Goal: Feedback & Contribution: Contribute content

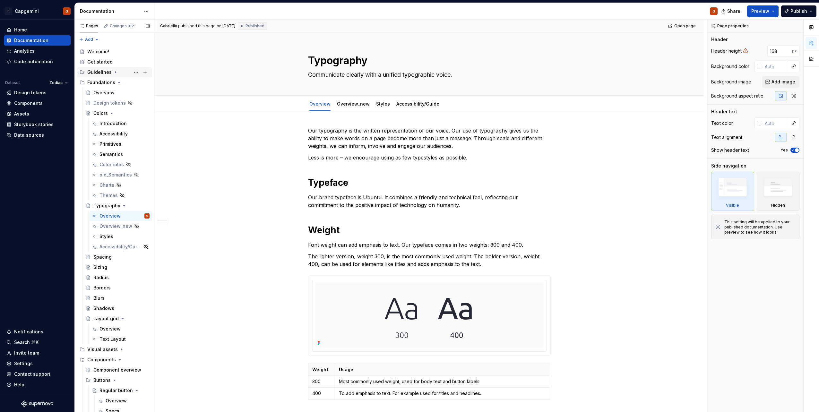
click at [113, 72] on icon "Page tree" at bounding box center [115, 72] width 5 height 5
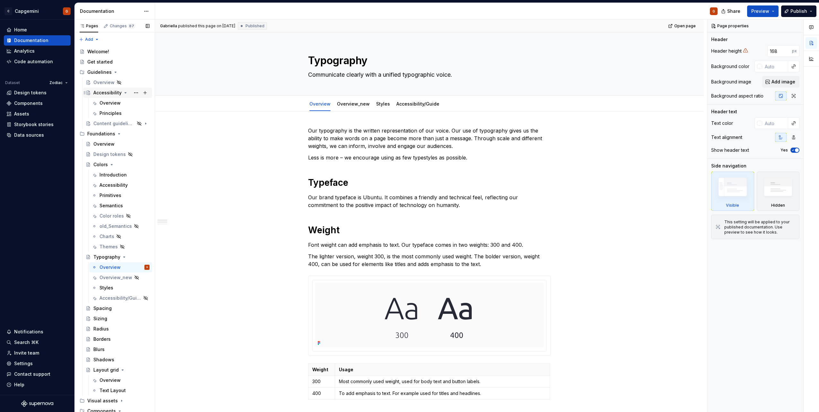
click at [109, 91] on div "Accessibility" at bounding box center [107, 93] width 28 height 6
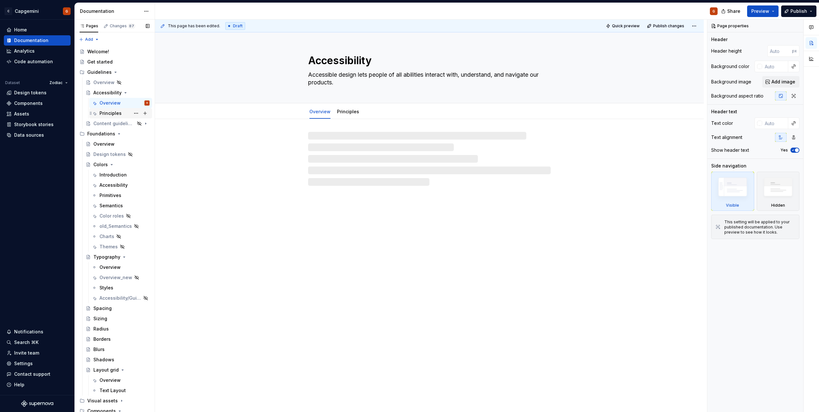
click at [114, 114] on div "Principles" at bounding box center [110, 113] width 22 height 6
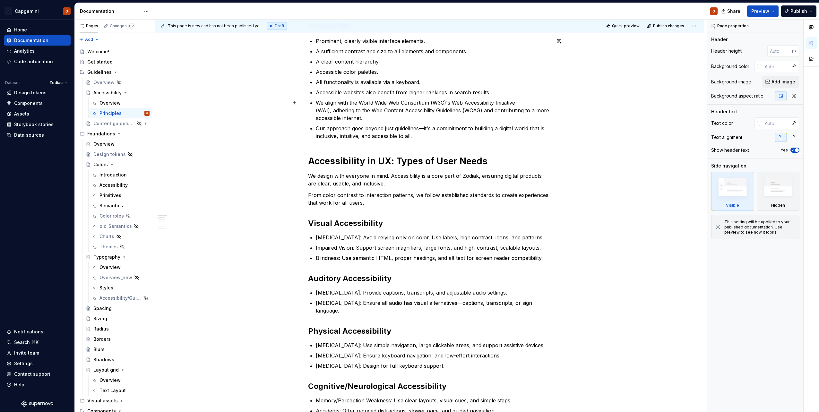
scroll to position [257, 0]
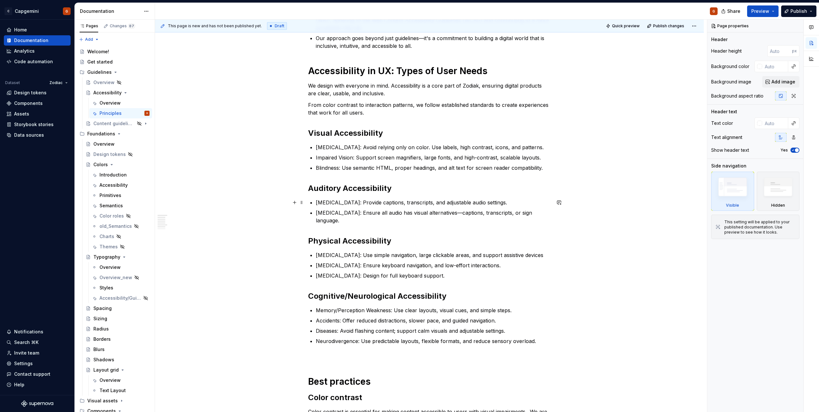
click at [427, 203] on p "Hard of Hearing: Provide captions, transcripts, and adjustable audio settings." at bounding box center [433, 203] width 235 height 8
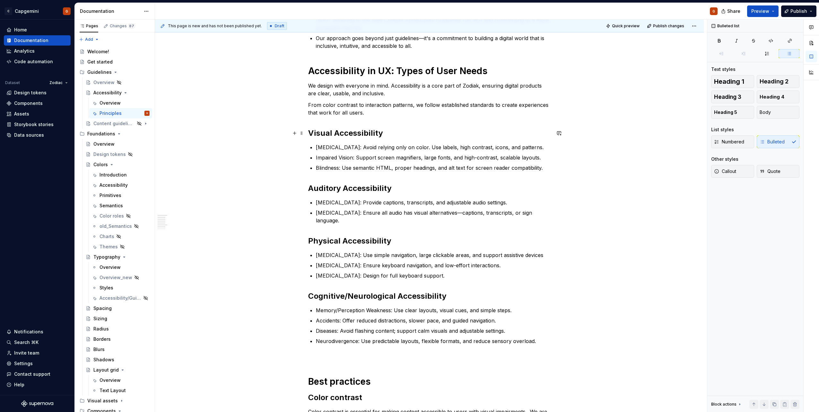
click at [359, 133] on h2 "Visual Accessibility" at bounding box center [429, 133] width 243 height 10
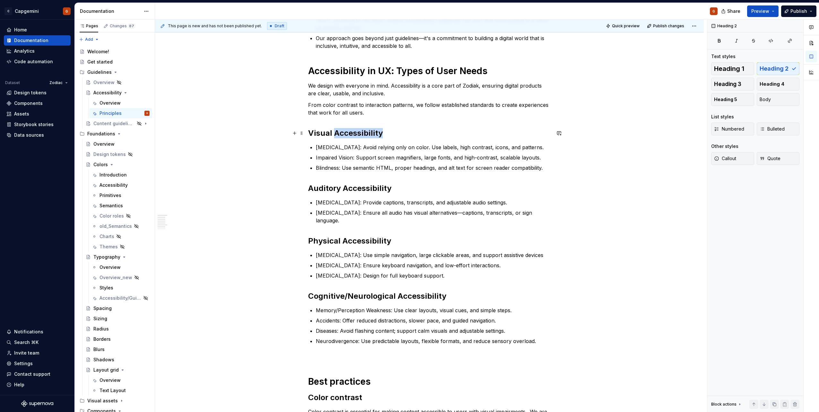
click at [359, 133] on h2 "Visual Accessibility" at bounding box center [429, 133] width 243 height 10
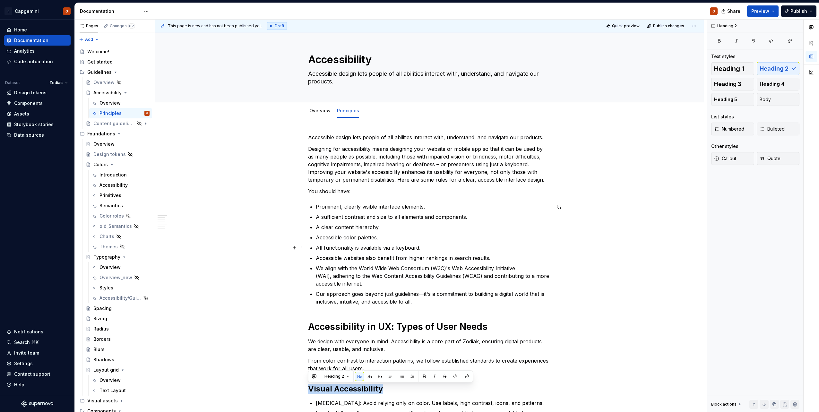
scroll to position [0, 0]
click at [115, 182] on div "Accessibility" at bounding box center [124, 185] width 50 height 9
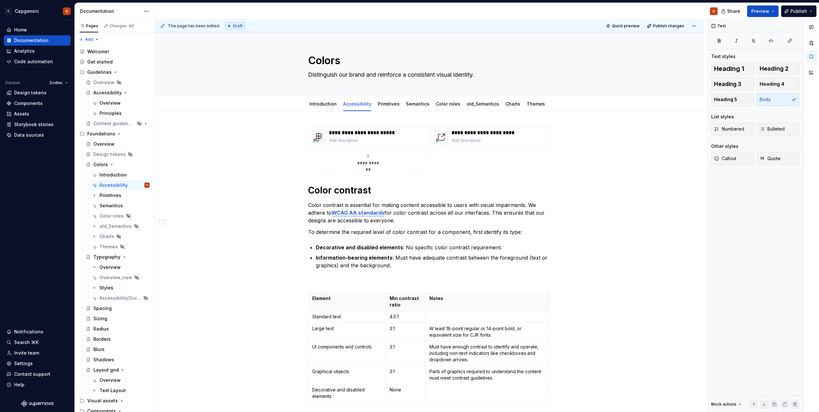
type textarea "*"
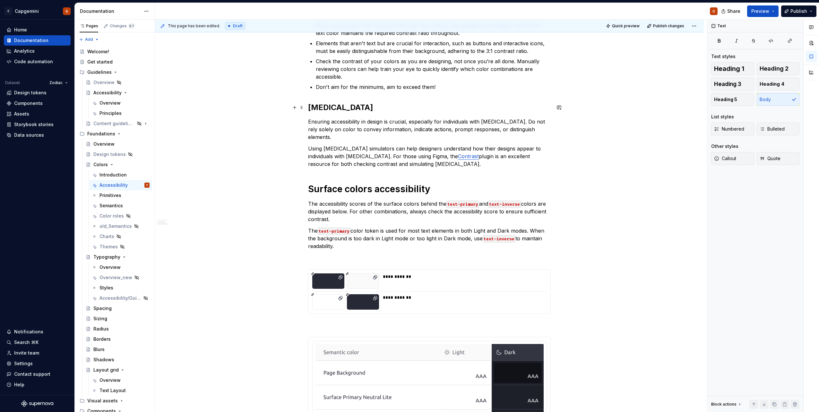
scroll to position [449, 0]
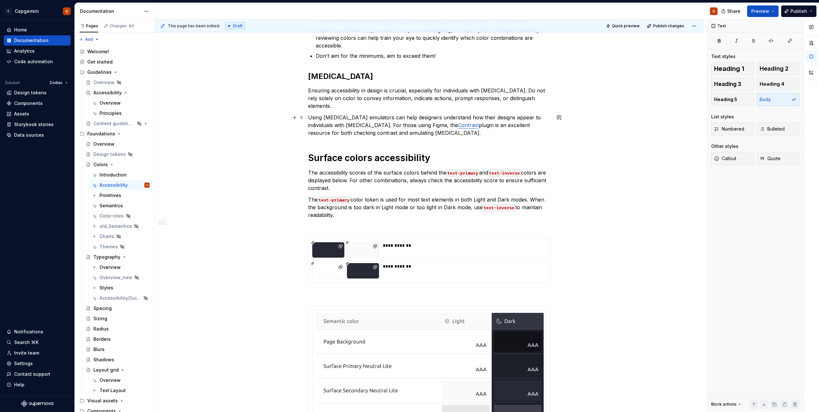
click at [475, 125] on p "Using color-blindness simulators can help designers understand how their design…" at bounding box center [429, 125] width 243 height 23
click at [351, 134] on p "Using color-blindness simulators can help designers understand how their design…" at bounding box center [429, 125] width 243 height 23
click at [492, 125] on p "Using color-blindness simulators can help designers understand how their design…" at bounding box center [429, 125] width 243 height 23
type textarea "*"
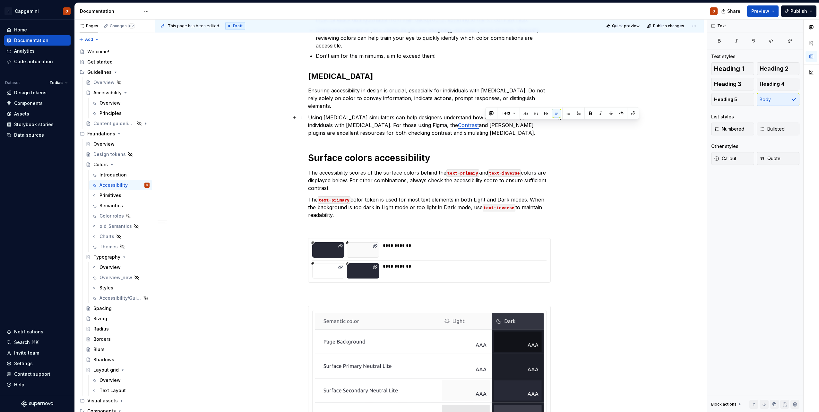
click at [501, 125] on p "Using color-blindness simulators can help designers understand how their design…" at bounding box center [429, 125] width 243 height 23
drag, startPoint x: 498, startPoint y: 125, endPoint x: 486, endPoint y: 125, distance: 11.9
click at [486, 125] on p "Using color-blindness simulators can help designers understand how their design…" at bounding box center [429, 125] width 243 height 23
click at [633, 113] on button "button" at bounding box center [633, 113] width 9 height 9
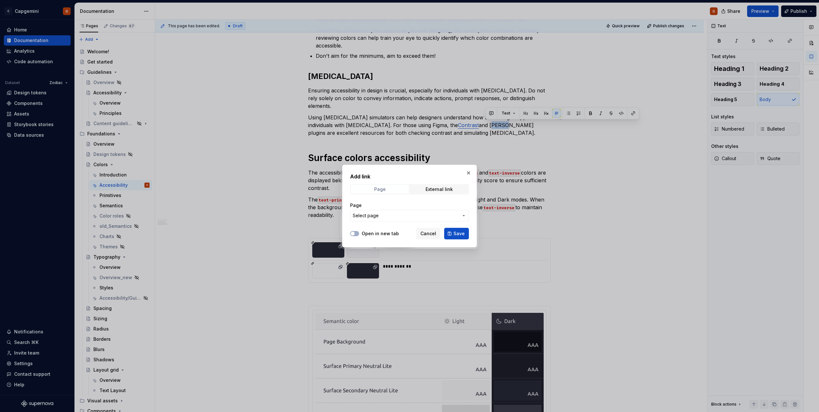
click at [392, 192] on span "Page" at bounding box center [380, 189] width 58 height 9
click at [436, 190] on div "External link" at bounding box center [439, 189] width 27 height 5
click at [391, 217] on input "URL" at bounding box center [409, 216] width 119 height 12
paste input "https://www.figma.com/community/plugin/732603254453395948/stark-contrast-access…"
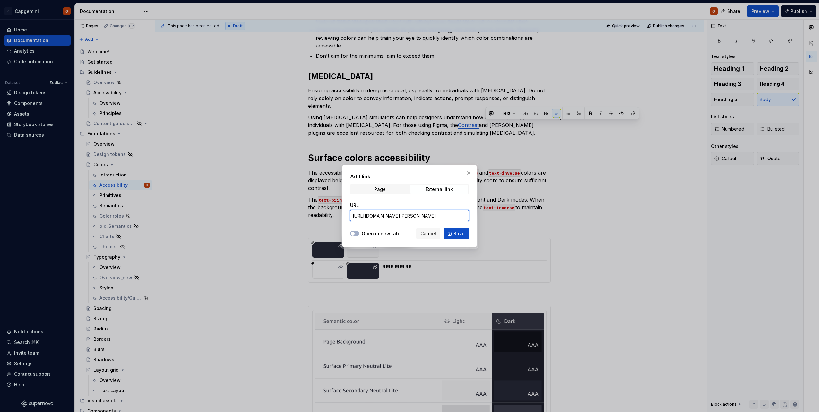
type input "https://www.figma.com/community/plugin/732603254453395948/stark-contrast-access…"
click at [360, 233] on div "Open in new tab" at bounding box center [374, 233] width 49 height 6
click at [357, 232] on button "Open in new tab" at bounding box center [354, 233] width 9 height 5
click at [457, 234] on span "Save" at bounding box center [459, 233] width 11 height 6
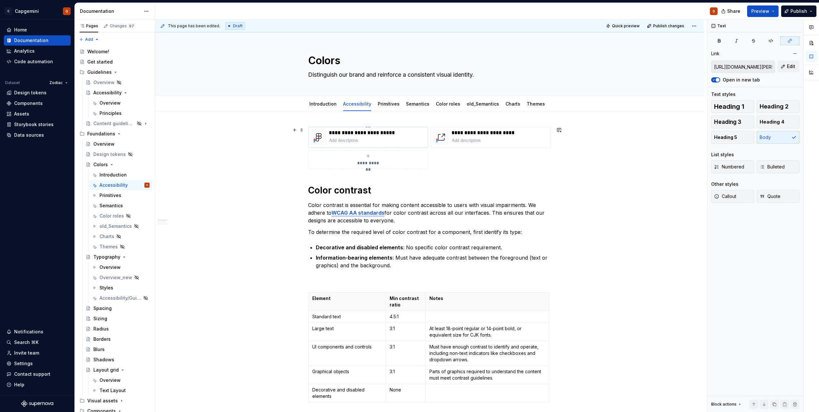
click at [378, 140] on p at bounding box center [377, 140] width 96 height 6
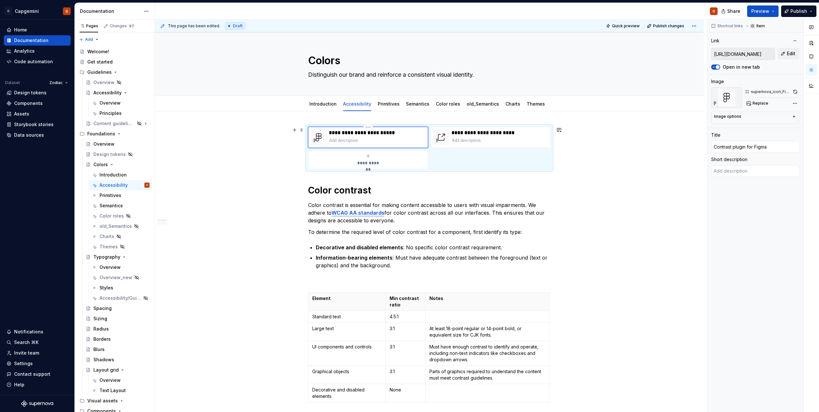
click at [333, 133] on p "**********" at bounding box center [377, 133] width 96 height 6
click at [434, 158] on div "**********" at bounding box center [429, 148] width 243 height 42
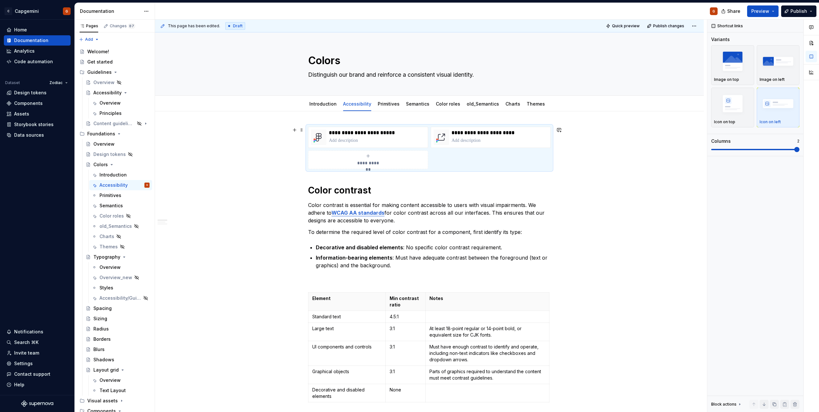
click at [368, 157] on icon "submit" at bounding box center [368, 155] width 5 height 5
type textarea "*"
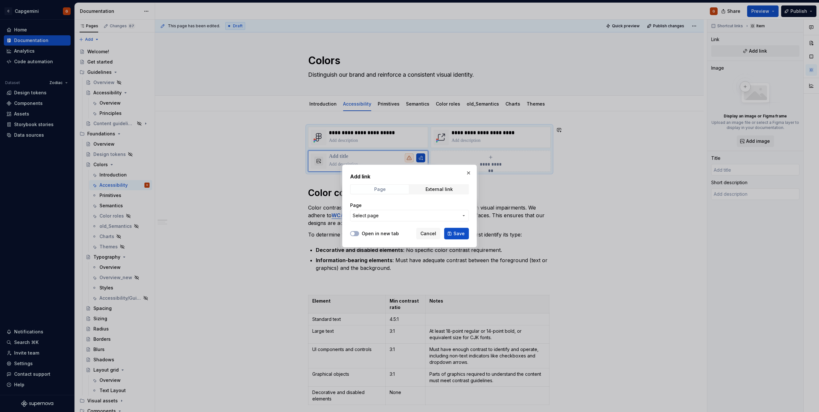
click at [389, 188] on span "Page" at bounding box center [380, 189] width 58 height 9
click at [421, 192] on span "External link" at bounding box center [439, 189] width 58 height 9
click at [375, 216] on input "URL" at bounding box center [409, 216] width 119 height 12
paste input "https://www.figma.com/community/plugin/732603254453395948/stark-contrast-access…"
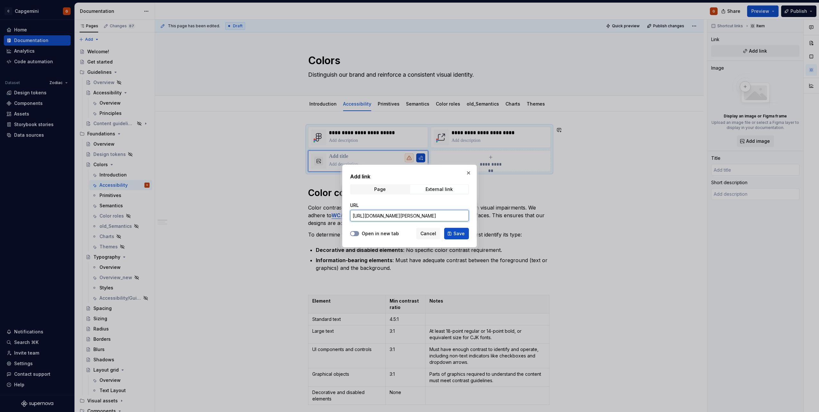
type input "https://www.figma.com/community/plugin/732603254453395948/stark-contrast-access…"
click at [356, 235] on button "Open in new tab" at bounding box center [354, 233] width 9 height 5
click at [461, 234] on span "Save" at bounding box center [459, 233] width 11 height 6
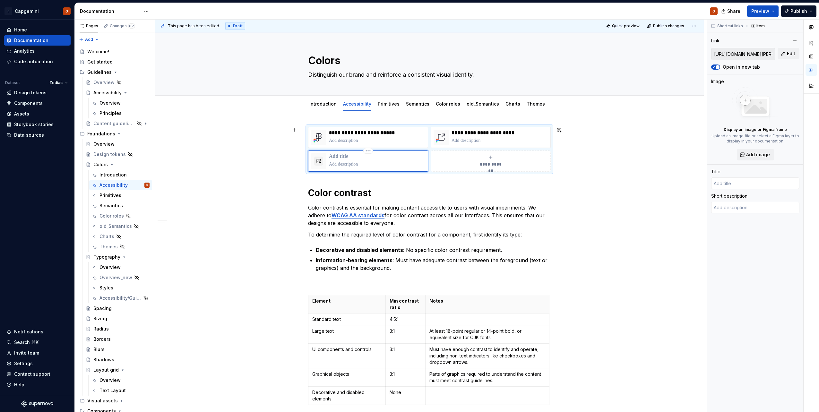
click at [345, 156] on p at bounding box center [377, 156] width 96 height 6
type textarea "*"
type input "S"
type textarea "*"
type input "St"
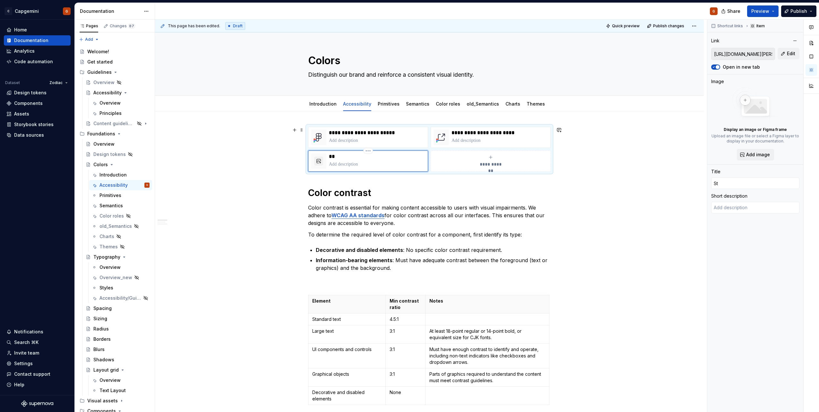
type textarea "*"
type input "Sta"
type textarea "*"
type input "Star"
type textarea "*"
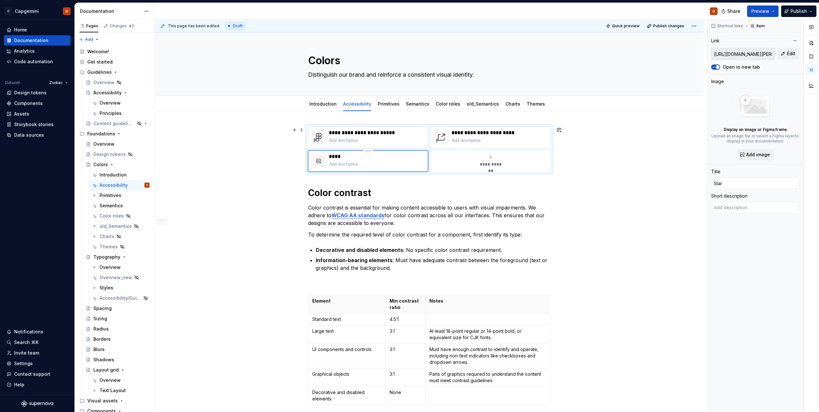
type input "Stark"
type textarea "*"
type input "Stark"
click at [340, 156] on p "*****" at bounding box center [377, 156] width 96 height 6
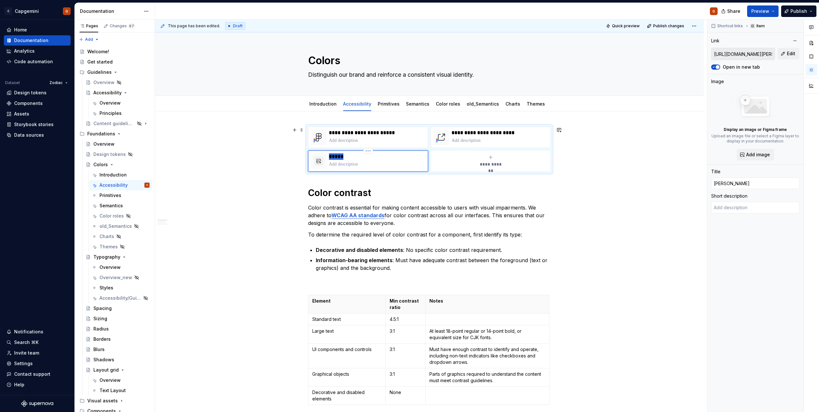
click at [340, 156] on p "*****" at bounding box center [377, 156] width 96 height 6
type textarea "*"
type input "Stark - Contrast & Accessibility Checker"
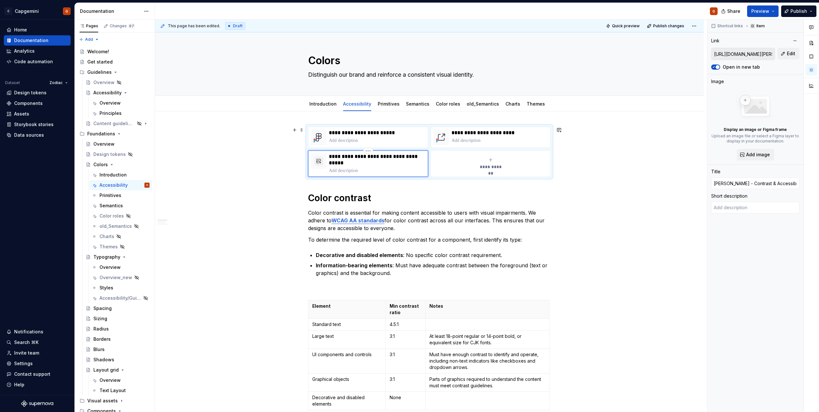
click at [347, 157] on p "**********" at bounding box center [377, 159] width 96 height 13
type textarea "*"
type input "Stark -Contrast & Accessibility Checker"
type textarea "*"
type input "Stark Contrast & Accessibility Checker"
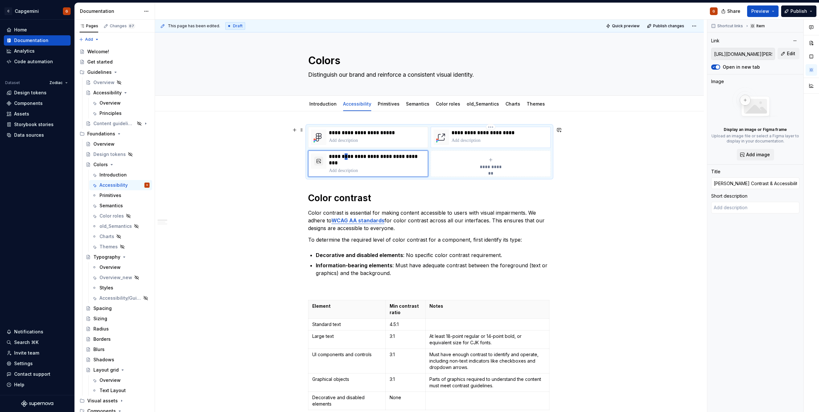
type textarea "*"
type input "Stark contrast & Accessibility Checker"
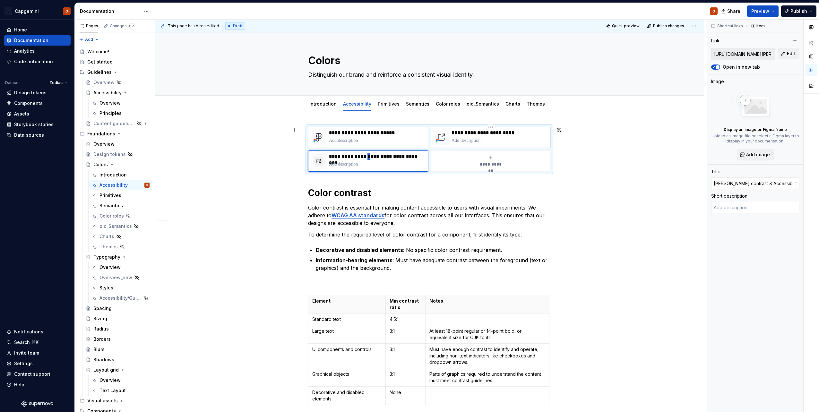
type textarea "*"
type input "Stark contrast a Accessibility Checker"
type textarea "*"
type input "Stark contrast an Accessibility Checker"
type textarea "*"
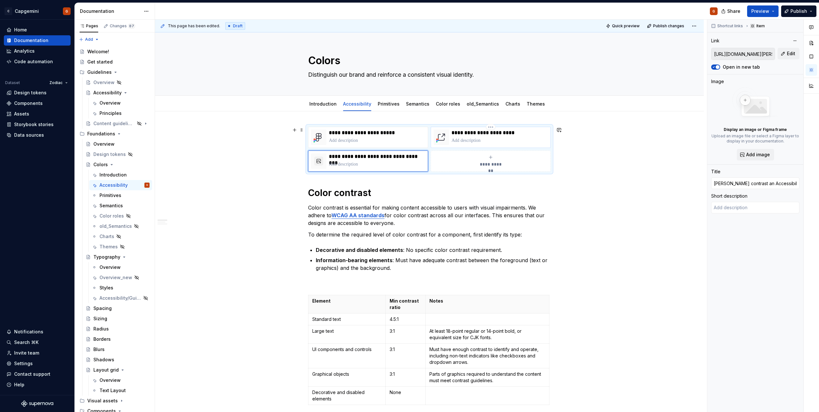
type input "Stark contrast and Accessibility Checker"
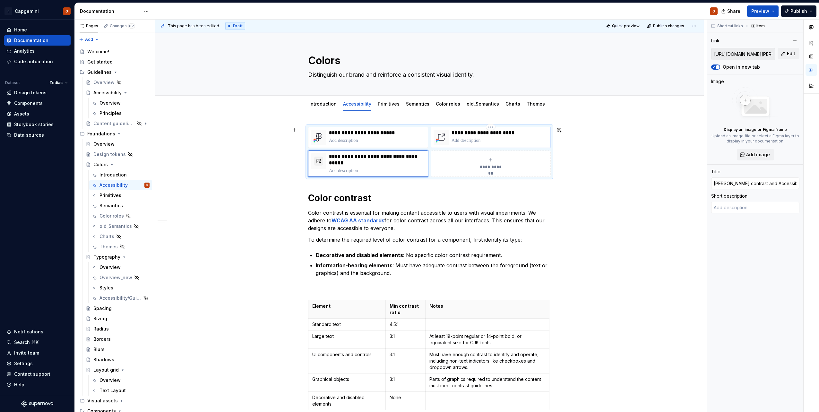
type textarea "*"
type input "Stark contrast and ccessibility Checker"
type textarea "*"
type input "Stark contrast and accessibility Checker"
click at [332, 163] on p "**********" at bounding box center [377, 159] width 96 height 13
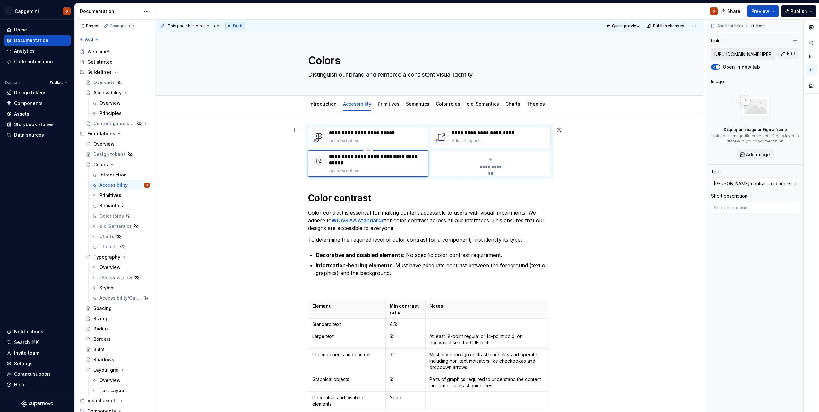
type textarea "*"
type input "Stark contrast and accessibility hecker"
type textarea "*"
type input "Stark contrast and accessibility checker"
click at [403, 159] on p "**********" at bounding box center [377, 159] width 96 height 13
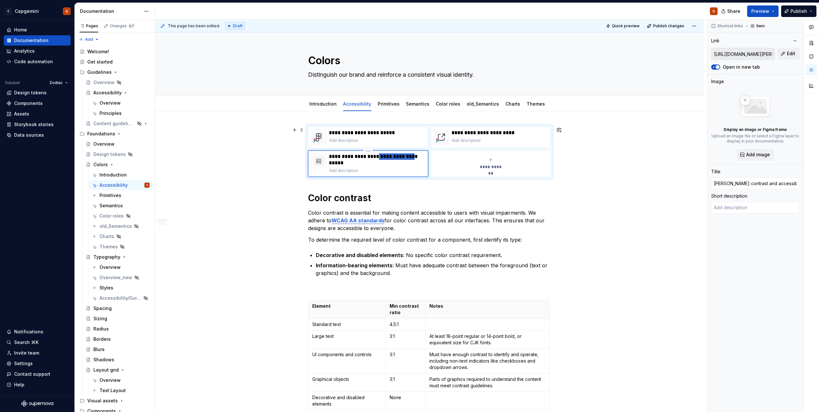
click at [403, 159] on p "**********" at bounding box center [377, 159] width 96 height 13
type textarea "*"
type input "Stark - Contrast & Accessibility Checker"
click at [371, 172] on p at bounding box center [377, 171] width 96 height 6
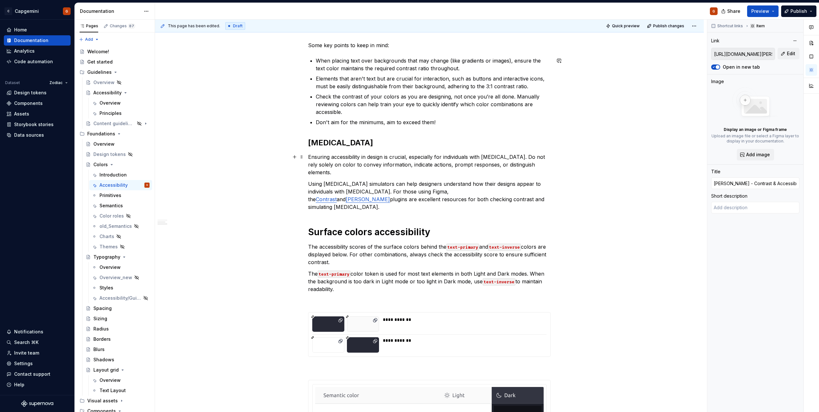
scroll to position [449, 0]
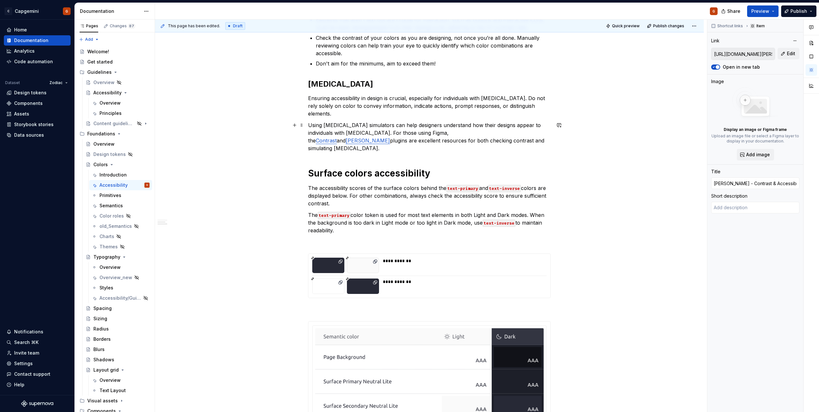
click at [337, 137] on link "Contrast" at bounding box center [326, 140] width 21 height 6
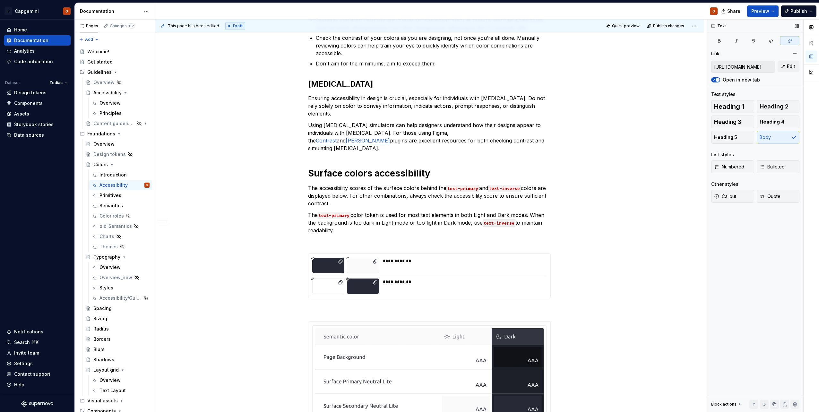
click at [749, 65] on input "https://www.figma.com/community/plugin/748533339900865323/contrast" at bounding box center [743, 67] width 63 height 12
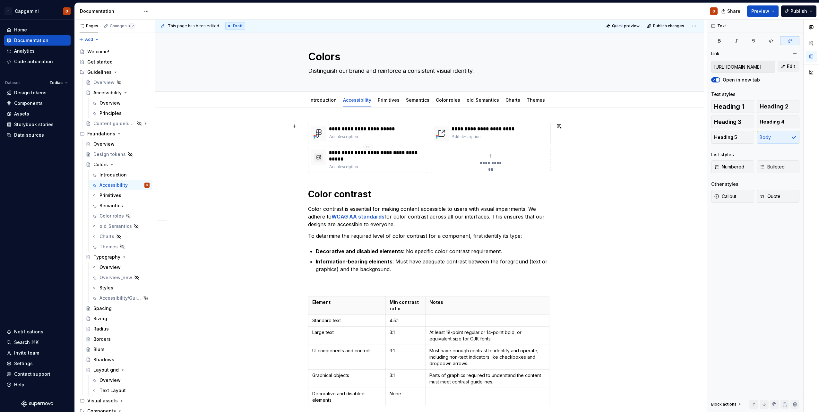
scroll to position [0, 0]
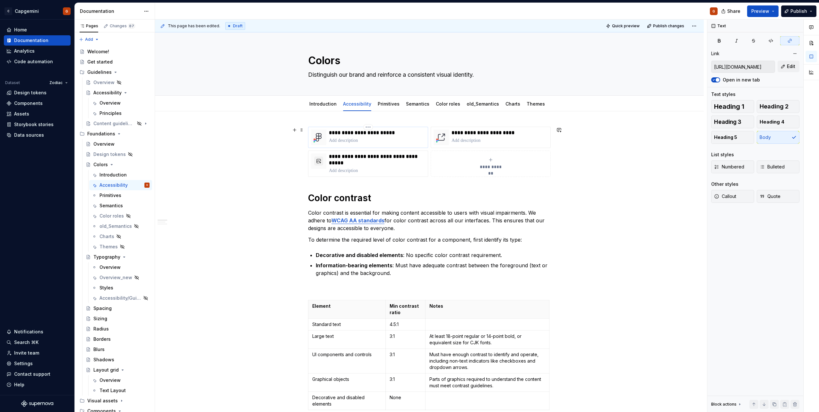
click at [349, 142] on p at bounding box center [377, 140] width 96 height 6
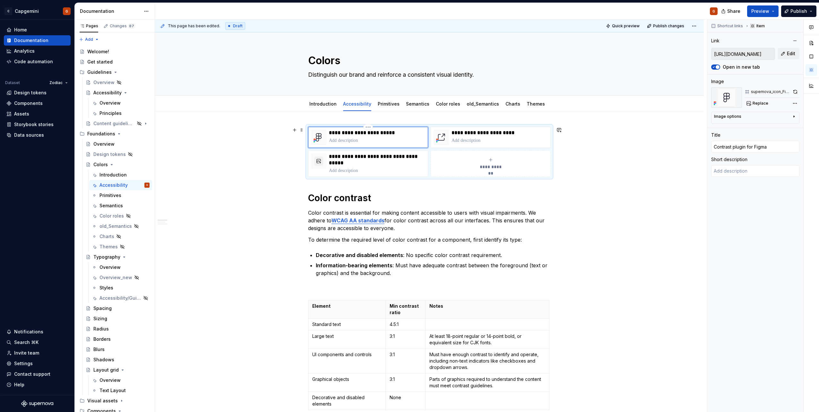
paste div
type textarea "*"
type textarea "check the contrast ratios of colors as you work."
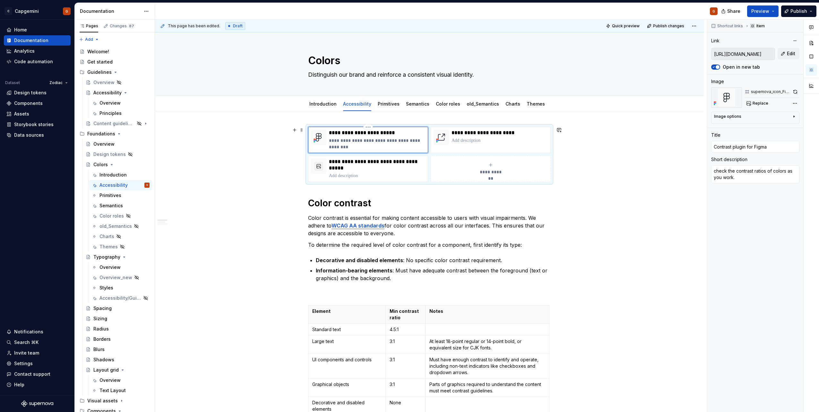
click at [331, 141] on p "**********" at bounding box center [377, 143] width 96 height 13
type textarea "*"
type textarea "heck the contrast ratios of colors as you work."
type textarea "*"
type textarea "Check the contrast ratios of colors as you work."
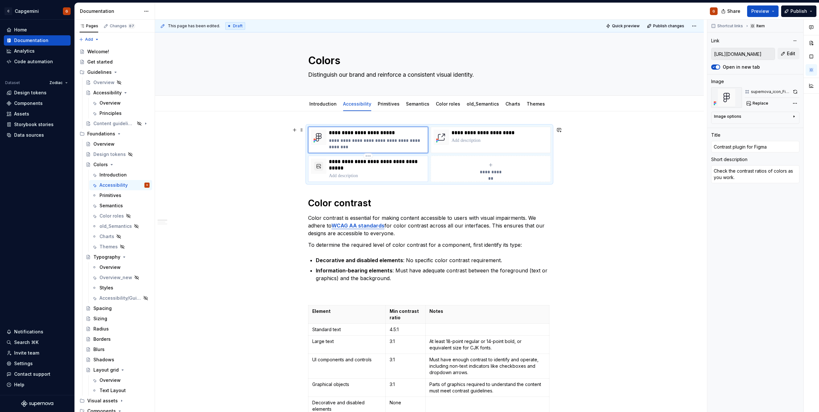
click at [367, 176] on p at bounding box center [377, 176] width 96 height 6
type textarea "*"
type input "https://www.figma.com/community/plugin/732603254453395948/stark-contrast-access…"
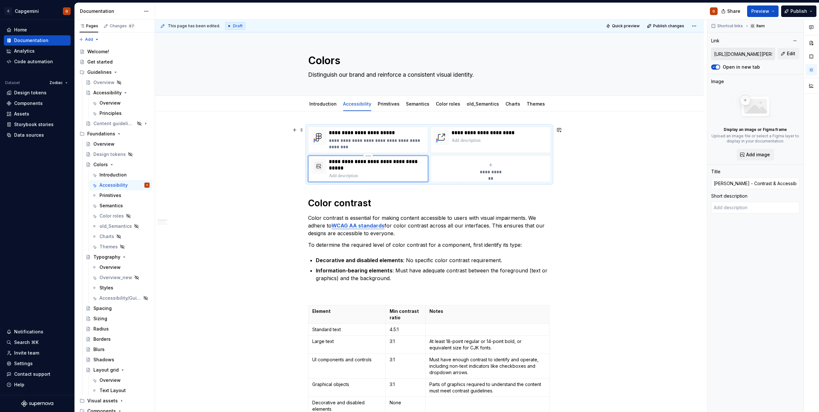
type textarea "*"
type textarea "An all-in-one accessibility assistant for Figma that scans, simulates, suggests…"
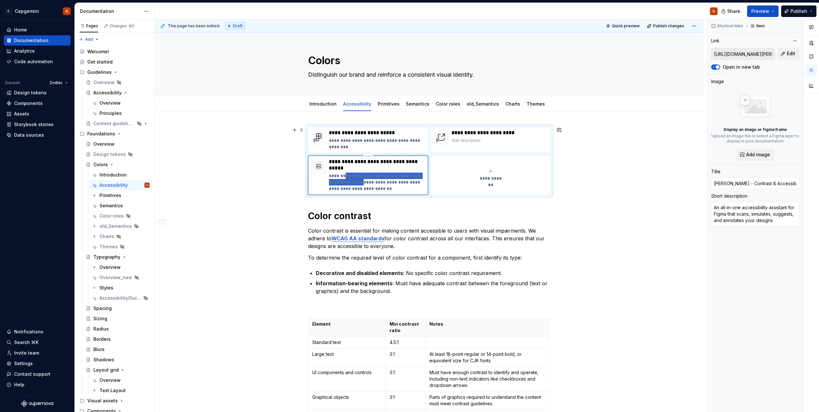
drag, startPoint x: 357, startPoint y: 179, endPoint x: 342, endPoint y: 179, distance: 14.5
click at [342, 179] on p "**********" at bounding box center [377, 182] width 96 height 19
click at [346, 179] on p "**********" at bounding box center [377, 182] width 96 height 19
drag, startPoint x: 358, startPoint y: 176, endPoint x: 335, endPoint y: 178, distance: 23.5
click at [335, 178] on p "**********" at bounding box center [377, 182] width 96 height 19
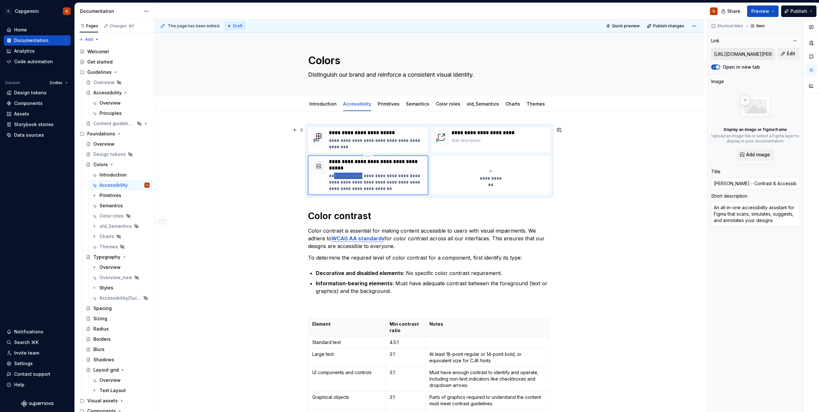
type textarea "*"
type textarea "Anaccessibility assistant for Figma that scans, simulates, suggests, and annota…"
type textarea "*"
type textarea "An accessibility assistant for Figma that scans, simulates, suggests, and annot…"
click at [372, 174] on p "**********" at bounding box center [377, 182] width 96 height 19
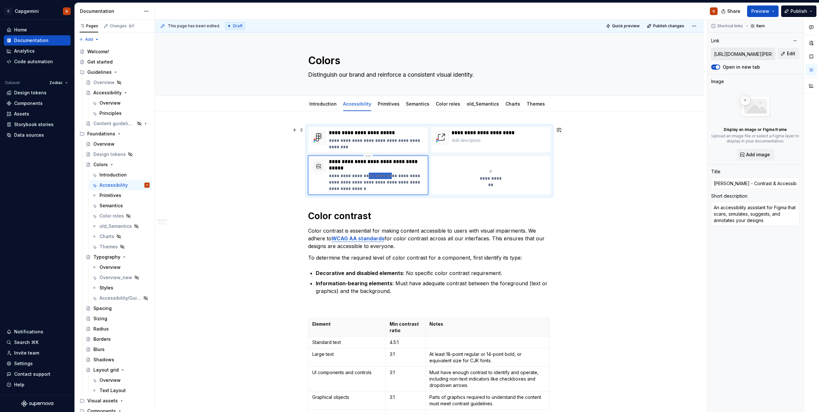
click at [372, 174] on p "**********" at bounding box center [377, 182] width 96 height 19
click at [374, 177] on p "**********" at bounding box center [377, 182] width 96 height 19
click at [379, 176] on p "**********" at bounding box center [377, 182] width 96 height 19
type textarea "*"
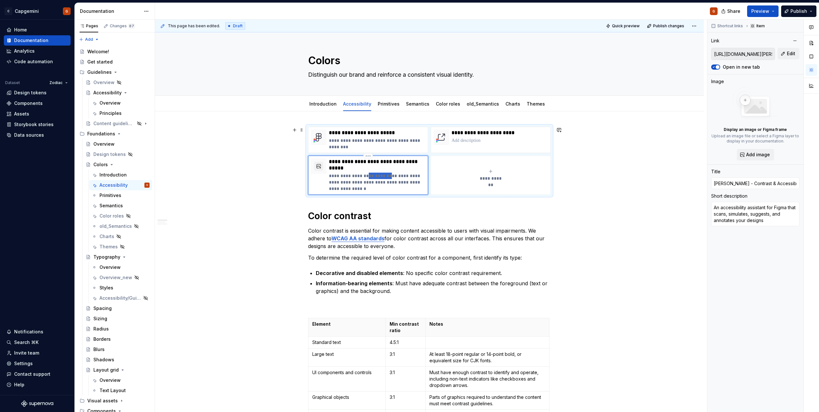
type textarea "An accessibility plfor Figma that scans, simulates, suggests, and annotates you…"
type textarea "*"
type textarea "An accessibility plufor Figma that scans, simulates, suggests, and annotates yo…"
type textarea "*"
type textarea "An accessibility plugfor Figma that scans, simulates, suggests, and annotates y…"
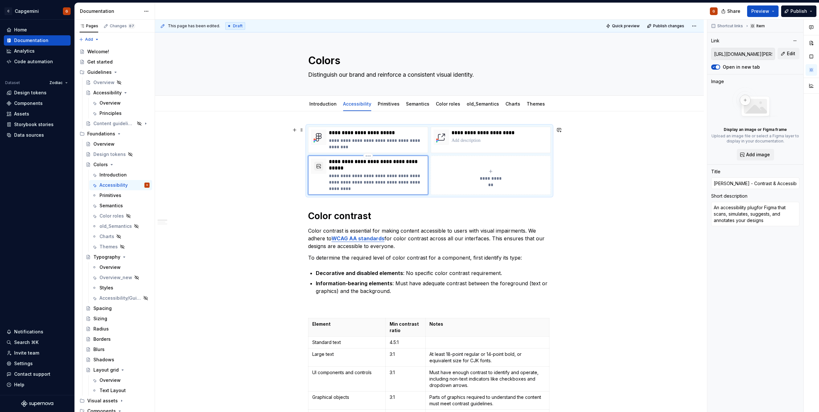
type textarea "*"
type textarea "An accessibility plugifor Figma that scans, simulates, suggests, and annotates …"
type textarea "*"
type textarea "An accessibility pluginfor Figma that scans, simulates, suggests, and annotates…"
type textarea "*"
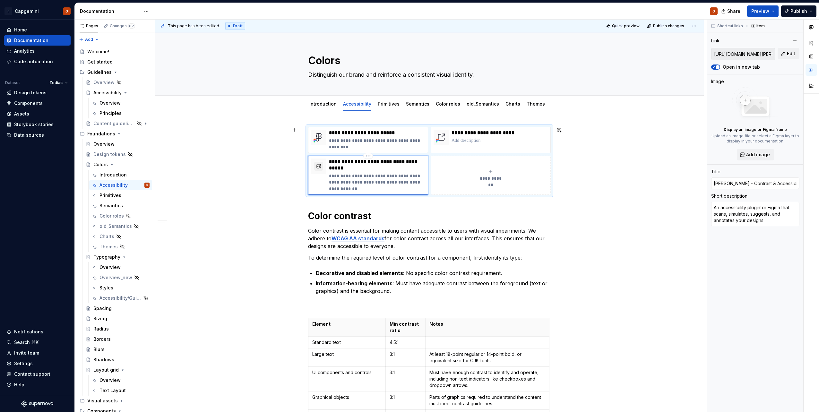
type textarea "An accessibility plugin for Figma that scans, simulates, suggests, and annotate…"
click at [376, 189] on p "**********" at bounding box center [377, 182] width 96 height 19
type textarea "*"
type textarea "An accessibility plugin for Figma that scans, simulates, suggests, and annotate…"
click at [369, 195] on div "**********" at bounding box center [429, 161] width 243 height 68
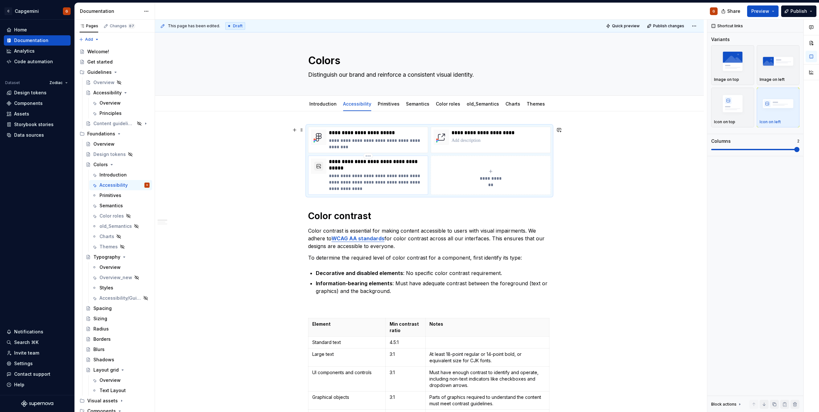
click at [363, 165] on p "**********" at bounding box center [377, 165] width 96 height 13
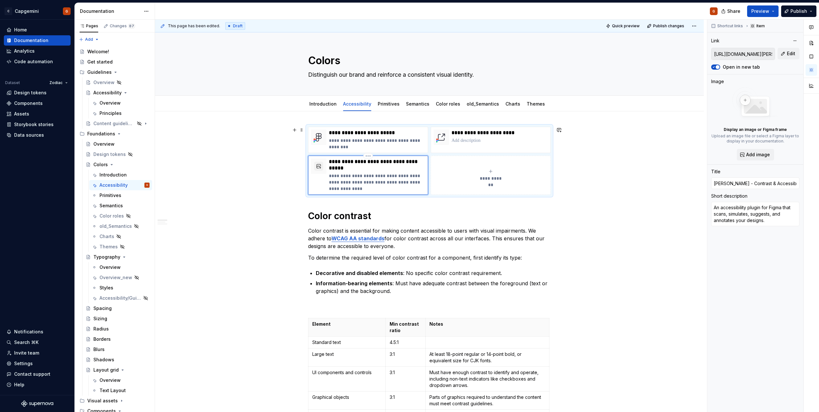
click at [336, 174] on p "**********" at bounding box center [377, 182] width 96 height 19
type textarea "*"
type textarea "An aaccessibility plugin for Figma that scans, simulates, suggests, and annotat…"
type textarea "*"
type textarea "An alaccessibility plugin for Figma that scans, simulates, suggests, and annota…"
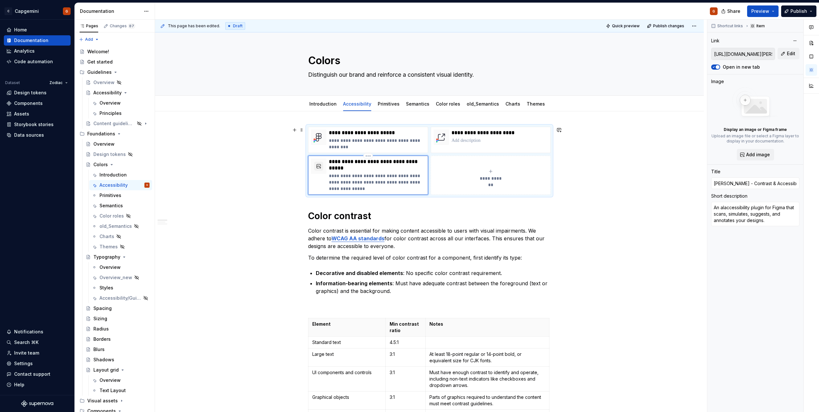
type textarea "*"
type textarea "An allaccessibility plugin for Figma that scans, simulates, suggests, and annot…"
type textarea "*"
type textarea "An all accessibility plugin for Figma that scans, simulates, suggests, and anno…"
type textarea "*"
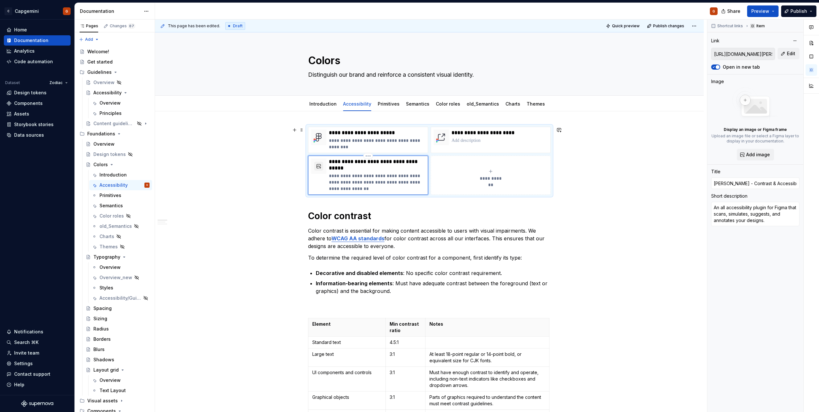
type textarea "An all -accessibility plugin for Figma that scans, simulates, suggests, and ann…"
type textarea "*"
type textarea "An all -iaccessibility plugin for Figma that scans, simulates, suggests, and an…"
type textarea "*"
type textarea "An all -inaccessibility plugin for Figma that scans, simulates, suggests, and a…"
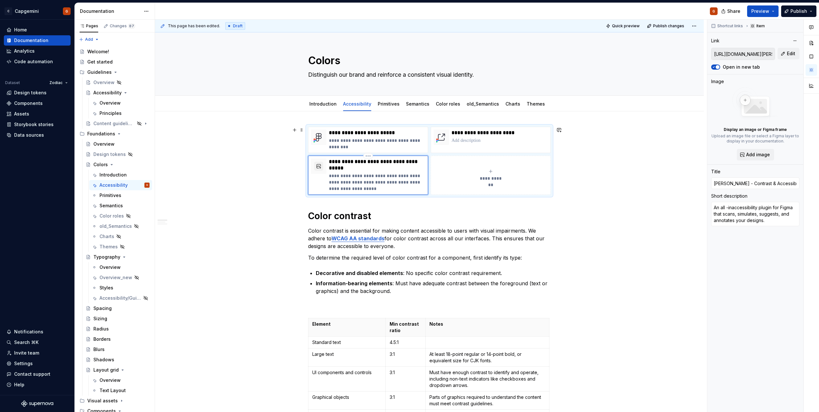
type textarea "*"
type textarea "An all -in accessibility plugin for Figma that scans, simulates, suggests, and …"
type textarea "*"
type textarea "An all -inaccessibility plugin for Figma that scans, simulates, suggests, and a…"
type textarea "*"
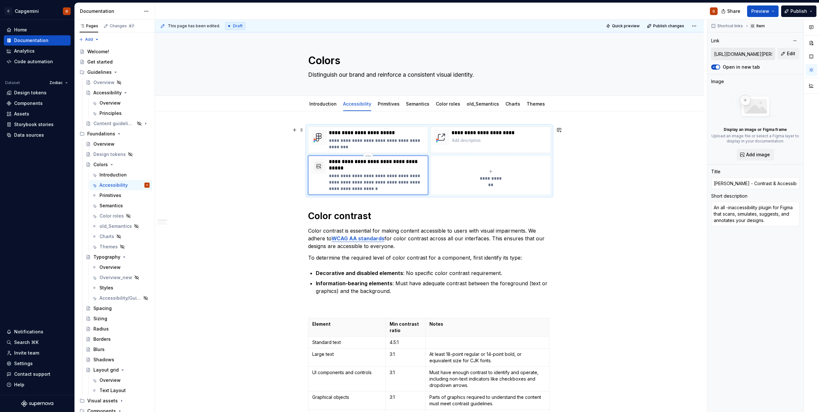
type textarea "An all -iaccessibility plugin for Figma that scans, simulates, suggests, and an…"
type textarea "*"
type textarea "An all -accessibility plugin for Figma that scans, simulates, suggests, and ann…"
type textarea "*"
type textarea "An all accessibility plugin for Figma that scans, simulates, suggests, and anno…"
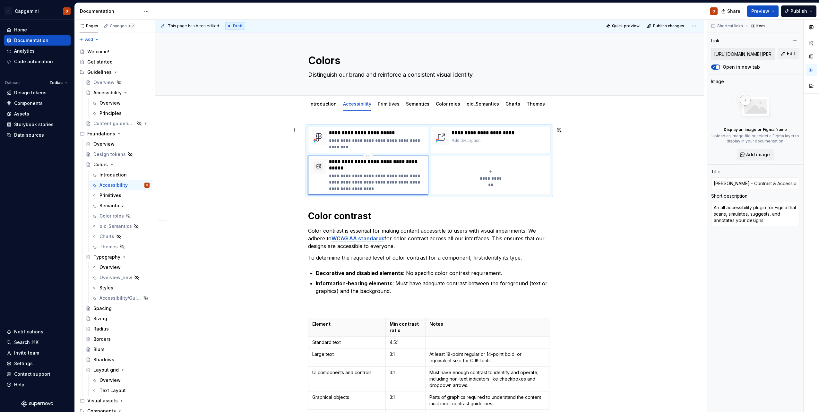
type textarea "*"
type textarea "An allaccessibility plugin for Figma that scans, simulates, suggests, and annot…"
type textarea "*"
type textarea "An all-accessibility plugin for Figma that scans, simulates, suggests, and anno…"
type textarea "*"
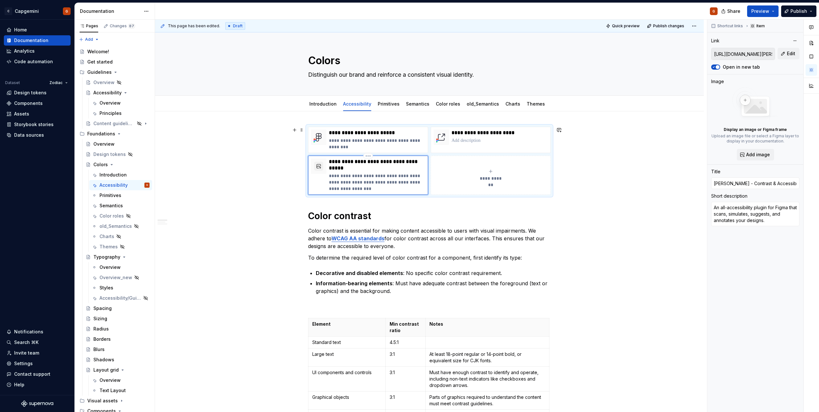
type textarea "An all-iaccessibility plugin for Figma that scans, simulates, suggests, and ann…"
type textarea "*"
type textarea "An all-inaccessibility plugin for Figma that scans, simulates, suggests, and an…"
type textarea "*"
type textarea "An all-in-accessibility plugin for Figma that scans, simulates, suggests, and a…"
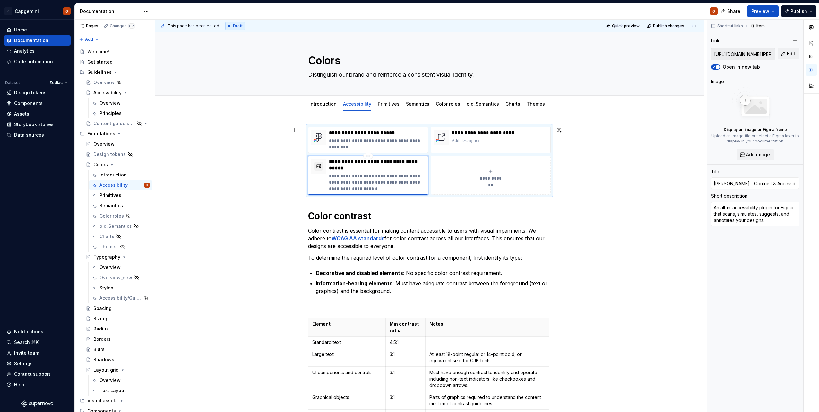
type textarea "*"
type textarea "An all-in-oaccessibility plugin for Figma that scans, simulates, suggests, and …"
type textarea "*"
type textarea "An all-in-onaccessibility plugin for Figma that scans, simulates, suggests, and…"
type textarea "*"
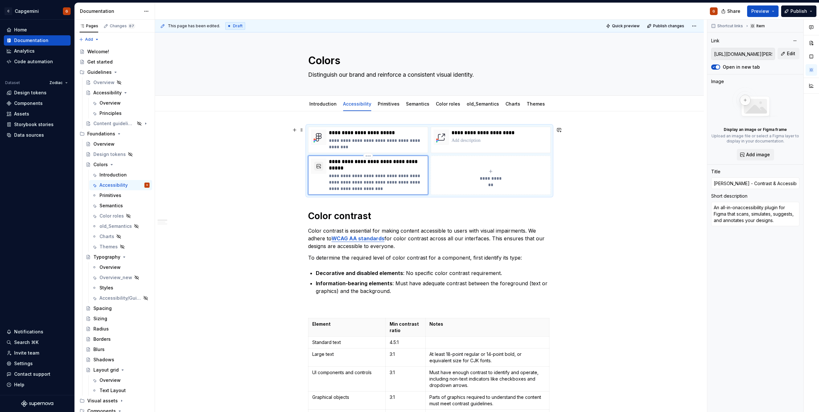
type textarea "An all-in-oneaccessibility plugin for Figma that scans, simulates, suggests, an…"
type textarea "*"
type textarea "An all-in-one accessibility plugin for Figma that scans, simulates, suggests, a…"
drag, startPoint x: 370, startPoint y: 160, endPoint x: 376, endPoint y: 160, distance: 6.4
click at [376, 160] on p "**********" at bounding box center [377, 165] width 96 height 13
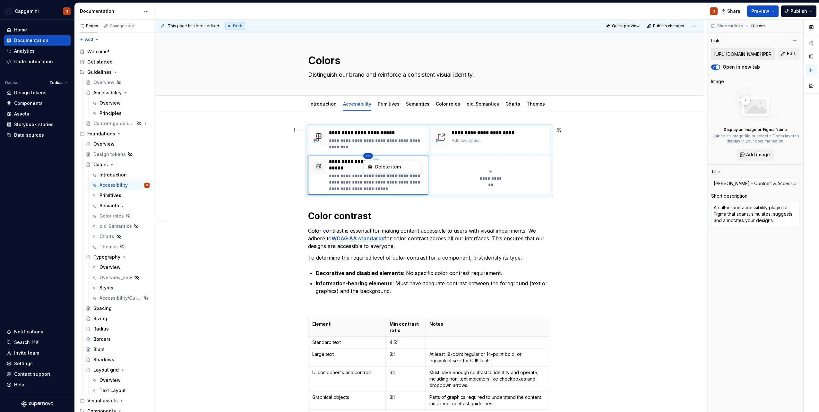
click at [460, 140] on html "C Capgemini G Home Documentation Analytics Code automation Dataset Zodiac Desig…" at bounding box center [409, 206] width 819 height 412
click at [403, 186] on html "C Capgemini G Home Documentation Analytics Code automation Dataset Zodiac Desig…" at bounding box center [409, 206] width 819 height 412
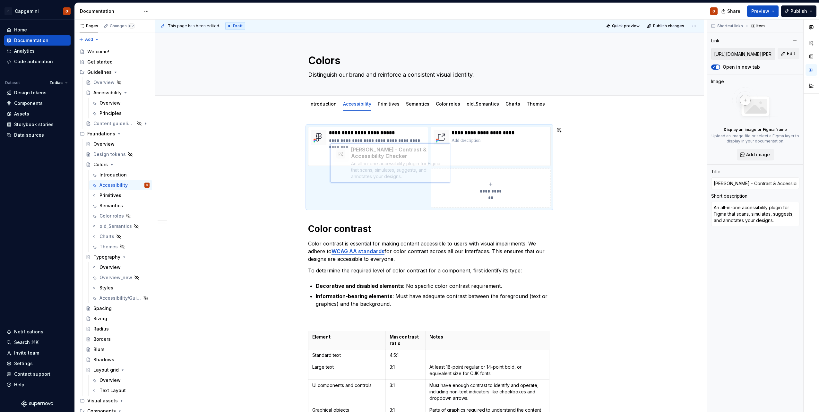
scroll to position [13, 0]
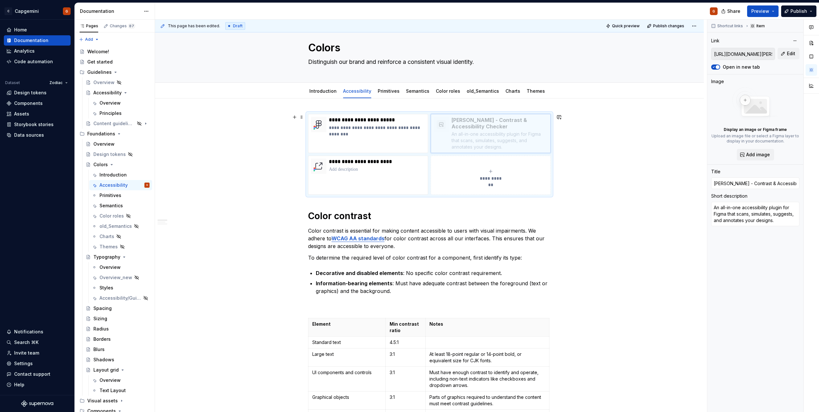
drag, startPoint x: 309, startPoint y: 165, endPoint x: 438, endPoint y: 132, distance: 133.4
click at [438, 132] on body "C Capgemini G Home Documentation Analytics Code automation Dataset Zodiac Desig…" at bounding box center [409, 206] width 819 height 412
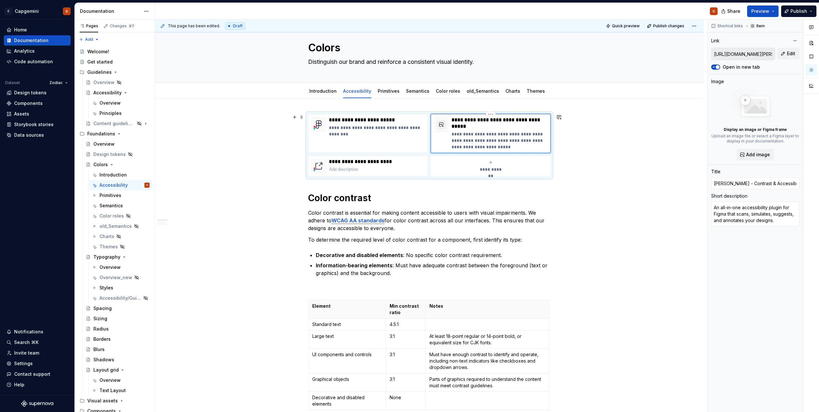
click at [438, 131] on div at bounding box center [441, 124] width 15 height 15
type textarea "*"
type input "https://www.figma.com/community/plugin/748533339900865323/contrast"
click at [325, 125] on img at bounding box center [318, 124] width 15 height 15
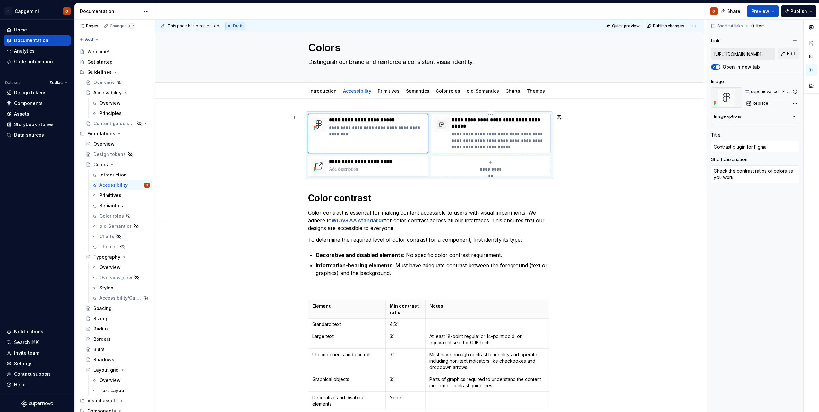
click at [492, 128] on p "**********" at bounding box center [500, 123] width 96 height 13
type textarea "*"
type input "https://www.figma.com/community/plugin/732603254453395948/stark-contrast-access…"
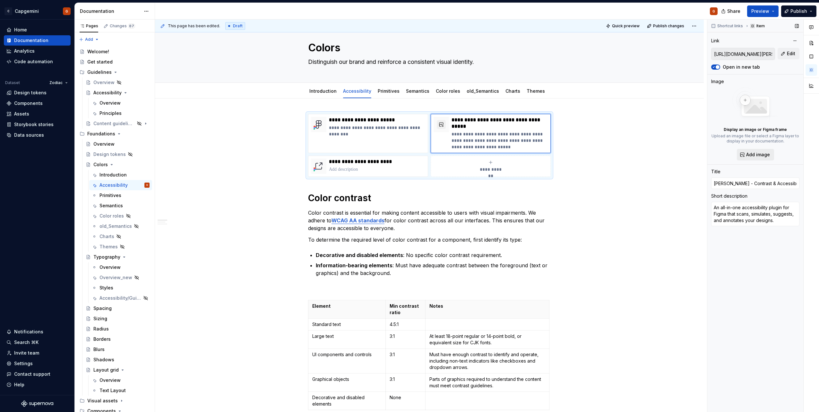
click at [746, 150] on button "Add image" at bounding box center [755, 155] width 37 height 12
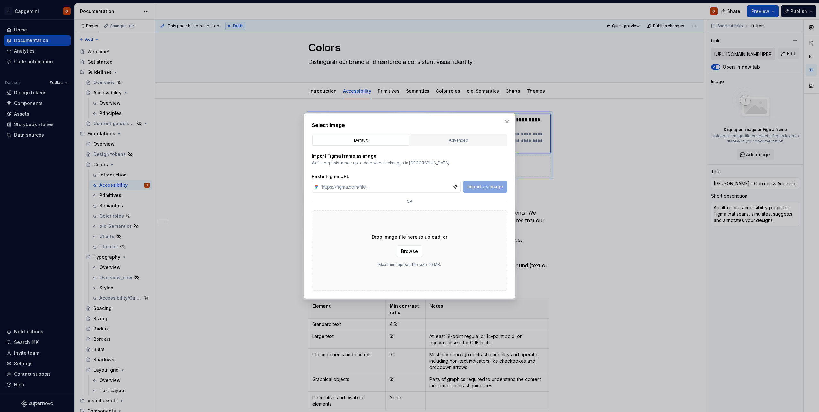
type textarea "*"
click at [434, 142] on div "Advanced" at bounding box center [458, 140] width 92 height 6
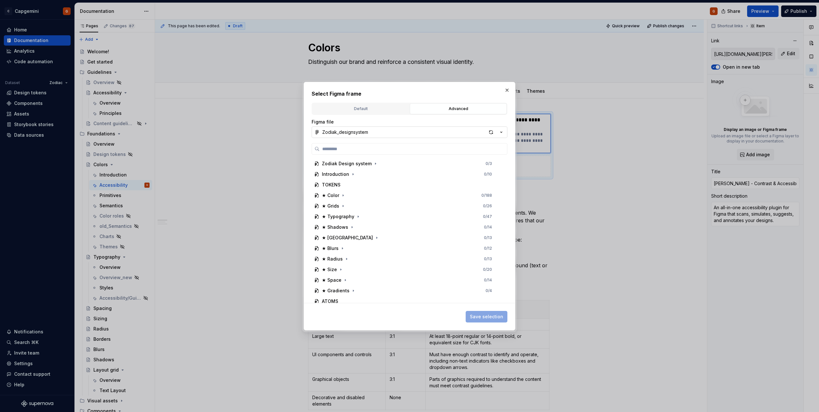
click at [504, 131] on icon "button" at bounding box center [501, 132] width 6 height 6
click at [372, 156] on div "Zodiak documentation" at bounding box center [355, 155] width 51 height 6
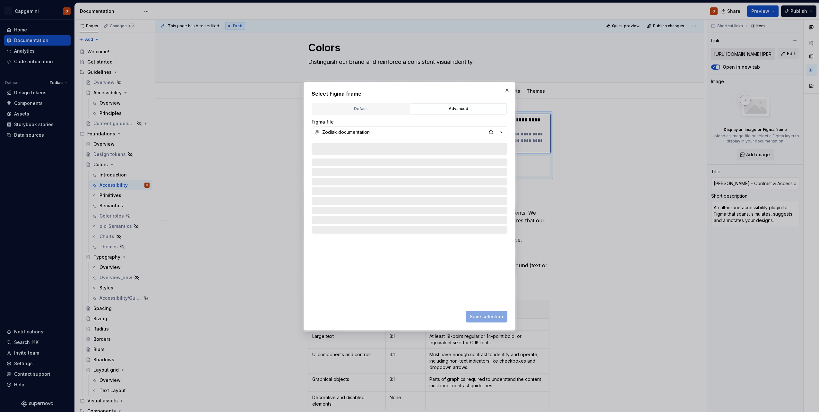
click at [363, 146] on div at bounding box center [410, 223] width 196 height 160
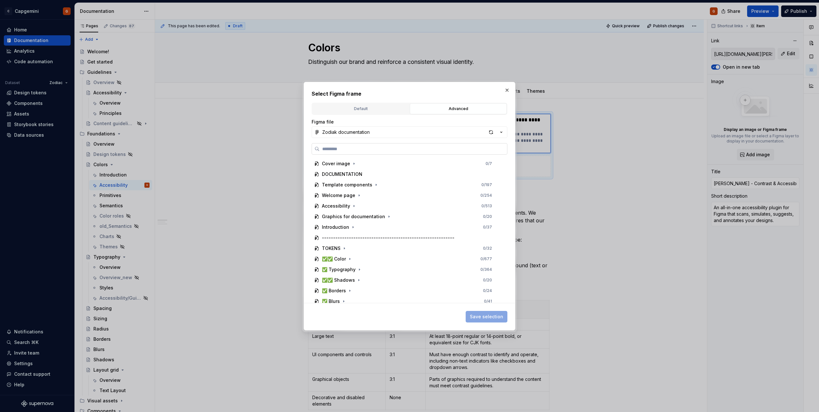
click at [353, 148] on input "search" at bounding box center [413, 149] width 187 height 6
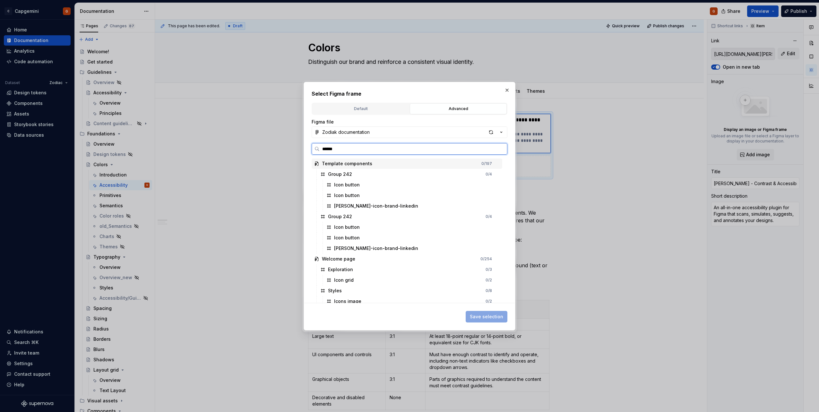
type input "*******"
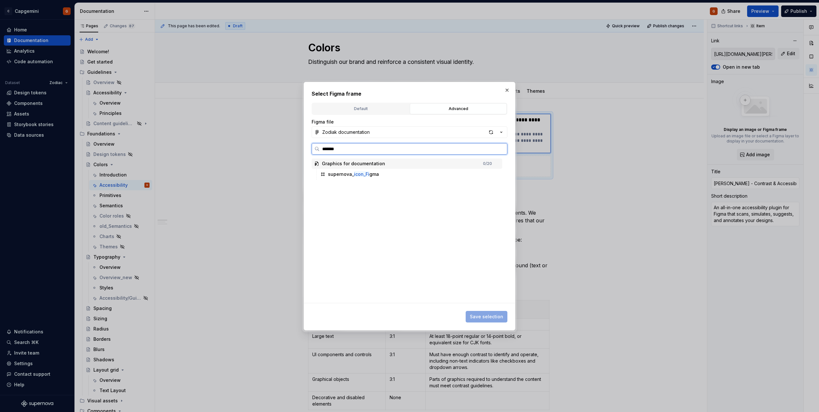
click at [373, 175] on div "supernova_ icon_Fi gma" at bounding box center [353, 174] width 51 height 6
click at [480, 313] on button "Save selection" at bounding box center [487, 317] width 42 height 12
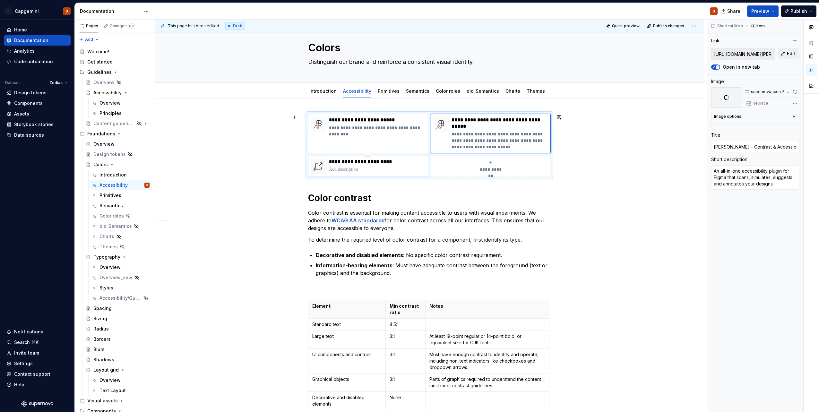
click at [348, 168] on p at bounding box center [377, 169] width 96 height 6
type textarea "*"
type input "https://webaim.org/resources/contrastchecker/"
type input "WebAIM: Contrast Checker"
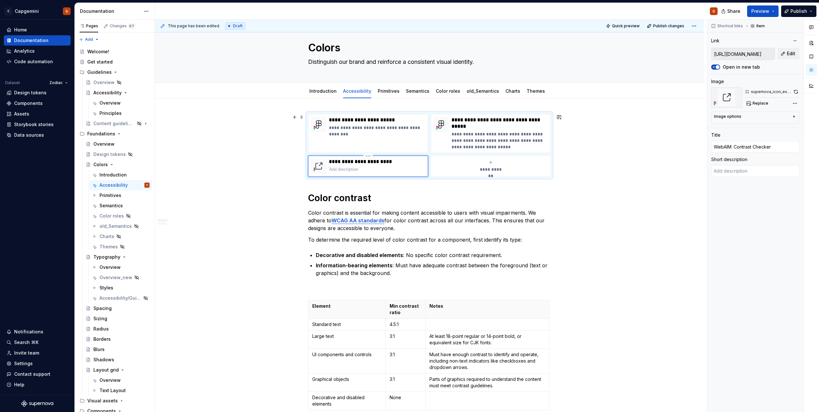
type textarea "*"
type textarea "T"
type textarea "*"
type textarea "Te"
type textarea "*"
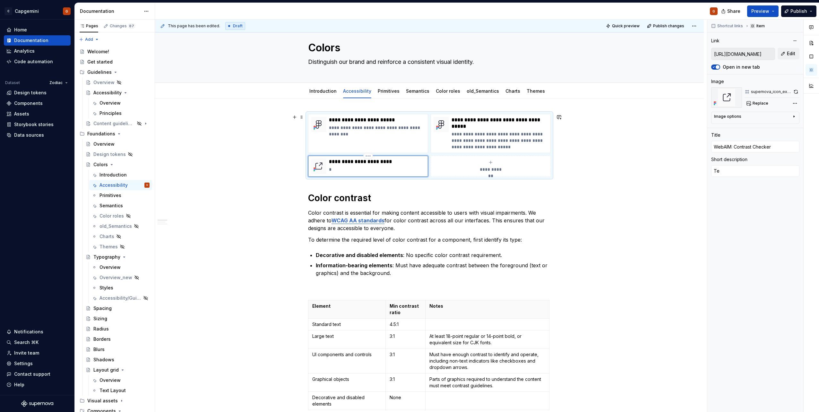
type textarea "Tes"
type textarea "*"
type textarea "Test"
type textarea "*"
type textarea "Test"
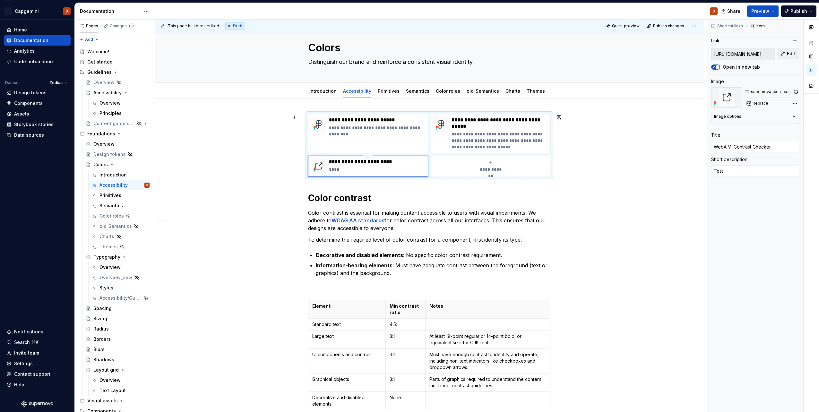
type textarea "*"
type textarea "Test t"
type textarea "*"
type textarea "Test th"
type textarea "*"
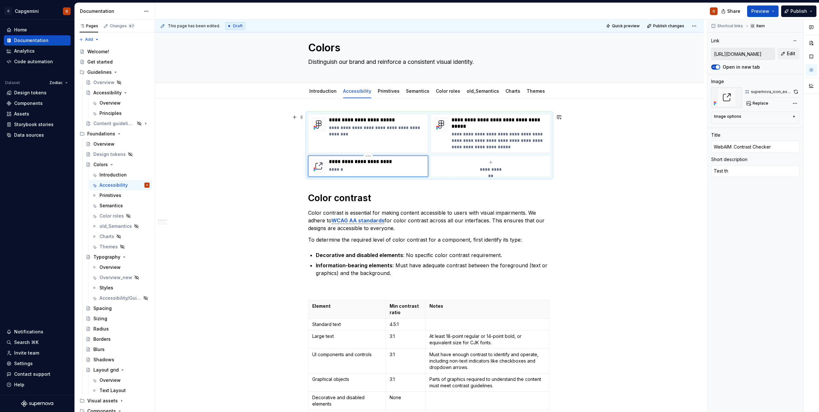
type textarea "Test the"
type textarea "*"
type textarea "Test the"
type textarea "*"
type textarea "Test the c"
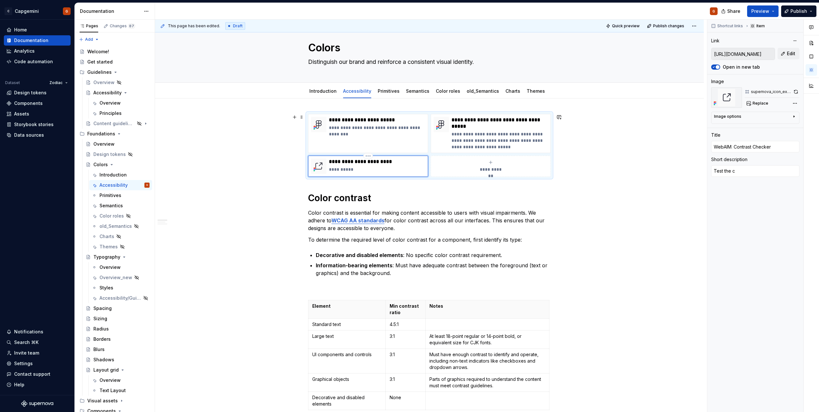
type textarea "*"
type textarea "Test the co"
type textarea "*"
type textarea "Test the con"
type textarea "*"
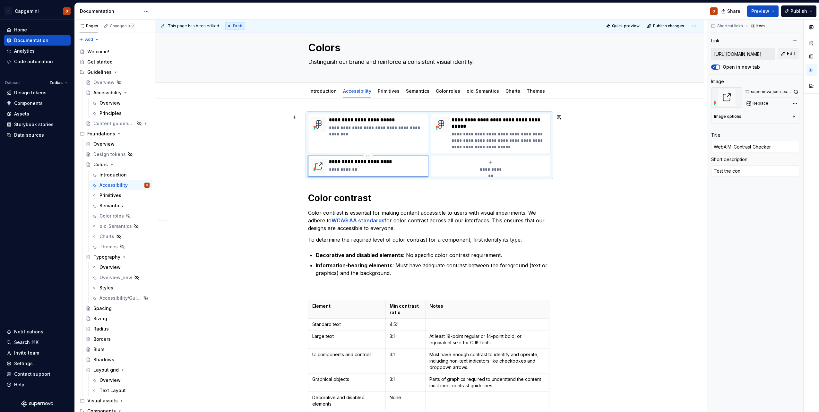
type textarea "Test the cont"
type textarea "*"
type textarea "Test the contr"
type textarea "*"
type textarea "Test the contra"
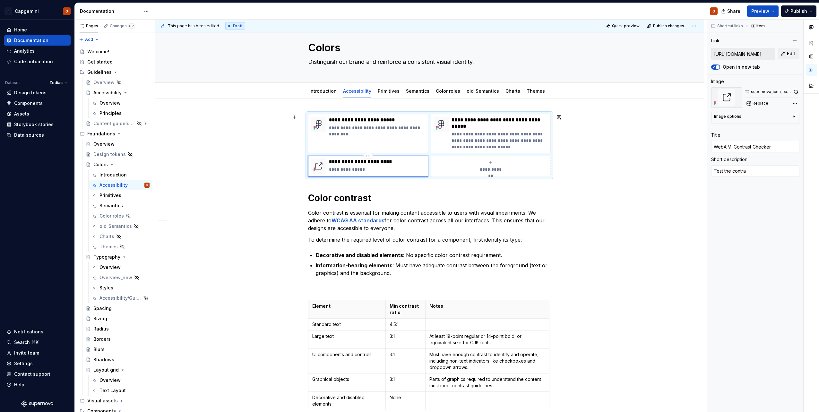
type textarea "*"
type textarea "Test the contras"
type textarea "*"
type textarea "Test the contrast"
type textarea "*"
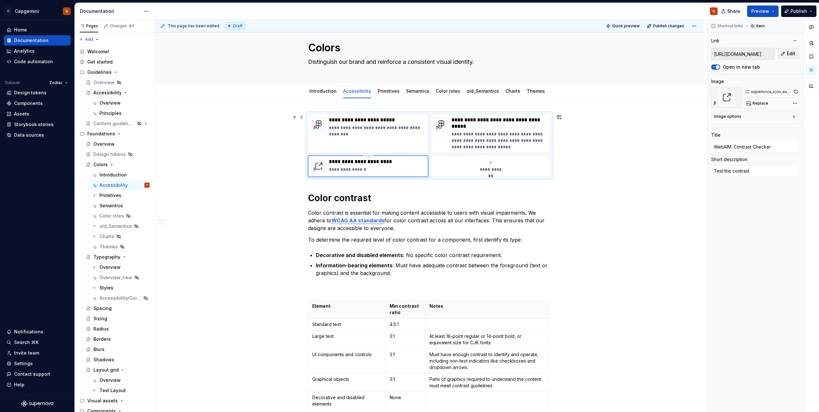
type textarea "Test the contrast"
type textarea "*"
type textarea "Test the contrast o"
type textarea "*"
type textarea "Test the contrast o"
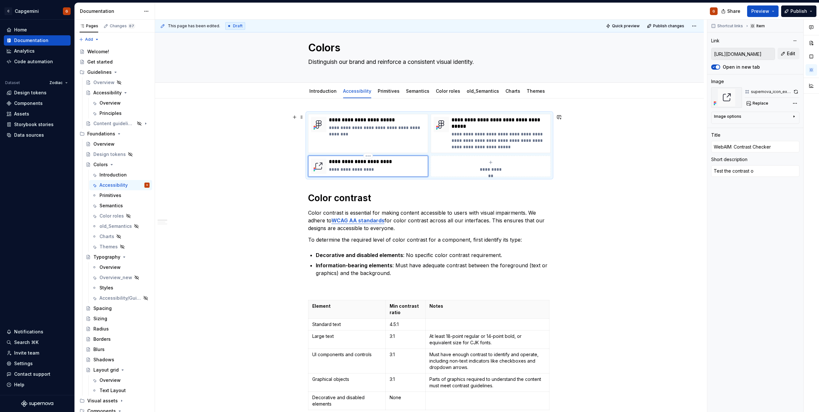
type textarea "*"
type textarea "Test the contrast o"
type textarea "*"
type textarea "Test the contrast of"
type textarea "*"
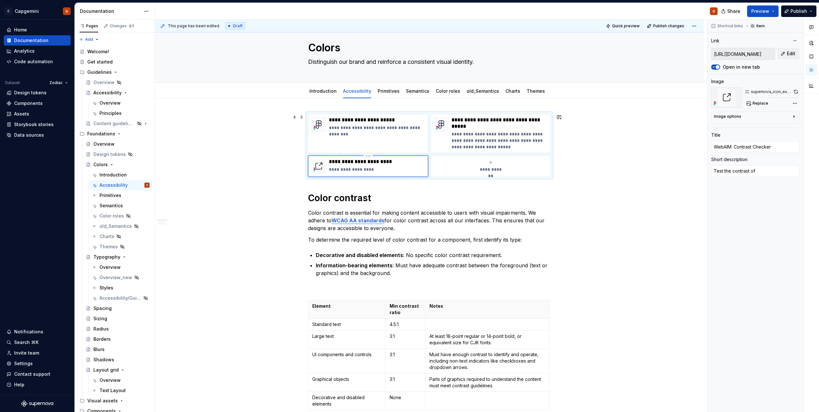
type textarea "Test the contrast of"
type textarea "*"
type textarea "Test the contrast of f"
type textarea "*"
type textarea "Test the contrast of fo"
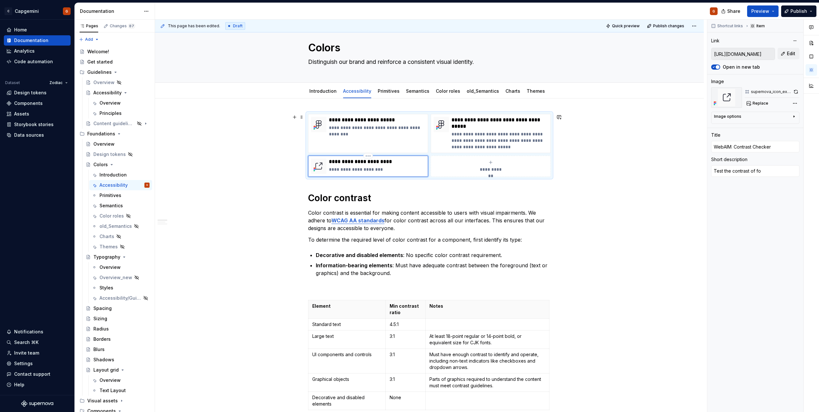
type textarea "*"
type textarea "Test the contrast of for"
type textarea "*"
type textarea "Test the contrast of fore"
type textarea "*"
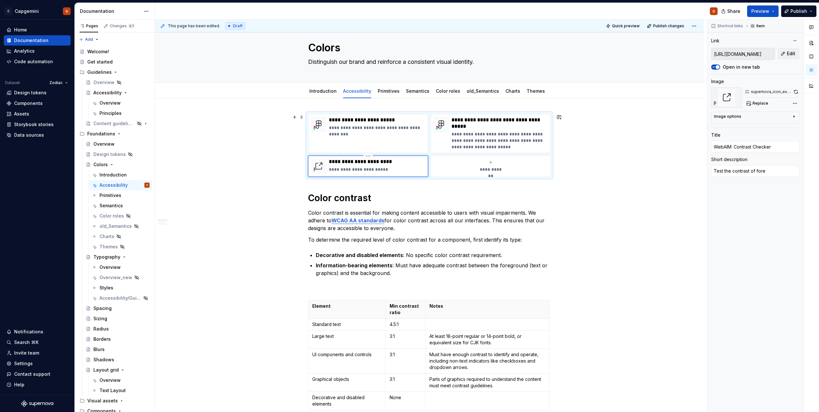
type textarea "Test the contrast of foreg"
type textarea "*"
type textarea "Test the contrast of foregr"
type textarea "*"
type textarea "Test the contrast of foregro"
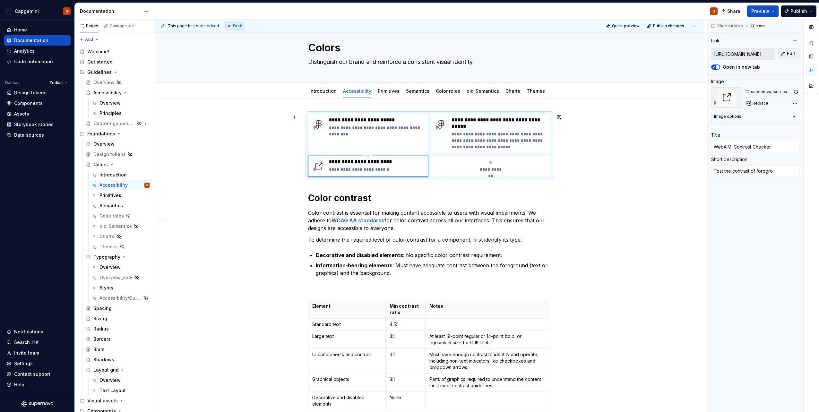
type textarea "*"
type textarea "Test the contrast of foregrou"
type textarea "*"
type textarea "Test the contrast of foregroun"
type textarea "*"
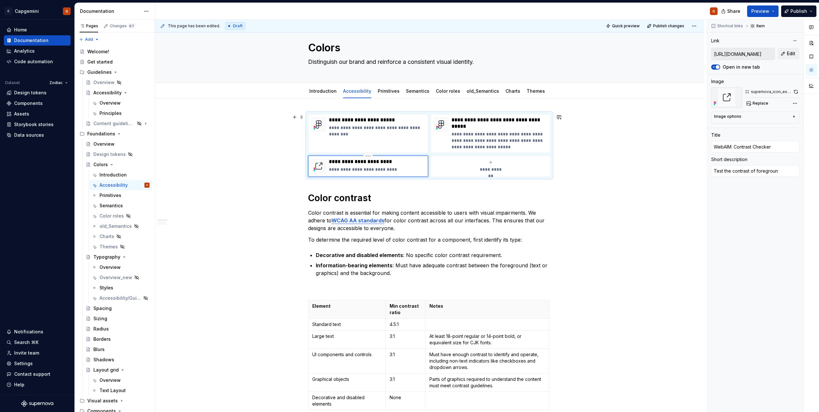
type textarea "Test the contrast of foreground"
type textarea "*"
type textarea "Test the contrast of foreground"
type textarea "*"
type textarea "Test the contrast of foreground a"
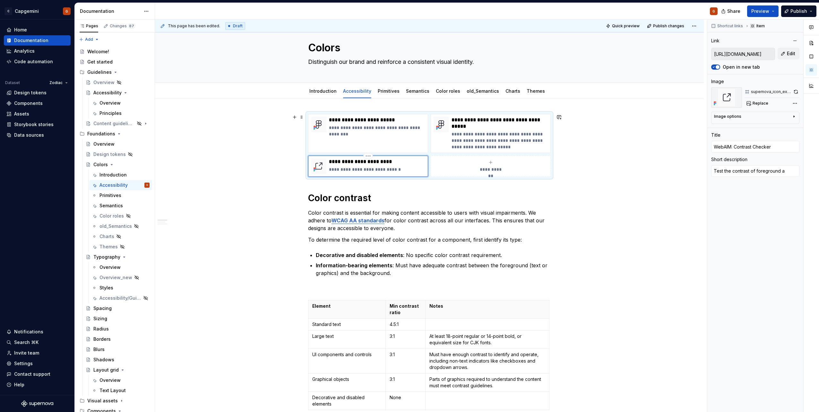
type textarea "*"
type textarea "Test the contrast of foreground an"
type textarea "*"
type textarea "Test the contrast of foreground and"
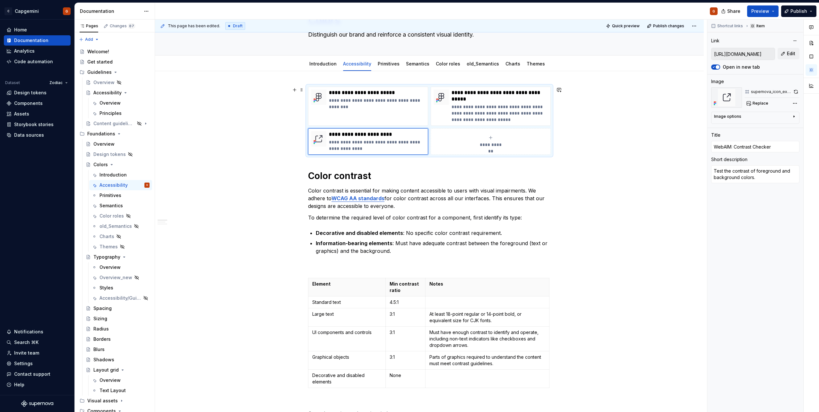
scroll to position [77, 0]
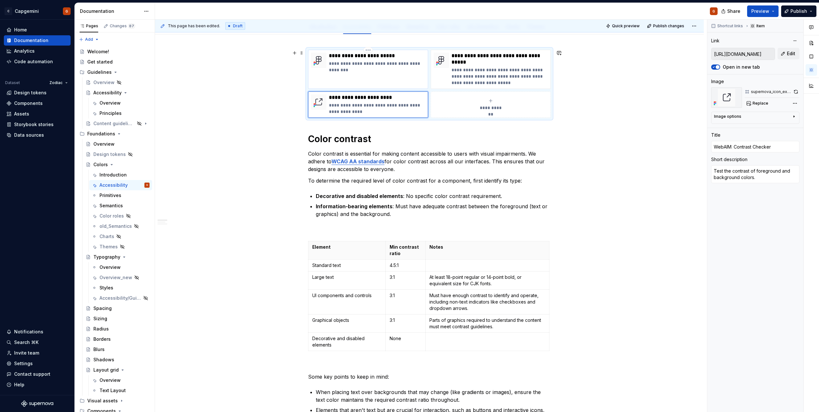
click at [356, 72] on p "**********" at bounding box center [377, 66] width 96 height 13
click at [354, 56] on p "**********" at bounding box center [377, 56] width 96 height 6
drag, startPoint x: 352, startPoint y: 56, endPoint x: 366, endPoint y: 57, distance: 14.1
click at [366, 57] on p "**********" at bounding box center [377, 56] width 96 height 6
click at [470, 61] on p "**********" at bounding box center [500, 59] width 96 height 13
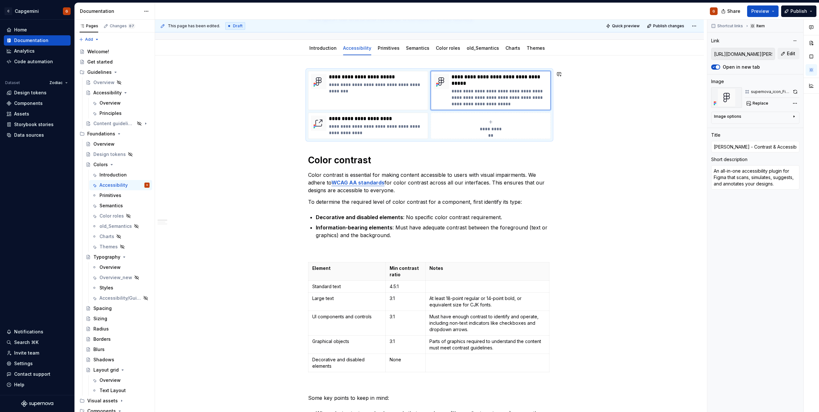
scroll to position [45, 0]
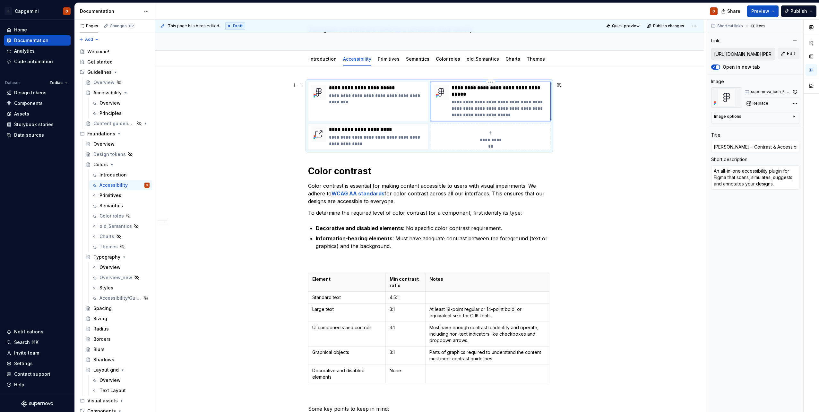
click at [480, 96] on p "**********" at bounding box center [500, 91] width 96 height 13
click at [353, 86] on p "**********" at bounding box center [377, 88] width 96 height 6
click at [388, 141] on p "**********" at bounding box center [377, 140] width 96 height 13
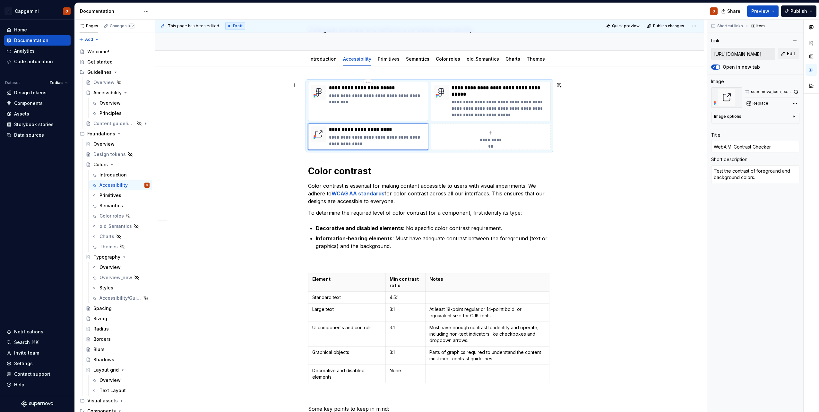
click at [373, 88] on p "**********" at bounding box center [377, 88] width 96 height 6
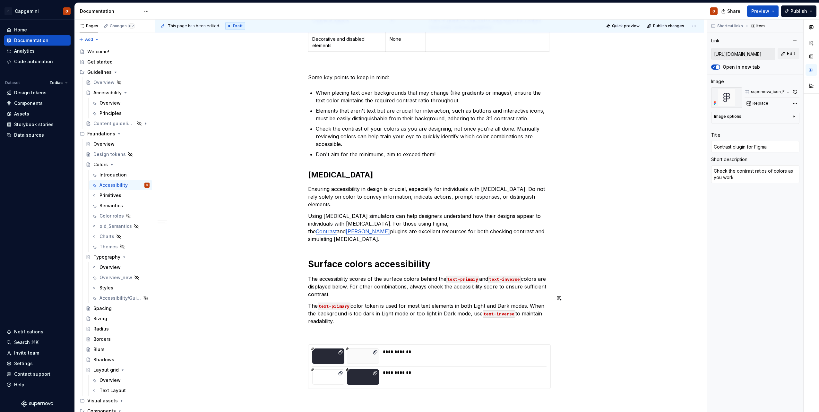
scroll to position [334, 0]
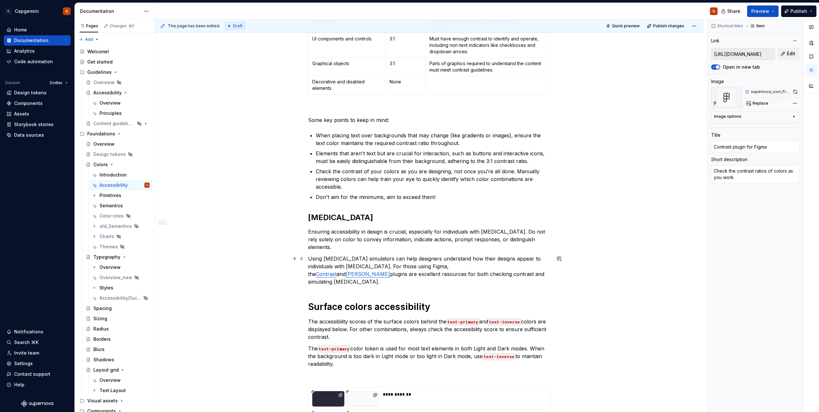
click at [415, 258] on p "Using color-blindness simulators can help designers understand how their design…" at bounding box center [429, 270] width 243 height 31
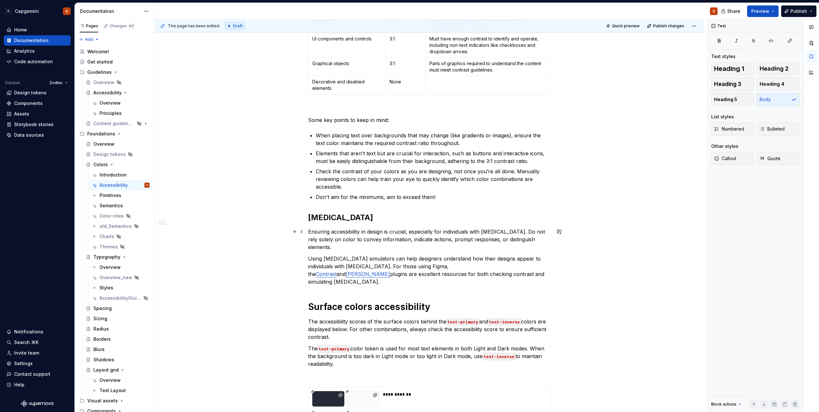
click at [417, 244] on p "Ensuring accessibility in design is crucial, especially for individuals with co…" at bounding box center [429, 239] width 243 height 23
click at [369, 247] on p "Ensuring accessibility in design is crucial, especially for individuals with co…" at bounding box center [429, 239] width 243 height 23
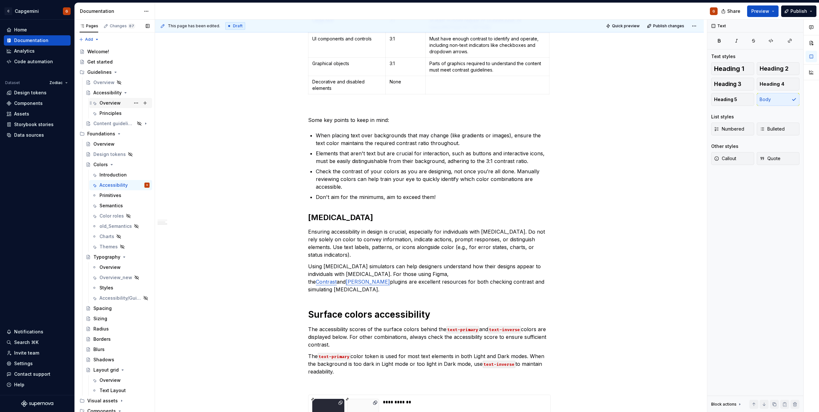
click at [108, 102] on div "Overview" at bounding box center [109, 103] width 21 height 6
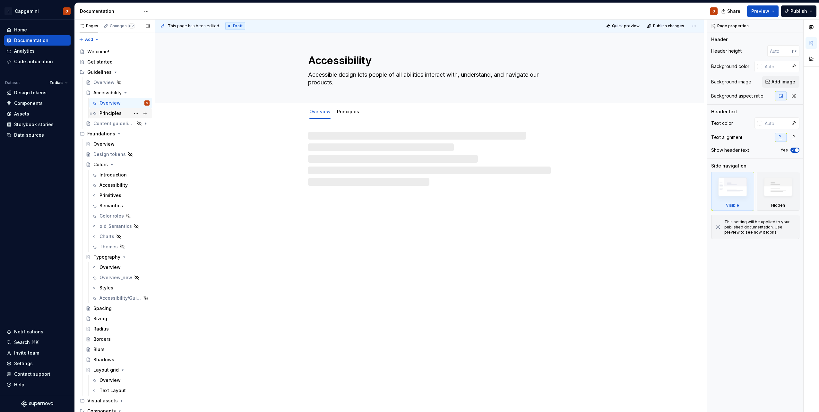
click at [112, 114] on div "Principles" at bounding box center [110, 113] width 22 height 6
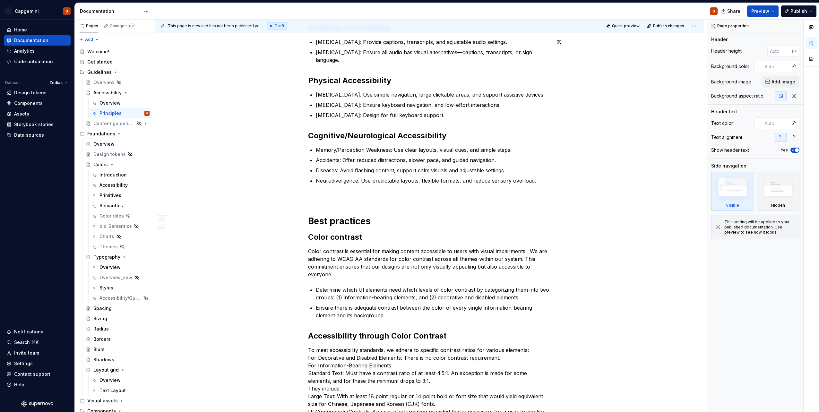
scroll to position [546, 0]
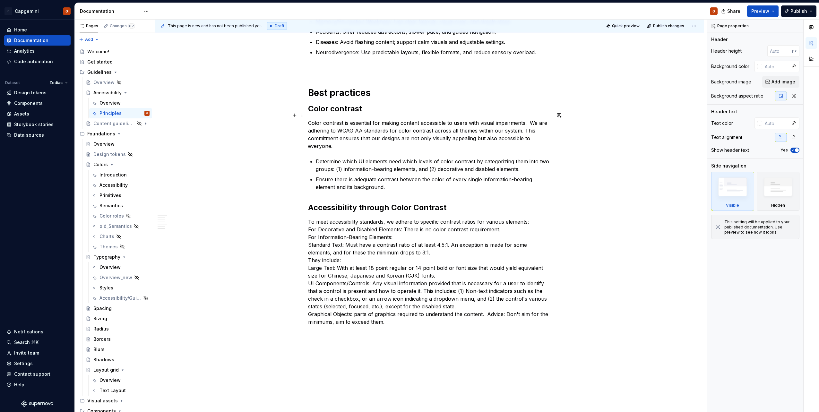
click at [343, 125] on p "Color contrast is essential for making content accessible to users with visual …" at bounding box center [429, 134] width 243 height 31
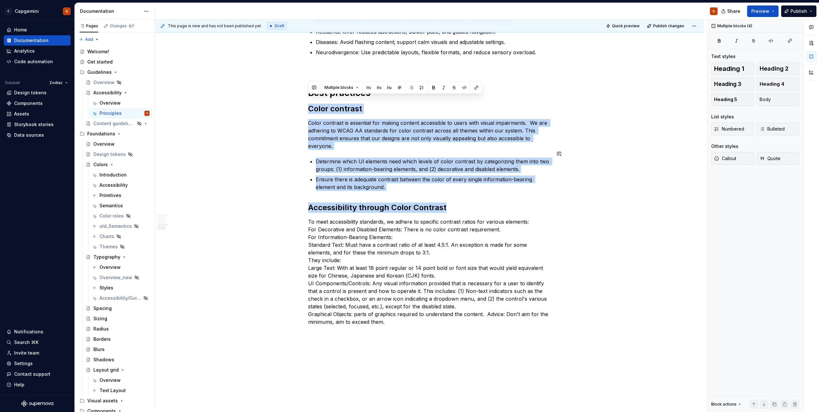
drag, startPoint x: 309, startPoint y: 102, endPoint x: 451, endPoint y: 193, distance: 168.2
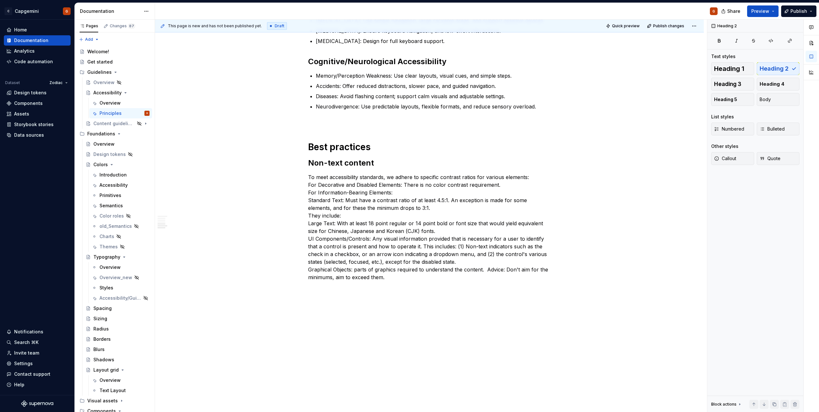
scroll to position [484, 0]
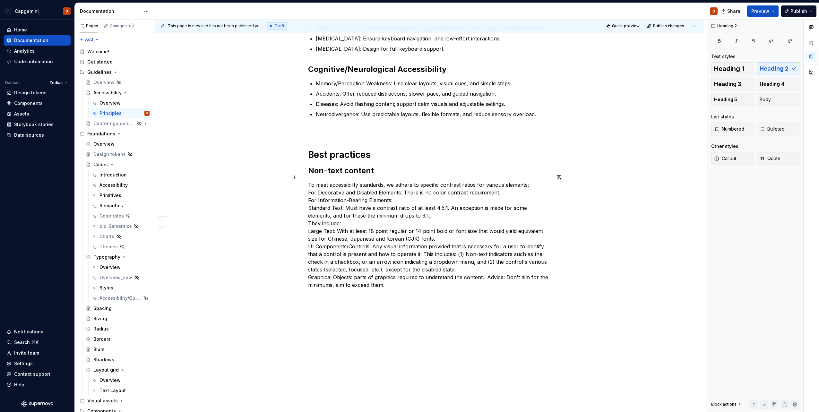
click at [445, 198] on p "To meet accessibility standards, we adhere to specific contrast ratios for vari…" at bounding box center [429, 235] width 243 height 108
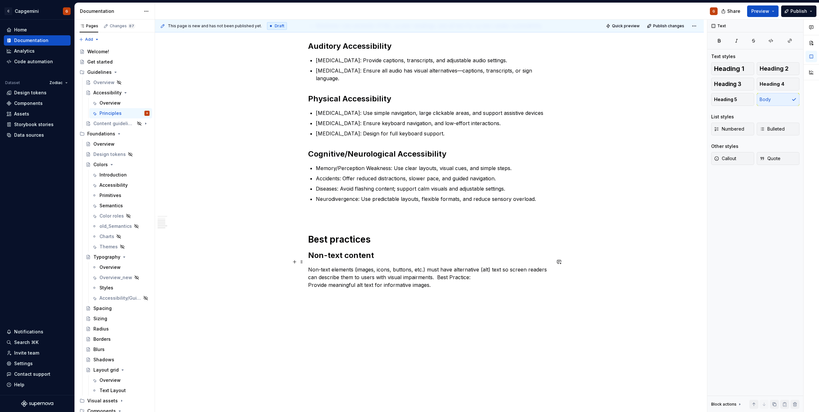
click at [438, 269] on p "Non-text elements (images, icons, buttons, etc.) must have alternative (alt) te…" at bounding box center [429, 277] width 243 height 23
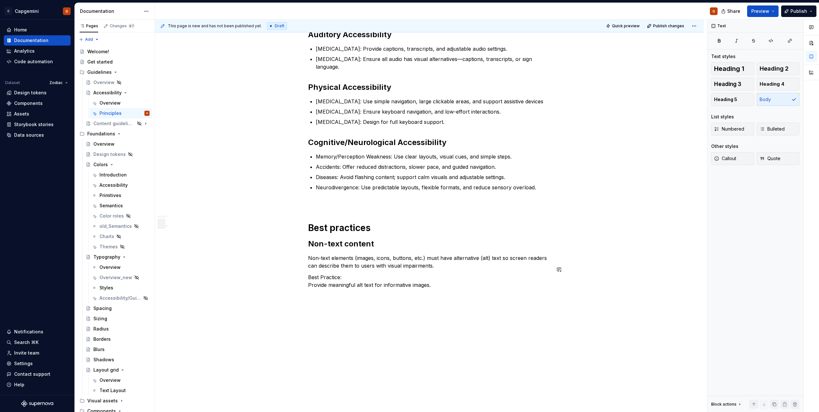
click at [378, 319] on div "Accessible design lets people of all abilities interact with, understand, and n…" at bounding box center [429, 65] width 549 height 712
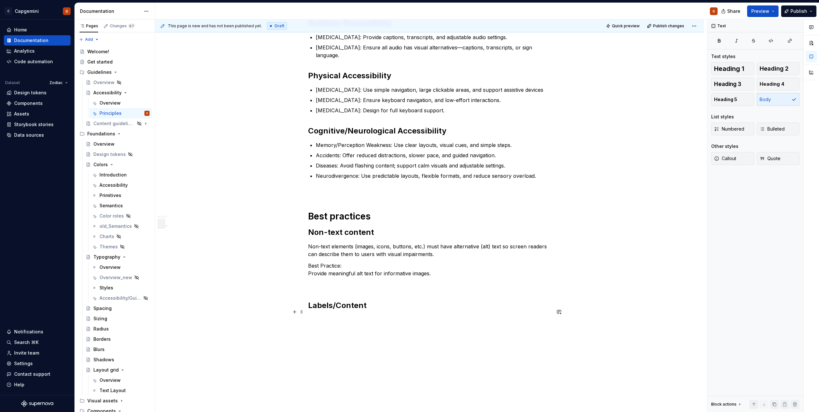
click at [331, 316] on p at bounding box center [429, 320] width 243 height 8
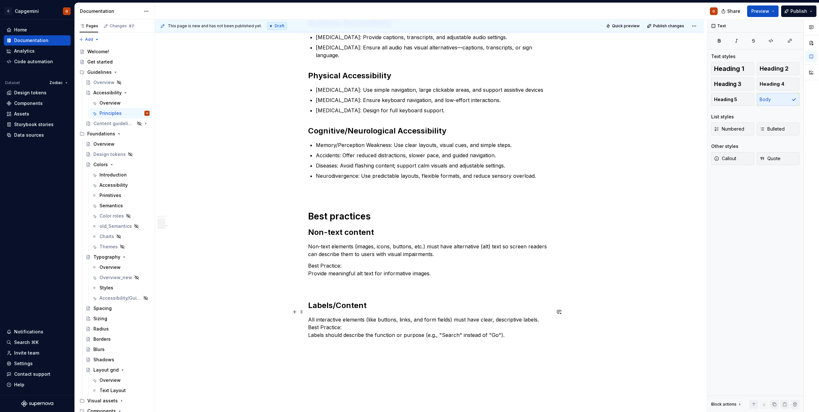
click at [382, 320] on p "All interactive elements (like buttons, links, and form fields) must have clear…" at bounding box center [429, 327] width 243 height 23
click at [308, 319] on p "All interactive elements (like buttons, links, and form fields) must have clear…" at bounding box center [429, 323] width 243 height 15
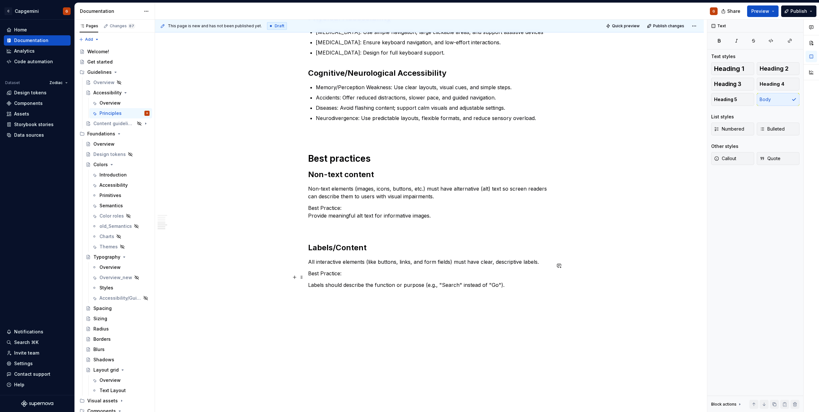
click at [385, 298] on div "Accessible design lets people of all abilities interact with, understand, and n…" at bounding box center [429, 29] width 549 height 781
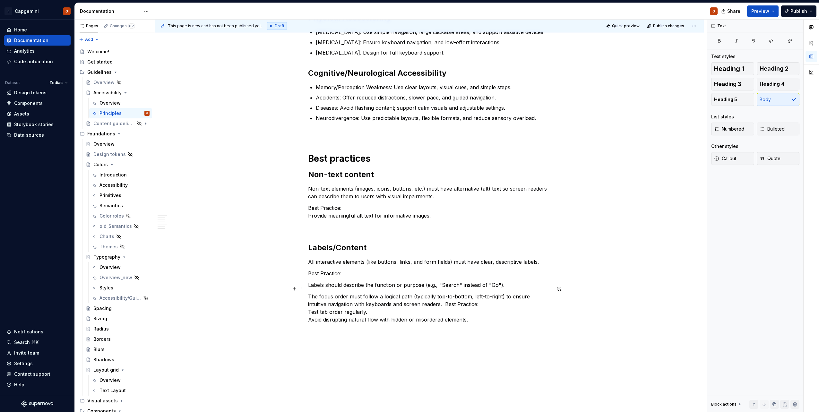
drag, startPoint x: 309, startPoint y: 288, endPoint x: 408, endPoint y: 278, distance: 99.7
click at [309, 293] on p "The focus order must follow a logical path (typically top-to-bottom, left-to-ri…" at bounding box center [429, 308] width 243 height 31
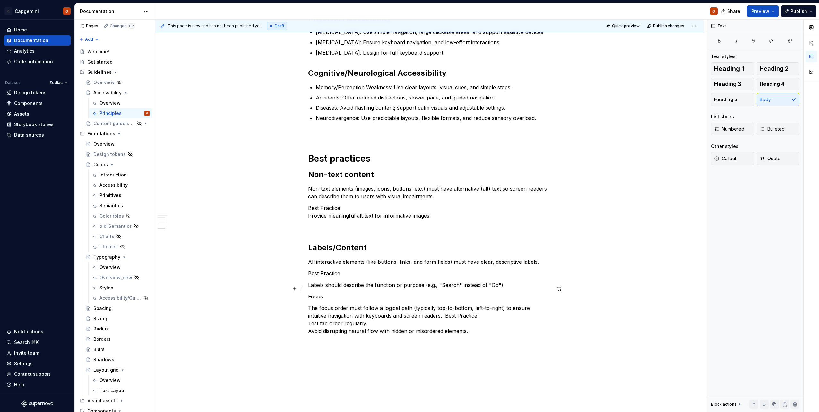
click at [316, 293] on p "Focus" at bounding box center [429, 297] width 243 height 8
click at [774, 66] on span "Heading 2" at bounding box center [774, 68] width 29 height 6
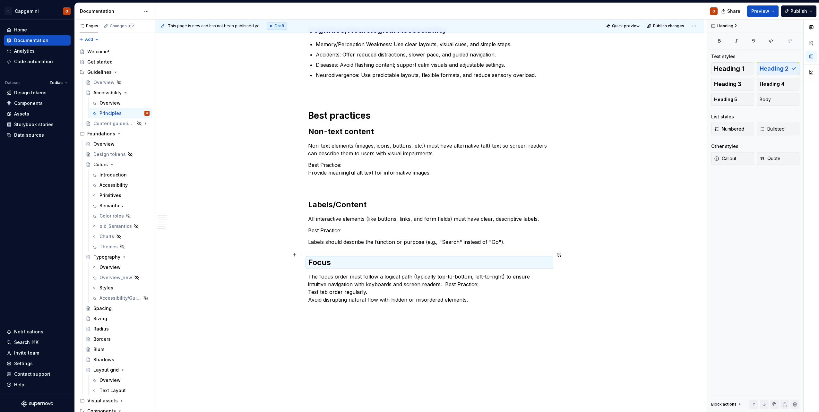
scroll to position [538, 0]
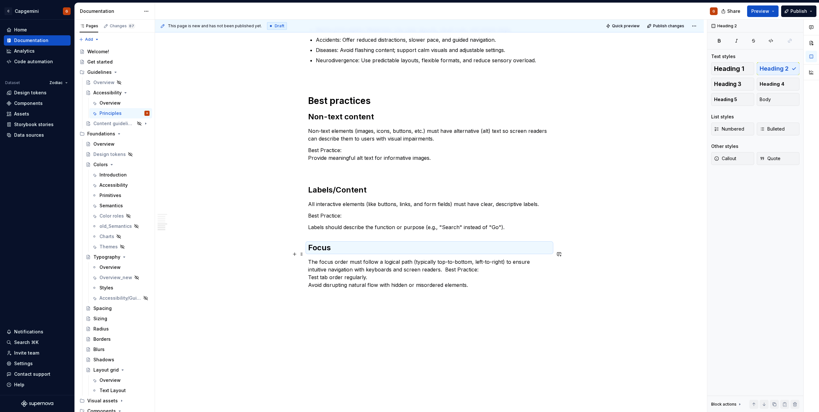
click at [492, 276] on p "The focus order must follow a logical path (typically top-to-bottom, left-to-ri…" at bounding box center [429, 273] width 243 height 31
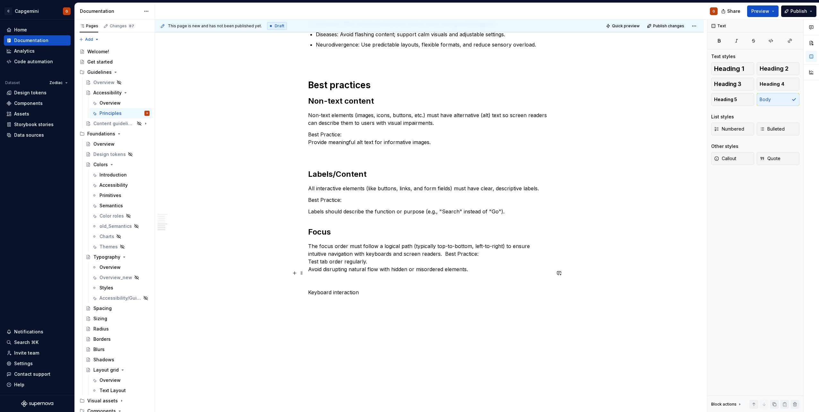
scroll to position [561, 0]
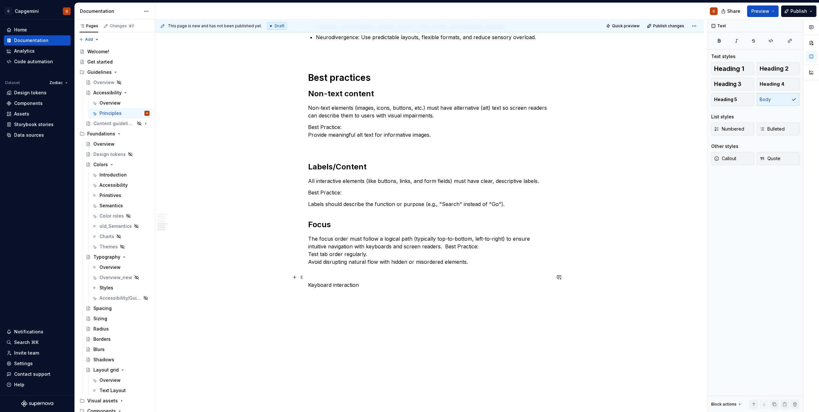
click at [331, 281] on p "Keyboard interaction" at bounding box center [429, 285] width 243 height 8
click at [773, 67] on span "Heading 2" at bounding box center [774, 68] width 29 height 6
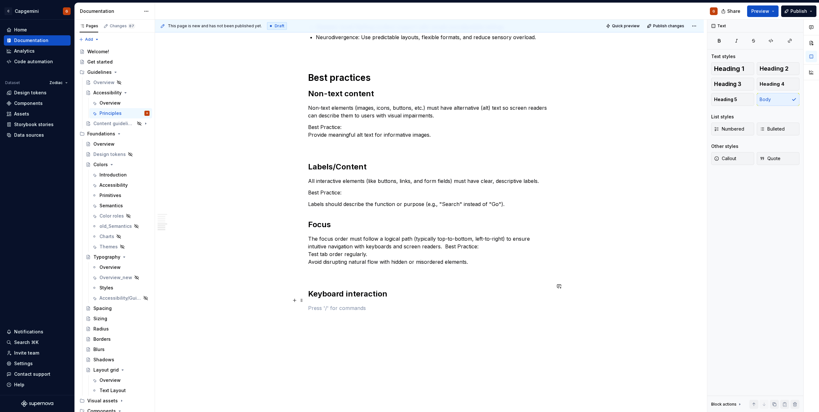
click at [405, 289] on h2 "Keyboard interaction" at bounding box center [429, 294] width 243 height 10
click at [343, 316] on p at bounding box center [429, 320] width 243 height 8
click at [326, 304] on p at bounding box center [429, 308] width 243 height 8
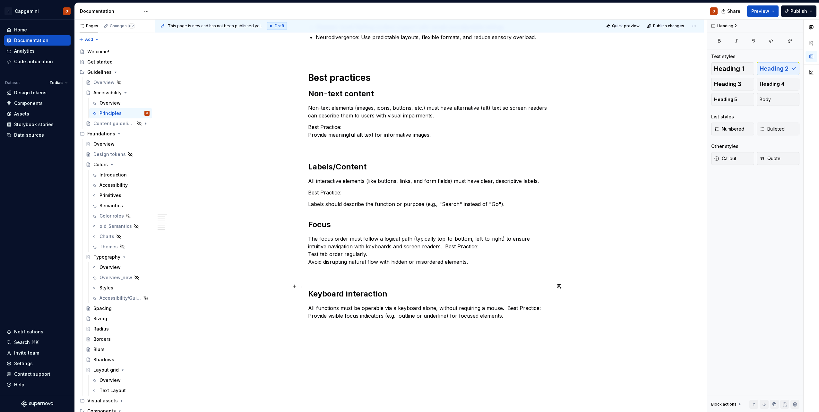
click at [358, 289] on h2 "Keyboard interaction" at bounding box center [429, 294] width 243 height 10
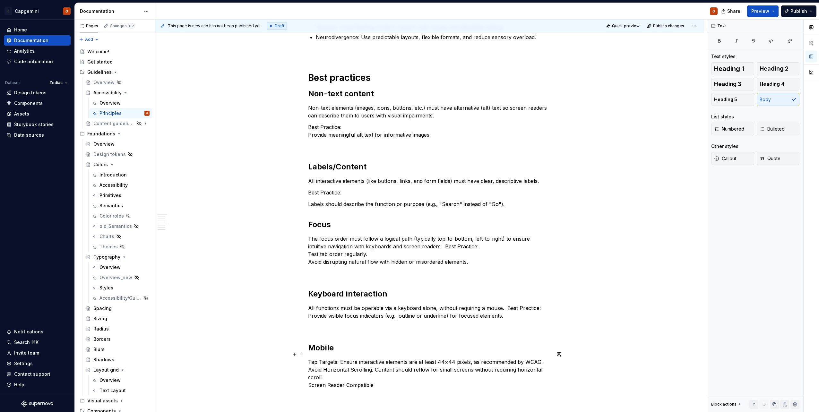
scroll to position [661, 0]
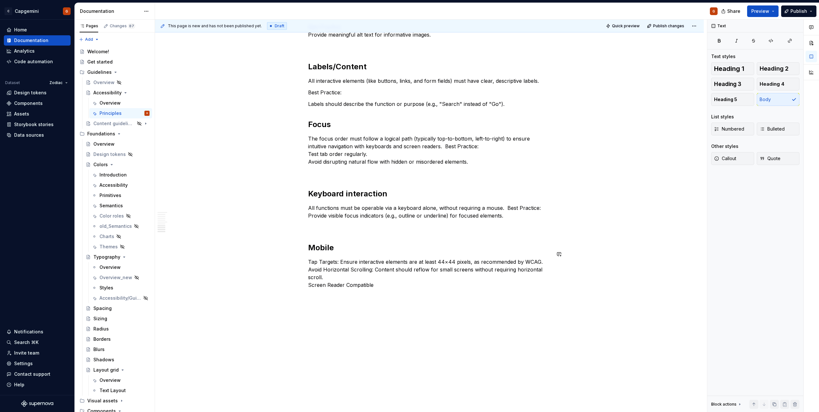
click at [778, 70] on span "Heading 2" at bounding box center [774, 68] width 29 height 6
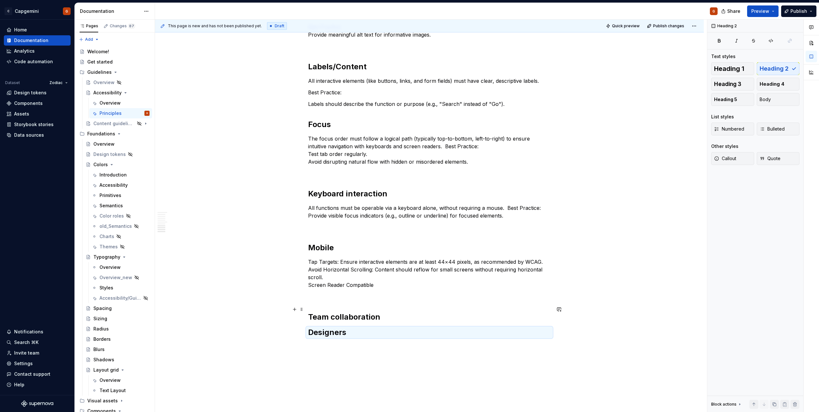
click at [329, 312] on h2 "Team collaboration" at bounding box center [429, 317] width 243 height 10
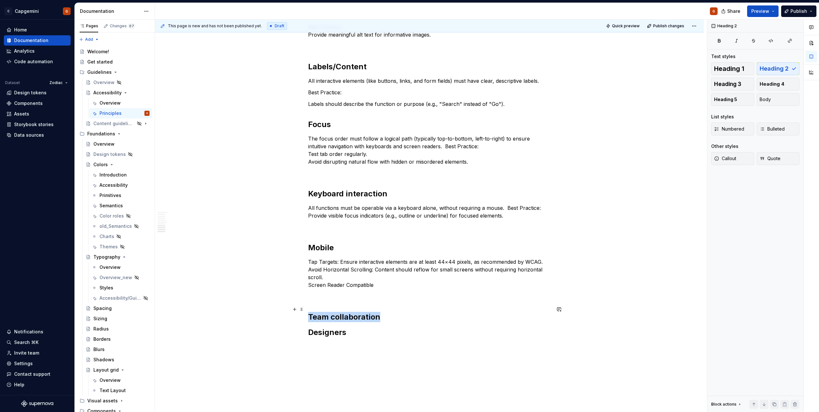
click at [329, 312] on h2 "Team collaboration" at bounding box center [429, 317] width 243 height 10
click at [719, 67] on span "Heading 1" at bounding box center [729, 68] width 30 height 6
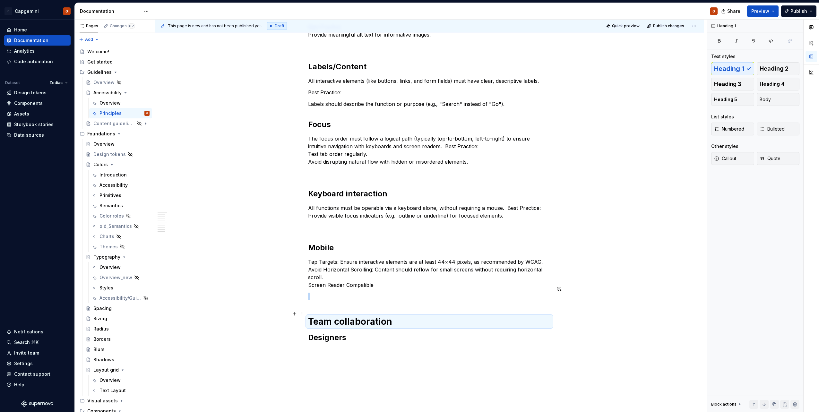
click at [336, 333] on h2 "Designers" at bounding box center [429, 338] width 243 height 10
click at [312, 348] on p at bounding box center [429, 352] width 243 height 8
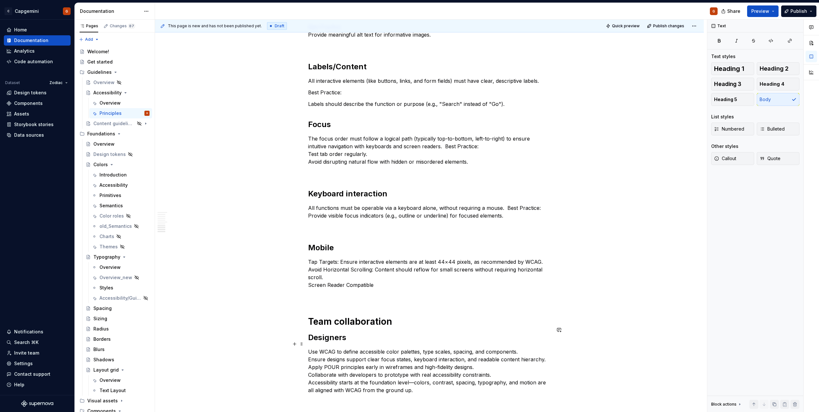
scroll to position [766, 0]
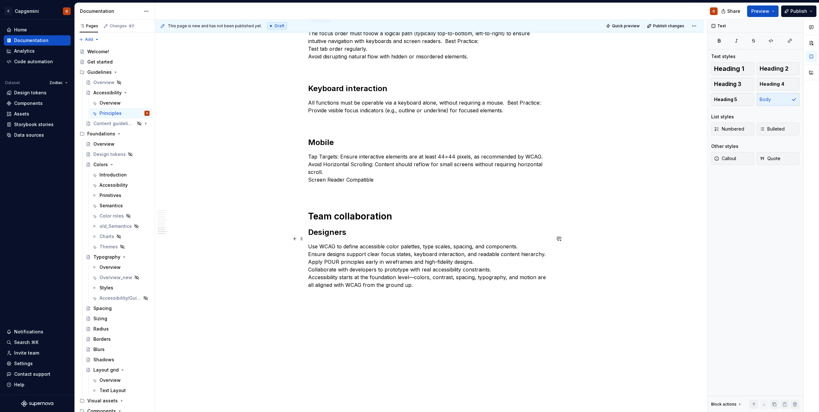
click at [308, 244] on p "Use WCAG to define accessible color palettes, type scales, spacing, and compone…" at bounding box center [429, 266] width 243 height 46
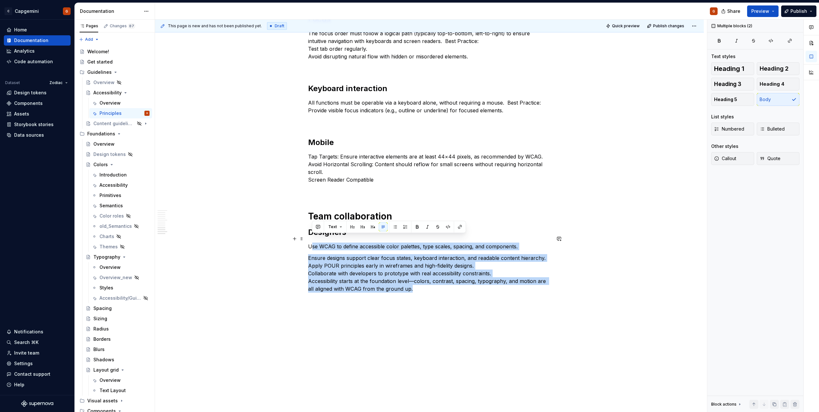
drag, startPoint x: 428, startPoint y: 281, endPoint x: 311, endPoint y: 239, distance: 124.7
click at [312, 256] on p "Ensure designs support clear focus states, keyboard interaction, and readable c…" at bounding box center [429, 273] width 243 height 39
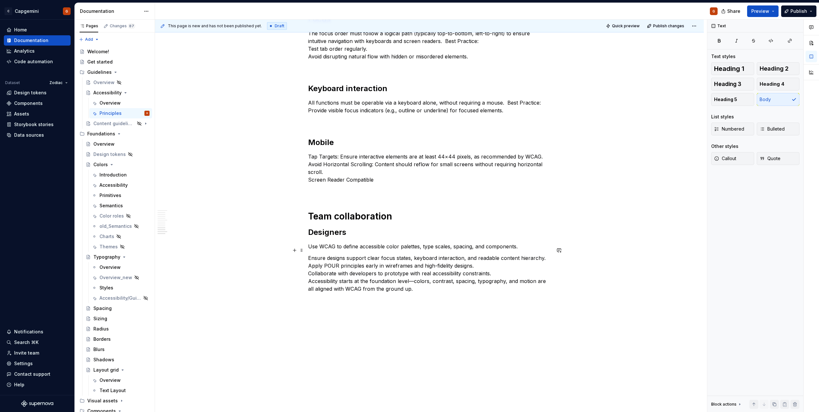
click at [310, 259] on p "Ensure designs support clear focus states, keyboard interaction, and readable c…" at bounding box center [429, 273] width 243 height 39
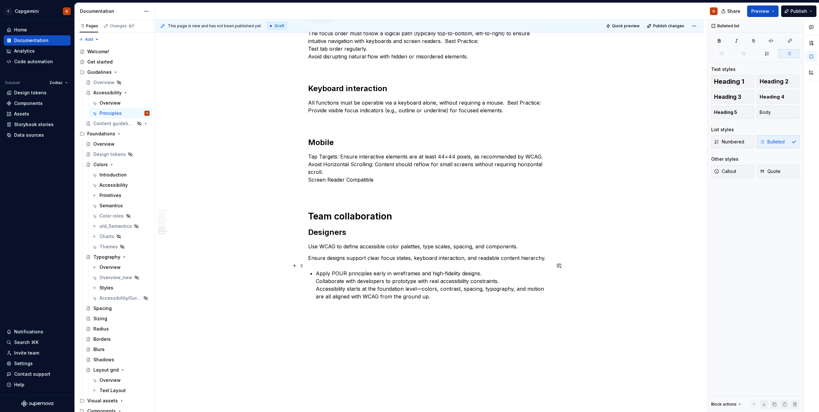
click at [316, 276] on p "Apply POUR principles early in wireframes and high-fidelity designs. Collaborat…" at bounding box center [433, 285] width 235 height 31
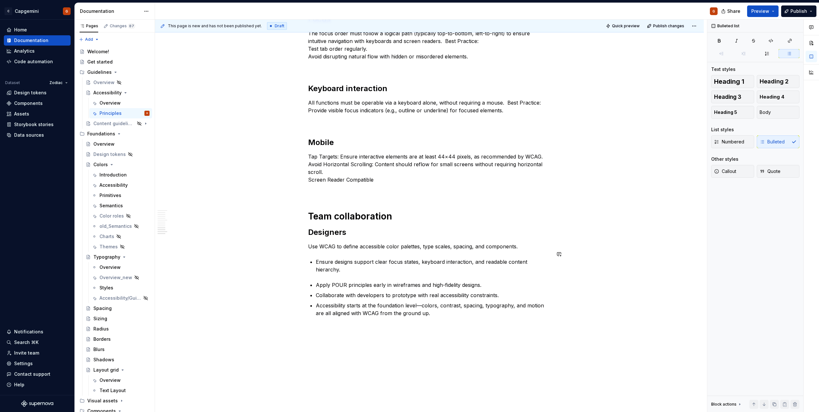
click at [332, 258] on p "Ensure designs support clear focus states, keyboard interaction, and readable c…" at bounding box center [433, 265] width 235 height 15
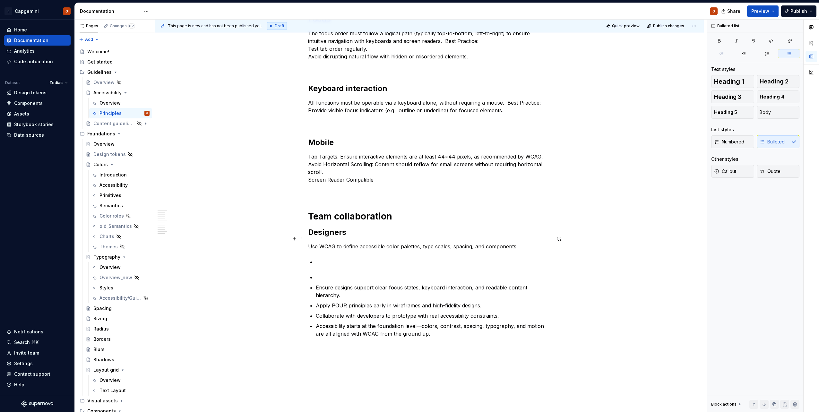
click at [357, 243] on p "Use WCAG to define accessible color palettes, type scales, spacing, and compone…" at bounding box center [429, 247] width 243 height 8
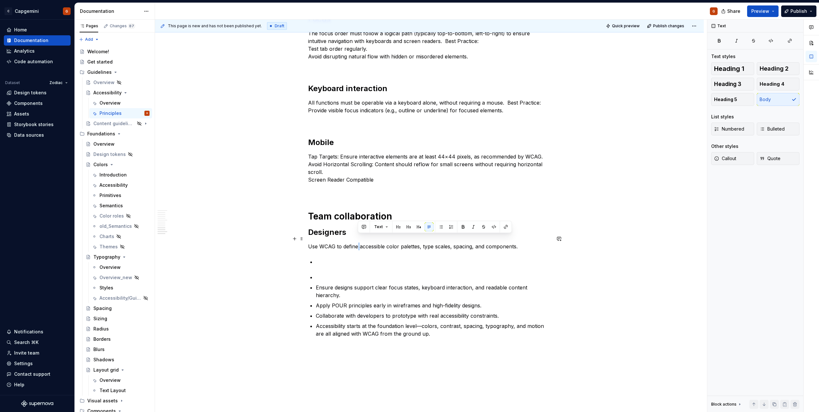
click at [357, 243] on p "Use WCAG to define accessible color palettes, type scales, spacing, and compone…" at bounding box center [429, 247] width 243 height 8
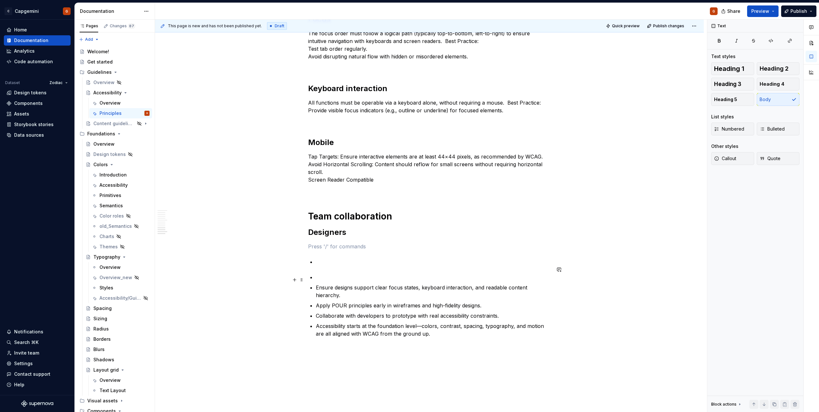
click at [327, 273] on ul "Ensure designs support clear focus states, keyboard interaction, and readable c…" at bounding box center [433, 305] width 235 height 64
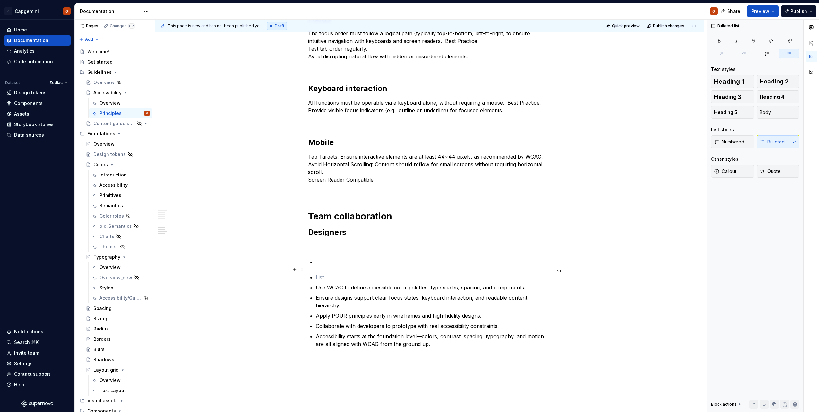
click at [328, 273] on p at bounding box center [433, 277] width 235 height 8
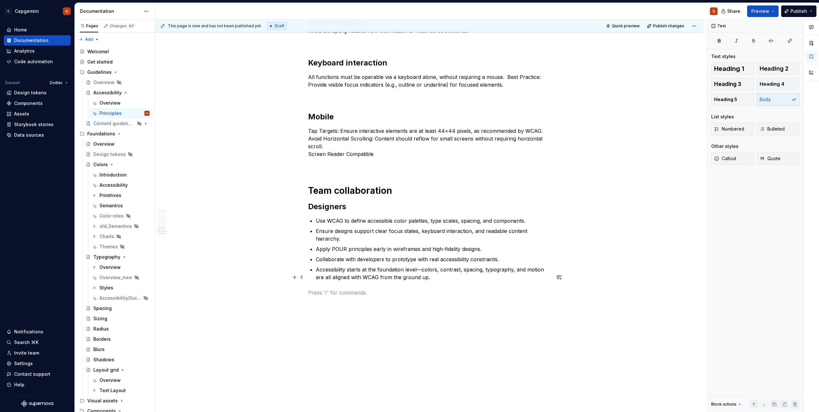
click at [375, 289] on p at bounding box center [429, 293] width 243 height 8
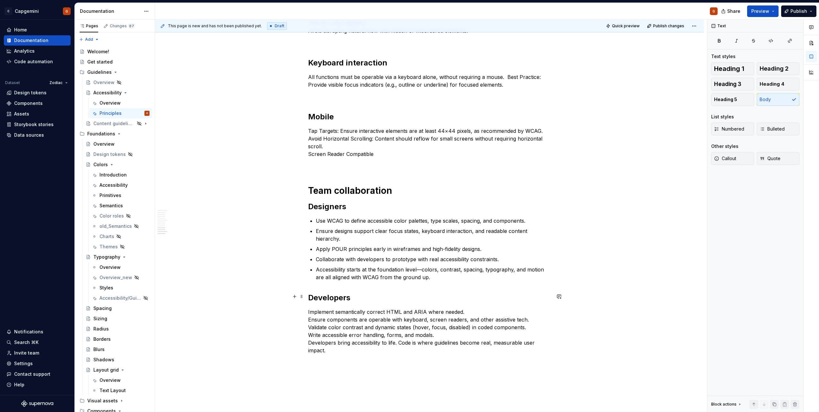
click at [461, 308] on p "Implement semantically correct HTML and ARIA where needed. Ensure components ar…" at bounding box center [429, 331] width 243 height 46
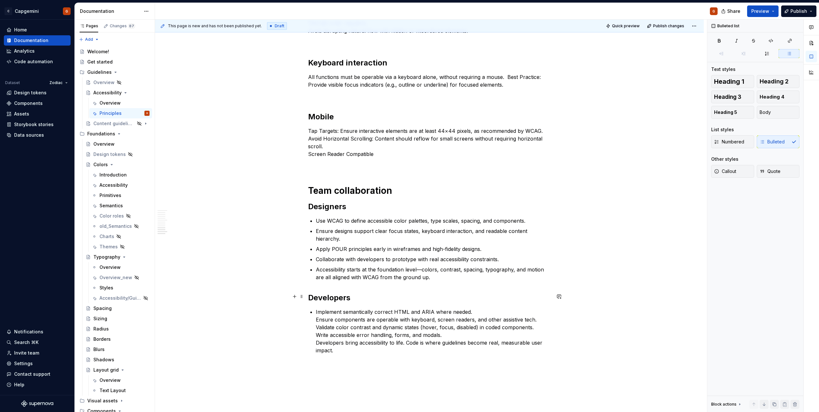
click at [482, 308] on p "Implement semantically correct HTML and ARIA where needed. Ensure components ar…" at bounding box center [433, 331] width 235 height 46
click at [412, 349] on p "Developers bring accessibility to life. Code is where guidelines become real, m…" at bounding box center [433, 356] width 235 height 15
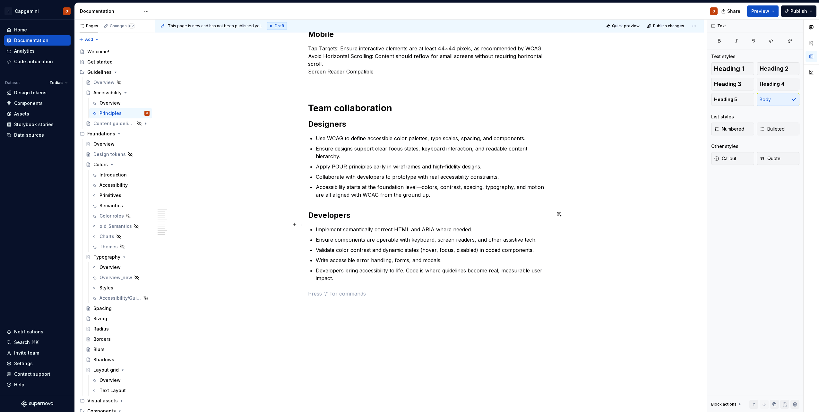
scroll to position [875, 0]
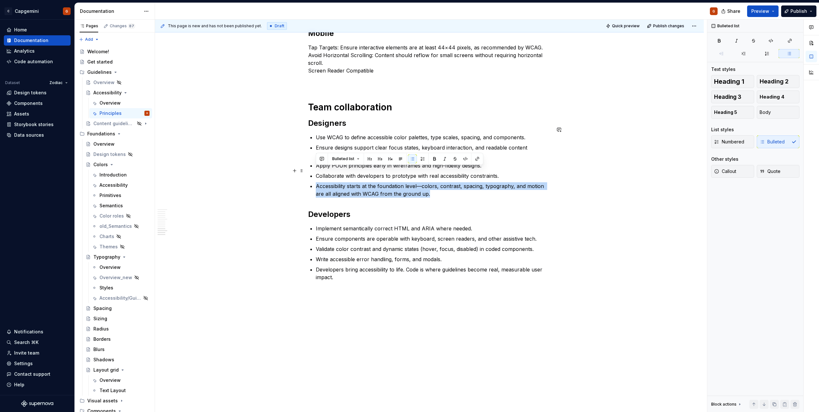
drag, startPoint x: 432, startPoint y: 178, endPoint x: 315, endPoint y: 172, distance: 117.6
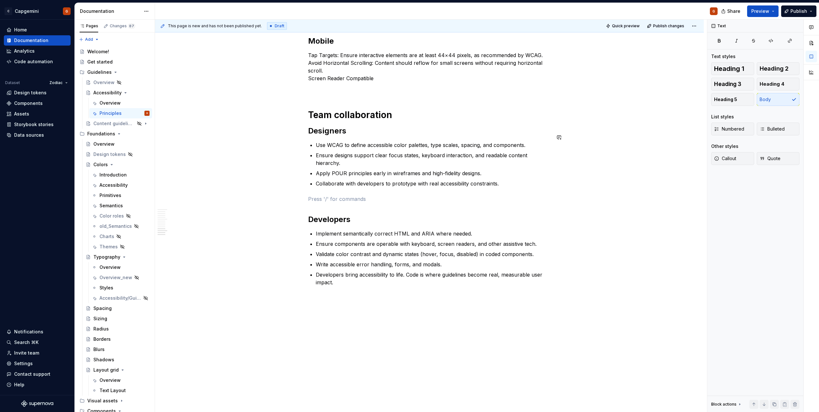
scroll to position [873, 0]
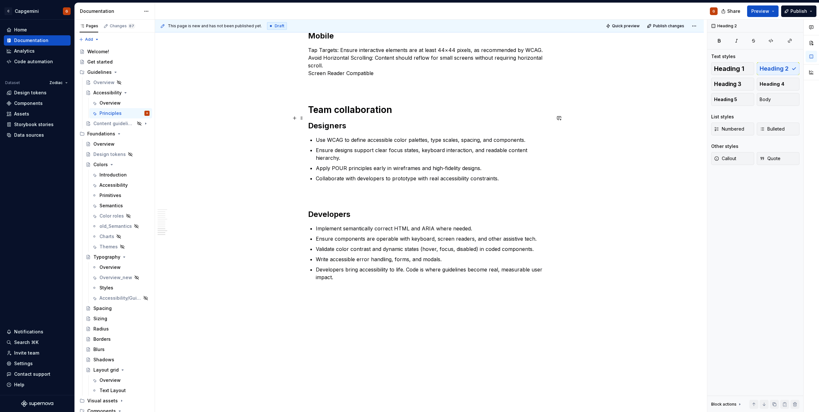
click at [366, 121] on h2 "Designers" at bounding box center [429, 126] width 243 height 10
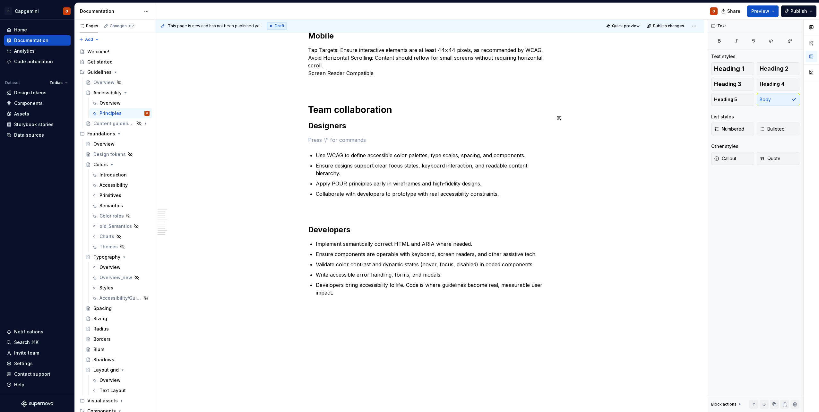
scroll to position [875, 0]
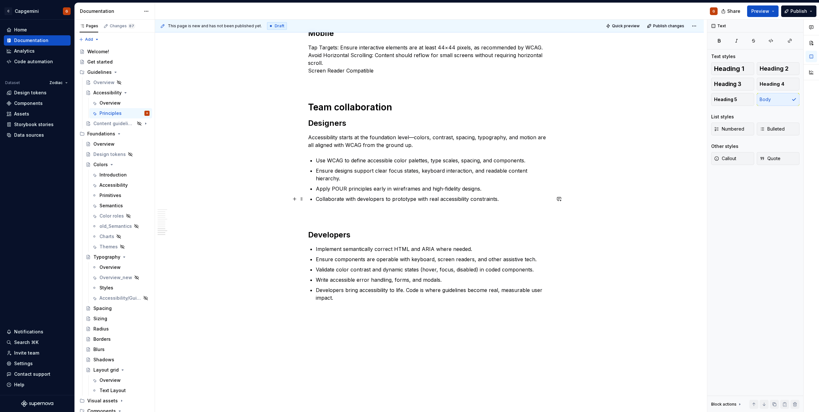
click at [362, 211] on p at bounding box center [429, 215] width 243 height 8
click at [415, 134] on p "Accessibility starts at the foundation level—colors, contrast, spacing, typogra…" at bounding box center [429, 141] width 243 height 15
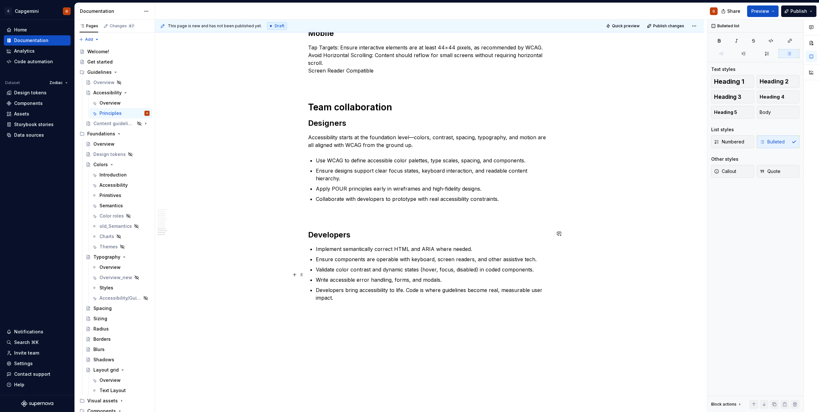
click at [344, 286] on p "Developers bring accessibility to life. Code is where guidelines become real, m…" at bounding box center [433, 293] width 235 height 15
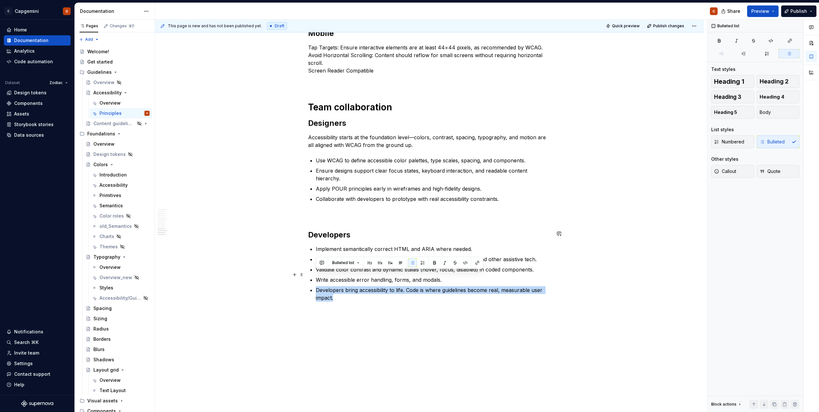
drag, startPoint x: 337, startPoint y: 283, endPoint x: 317, endPoint y: 274, distance: 21.7
click at [317, 286] on p "Developers bring accessibility to life. Code is where guidelines become real, m…" at bounding box center [433, 293] width 235 height 15
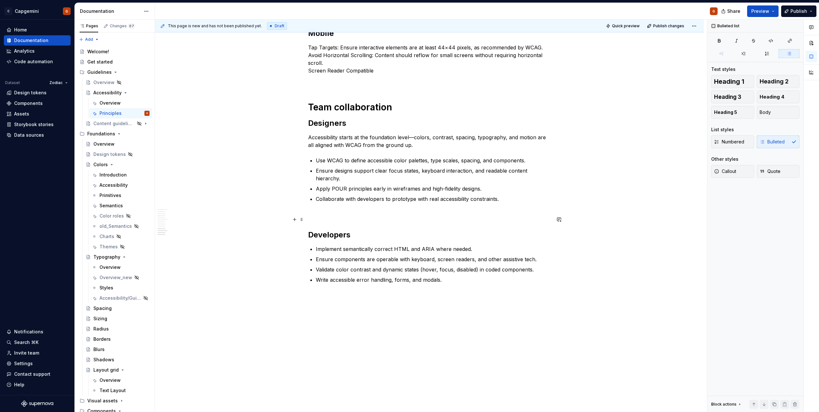
click at [366, 230] on h2 "Developers" at bounding box center [429, 235] width 243 height 10
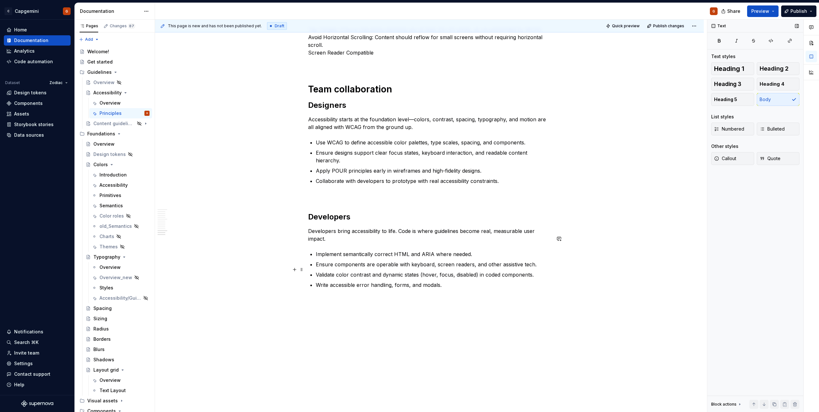
scroll to position [901, 0]
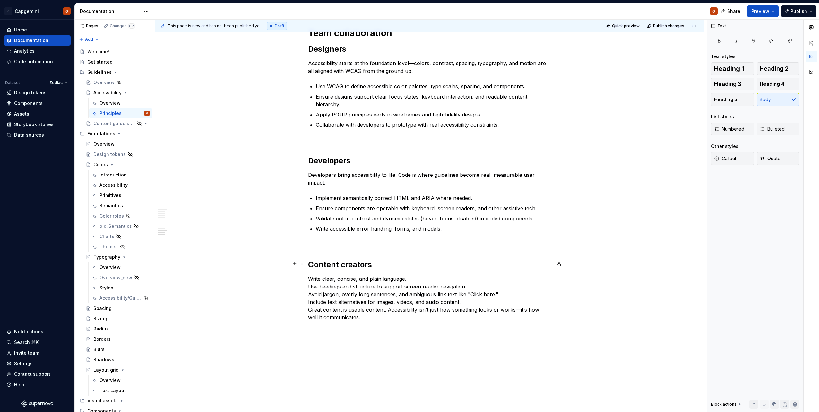
scroll to position [974, 0]
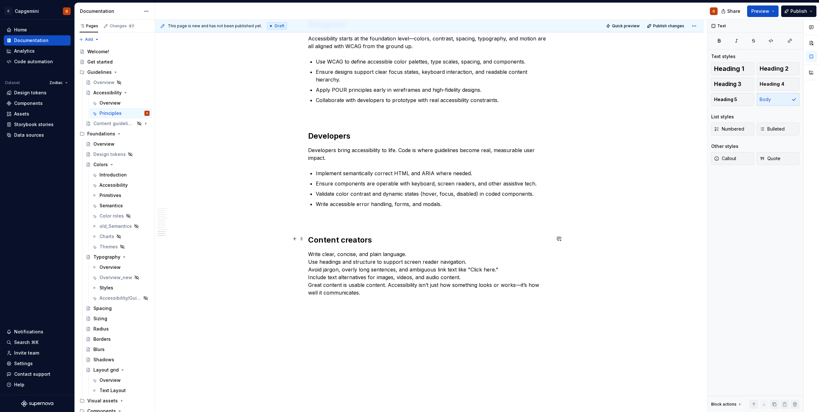
click at [414, 250] on p "Write clear, concise, and plain language. Use headings and structure to support…" at bounding box center [429, 273] width 243 height 46
click at [308, 250] on p "Write clear, concise, and plain language. Use headings and structure to support…" at bounding box center [429, 273] width 243 height 46
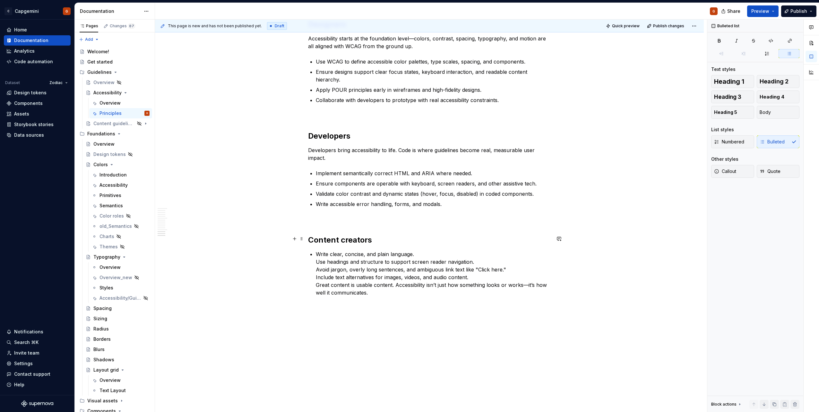
click at [422, 250] on p "Write clear, concise, and plain language. Use headings and structure to support…" at bounding box center [433, 273] width 235 height 46
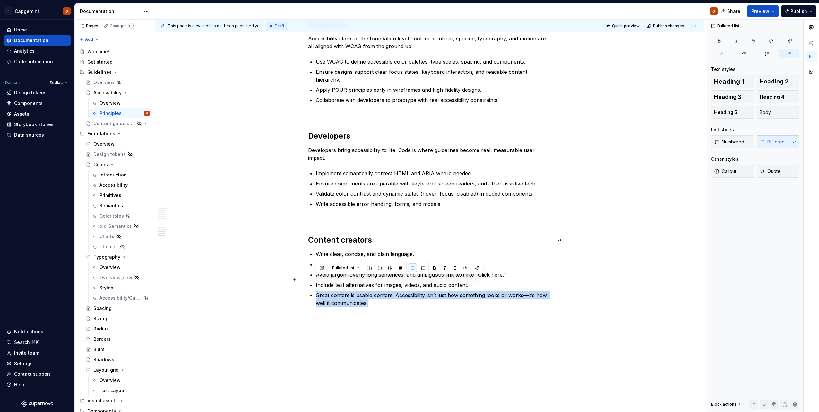
drag, startPoint x: 397, startPoint y: 287, endPoint x: 316, endPoint y: 280, distance: 81.2
click at [316, 291] on p "Great content is usable content. Accessibility isn’t just how something looks o…" at bounding box center [433, 298] width 235 height 15
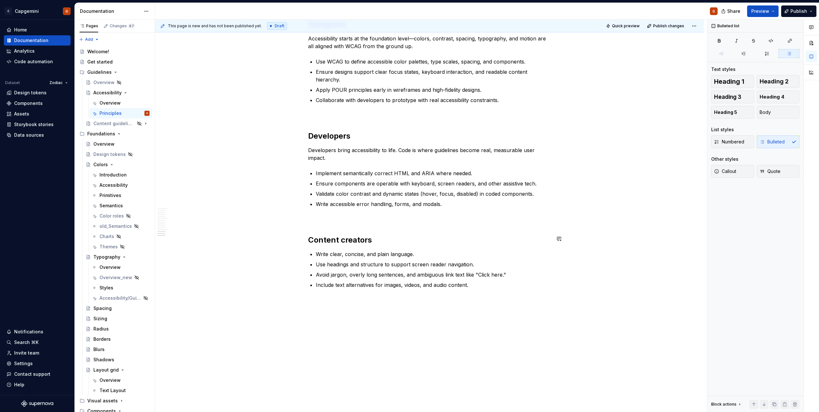
scroll to position [966, 0]
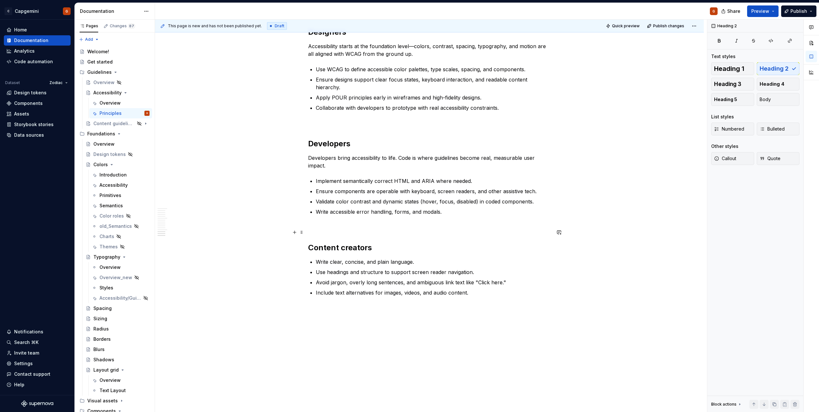
click at [386, 243] on h2 "Content creators" at bounding box center [429, 248] width 243 height 10
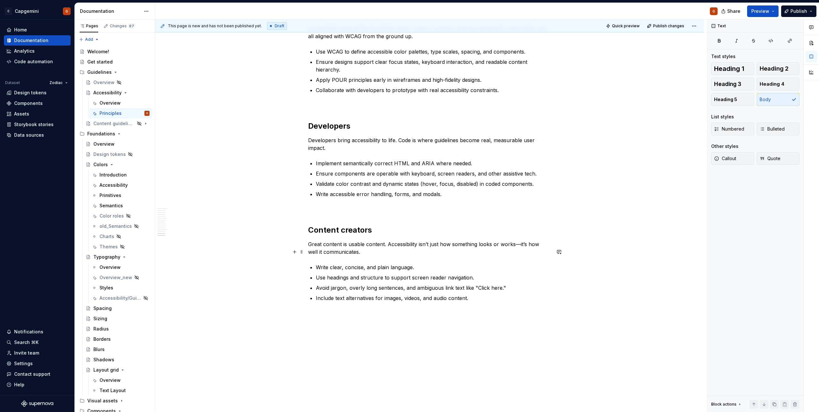
scroll to position [990, 0]
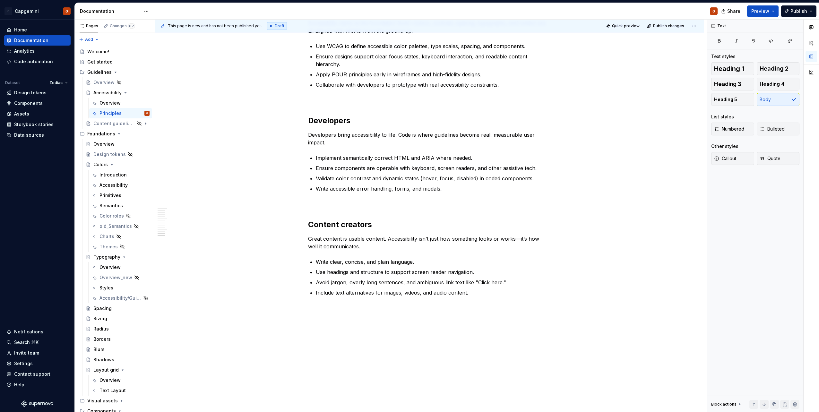
click at [388, 310] on div "This page is new and has not been published yet. Draft Quick preview Publish ch…" at bounding box center [431, 216] width 552 height 393
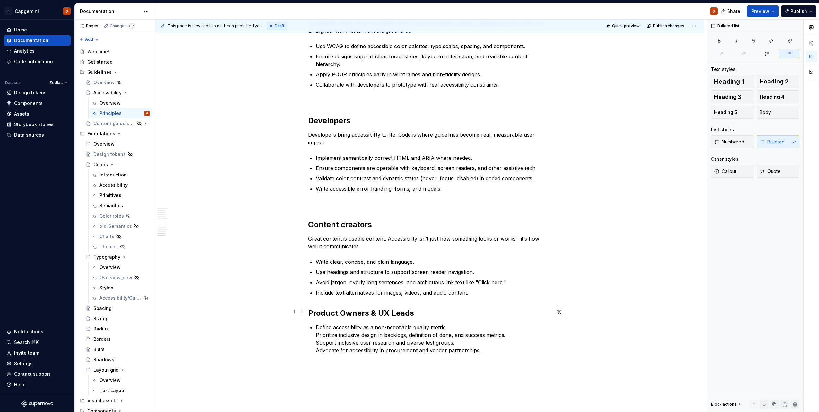
click at [468, 324] on p "Define accessibility as a non-negotiable quality metric. Prioritize inclusive d…" at bounding box center [433, 339] width 235 height 31
click at [446, 354] on p "Advocate for accessibility in procurement and vendor partnerships." at bounding box center [433, 358] width 235 height 8
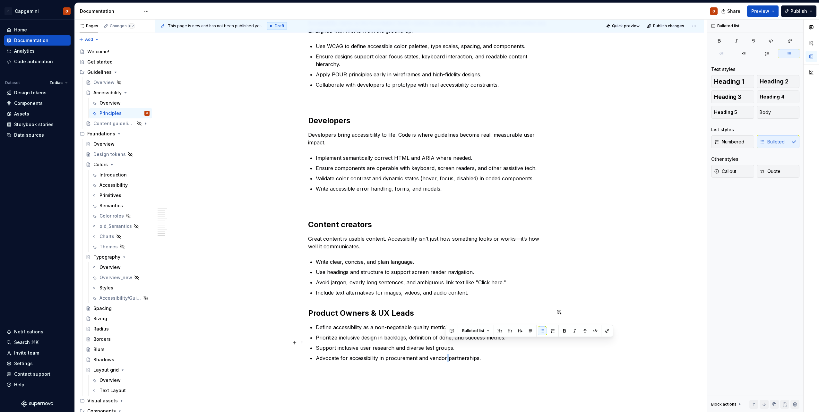
click at [446, 354] on p "Advocate for accessibility in procurement and vendor partnerships." at bounding box center [433, 358] width 235 height 8
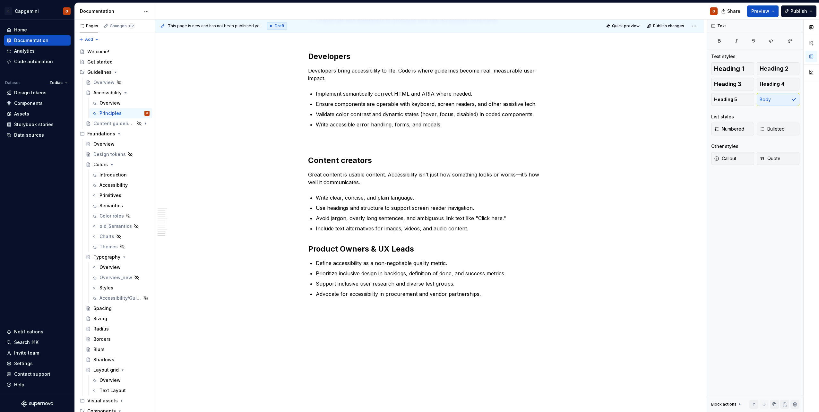
click at [775, 70] on span "Heading 2" at bounding box center [774, 68] width 29 height 6
click at [395, 306] on p "QA Testers, Analysts, and Researchers" at bounding box center [429, 310] width 243 height 8
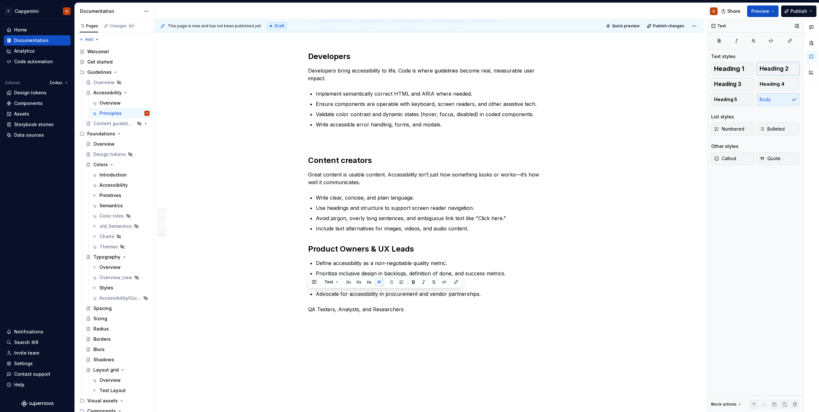
click at [775, 66] on span "Heading 2" at bounding box center [774, 68] width 29 height 6
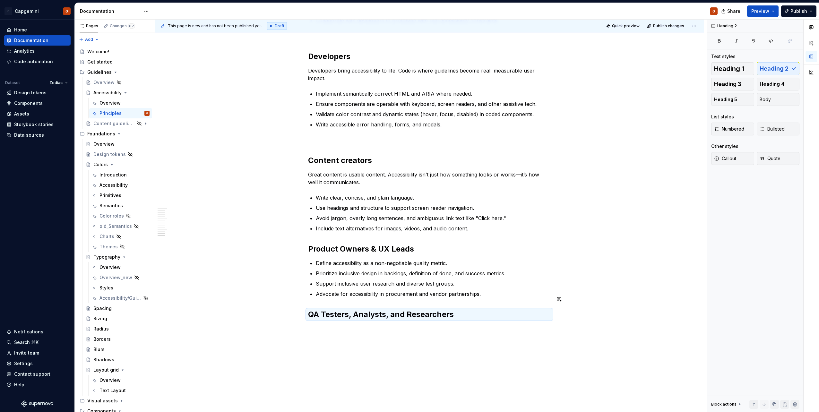
click at [358, 325] on p at bounding box center [429, 329] width 243 height 8
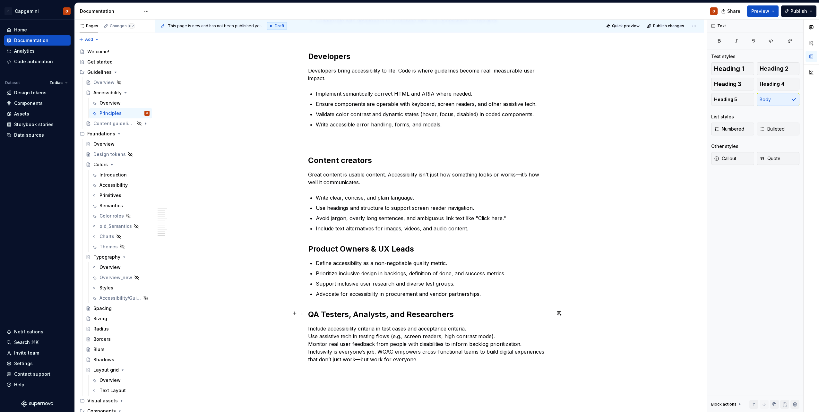
click at [470, 325] on p "Include accessibility criteria in test cases and acceptance criteria. Use assis…" at bounding box center [429, 344] width 243 height 39
click at [308, 325] on p "Include accessibility criteria in test cases and acceptance criteria. Use assis…" at bounding box center [429, 344] width 243 height 39
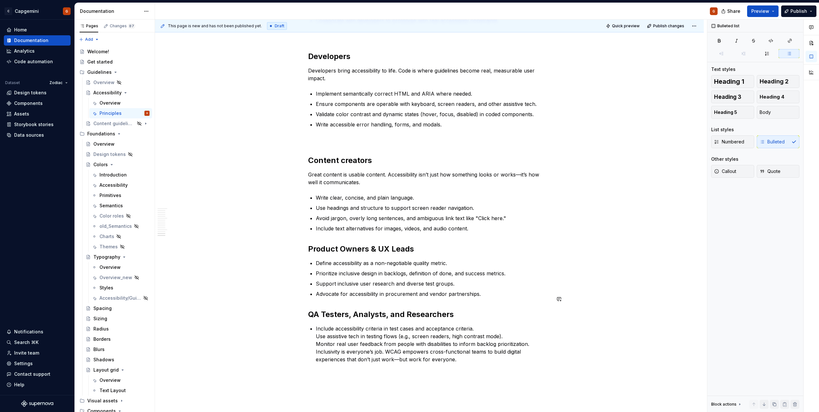
click at [512, 325] on p "Include accessibility criteria in test cases and acceptance criteria. Use assis…" at bounding box center [433, 344] width 235 height 39
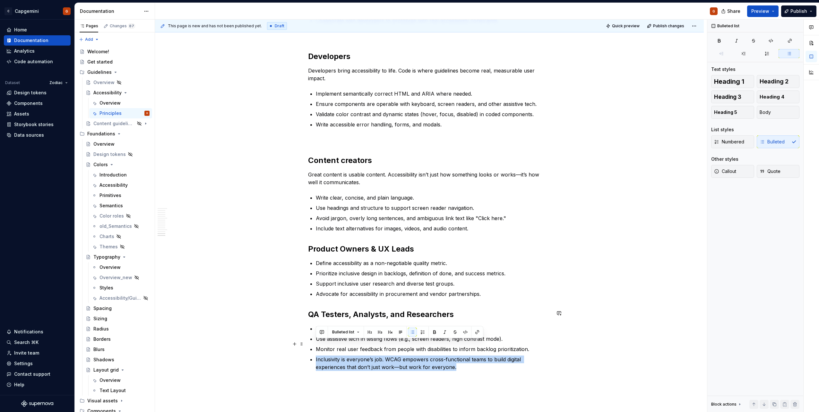
drag, startPoint x: 474, startPoint y: 351, endPoint x: 316, endPoint y: 344, distance: 157.4
click at [316, 356] on p "Inclusivity is everyone’s job. WCAG empowers cross-functional teams to build di…" at bounding box center [433, 363] width 235 height 15
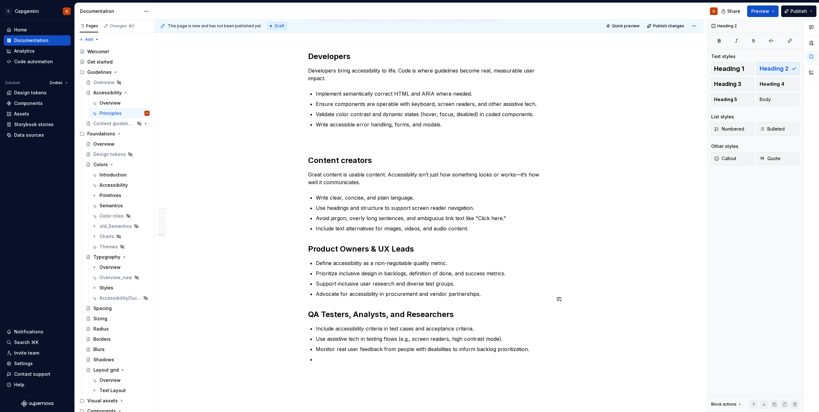
click at [467, 309] on h2 "QA Testers, Analysts, and Researchers" at bounding box center [429, 314] width 243 height 10
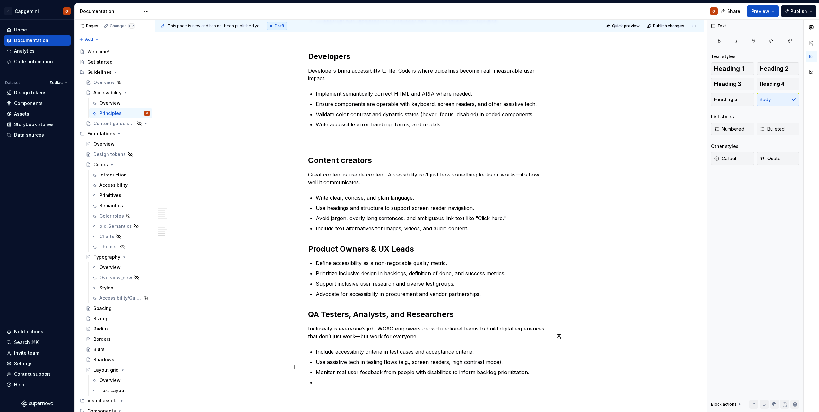
click at [357, 379] on p at bounding box center [433, 383] width 235 height 8
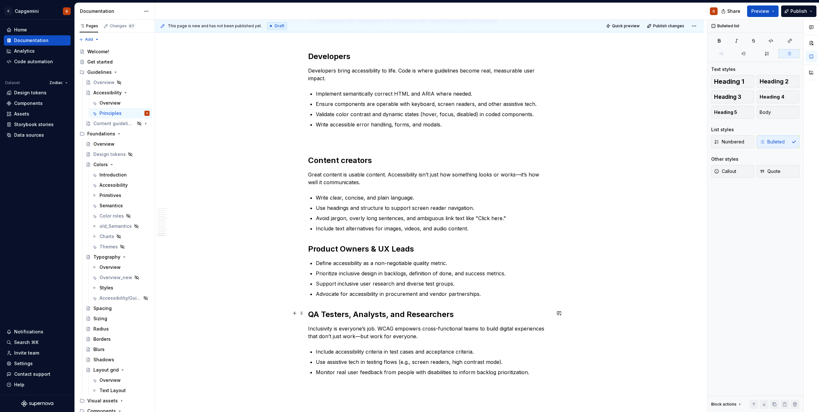
click at [358, 325] on p "Inclusivity is everyone’s job. WCAG empowers cross-functional teams to build di…" at bounding box center [429, 332] width 243 height 15
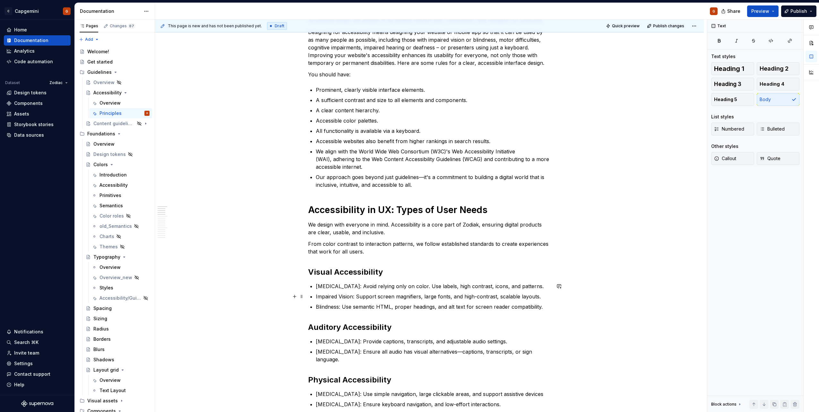
scroll to position [0, 0]
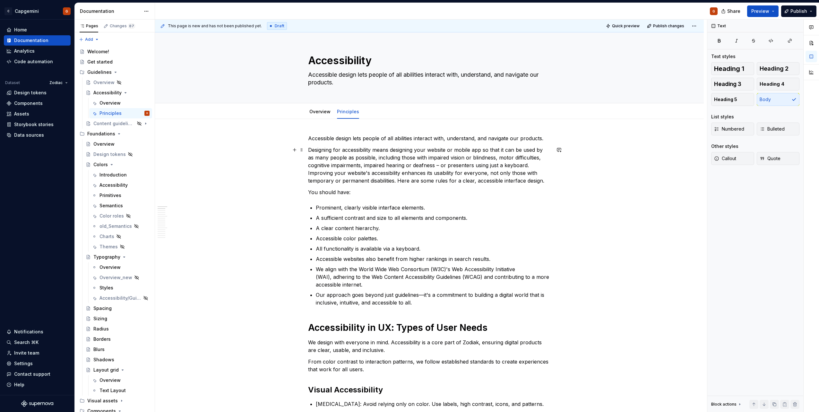
click at [544, 182] on p "Designing for accessibility means designing your website or mobile app so that …" at bounding box center [429, 165] width 243 height 39
click at [440, 302] on p "Our approach goes beyond just guidelines—it's a commitment to building a digita…" at bounding box center [433, 298] width 235 height 15
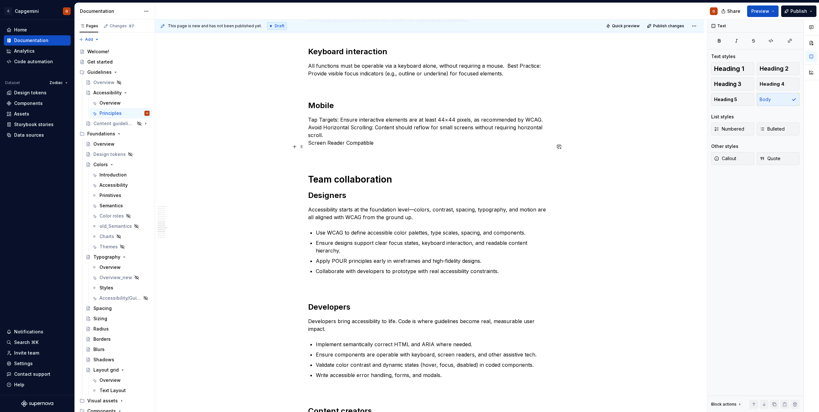
scroll to position [835, 0]
click at [414, 205] on p "Accessibility starts at the foundation level—colors, contrast, spacing, typogra…" at bounding box center [429, 212] width 243 height 15
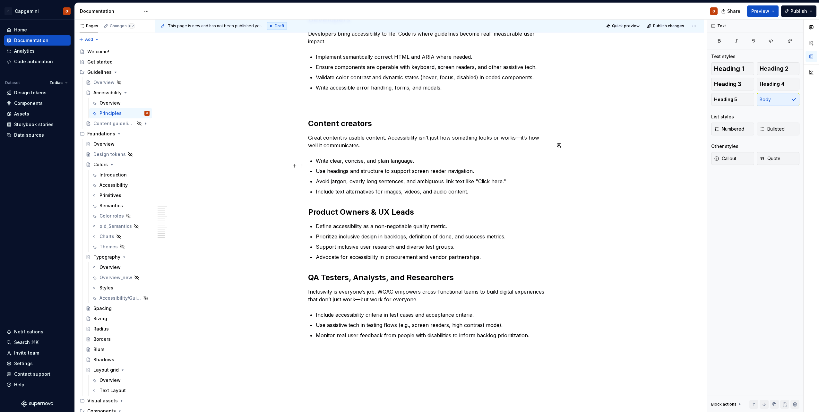
scroll to position [1123, 0]
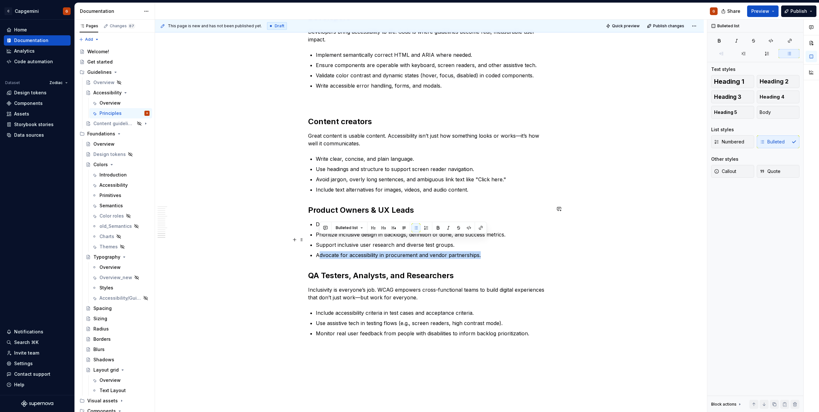
drag, startPoint x: 483, startPoint y: 240, endPoint x: 319, endPoint y: 240, distance: 164.7
click at [319, 251] on p "Advocate for accessibility in procurement and vendor partnerships." at bounding box center [433, 255] width 235 height 8
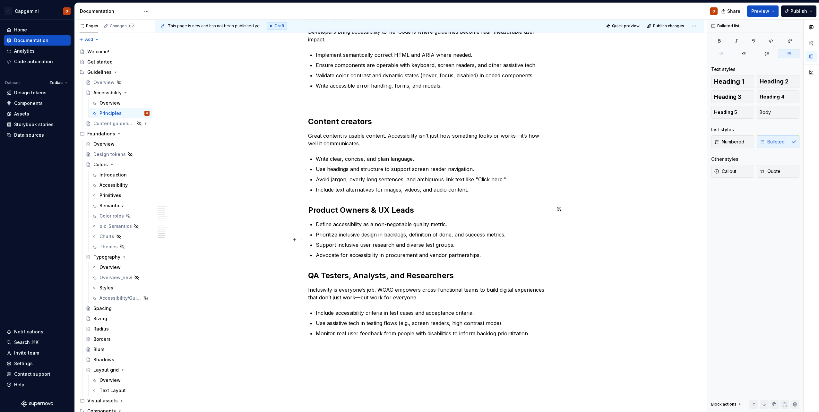
click at [339, 251] on p "Advocate for accessibility in procurement and vendor partnerships." at bounding box center [433, 255] width 235 height 8
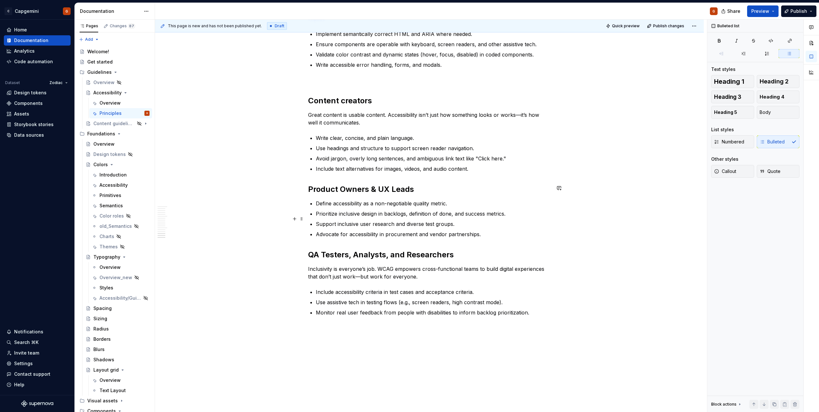
scroll to position [1164, 0]
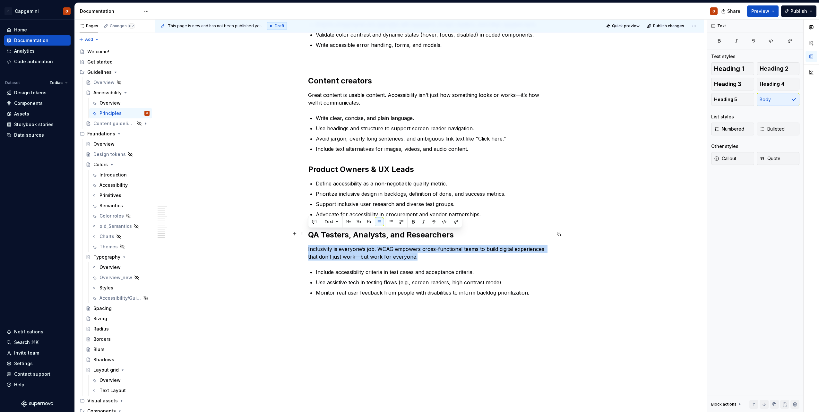
drag, startPoint x: 418, startPoint y: 241, endPoint x: 308, endPoint y: 233, distance: 110.4
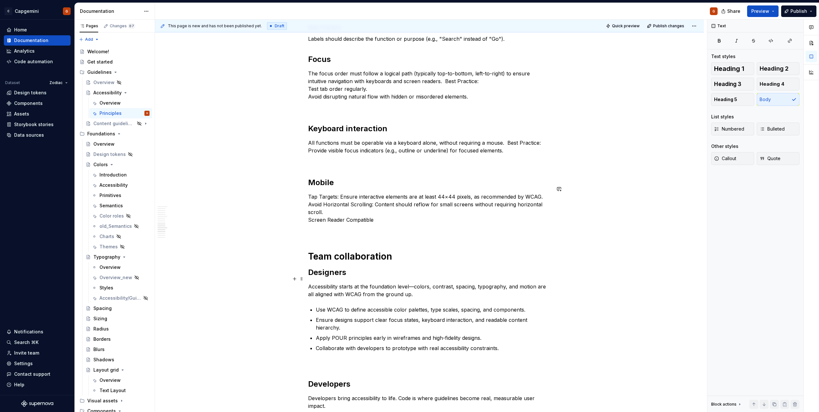
scroll to position [803, 0]
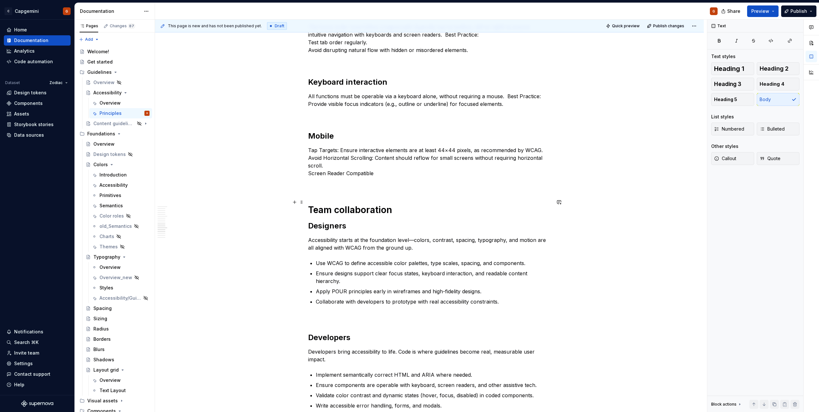
click at [395, 204] on h1 "Team collaboration" at bounding box center [429, 210] width 243 height 12
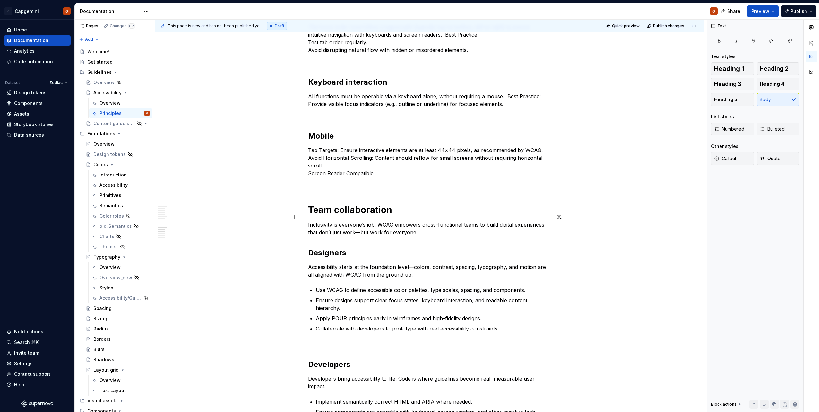
click at [358, 225] on p "Inclusivity is everyone’s job. WCAG empowers cross-functional teams to build di…" at bounding box center [429, 228] width 243 height 15
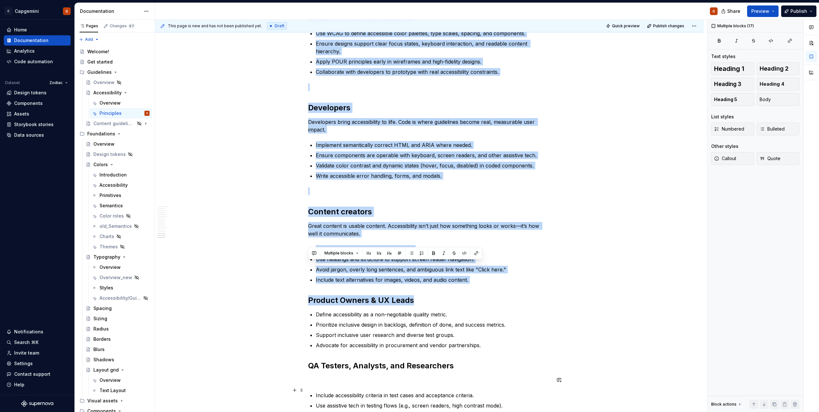
scroll to position [1183, 0]
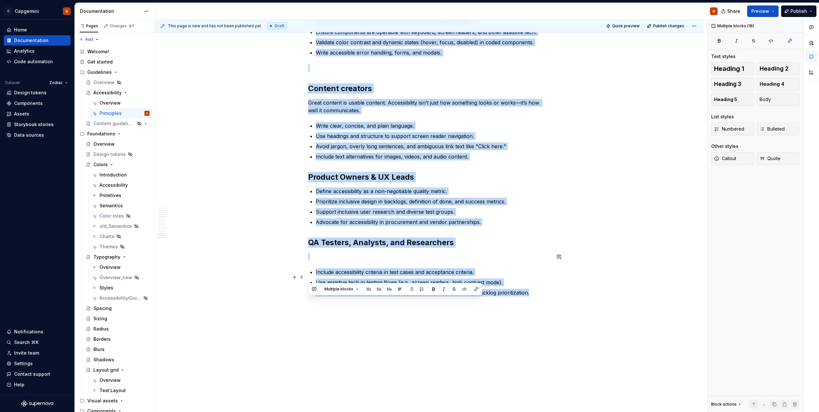
drag, startPoint x: 308, startPoint y: 203, endPoint x: 536, endPoint y: 281, distance: 241.0
copy div "Team collaboration Inclusivity is everyone’s job. WCAG empowers cross-functiona…"
click at [402, 238] on h2 "QA Testers, Analysts, and Researchers" at bounding box center [429, 243] width 243 height 10
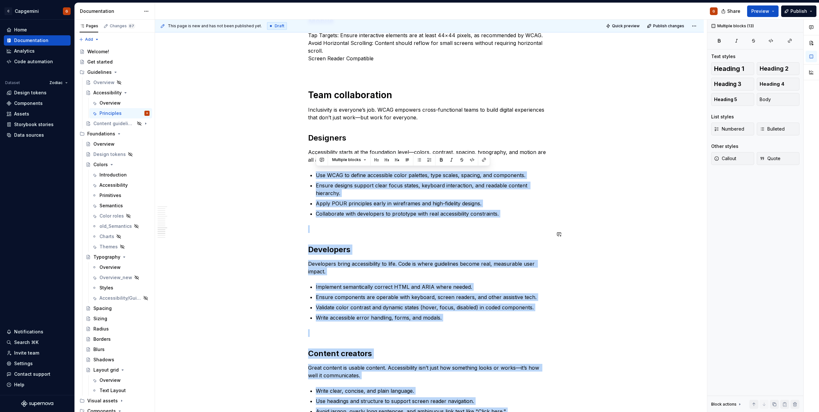
scroll to position [911, 0]
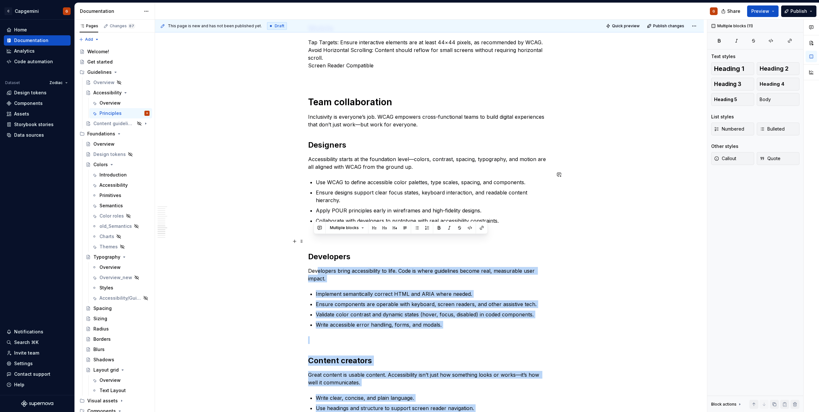
drag, startPoint x: 532, startPoint y: 280, endPoint x: 323, endPoint y: 297, distance: 210.2
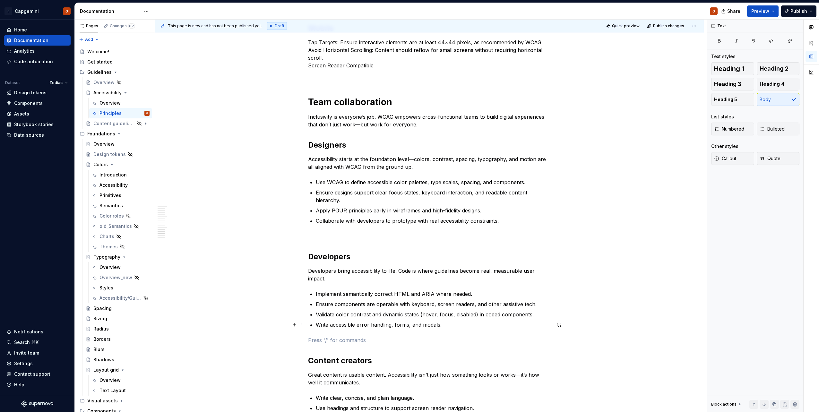
click at [325, 336] on p at bounding box center [429, 340] width 243 height 8
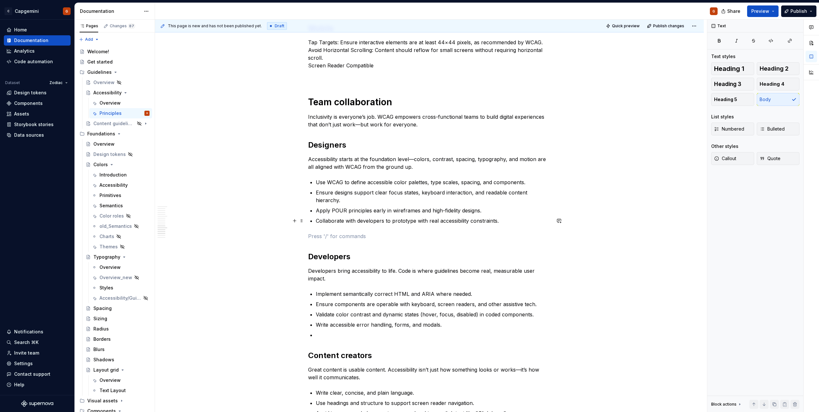
click at [342, 232] on p at bounding box center [429, 236] width 243 height 8
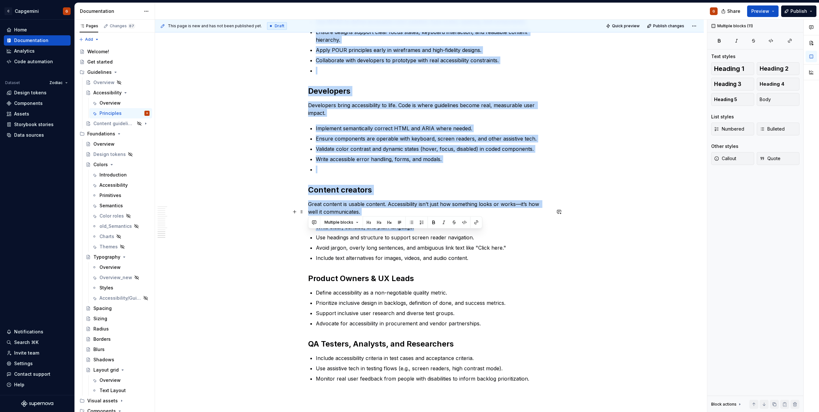
scroll to position [1158, 0]
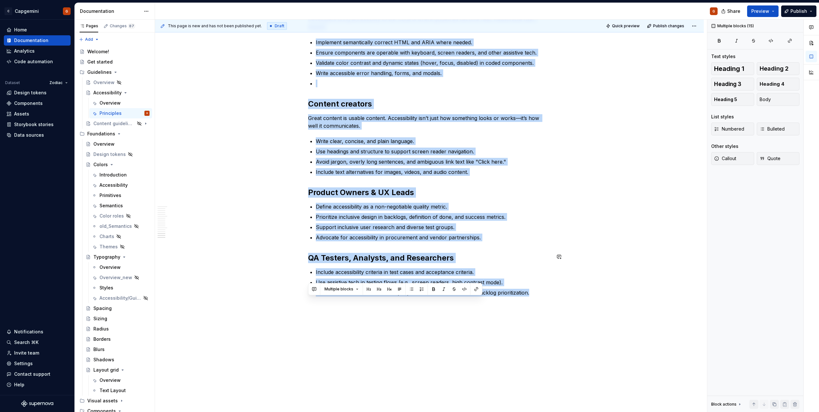
drag, startPoint x: 309, startPoint y: 96, endPoint x: 558, endPoint y: 313, distance: 330.3
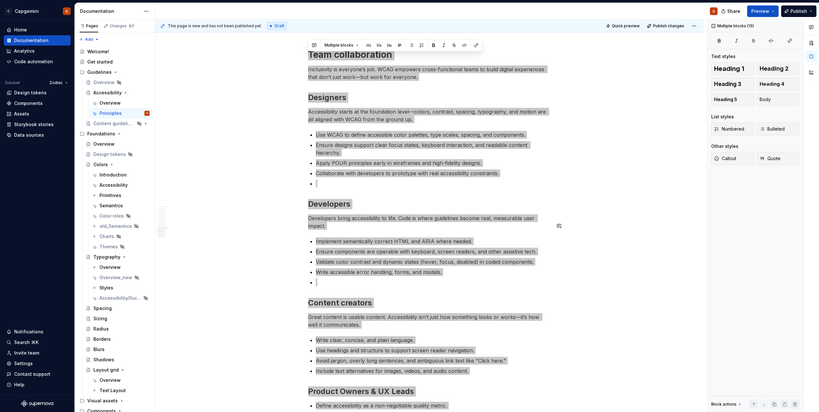
scroll to position [933, 0]
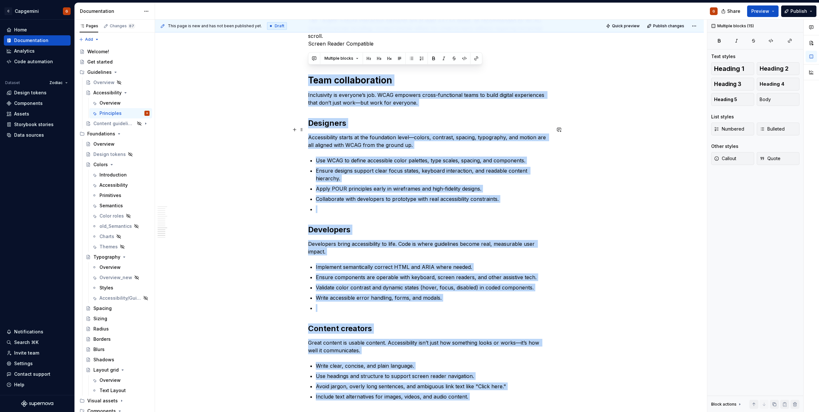
click at [366, 134] on p "Accessibility starts at the foundation level—colors, contrast, spacing, typogra…" at bounding box center [429, 141] width 243 height 15
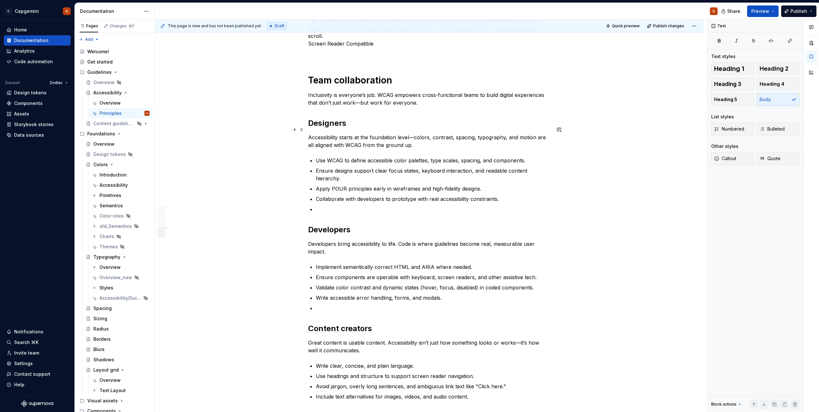
click at [373, 134] on p "Accessibility starts at the foundation level—colors, contrast, spacing, typogra…" at bounding box center [429, 141] width 243 height 15
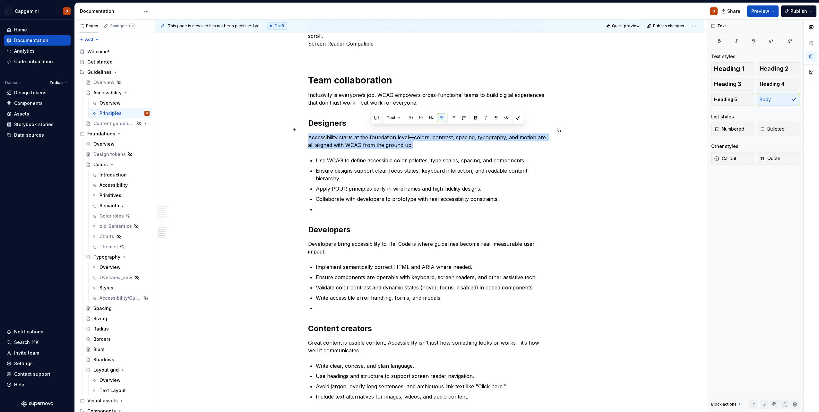
click at [373, 134] on p "Accessibility starts at the foundation level—colors, contrast, spacing, typogra…" at bounding box center [429, 141] width 243 height 15
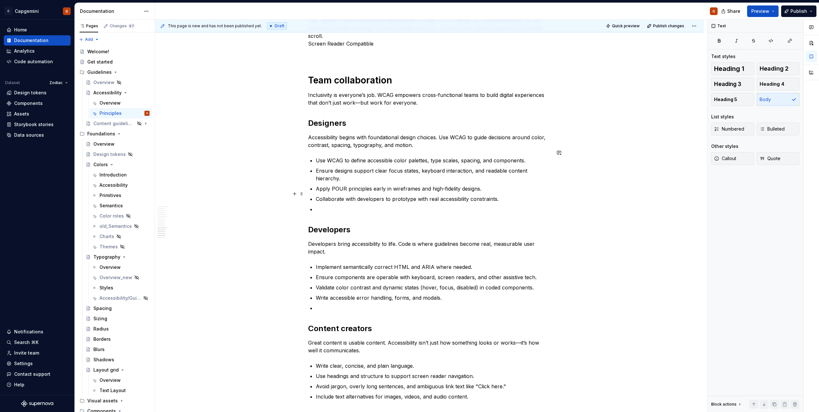
click at [389, 205] on p at bounding box center [433, 209] width 235 height 8
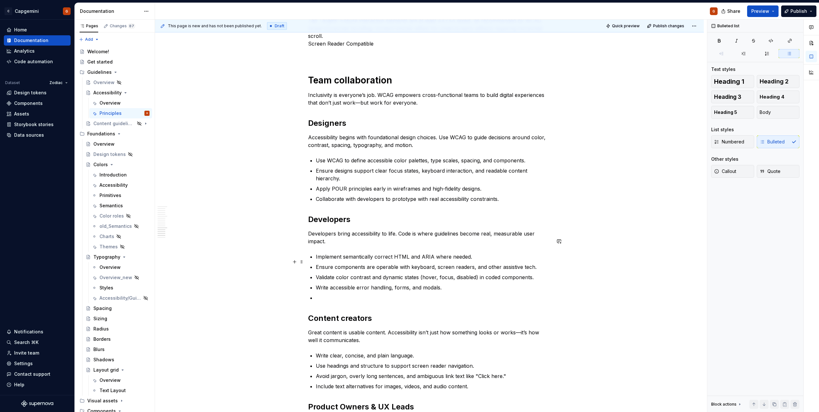
scroll to position [997, 0]
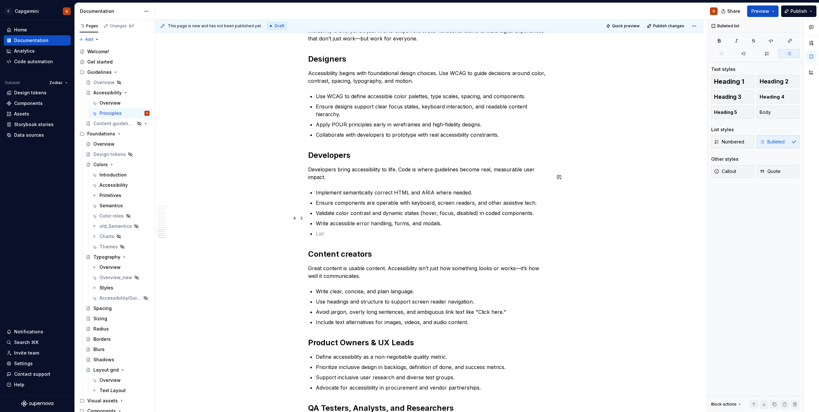
click at [325, 230] on p at bounding box center [433, 234] width 235 height 8
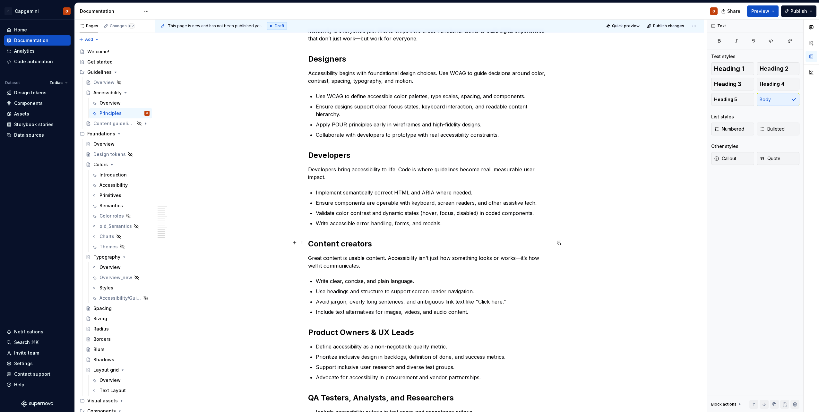
drag, startPoint x: 519, startPoint y: 245, endPoint x: 542, endPoint y: 245, distance: 23.1
click at [519, 254] on p "Great content is usable content. Accessibility isn’t just how something looks o…" at bounding box center [429, 261] width 243 height 15
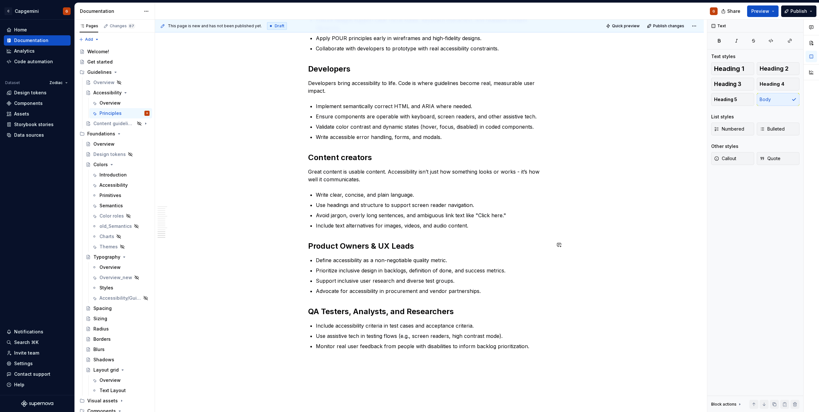
scroll to position [1094, 0]
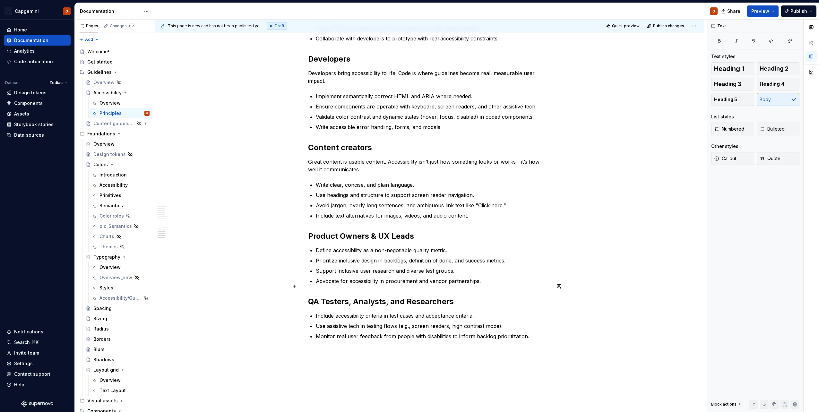
click at [481, 297] on h2 "QA Testers, Analysts, and Researchers" at bounding box center [429, 302] width 243 height 10
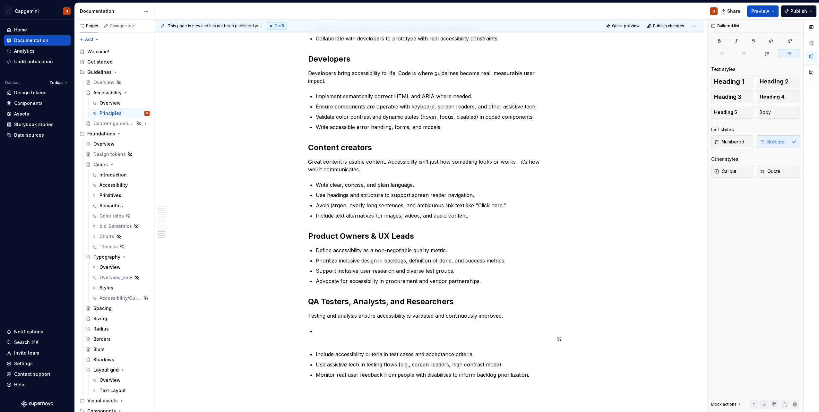
click at [435, 327] on p at bounding box center [433, 334] width 235 height 15
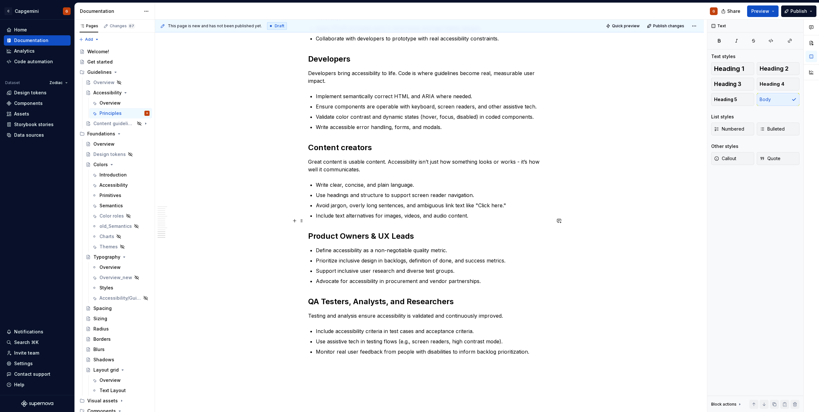
click at [432, 231] on h2 "Product Owners & UX Leads" at bounding box center [429, 236] width 243 height 10
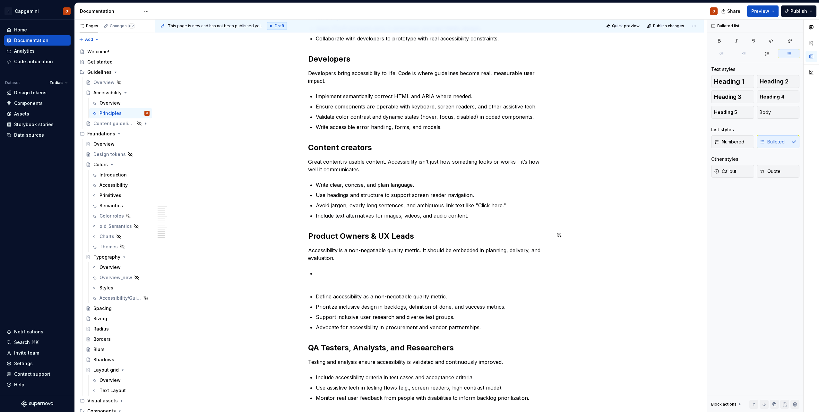
click at [366, 270] on p at bounding box center [433, 277] width 235 height 15
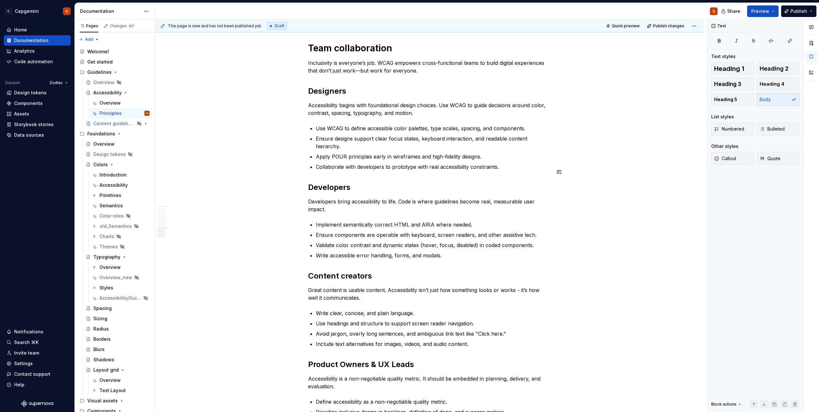
scroll to position [869, 0]
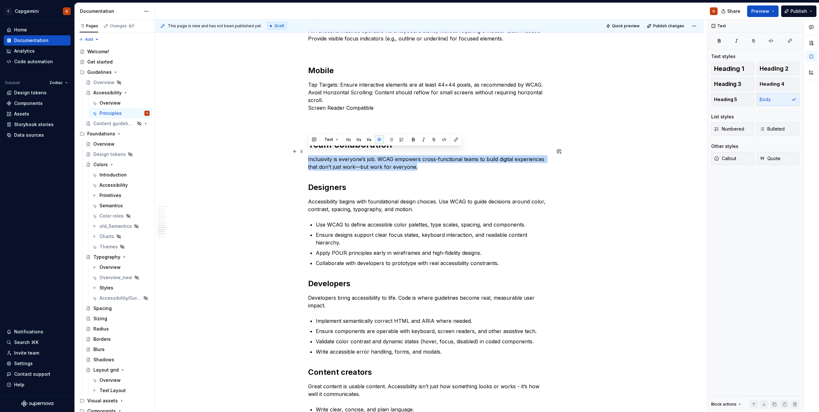
drag, startPoint x: 418, startPoint y: 158, endPoint x: 306, endPoint y: 153, distance: 111.5
click at [360, 161] on p "Inclusivity is everyone’s job. WCAG empowers cross-functional teams to build di…" at bounding box center [429, 162] width 243 height 15
drag, startPoint x: 419, startPoint y: 160, endPoint x: 307, endPoint y: 149, distance: 111.6
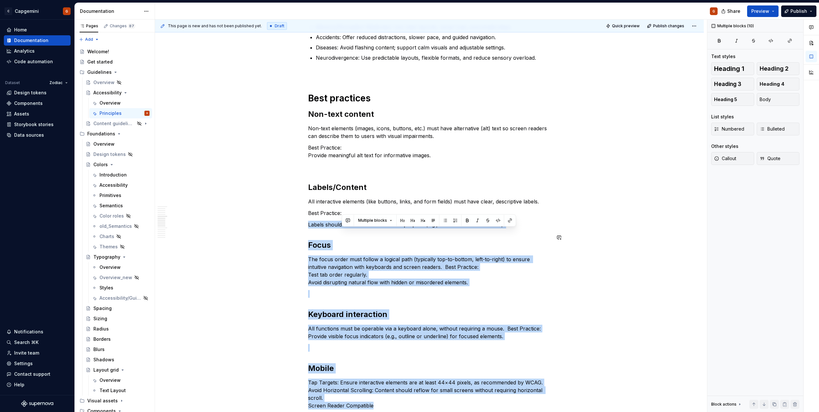
scroll to position [516, 0]
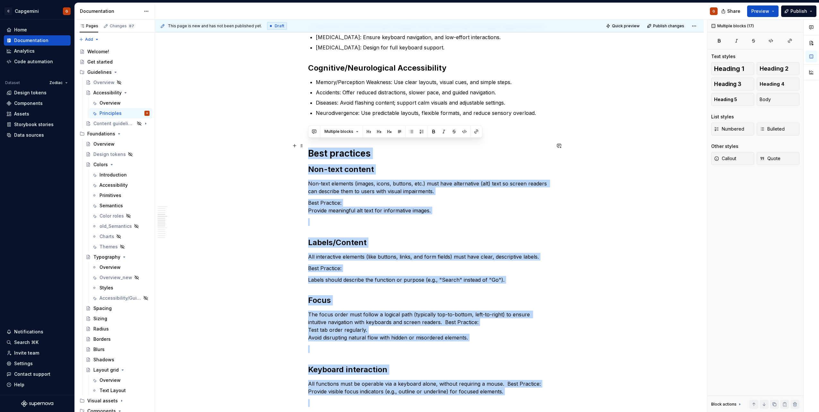
drag, startPoint x: 390, startPoint y: 229, endPoint x: 307, endPoint y: 142, distance: 120.5
click at [307, 142] on div "Accessible design lets people of all abilities interact with, understand, and n…" at bounding box center [429, 345] width 549 height 1484
copy div "Best practices Non-text content Non-text elements (images, icons, buttons, etc.…"
click at [401, 191] on div "Accessible design lets people of all abilities interact with, understand, and n…" at bounding box center [429, 288] width 243 height 1338
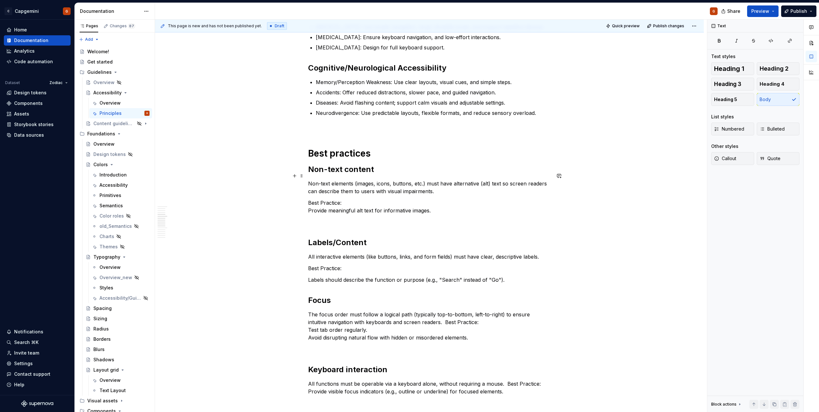
click at [436, 185] on p "Non-text elements (images, icons, buttons, etc.) must have alternative (alt) te…" at bounding box center [429, 187] width 243 height 15
drag, startPoint x: 437, startPoint y: 183, endPoint x: 341, endPoint y: 183, distance: 96.0
click at [341, 183] on p "Non-text elements (images, icons, buttons, etc.) must have alternative (alt) te…" at bounding box center [429, 187] width 243 height 15
click at [348, 205] on p "Best Practice: Provide meaningful alt text for informative images." at bounding box center [429, 206] width 243 height 15
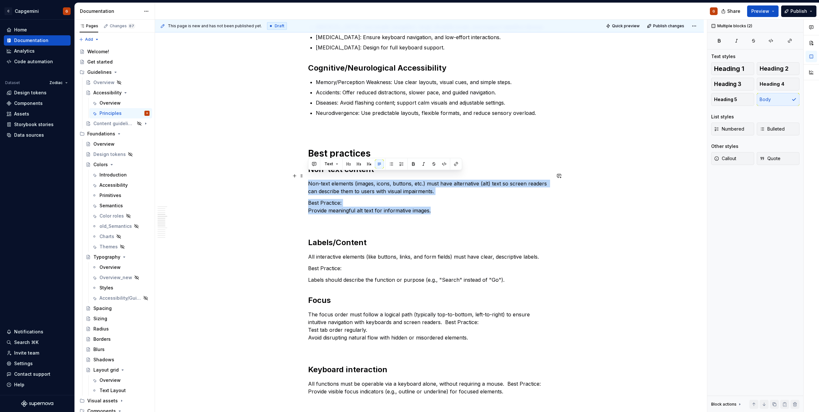
drag, startPoint x: 433, startPoint y: 203, endPoint x: 309, endPoint y: 176, distance: 126.5
click at [309, 176] on div "Accessible design lets people of all abilities interact with, understand, and n…" at bounding box center [429, 288] width 243 height 1338
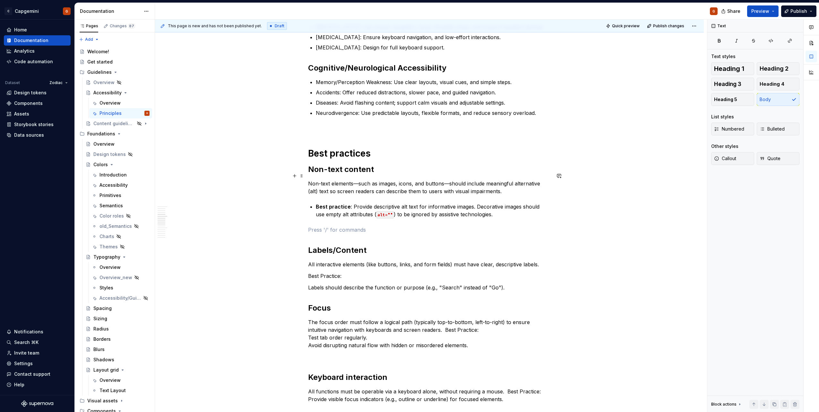
drag, startPoint x: 357, startPoint y: 175, endPoint x: 436, endPoint y: 177, distance: 79.6
click at [357, 180] on p "Non-text elements—such as images, icons, and buttons—should include meaningful …" at bounding box center [429, 187] width 243 height 15
click at [355, 180] on p "Non-text elements, such as images, icons, and buttons, should include meaningfu…" at bounding box center [429, 187] width 243 height 15
click at [443, 180] on p "Non-text elements (such as images, icons, and buttons, should include meaningfu…" at bounding box center [429, 187] width 243 height 15
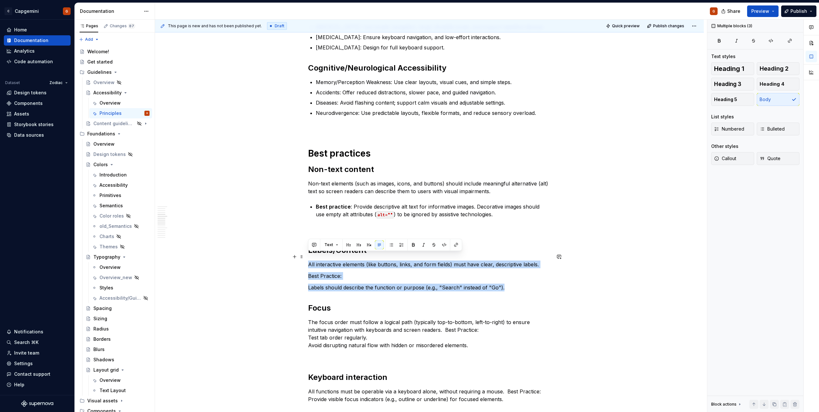
drag, startPoint x: 455, startPoint y: 275, endPoint x: 308, endPoint y: 253, distance: 149.3
click at [308, 253] on div "Accessible design lets people of all abilities interact with, understand, and n…" at bounding box center [429, 349] width 549 height 1492
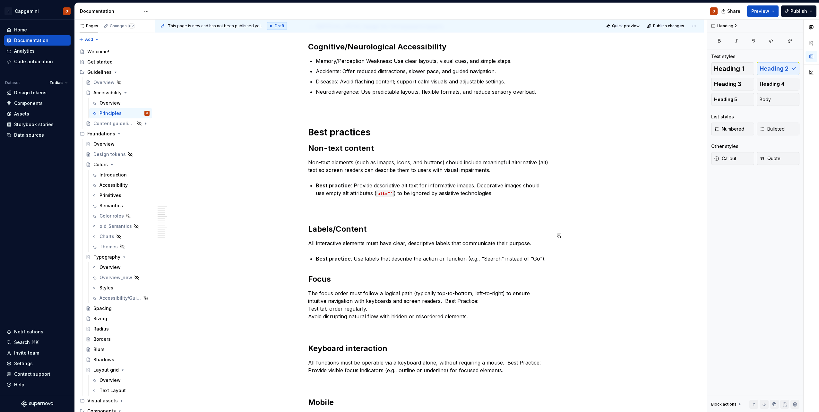
scroll to position [548, 0]
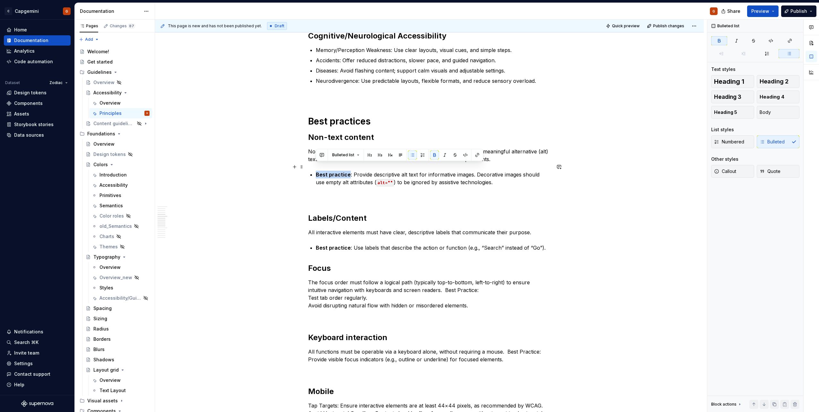
drag, startPoint x: 348, startPoint y: 167, endPoint x: 317, endPoint y: 168, distance: 30.8
click at [317, 171] on strong "Best practice" at bounding box center [333, 174] width 35 height 6
drag, startPoint x: 350, startPoint y: 240, endPoint x: 316, endPoint y: 239, distance: 34.7
click at [316, 239] on div "Accessible design lets people of all abilities interact with, understand, and n…" at bounding box center [429, 256] width 243 height 1338
click at [369, 254] on div "Accessible design lets people of all abilities interact with, understand, and n…" at bounding box center [429, 256] width 243 height 1338
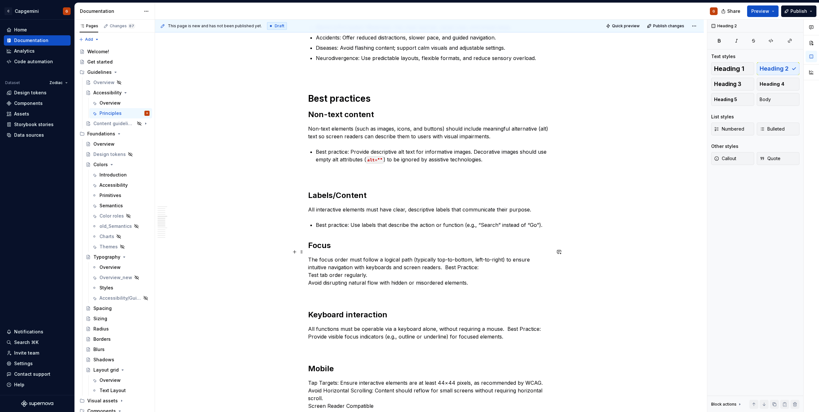
scroll to position [580, 0]
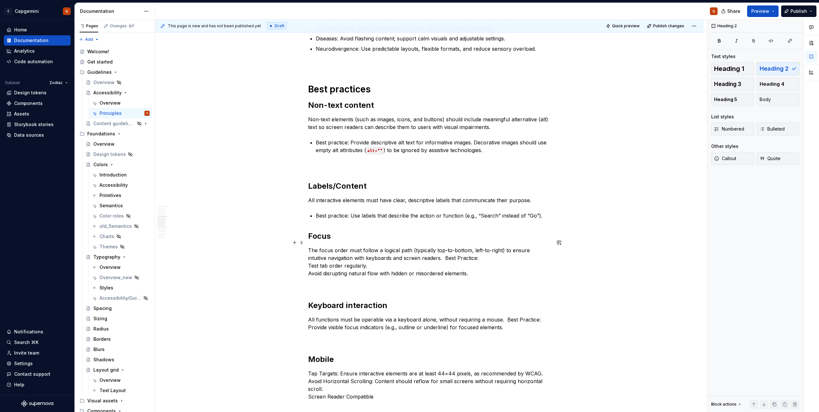
click at [470, 250] on p "The focus order must follow a logical path (typically top-to-bottom, left-to-ri…" at bounding box center [429, 262] width 243 height 31
click at [408, 266] on p "The focus order must follow a logical path (typically top-to-bottom, left-to-ri…" at bounding box center [429, 262] width 243 height 31
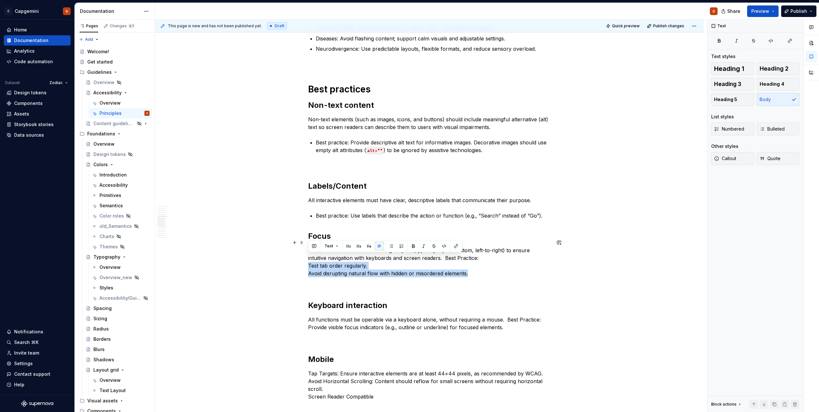
drag, startPoint x: 472, startPoint y: 264, endPoint x: 307, endPoint y: 260, distance: 164.7
click at [307, 260] on div "Accessible design lets people of all abilities interact with, understand, and n…" at bounding box center [429, 281] width 549 height 1484
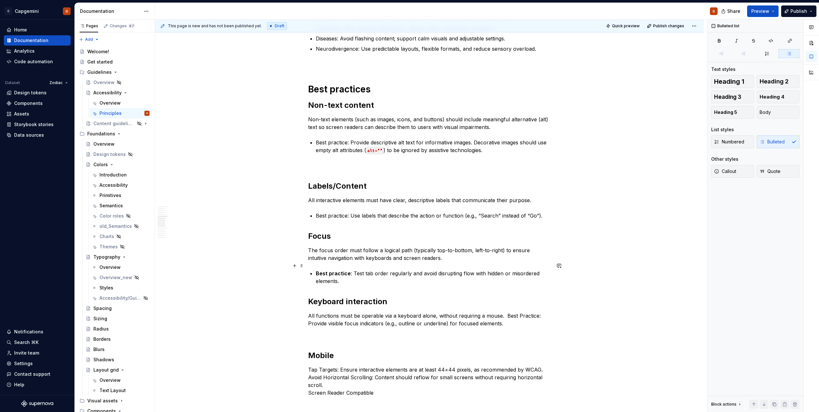
click at [521, 270] on p "Best practice : Test tab order regularly and avoid disrupting flow with hidden …" at bounding box center [433, 277] width 235 height 15
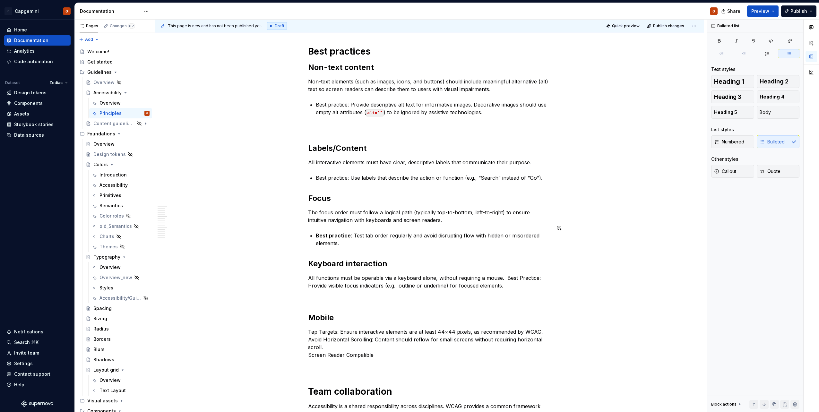
scroll to position [644, 0]
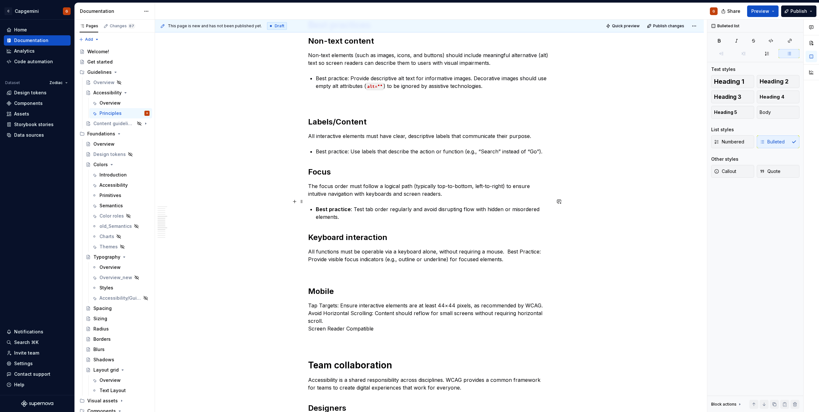
click at [529, 205] on p "Best practice : Test tab order regularly and avoid disrupting flow with hidden …" at bounding box center [433, 212] width 235 height 15
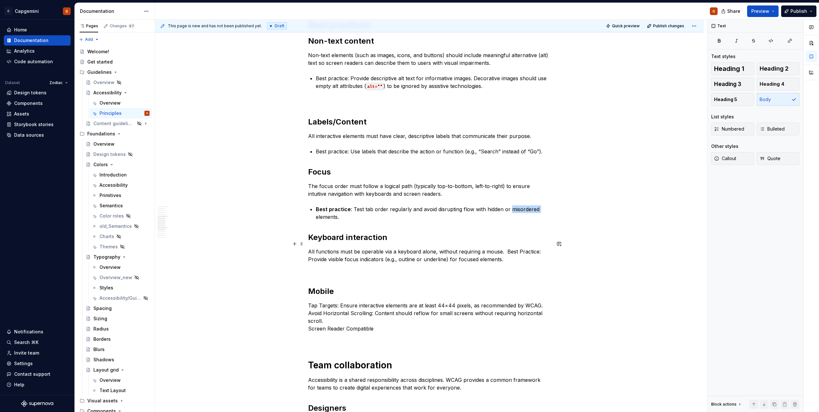
click at [498, 248] on p "All functions must be operable via a keyboard alone, without requiring a mouse.…" at bounding box center [429, 255] width 243 height 15
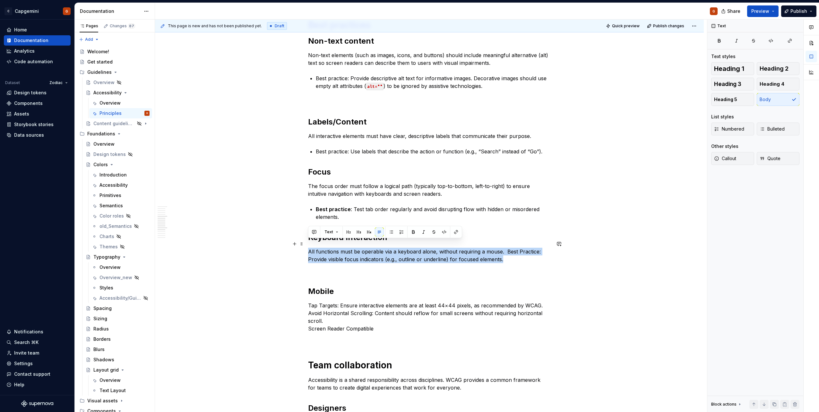
click at [498, 248] on p "All functions must be operable via a keyboard alone, without requiring a mouse.…" at bounding box center [429, 255] width 243 height 15
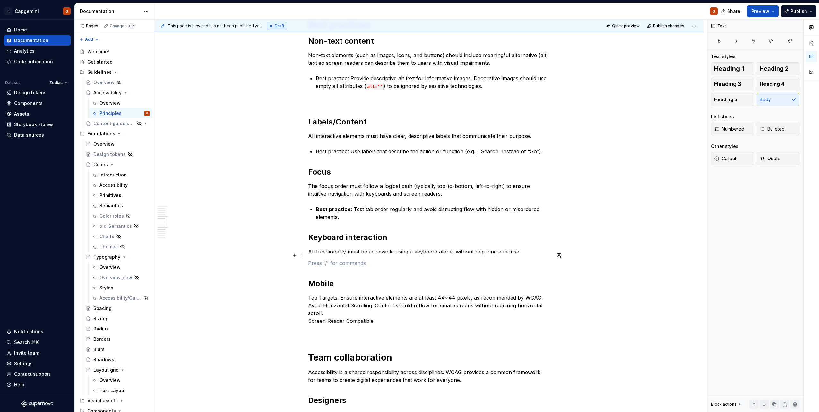
click at [423, 259] on p at bounding box center [429, 263] width 243 height 8
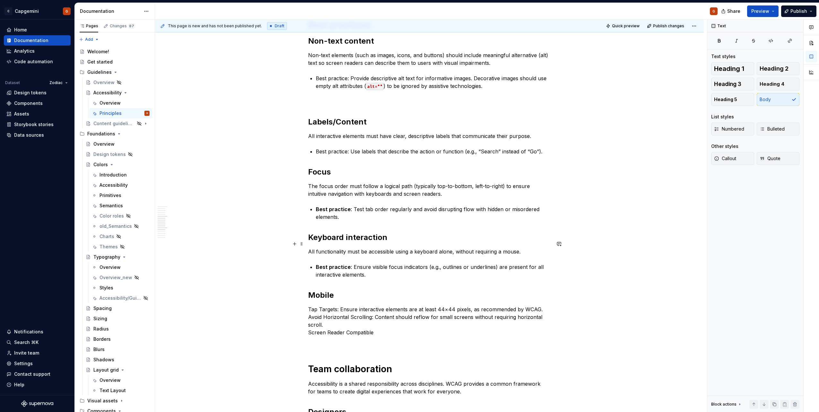
click at [531, 248] on p "All functionality must be accessible using a keyboard alone, without requiring …" at bounding box center [429, 252] width 243 height 8
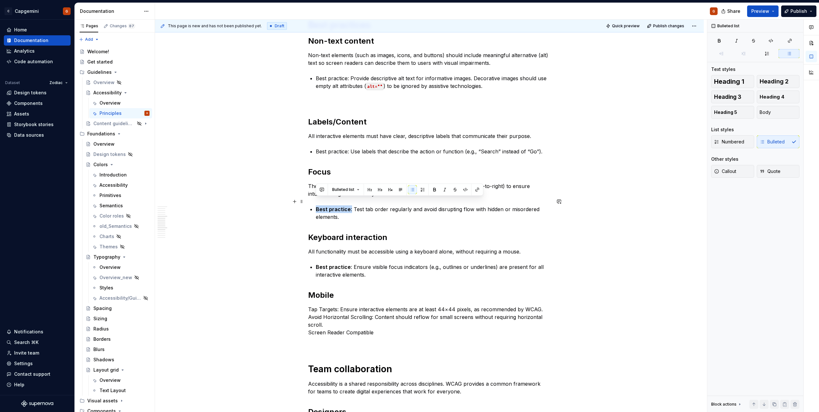
drag, startPoint x: 350, startPoint y: 201, endPoint x: 317, endPoint y: 200, distance: 32.7
click at [317, 205] on p "Best practice : Test tab order regularly and avoid disrupting flow with hidden …" at bounding box center [433, 212] width 235 height 15
drag, startPoint x: 350, startPoint y: 202, endPoint x: 317, endPoint y: 203, distance: 32.4
click at [317, 205] on p "Best practice : Test tab order regularly and avoid disrupting flow with hidden …" at bounding box center [433, 212] width 235 height 15
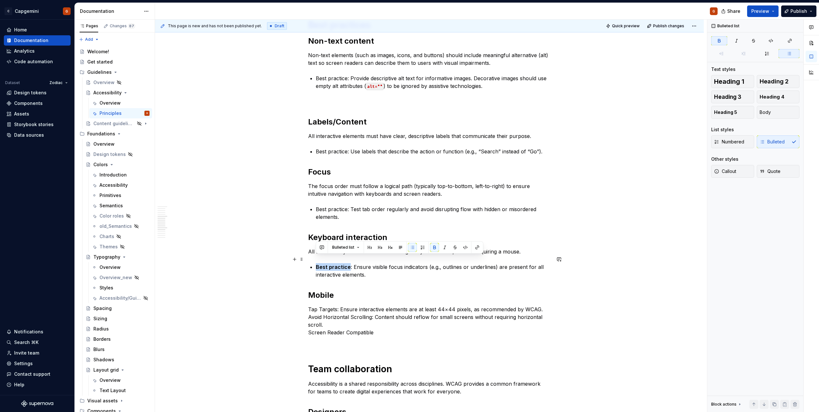
drag, startPoint x: 349, startPoint y: 260, endPoint x: 317, endPoint y: 258, distance: 31.2
click at [317, 263] on p "Best practice : Ensure visible focus indicators (e.g., outlines or underlines) …" at bounding box center [433, 270] width 235 height 15
click at [357, 278] on div "Accessible design lets people of all abilities interact with, understand, and n…" at bounding box center [429, 159] width 243 height 1338
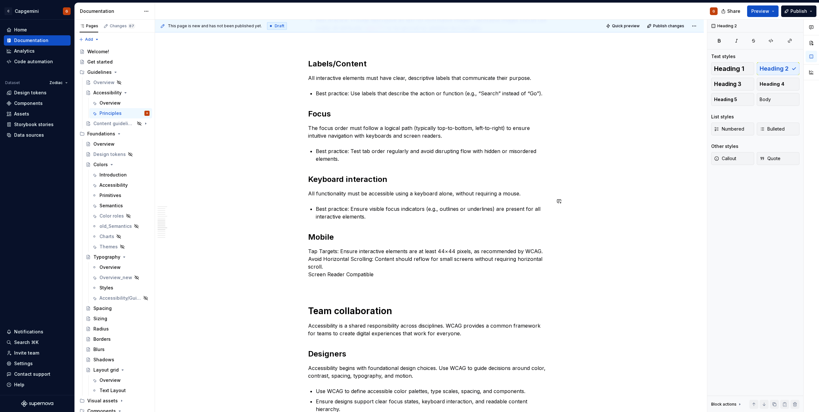
scroll to position [708, 0]
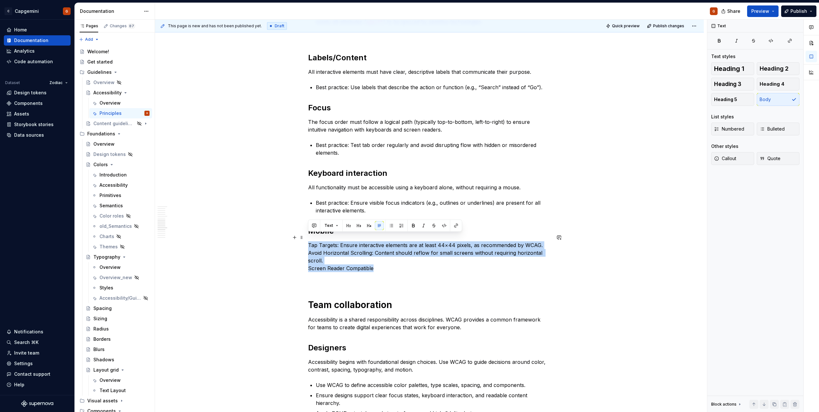
drag, startPoint x: 353, startPoint y: 263, endPoint x: 308, endPoint y: 238, distance: 51.1
click at [308, 241] on p "Tap Targets: Ensure interactive elements are at least 44×44 pixels, as recommen…" at bounding box center [429, 256] width 243 height 31
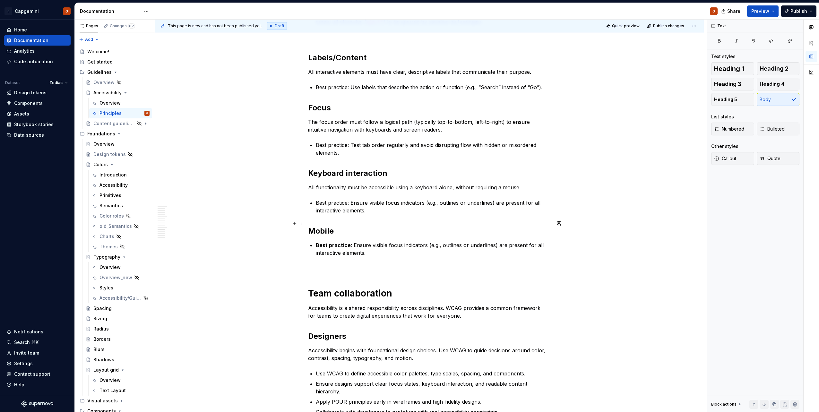
click at [378, 233] on div "Accessible design lets people of all abilities interact with, understand, and n…" at bounding box center [429, 89] width 243 height 1326
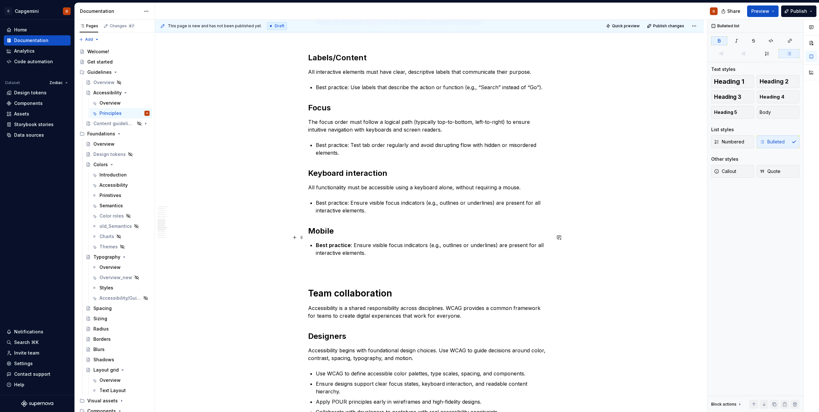
click at [350, 242] on p "Best practice : Ensure visible focus indicators (e.g., outlines or underlines) …" at bounding box center [433, 248] width 235 height 15
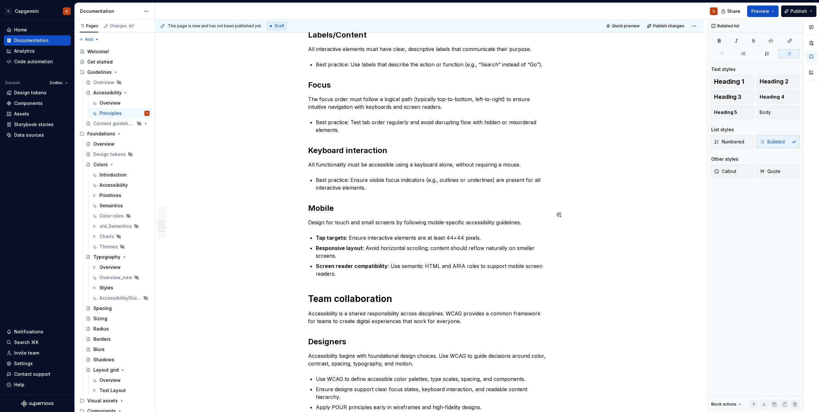
scroll to position [740, 0]
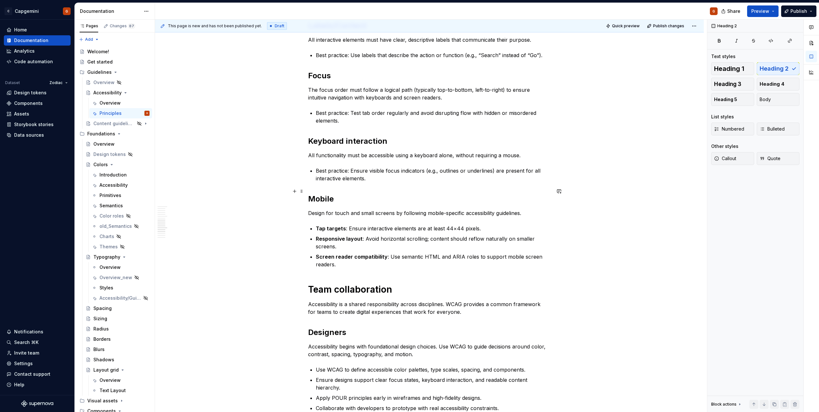
click at [346, 194] on h2 "Mobile" at bounding box center [429, 199] width 243 height 10
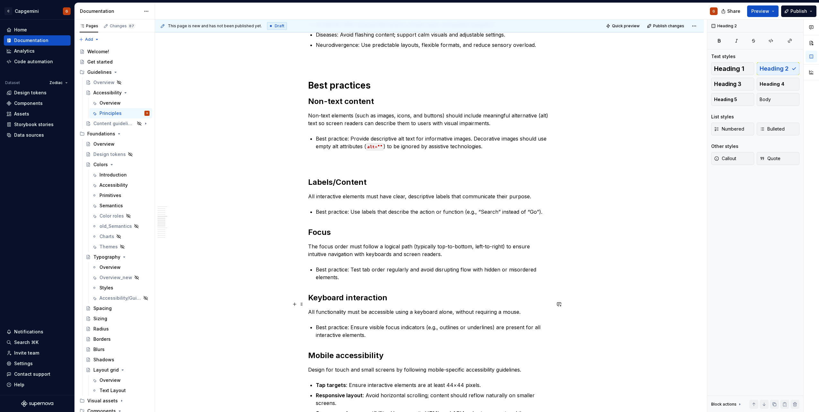
scroll to position [548, 0]
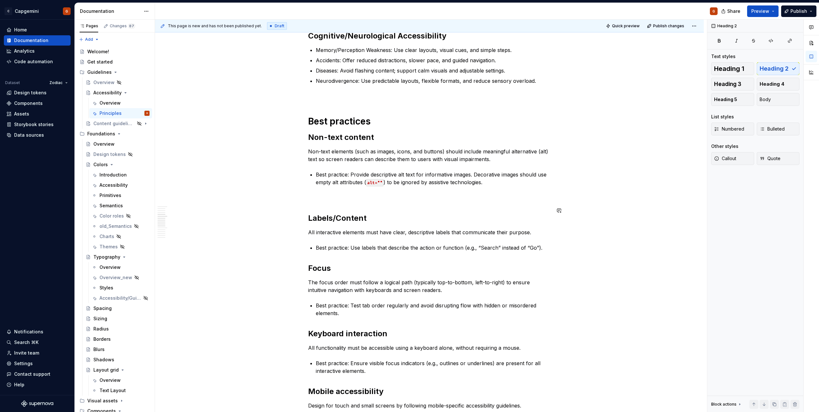
click at [352, 195] on div "Accessible design lets people of all abilities interact with, understand, and n…" at bounding box center [429, 264] width 243 height 1354
drag, startPoint x: 339, startPoint y: 212, endPoint x: 344, endPoint y: 212, distance: 5.5
click at [340, 213] on h2 "Labels/Content" at bounding box center [429, 218] width 243 height 10
click at [376, 194] on p at bounding box center [429, 198] width 243 height 8
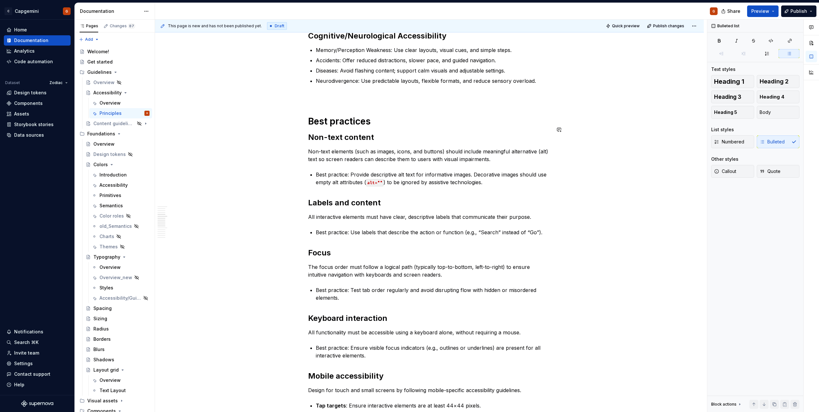
click at [384, 118] on h1 "Best practices" at bounding box center [429, 122] width 243 height 12
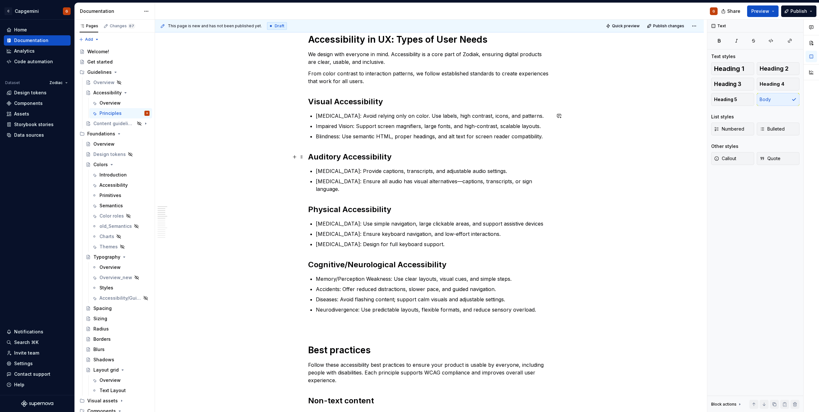
scroll to position [323, 0]
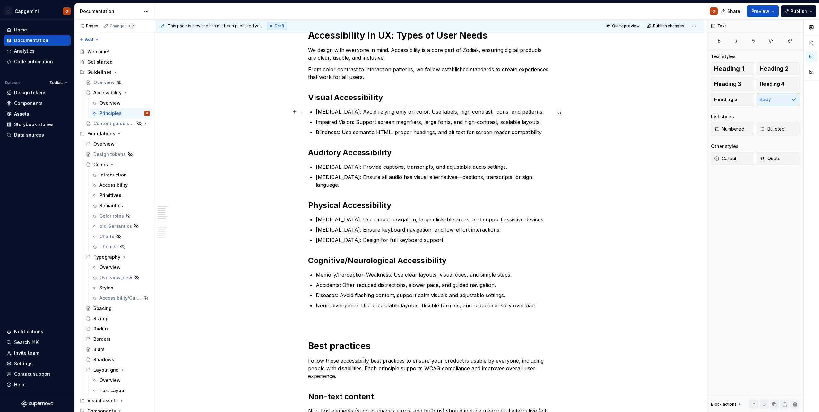
click at [332, 110] on p "Color Blindness: Avoid relying only on color. Use labels, high contrast, icons,…" at bounding box center [433, 112] width 235 height 8
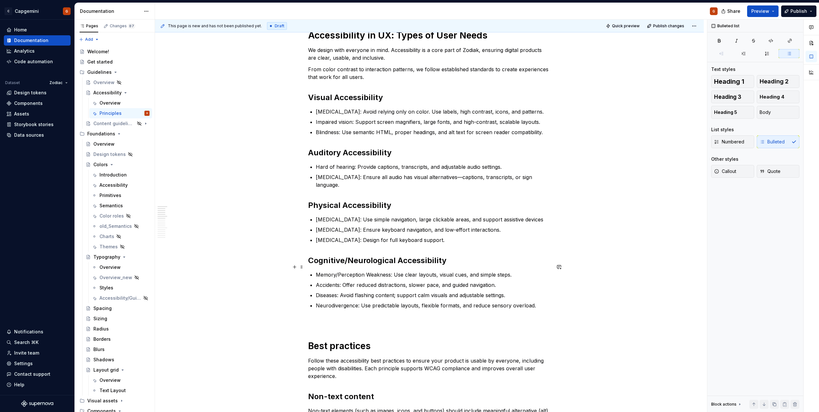
click at [340, 271] on p "Memory/Perception Weakness: Use clear layouts, visual cues, and simple steps." at bounding box center [433, 275] width 235 height 8
click at [375, 271] on p "Memory or perception Weakness: Use clear layouts, visual cues, and simple steps." at bounding box center [433, 275] width 235 height 8
click at [372, 317] on p at bounding box center [429, 321] width 243 height 8
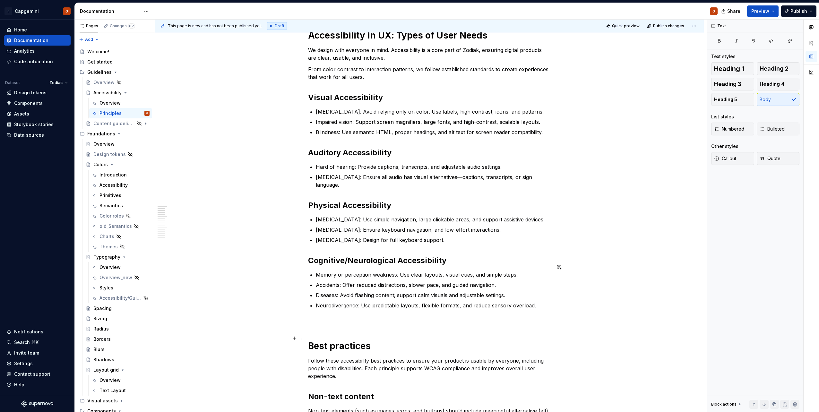
scroll to position [484, 0]
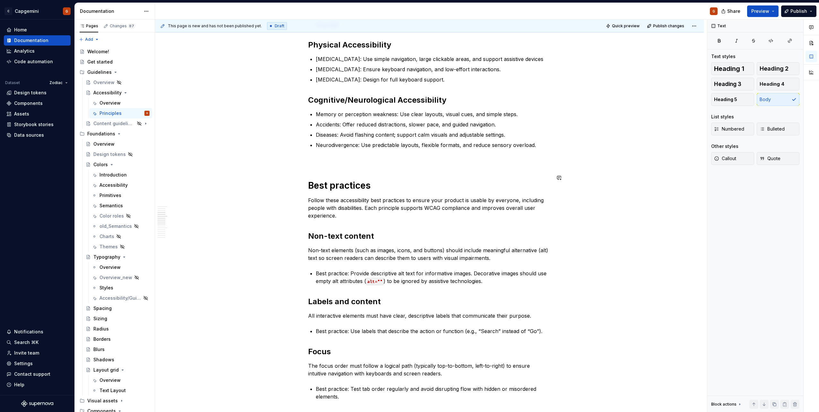
click at [356, 160] on div "Accessible design lets people of all abilities interact with, understand, and n…" at bounding box center [429, 338] width 243 height 1374
click at [349, 157] on p at bounding box center [429, 161] width 243 height 8
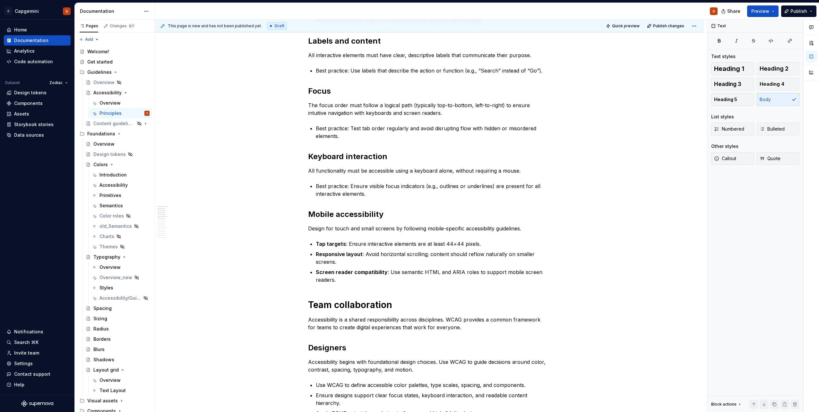
scroll to position [1196, 0]
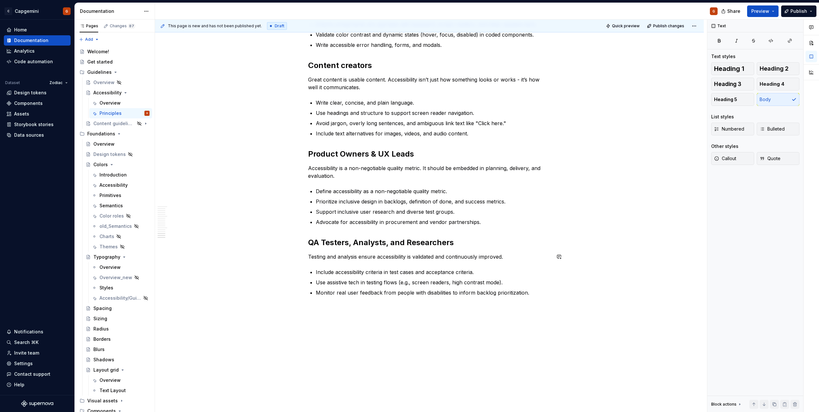
click at [568, 290] on div "This page is new and has not been published yet. Draft Quick preview Publish ch…" at bounding box center [431, 216] width 552 height 393
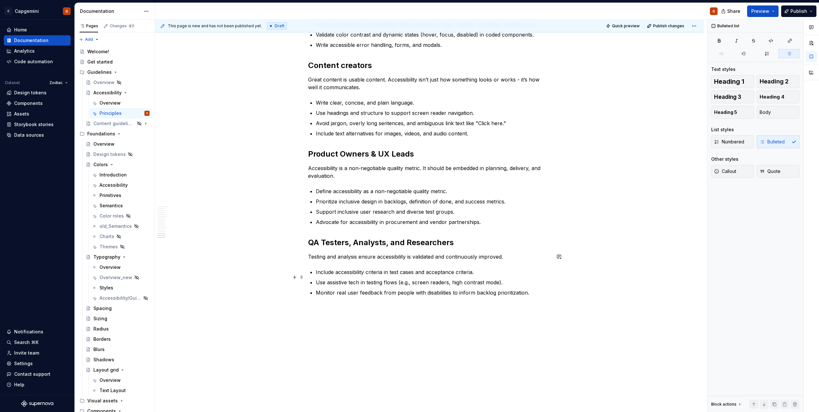
click at [532, 289] on p "Monitor real user feedback from people with disabilities to inform backlog prio…" at bounding box center [433, 293] width 235 height 8
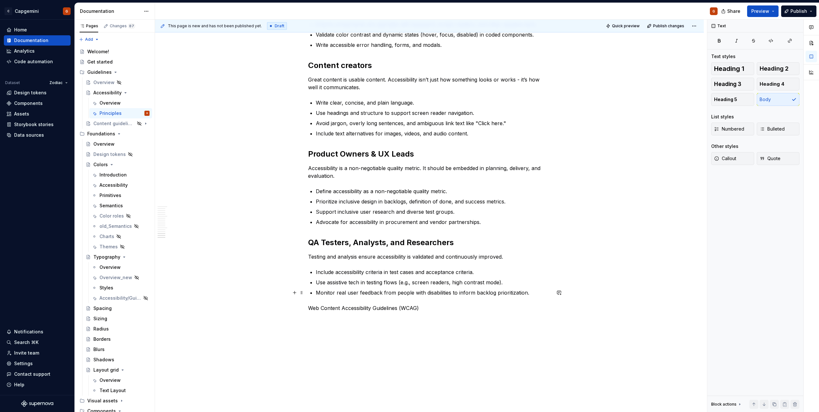
click at [387, 304] on p "Web Content Accessibility Guidelines (WCAG)" at bounding box center [429, 308] width 243 height 8
click at [382, 304] on p "Web Content Accessibility Guidelines (WCAG)" at bounding box center [429, 308] width 243 height 8
click at [731, 70] on span "Heading 1" at bounding box center [729, 68] width 30 height 6
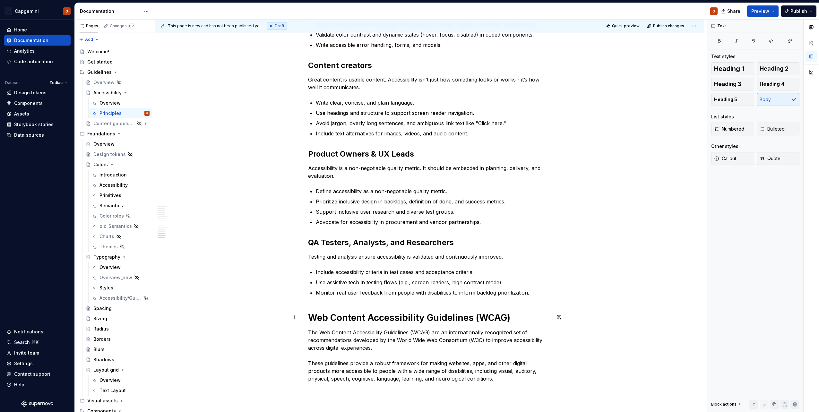
click at [388, 331] on p "The Web Content Accessibility Guidelines (WCAG) are an internationally recogniz…" at bounding box center [429, 356] width 243 height 54
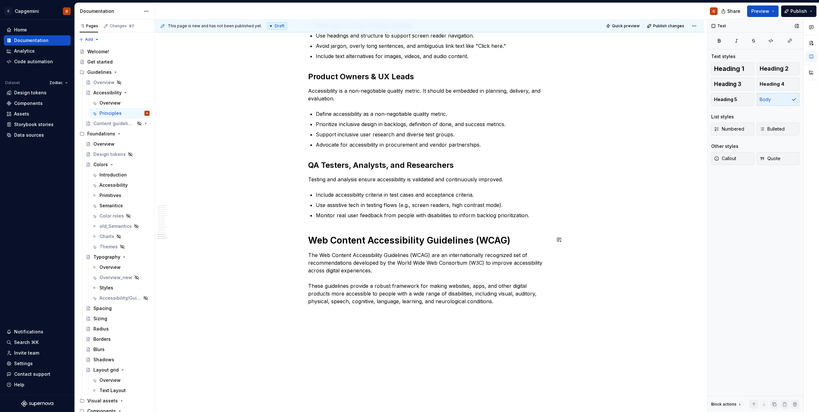
scroll to position [1282, 0]
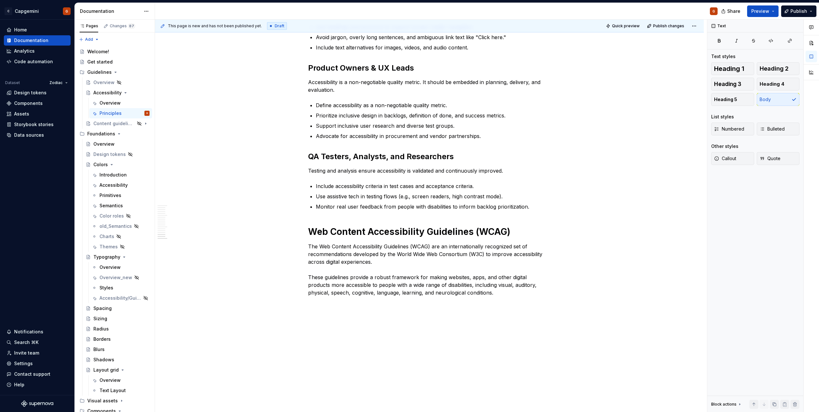
click at [318, 340] on p at bounding box center [429, 344] width 243 height 8
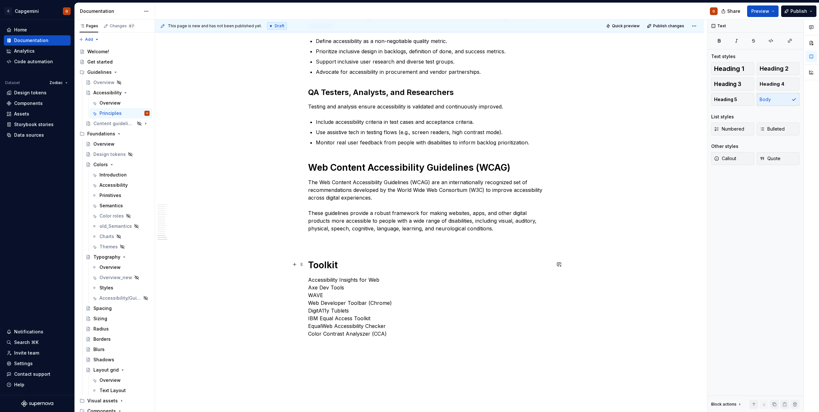
scroll to position [1334, 0]
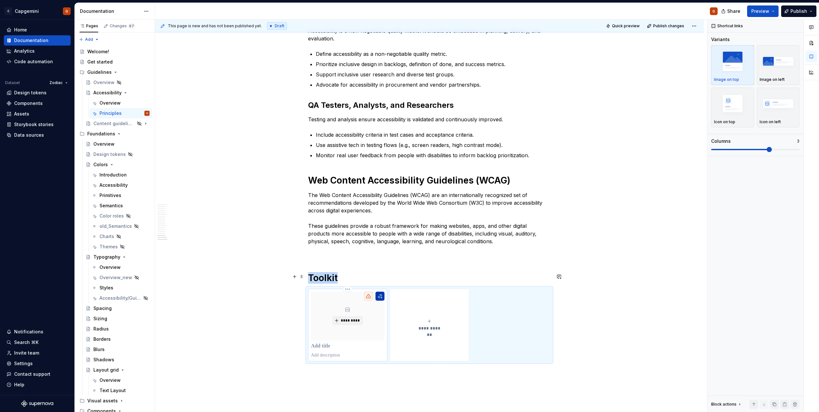
click at [380, 292] on button "button" at bounding box center [380, 296] width 9 height 9
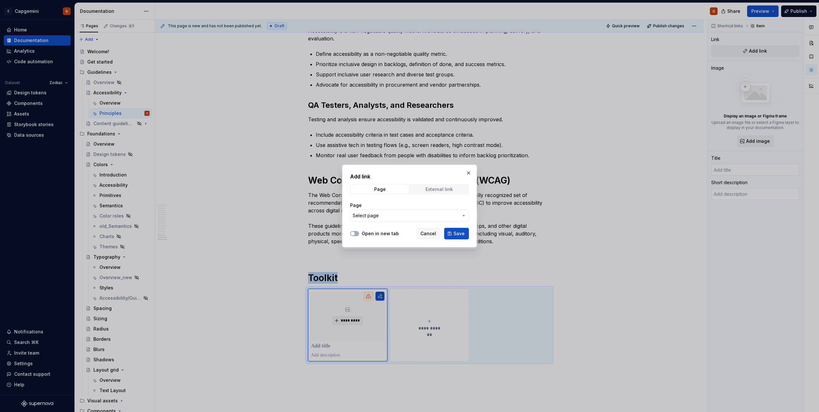
click at [413, 192] on span "External link" at bounding box center [439, 189] width 58 height 9
drag, startPoint x: 391, startPoint y: 213, endPoint x: 387, endPoint y: 219, distance: 6.9
click at [391, 213] on input "URL" at bounding box center [409, 216] width 119 height 12
paste input "[URL][DOMAIN_NAME]"
click at [353, 232] on span "button" at bounding box center [353, 234] width 4 height 4
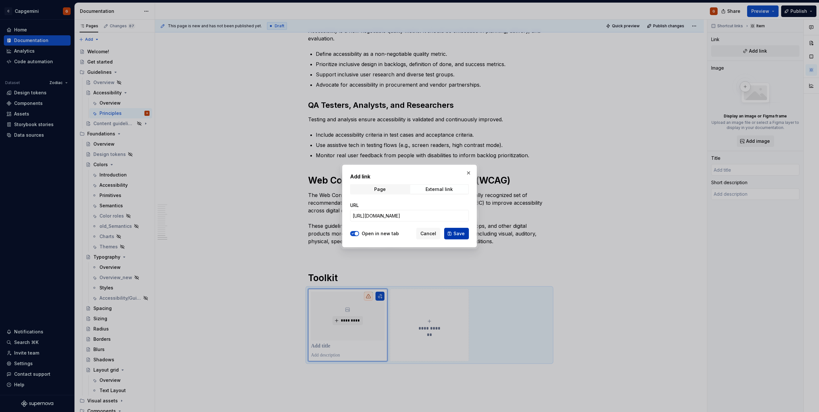
click at [458, 234] on span "Save" at bounding box center [459, 233] width 11 height 6
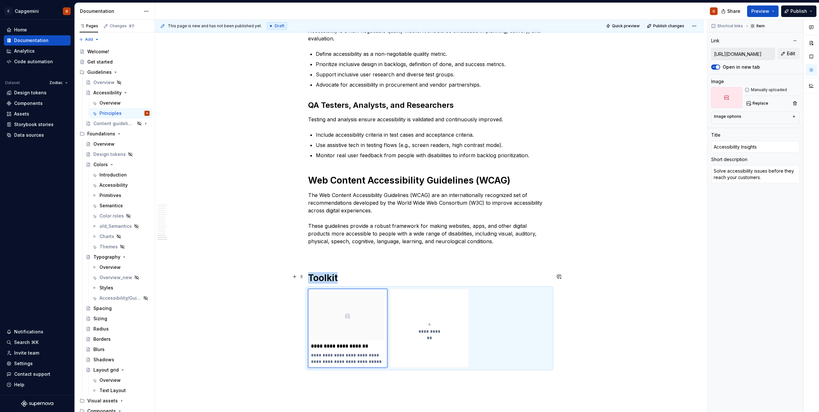
click at [422, 306] on button "**********" at bounding box center [429, 328] width 79 height 79
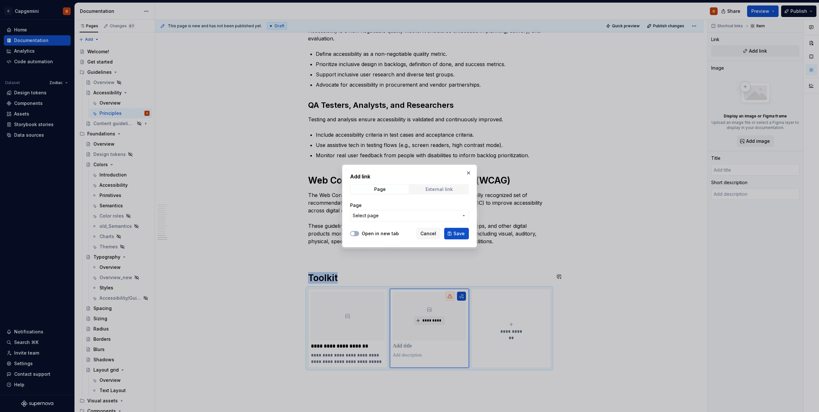
click at [433, 192] on span "External link" at bounding box center [439, 189] width 58 height 9
click at [368, 217] on input "URL" at bounding box center [409, 216] width 119 height 12
paste input "[URL][DOMAIN_NAME]"
click at [376, 232] on label "Open in new tab" at bounding box center [380, 233] width 37 height 6
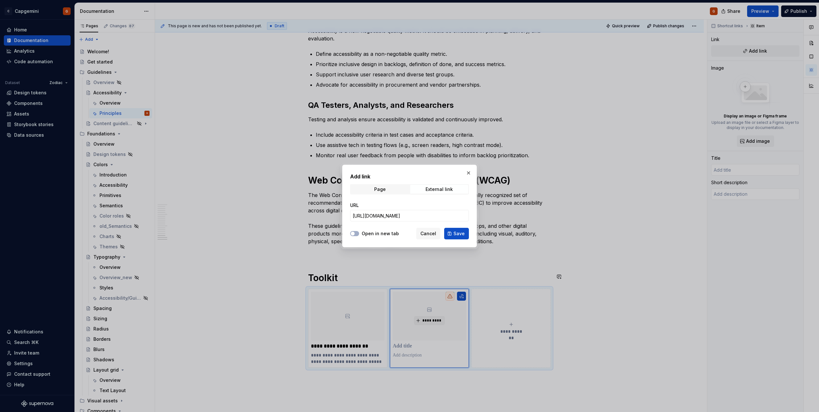
click at [359, 232] on button "Open in new tab" at bounding box center [354, 233] width 9 height 5
click at [457, 233] on span "Save" at bounding box center [459, 233] width 11 height 6
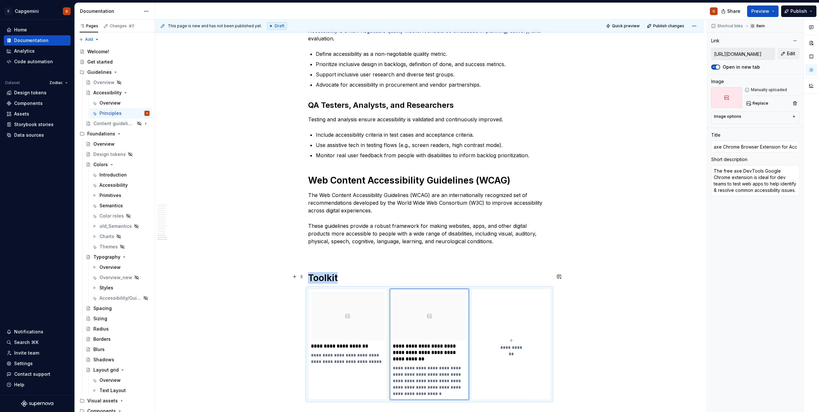
click at [511, 344] on span "**********" at bounding box center [511, 347] width 28 height 6
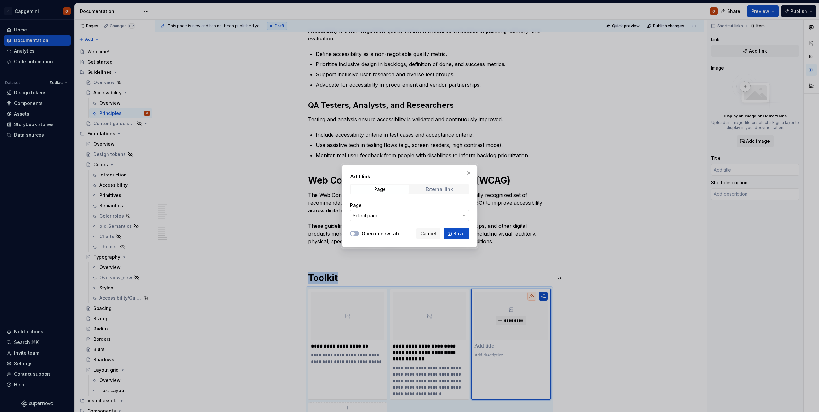
click at [444, 193] on span "External link" at bounding box center [439, 189] width 58 height 9
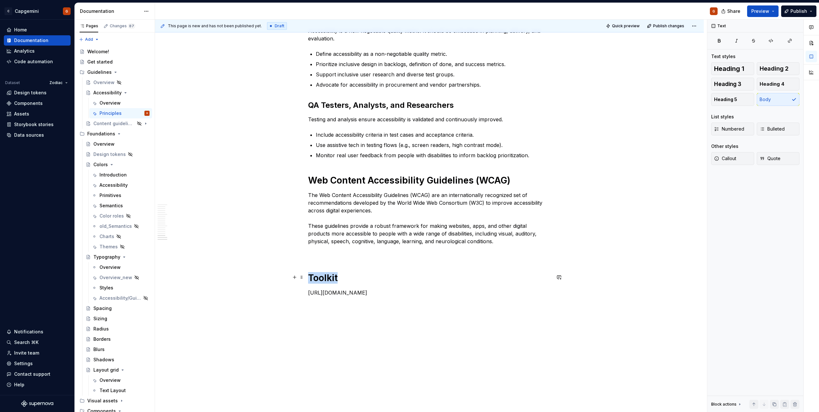
click at [396, 289] on p "[URL][DOMAIN_NAME]" at bounding box center [429, 293] width 243 height 8
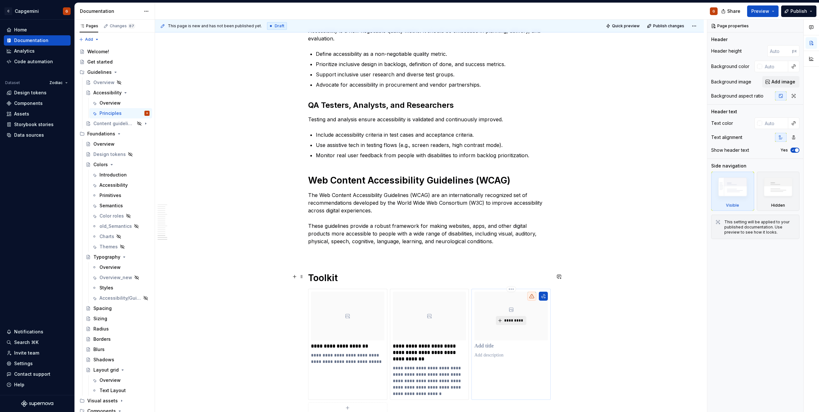
click at [509, 316] on button "*********" at bounding box center [511, 320] width 30 height 9
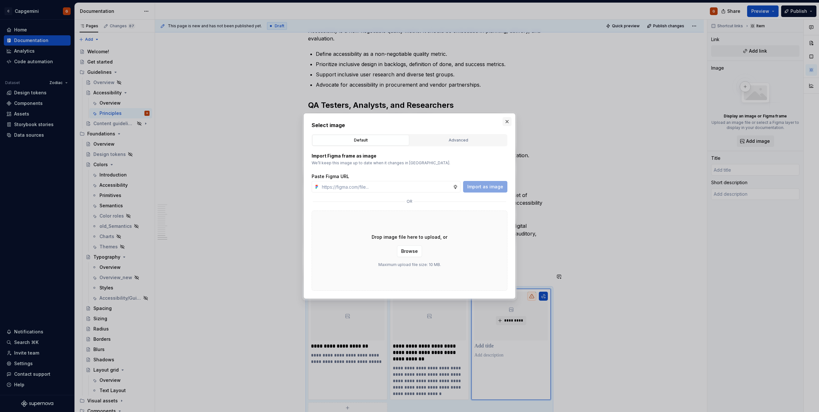
click at [505, 120] on button "button" at bounding box center [507, 121] width 9 height 9
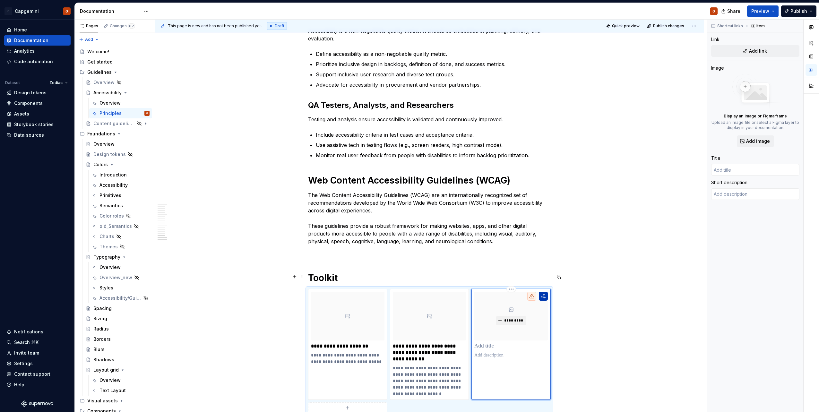
click at [545, 292] on button "button" at bounding box center [543, 296] width 9 height 9
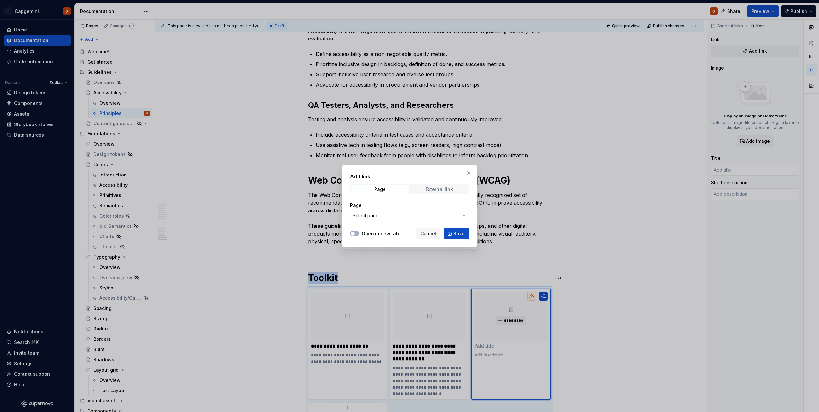
click at [433, 191] on div "External link" at bounding box center [439, 189] width 27 height 5
click at [393, 217] on input "URL" at bounding box center [409, 216] width 119 height 12
paste input "[URL][DOMAIN_NAME]"
click at [368, 236] on label "Open in new tab" at bounding box center [380, 233] width 37 height 6
click at [359, 236] on button "Open in new tab" at bounding box center [354, 233] width 9 height 5
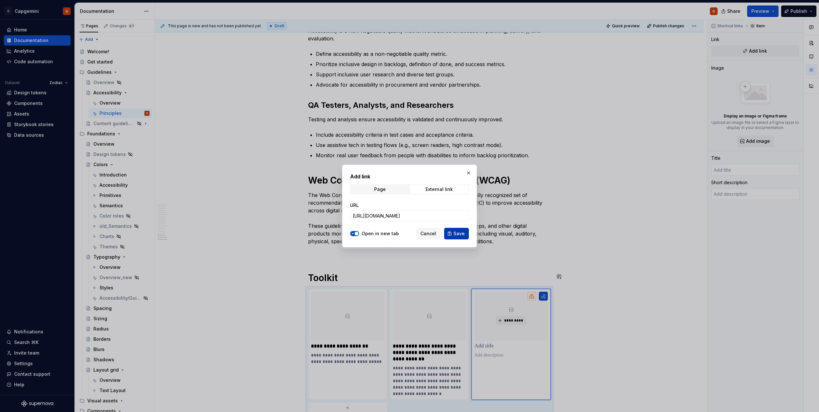
click at [458, 236] on span "Save" at bounding box center [459, 233] width 11 height 6
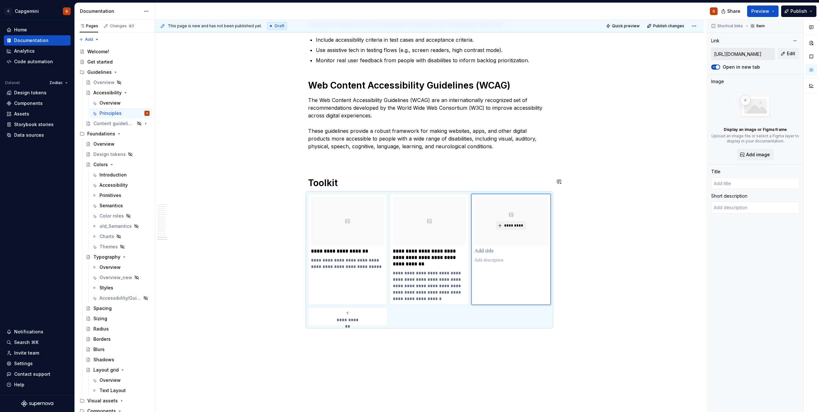
scroll to position [1430, 0]
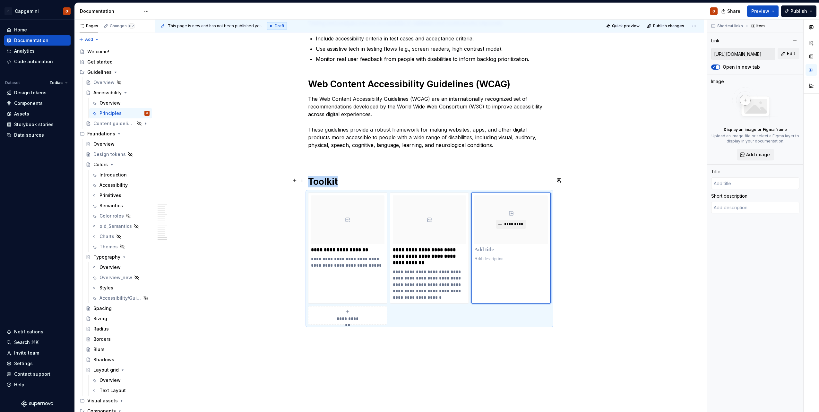
click at [359, 316] on span "**********" at bounding box center [348, 319] width 28 height 6
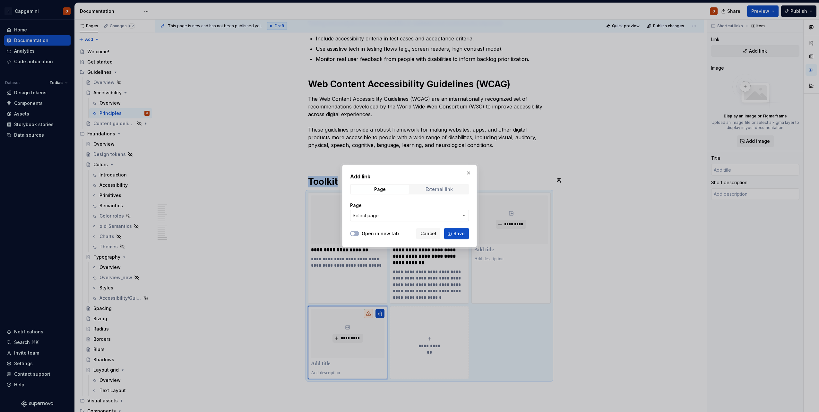
click at [438, 191] on div "External link" at bounding box center [439, 189] width 27 height 5
click at [385, 216] on input "URL" at bounding box center [409, 216] width 119 height 12
paste input "[URL][DOMAIN_NAME]"
click at [376, 238] on div "Open in new tab Cancel Save" at bounding box center [409, 232] width 119 height 14
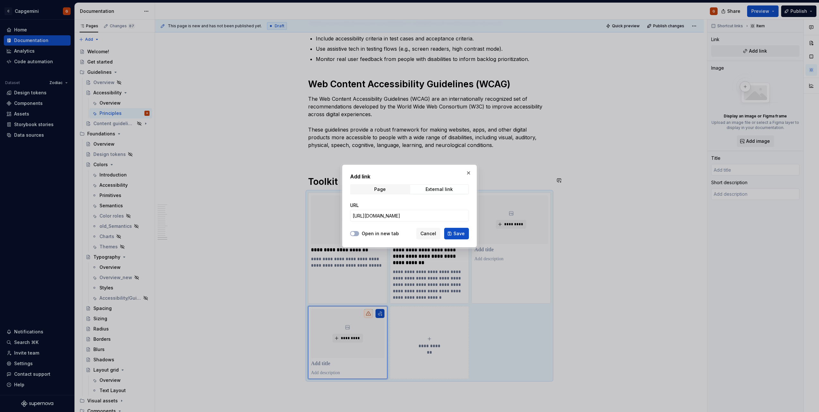
scroll to position [0, 0]
click at [391, 233] on label "Open in new tab" at bounding box center [380, 233] width 37 height 6
click at [359, 233] on button "Open in new tab" at bounding box center [354, 233] width 9 height 5
click at [464, 233] on span "Save" at bounding box center [459, 233] width 11 height 6
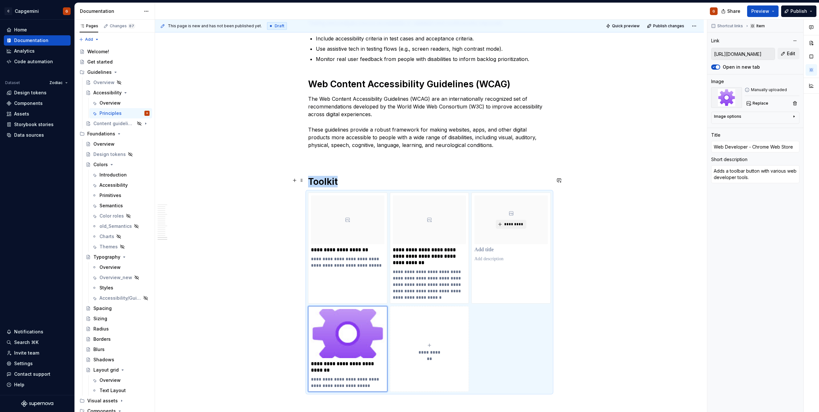
click at [426, 349] on span "**********" at bounding box center [430, 352] width 28 height 6
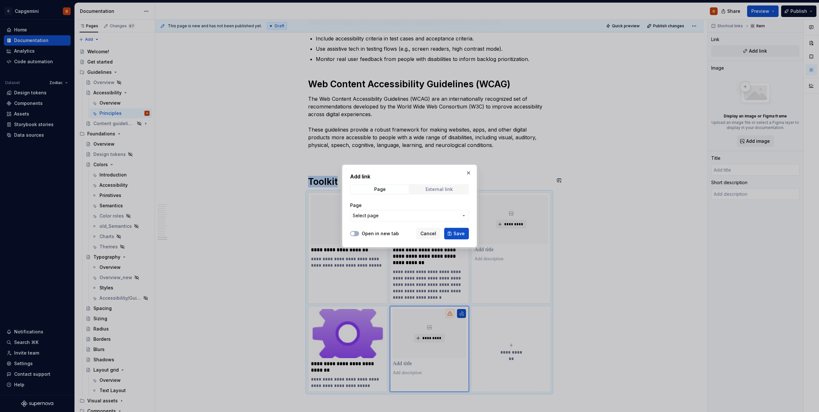
click at [438, 190] on div "External link" at bounding box center [439, 189] width 27 height 5
click at [381, 217] on input "URL" at bounding box center [409, 216] width 119 height 12
paste input "[URL][DOMAIN_NAME]"
click at [355, 233] on icon "button" at bounding box center [352, 234] width 5 height 4
click at [453, 234] on button "Save" at bounding box center [456, 234] width 25 height 12
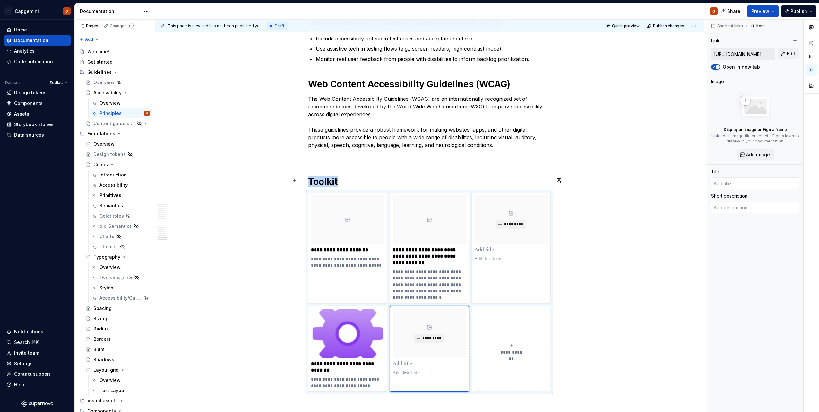
click at [513, 349] on span "**********" at bounding box center [511, 352] width 28 height 6
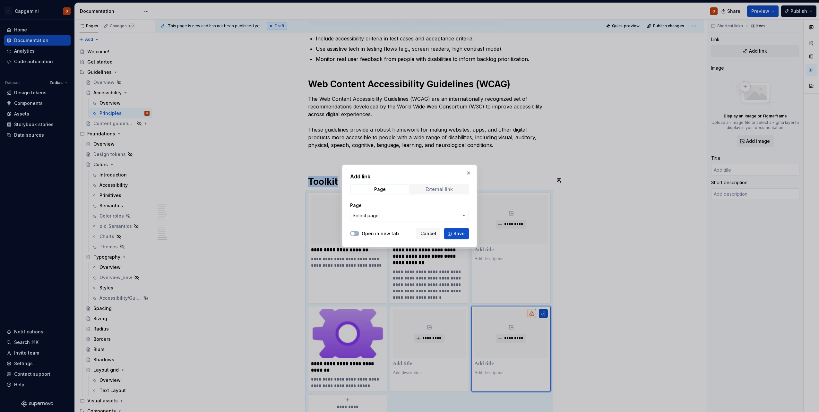
click at [445, 194] on span "External link" at bounding box center [439, 189] width 58 height 9
click at [364, 234] on label "Open in new tab" at bounding box center [380, 233] width 37 height 6
click at [359, 234] on button "Open in new tab" at bounding box center [354, 233] width 9 height 5
click at [385, 215] on input "URL" at bounding box center [409, 216] width 119 height 12
paste input "[URL][DOMAIN_NAME]"
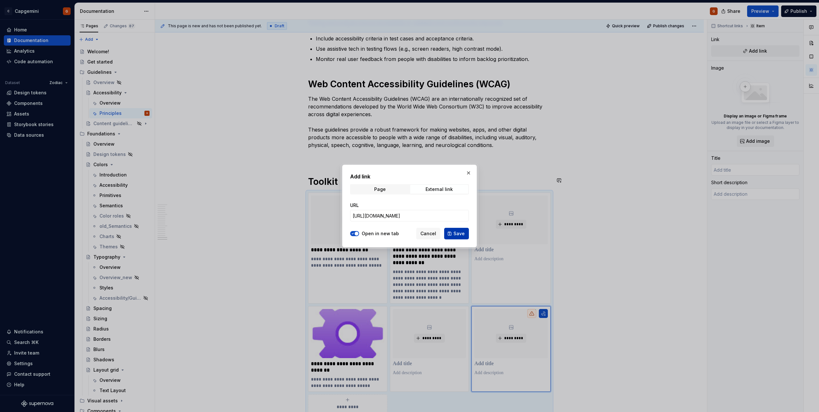
click at [457, 234] on span "Save" at bounding box center [459, 233] width 11 height 6
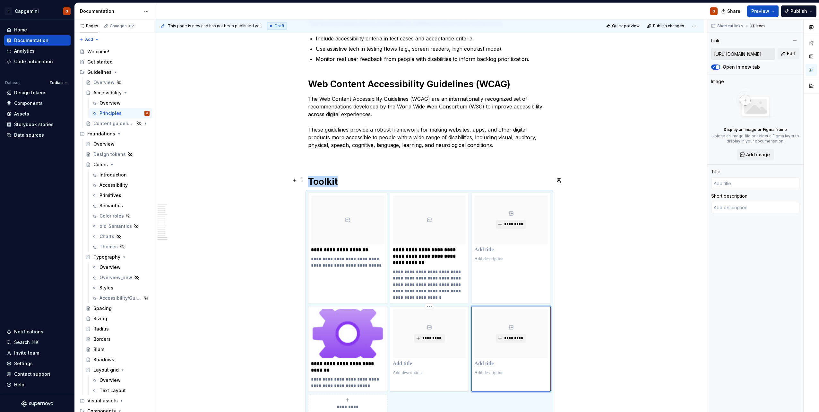
click at [432, 353] on div "*********" at bounding box center [430, 342] width 74 height 67
click at [481, 370] on p at bounding box center [511, 373] width 74 height 6
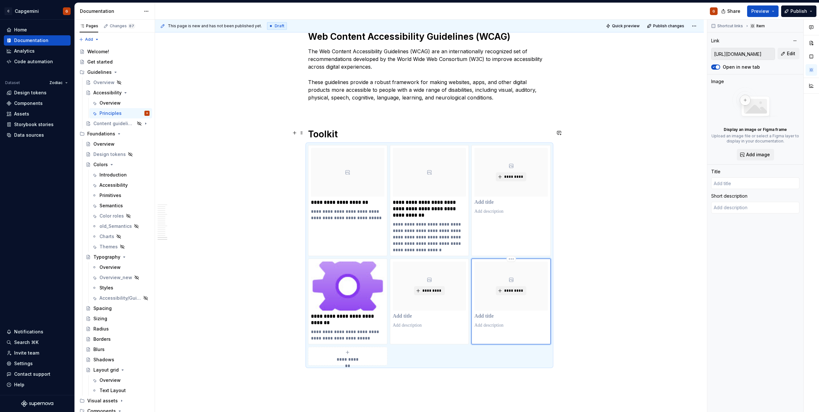
scroll to position [1494, 0]
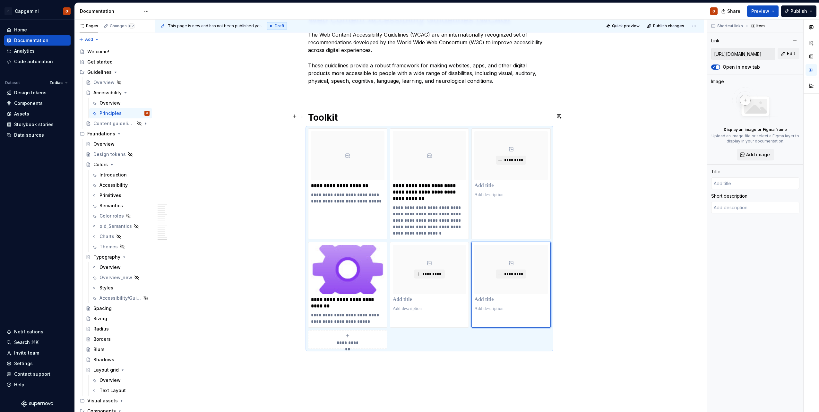
click at [367, 331] on button "**********" at bounding box center [347, 339] width 79 height 19
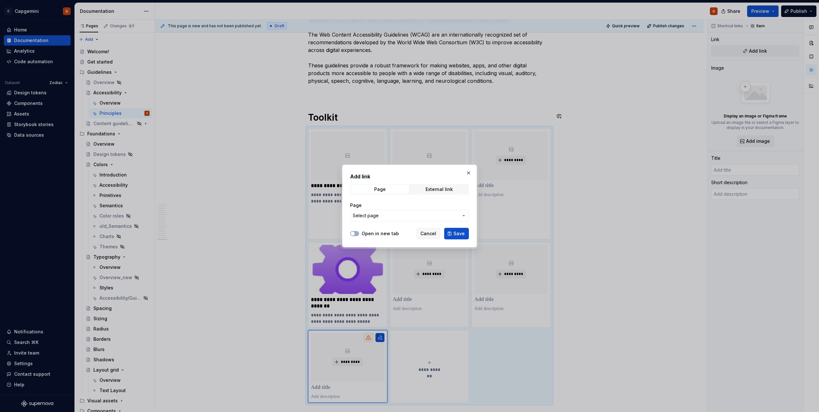
click at [446, 185] on div "Page External link" at bounding box center [409, 189] width 119 height 10
click at [440, 194] on div "Page External link" at bounding box center [409, 189] width 119 height 10
click at [430, 192] on span "External link" at bounding box center [439, 189] width 58 height 9
click at [373, 219] on input "URL" at bounding box center [409, 216] width 119 height 12
paste input "[URL][DOMAIN_NAME]"
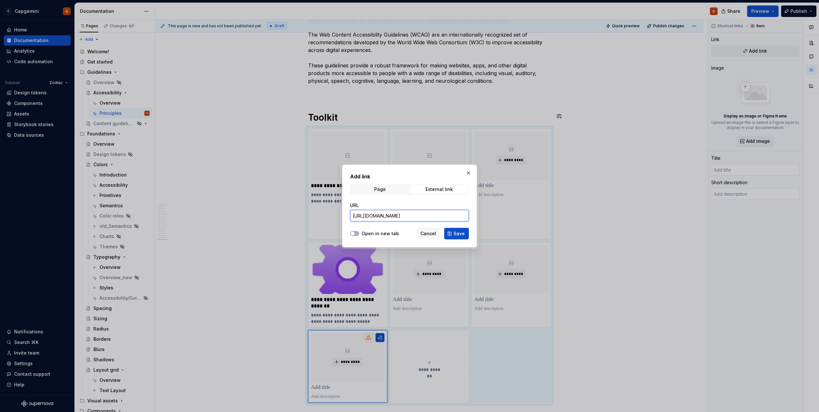
scroll to position [0, 30]
click at [357, 234] on button "Open in new tab" at bounding box center [354, 233] width 9 height 5
click at [452, 233] on button "Save" at bounding box center [456, 234] width 25 height 12
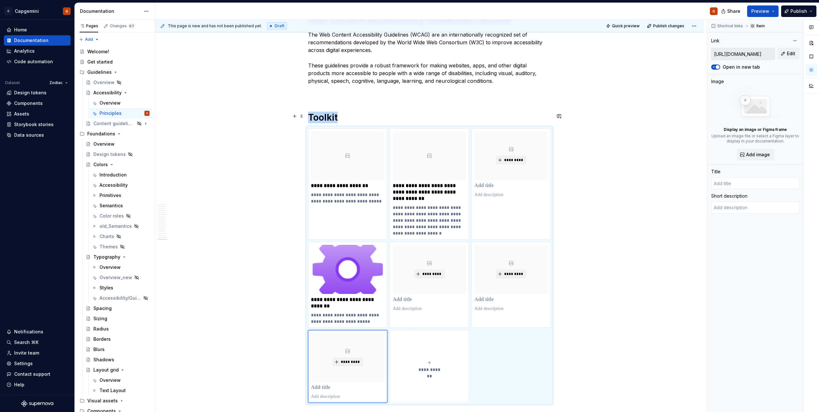
click at [420, 360] on div "**********" at bounding box center [430, 366] width 74 height 13
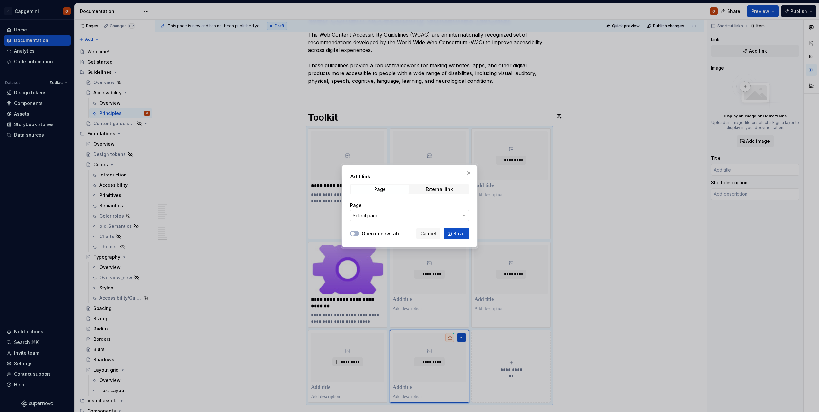
click at [439, 195] on div "Add link Page External link Page Select page" at bounding box center [409, 199] width 119 height 53
click at [437, 192] on span "External link" at bounding box center [439, 189] width 58 height 9
drag, startPoint x: 383, startPoint y: 215, endPoint x: 378, endPoint y: 219, distance: 5.9
click at [383, 215] on input "URL" at bounding box center [409, 216] width 119 height 12
paste input "[URL][DOMAIN_NAME]"
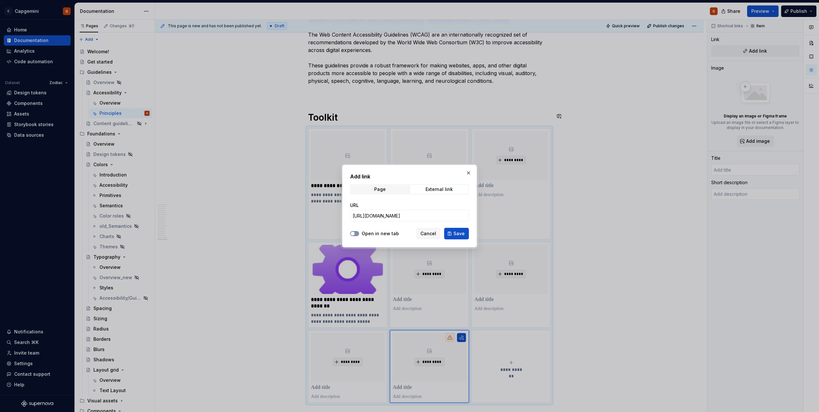
click at [358, 235] on div at bounding box center [354, 233] width 9 height 6
click at [359, 234] on div "Open in new tab" at bounding box center [374, 233] width 49 height 6
click at [358, 234] on button "Open in new tab" at bounding box center [354, 233] width 9 height 5
click at [453, 233] on button "Save" at bounding box center [456, 234] width 25 height 12
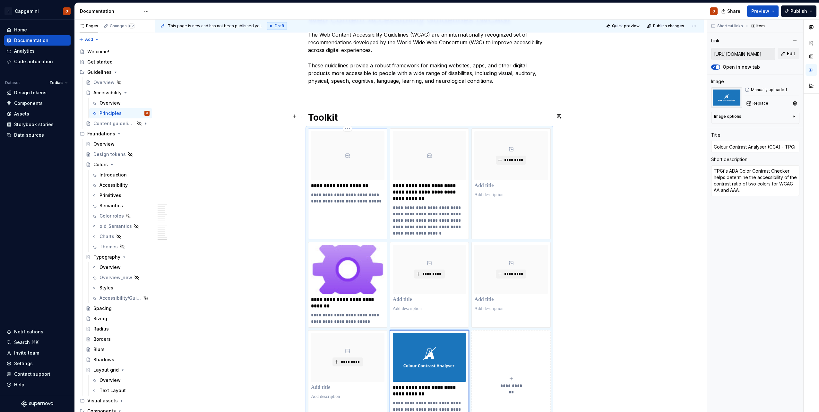
click at [345, 183] on p "**********" at bounding box center [348, 186] width 74 height 6
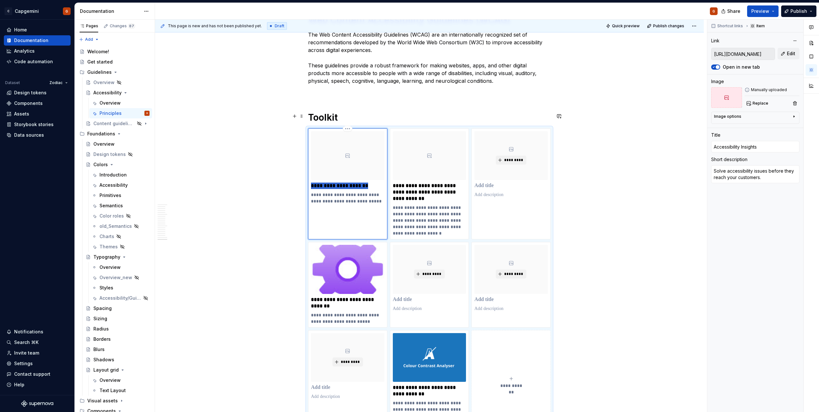
click at [345, 183] on p "**********" at bounding box center [348, 186] width 74 height 6
paste div
click at [414, 183] on p "**********" at bounding box center [430, 192] width 74 height 19
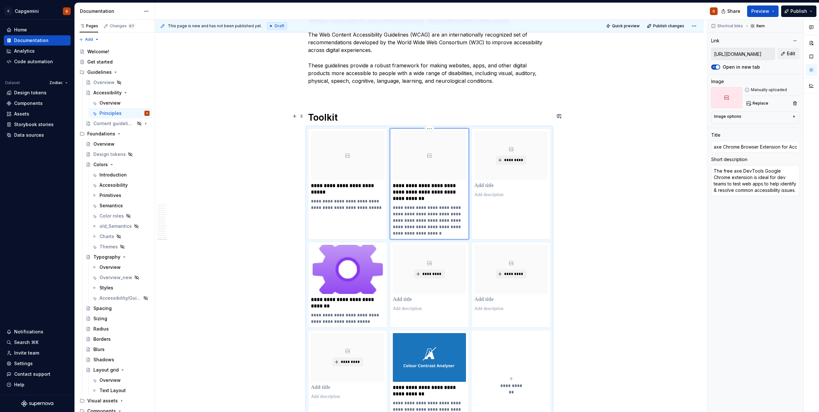
click at [419, 183] on p "**********" at bounding box center [430, 192] width 74 height 19
drag, startPoint x: 430, startPoint y: 184, endPoint x: 412, endPoint y: 183, distance: 18.3
click at [412, 183] on p "**********" at bounding box center [430, 192] width 74 height 19
click at [491, 183] on p at bounding box center [511, 186] width 74 height 6
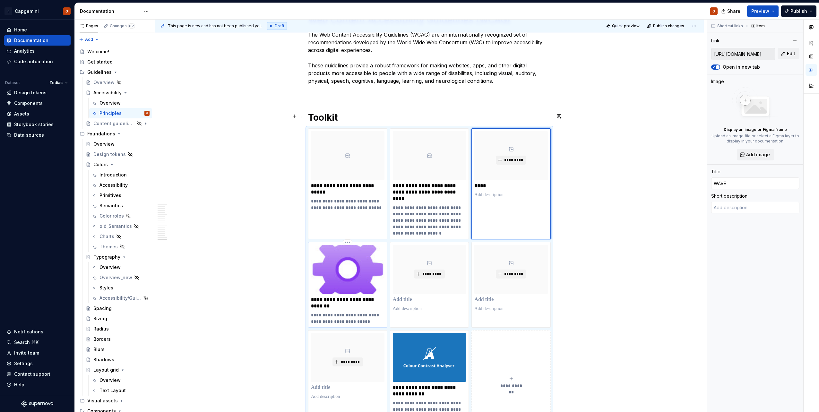
click at [337, 297] on p "**********" at bounding box center [348, 303] width 74 height 13
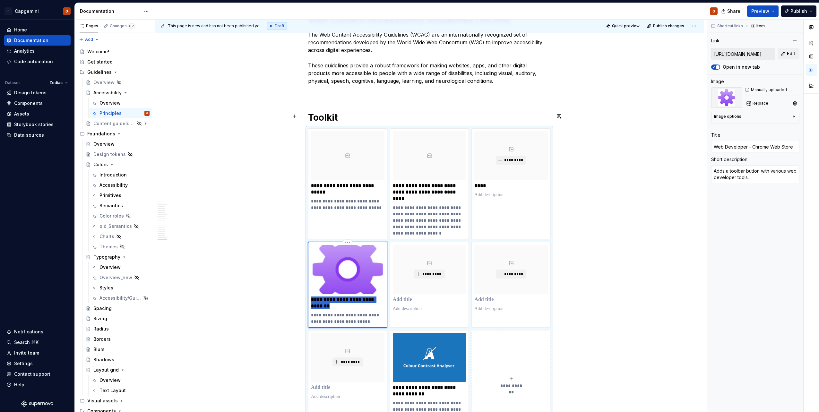
drag, startPoint x: 339, startPoint y: 290, endPoint x: 312, endPoint y: 281, distance: 27.9
click at [312, 297] on p "**********" at bounding box center [348, 303] width 74 height 13
click at [405, 297] on p at bounding box center [430, 300] width 74 height 6
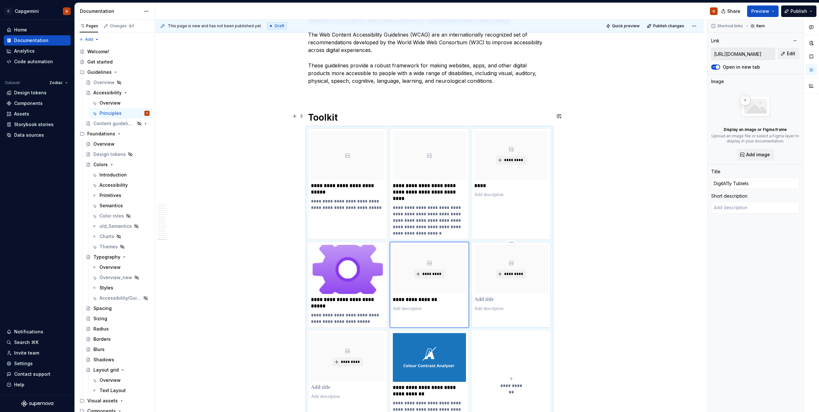
click at [478, 297] on p at bounding box center [511, 300] width 74 height 6
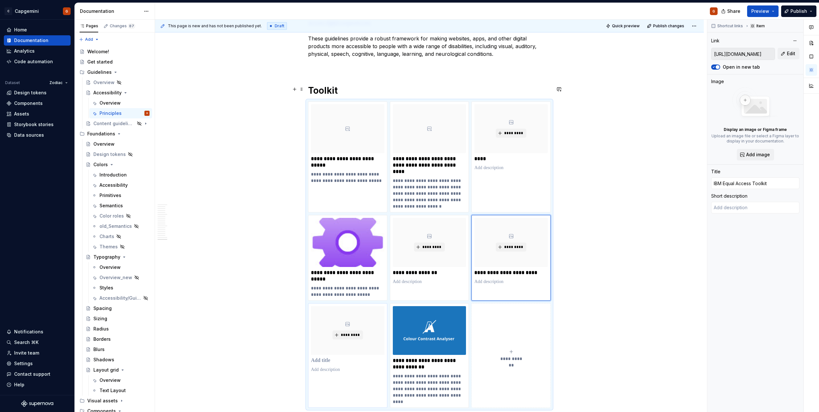
scroll to position [1558, 0]
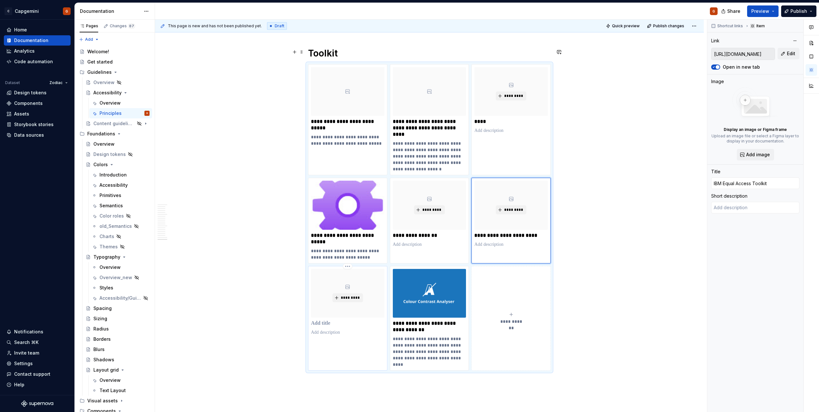
click at [324, 320] on p at bounding box center [348, 323] width 74 height 6
click at [326, 320] on p at bounding box center [348, 323] width 74 height 6
click at [425, 320] on p "**********" at bounding box center [430, 326] width 74 height 13
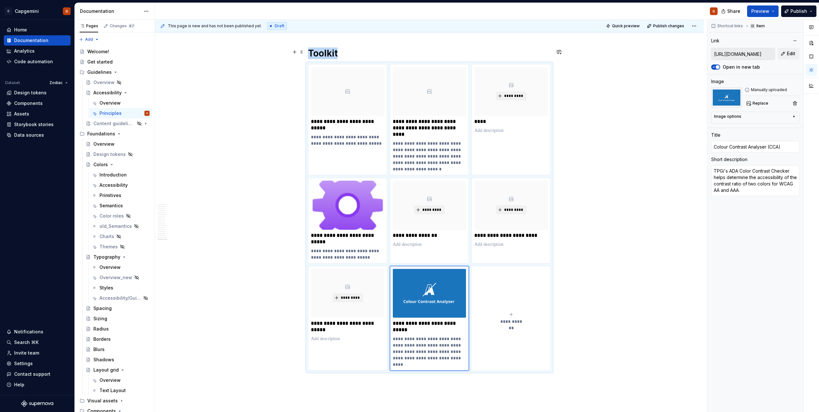
click at [551, 247] on div "**********" at bounding box center [429, 217] width 243 height 307
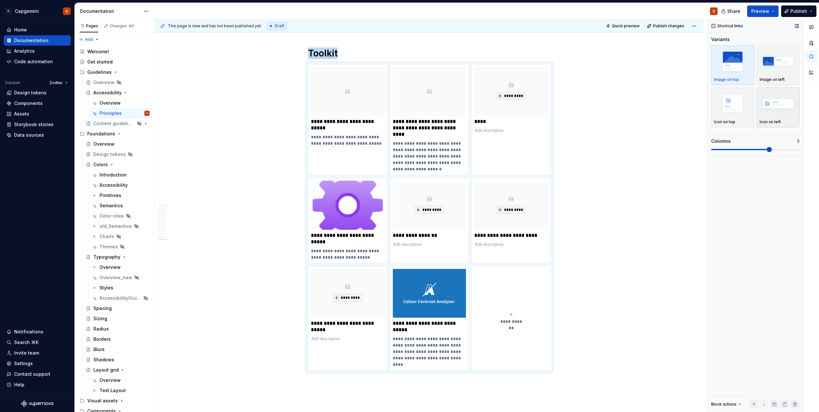
click at [762, 111] on img "button" at bounding box center [778, 103] width 37 height 23
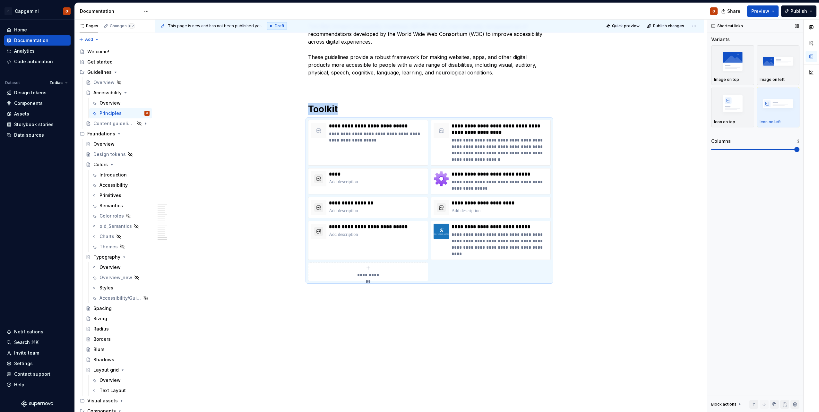
scroll to position [1481, 0]
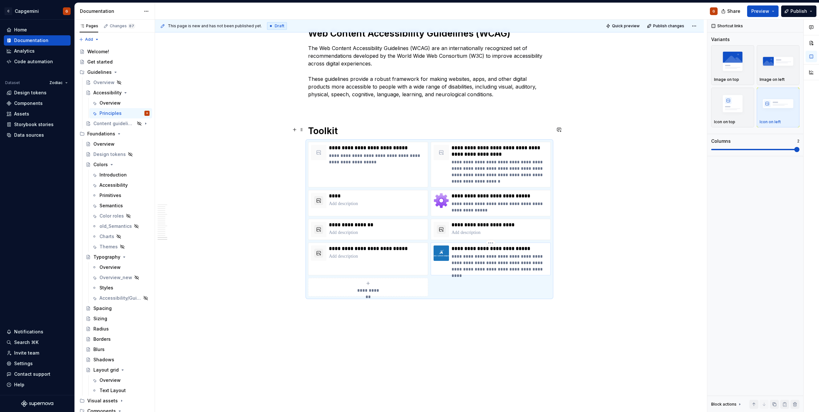
click at [507, 253] on p "**********" at bounding box center [500, 262] width 96 height 19
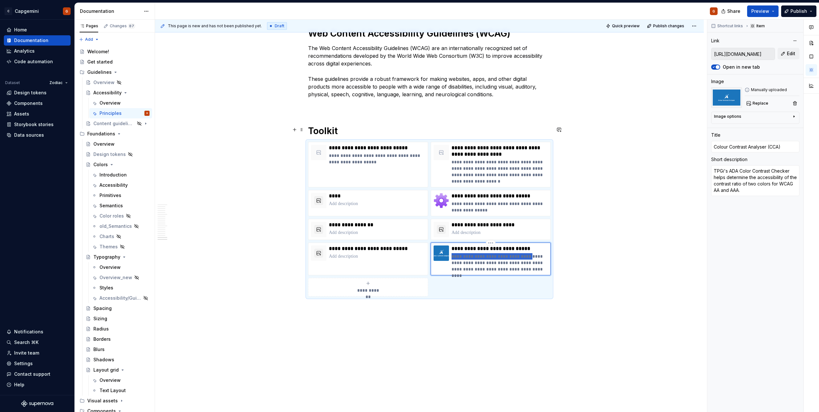
drag, startPoint x: 532, startPoint y: 243, endPoint x: 451, endPoint y: 242, distance: 80.9
click at [451, 246] on div "**********" at bounding box center [491, 259] width 114 height 27
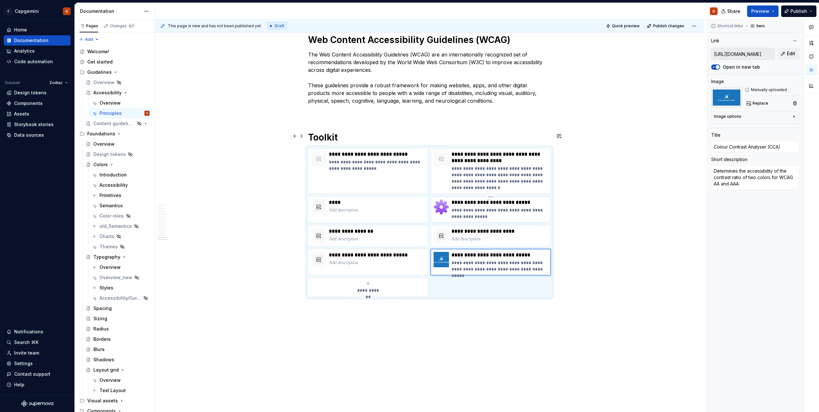
click at [486, 207] on p "**********" at bounding box center [500, 213] width 96 height 13
click at [482, 169] on p "**********" at bounding box center [500, 178] width 96 height 26
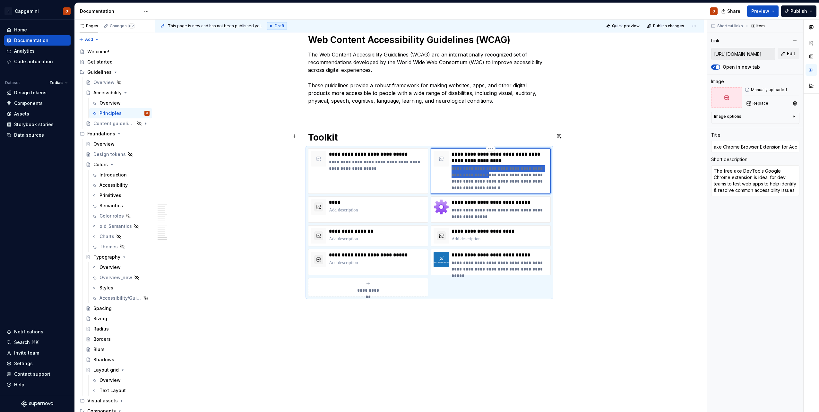
drag, startPoint x: 491, startPoint y: 160, endPoint x: 449, endPoint y: 153, distance: 42.5
click at [449, 153] on div "**********" at bounding box center [491, 171] width 114 height 40
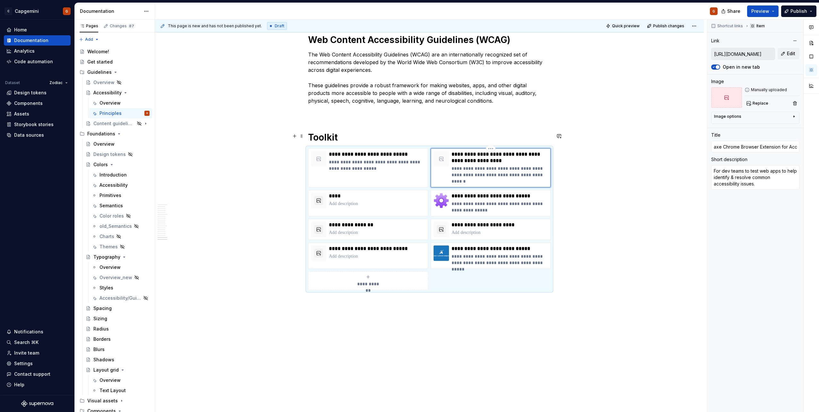
scroll to position [1468, 0]
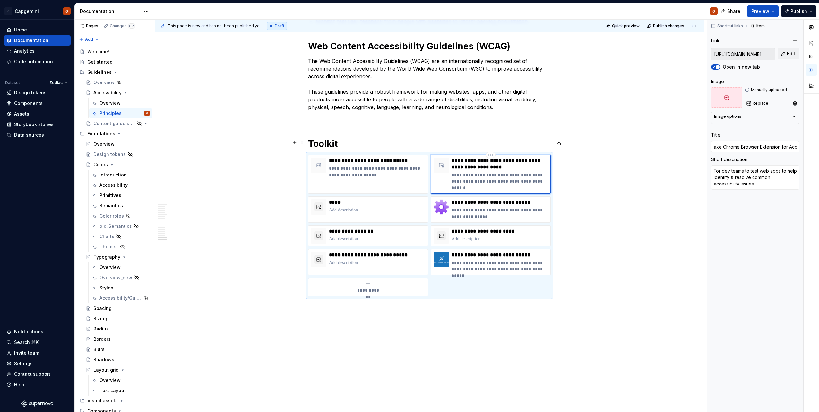
click at [473, 172] on p "**********" at bounding box center [500, 181] width 96 height 19
click at [465, 172] on p "**********" at bounding box center [500, 181] width 96 height 19
click at [351, 165] on p "**********" at bounding box center [377, 171] width 96 height 13
click at [369, 165] on p "**********" at bounding box center [377, 171] width 96 height 13
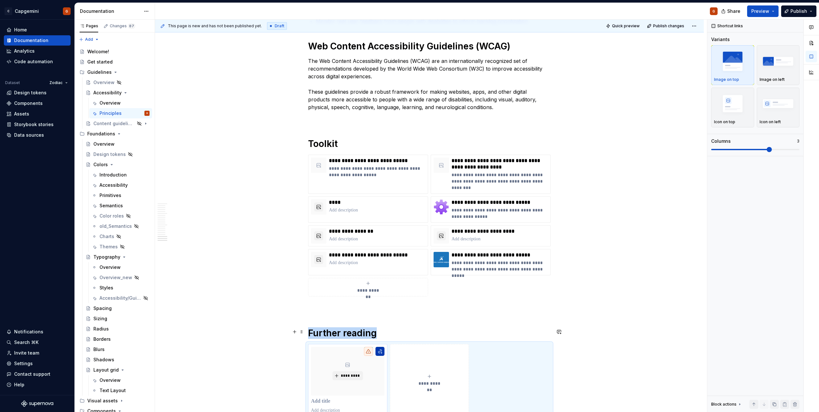
click at [382, 347] on button "button" at bounding box center [380, 351] width 9 height 9
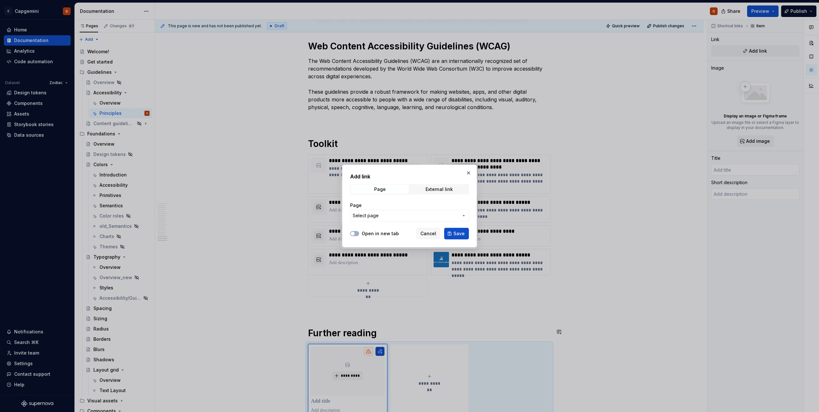
click at [442, 194] on div "Page External link" at bounding box center [409, 189] width 119 height 10
click at [439, 191] on div "External link" at bounding box center [439, 189] width 27 height 5
click at [354, 235] on icon "button" at bounding box center [352, 234] width 5 height 4
click at [376, 216] on input "URL" at bounding box center [409, 216] width 119 height 12
paste input "[URL][DOMAIN_NAME]"
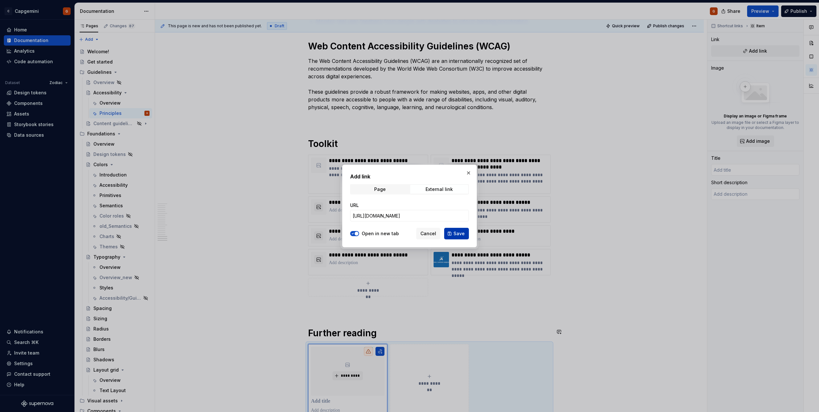
click at [459, 234] on span "Save" at bounding box center [459, 233] width 11 height 6
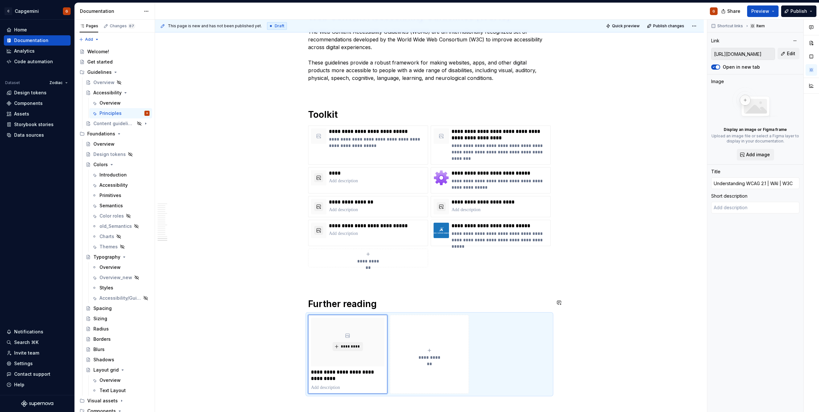
scroll to position [1532, 0]
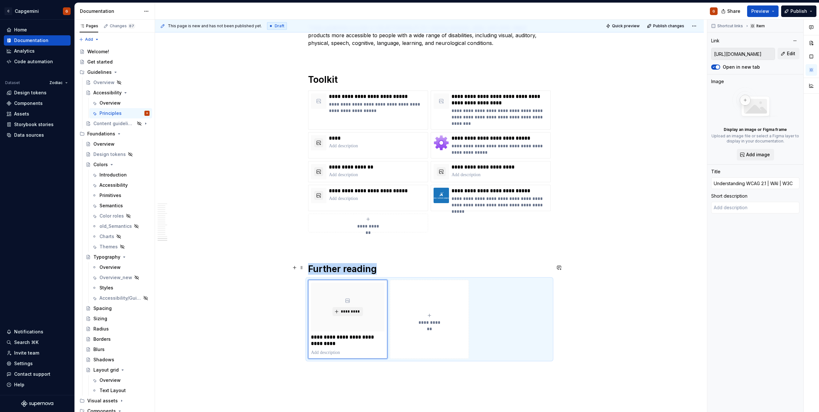
click at [439, 328] on button "**********" at bounding box center [429, 319] width 79 height 79
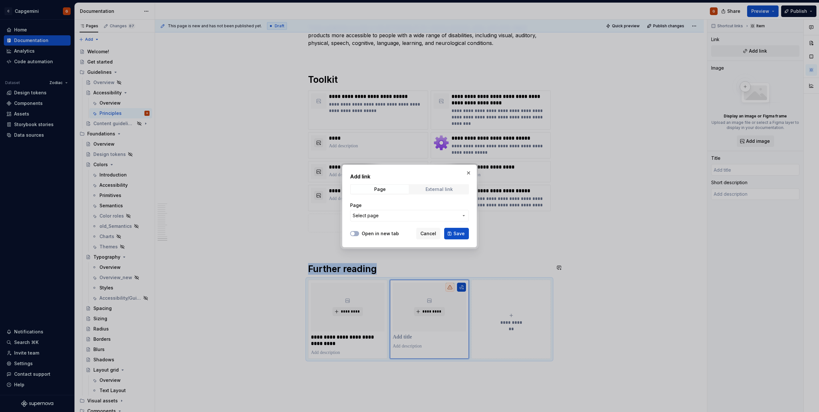
click at [427, 191] on div "External link" at bounding box center [439, 189] width 27 height 5
click at [378, 215] on input "URL" at bounding box center [409, 216] width 119 height 12
paste input "[URL][DOMAIN_NAME]"
click at [354, 232] on span "button" at bounding box center [353, 234] width 4 height 4
click at [460, 234] on span "Save" at bounding box center [459, 233] width 11 height 6
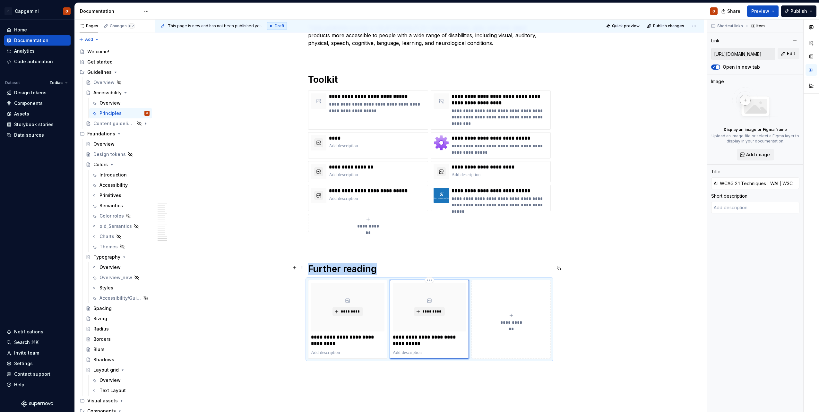
click at [411, 334] on p "**********" at bounding box center [430, 340] width 74 height 13
drag, startPoint x: 419, startPoint y: 329, endPoint x: 393, endPoint y: 328, distance: 25.7
click at [393, 334] on p "**********" at bounding box center [430, 340] width 74 height 13
drag, startPoint x: 346, startPoint y: 328, endPoint x: 373, endPoint y: 321, distance: 28.3
click at [373, 334] on p "**********" at bounding box center [348, 340] width 74 height 13
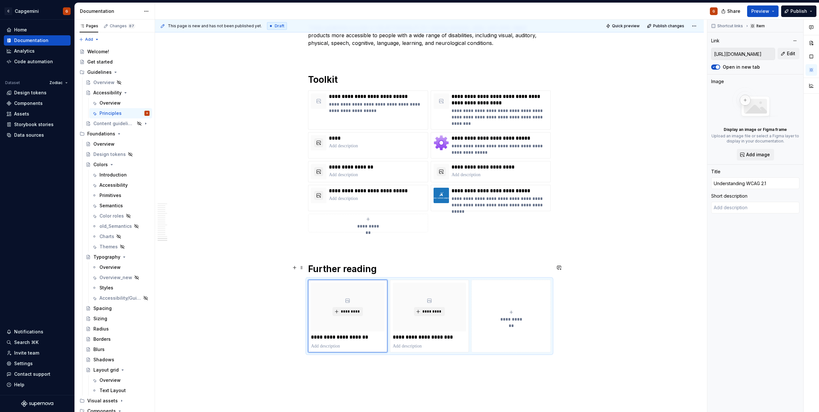
click at [551, 303] on div "**********" at bounding box center [429, 316] width 243 height 73
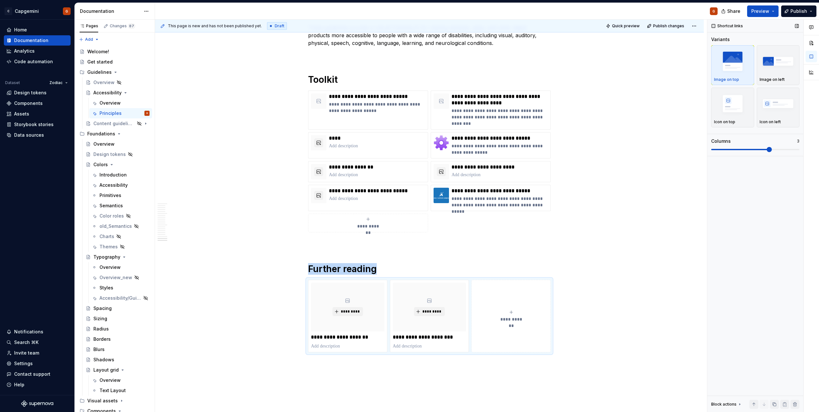
click at [752, 149] on span at bounding box center [755, 149] width 88 height 5
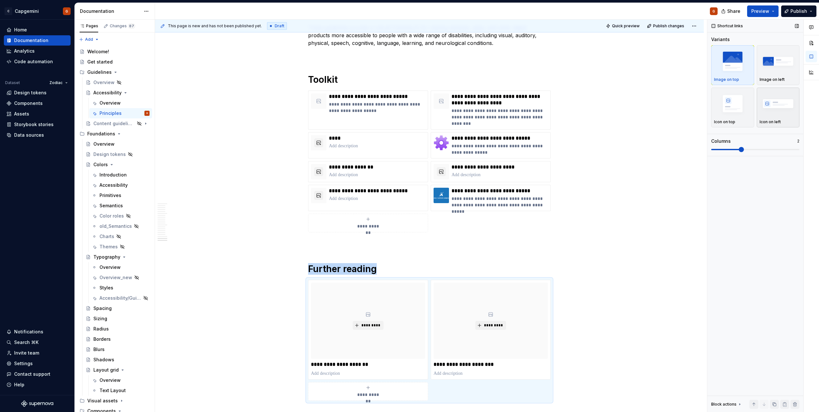
click at [774, 111] on img "button" at bounding box center [778, 103] width 37 height 23
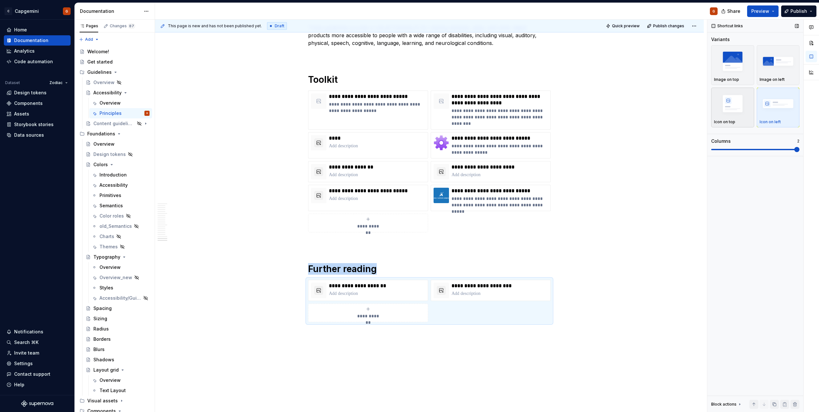
click at [734, 114] on img "button" at bounding box center [732, 103] width 37 height 23
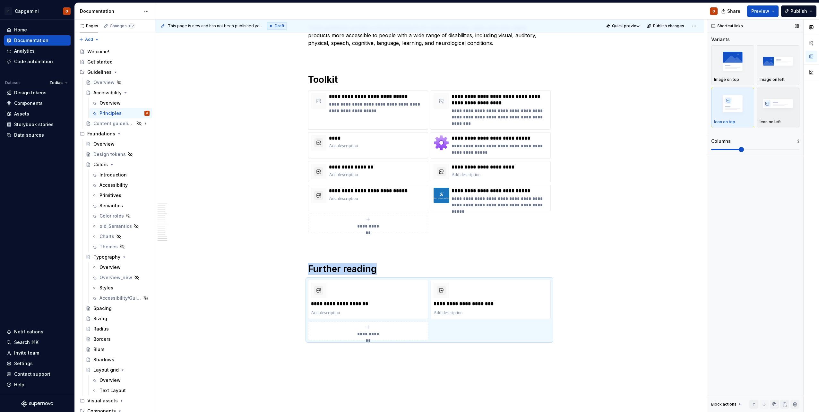
click at [765, 116] on div "button" at bounding box center [778, 104] width 37 height 26
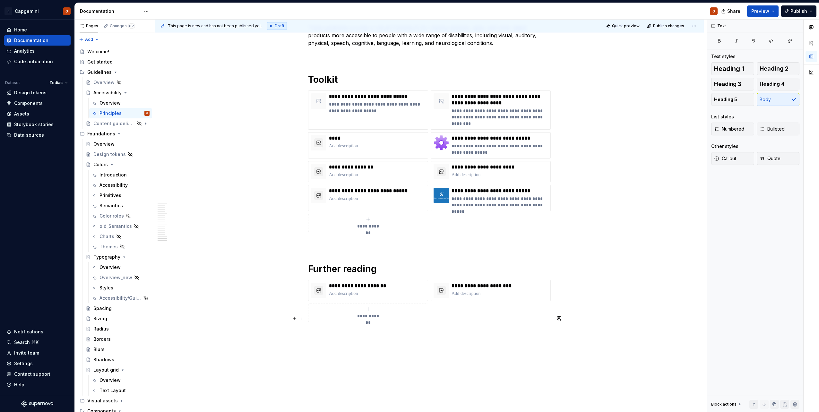
click at [352, 330] on p at bounding box center [429, 334] width 243 height 8
click at [372, 313] on span "**********" at bounding box center [368, 316] width 28 height 6
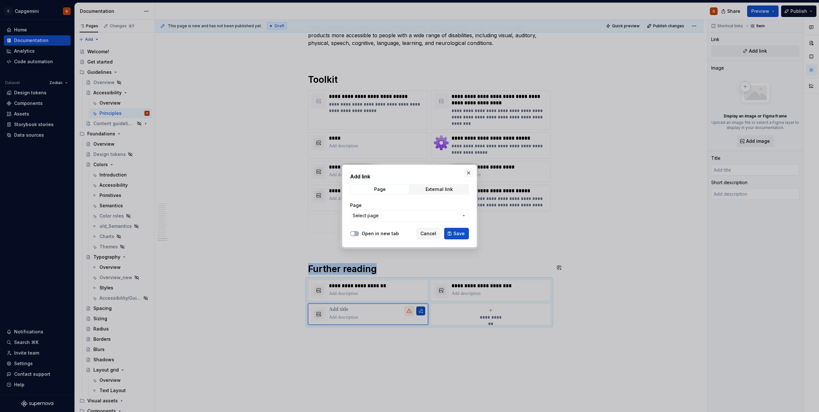
click at [471, 176] on button "button" at bounding box center [468, 173] width 9 height 9
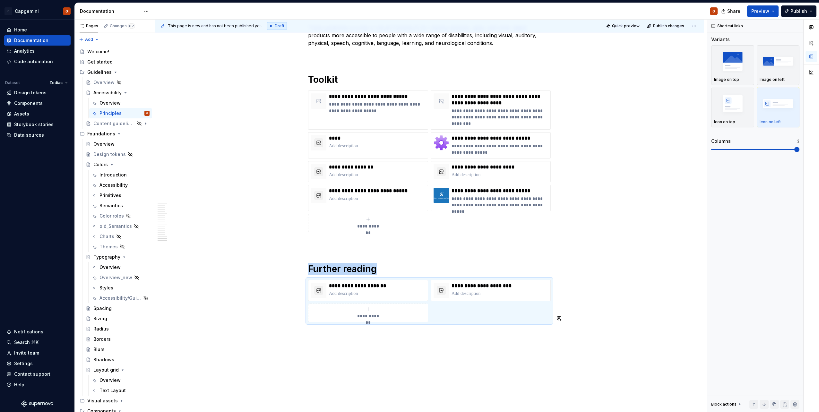
click at [350, 307] on div "**********" at bounding box center [368, 313] width 114 height 13
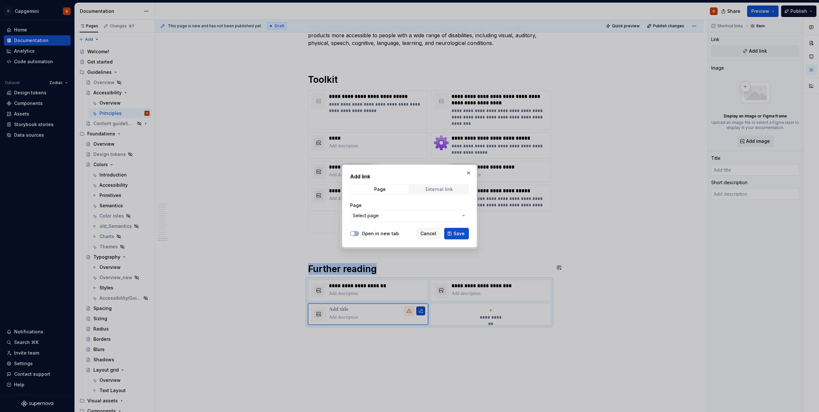
click at [439, 192] on span "External link" at bounding box center [439, 189] width 58 height 9
click at [400, 216] on input "URL" at bounding box center [409, 216] width 119 height 12
paste input "[URL][DOMAIN_NAME]"
click at [355, 234] on button "Open in new tab" at bounding box center [354, 233] width 9 height 5
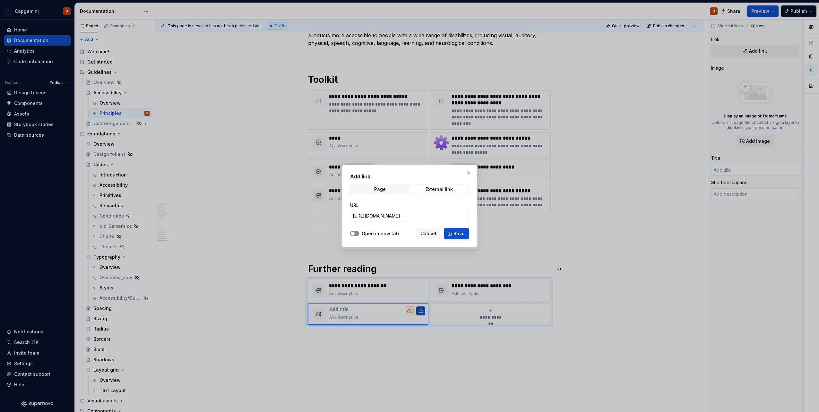
scroll to position [0, 0]
click at [462, 233] on span "Save" at bounding box center [459, 233] width 11 height 6
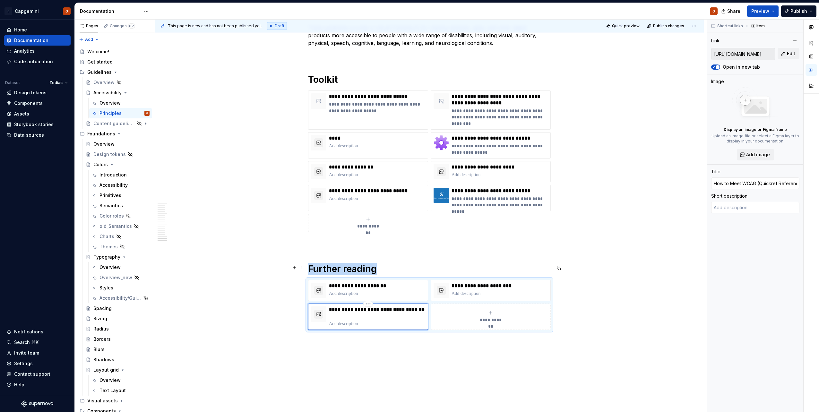
click at [360, 321] on p at bounding box center [377, 324] width 96 height 6
paste div
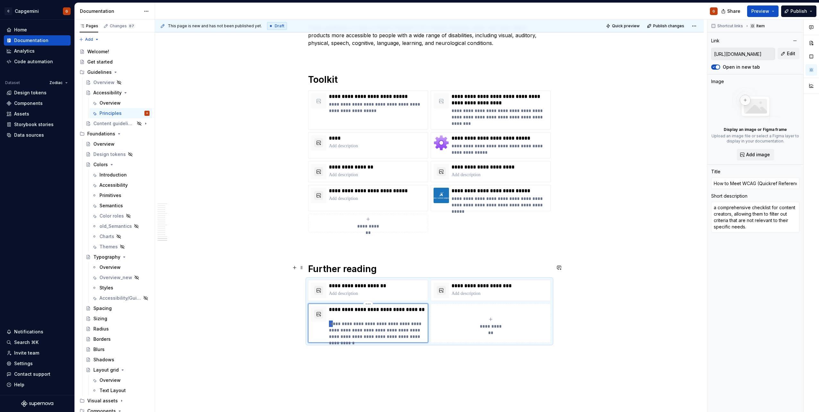
drag, startPoint x: 333, startPoint y: 311, endPoint x: 328, endPoint y: 311, distance: 4.5
click at [328, 311] on div "**********" at bounding box center [368, 323] width 114 height 33
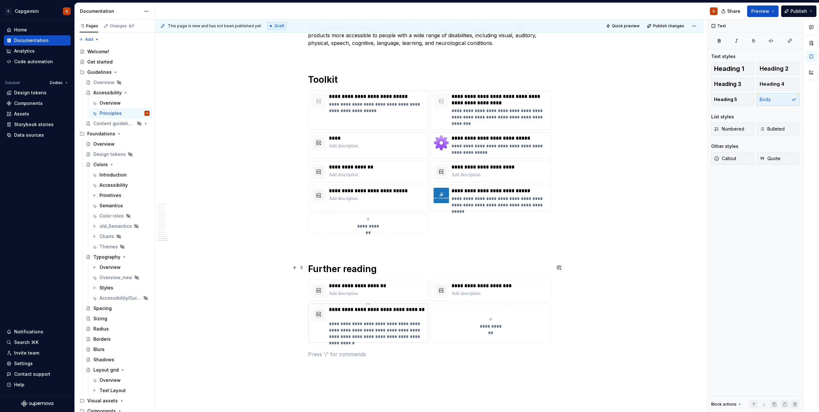
click at [421, 322] on p "**********" at bounding box center [377, 330] width 96 height 19
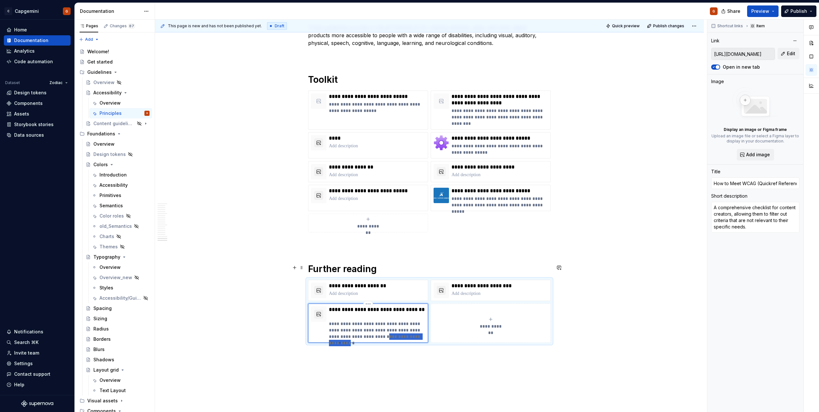
drag, startPoint x: 371, startPoint y: 323, endPoint x: 414, endPoint y: 320, distance: 43.2
click at [415, 321] on p "**********" at bounding box center [377, 330] width 96 height 19
click at [395, 321] on p "**********" at bounding box center [377, 330] width 96 height 19
click at [388, 324] on p "**********" at bounding box center [377, 330] width 96 height 19
click at [395, 322] on p "**********" at bounding box center [377, 330] width 96 height 19
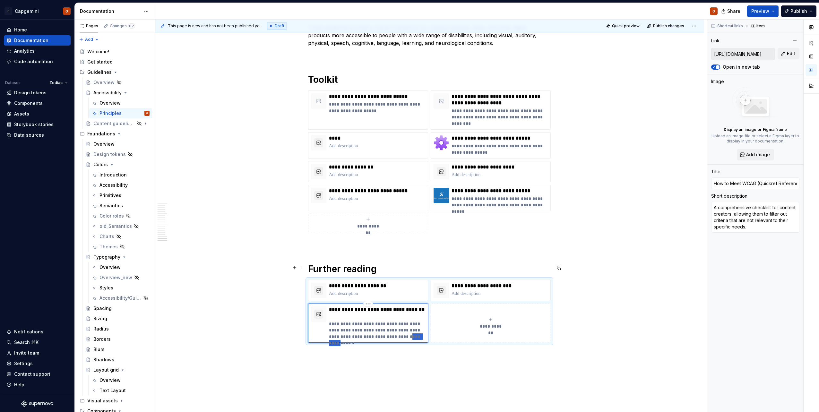
click at [395, 322] on p "**********" at bounding box center [377, 330] width 96 height 19
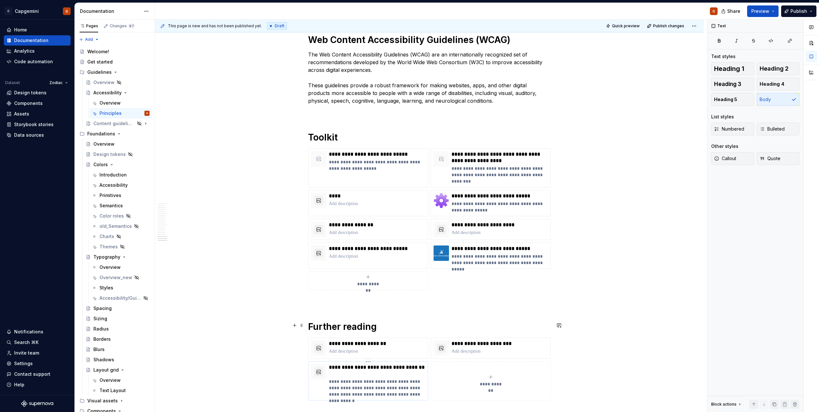
scroll to position [1468, 0]
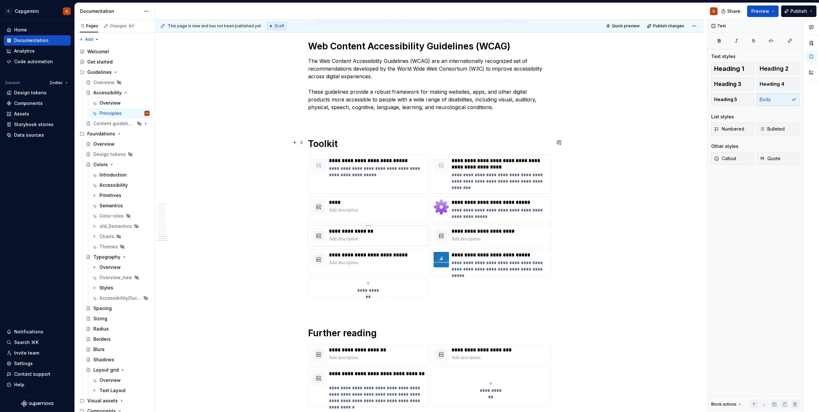
click at [375, 228] on p "**********" at bounding box center [377, 231] width 96 height 6
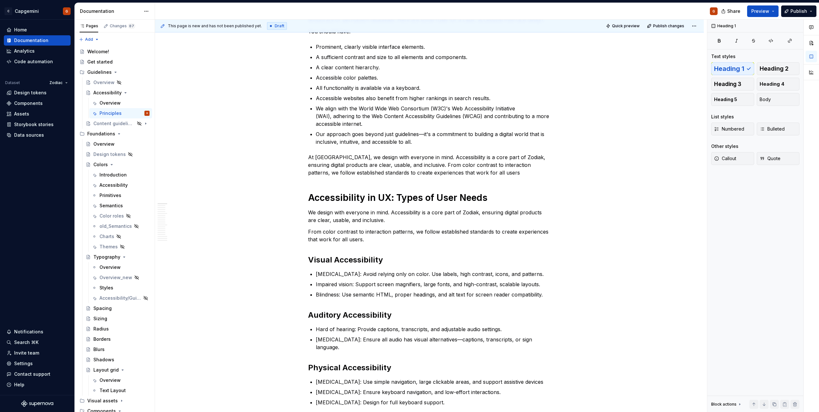
scroll to position [0, 0]
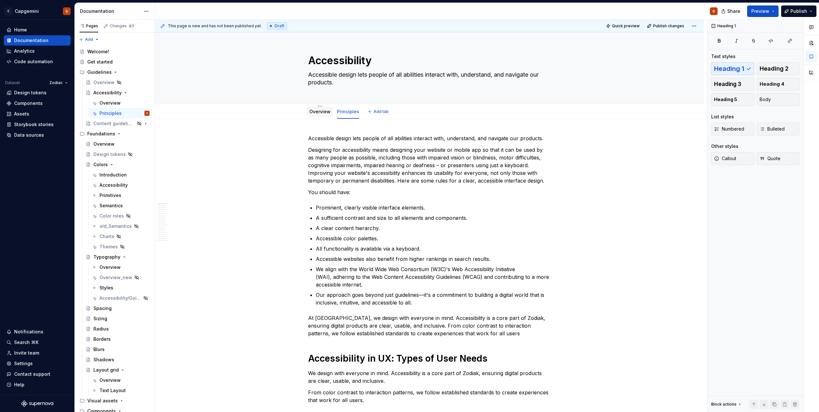
click at [323, 115] on div "Overview" at bounding box center [319, 111] width 21 height 6
click at [318, 113] on link "Overview" at bounding box center [319, 111] width 21 height 5
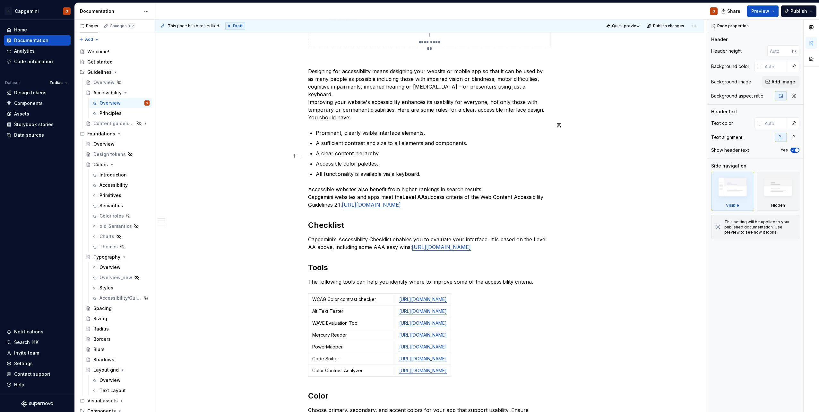
scroll to position [417, 0]
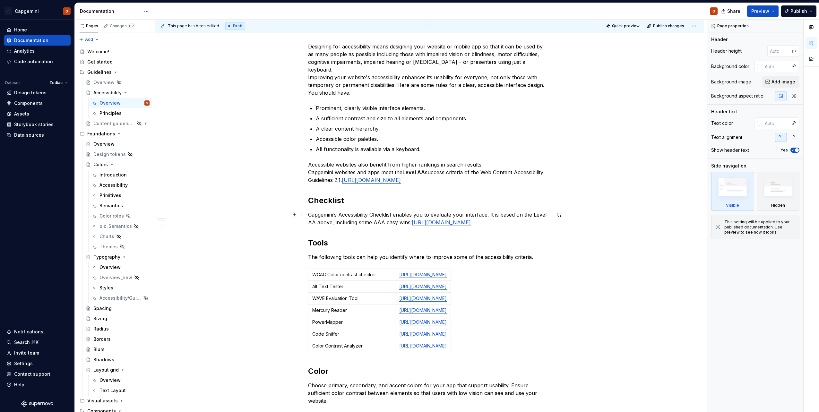
click at [434, 226] on link "https://capgemini.sharepoint.com/:x:/s/DesignSystem554/EV1CYx2KuqpJncoE5372QGYB…" at bounding box center [441, 222] width 59 height 6
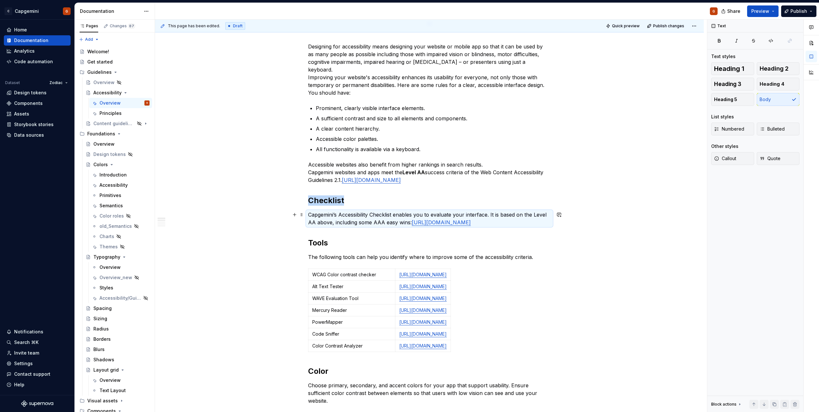
click at [437, 226] on link "https://capgemini.sharepoint.com/:x:/s/DesignSystem554/EV1CYx2KuqpJncoE5372QGYB…" at bounding box center [441, 222] width 59 height 6
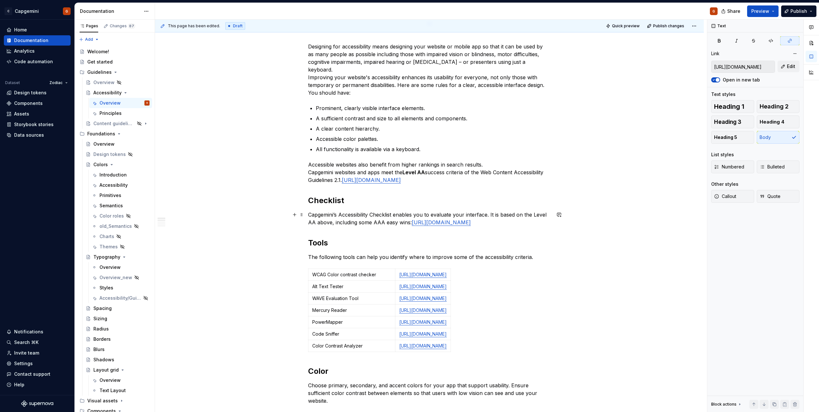
click at [437, 226] on link "https://capgemini.sharepoint.com/:x:/s/DesignSystem554/EV1CYx2KuqpJncoE5372QGYB…" at bounding box center [441, 222] width 59 height 6
click at [415, 226] on link "https://capgemini.sharepoint.com/:x:/s/DesignSystem554/EV1CYx2KuqpJncoE5372QGYB…" at bounding box center [441, 222] width 59 height 6
drag, startPoint x: 350, startPoint y: 238, endPoint x: 309, endPoint y: 230, distance: 42.0
click at [309, 226] on p "Capgemini’s Accessibility Checklist enables you to evaluate your interface. It …" at bounding box center [429, 218] width 243 height 15
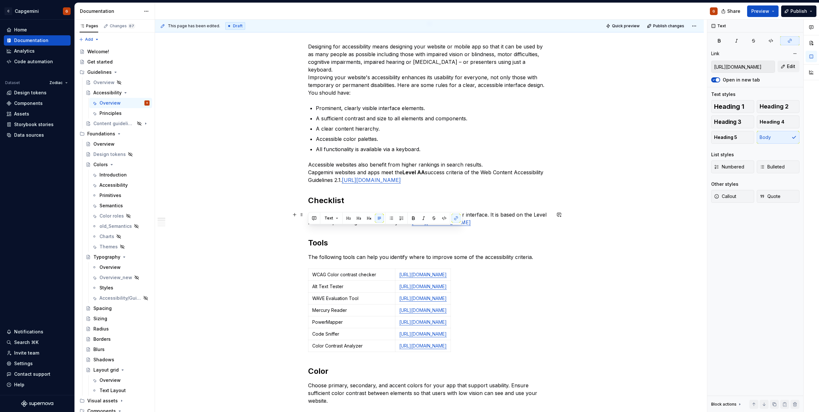
click at [412, 226] on link "https://capgemini.sharepoint.com/:x:/s/DesignSystem554/EV1CYx2KuqpJncoE5372QGYB…" at bounding box center [441, 222] width 59 height 6
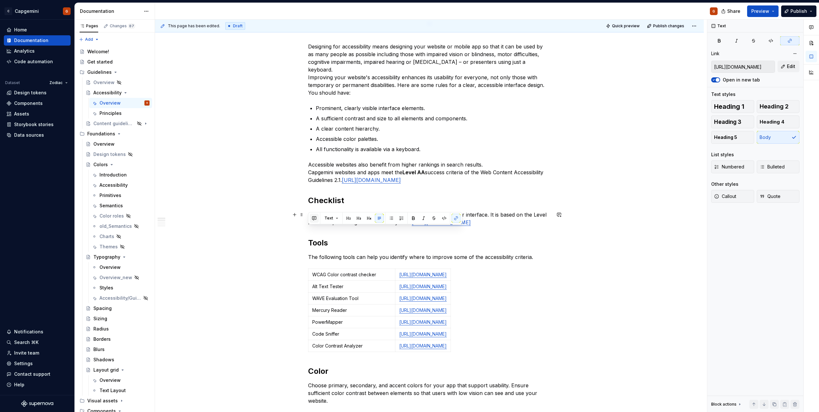
drag, startPoint x: 349, startPoint y: 238, endPoint x: 317, endPoint y: 218, distance: 37.8
click at [308, 232] on div "**********" at bounding box center [429, 184] width 549 height 965
copy link "https://capgemini.sharepoint.com/:x:/s/DesignSystem554/EV1CYx2KuqpJncoE5372QGYB…"
click at [353, 226] on p "Capgemini’s Accessibility Checklist enables you to evaluate your interface. It …" at bounding box center [429, 218] width 243 height 15
click at [336, 226] on p "Capgemini’s Accessibility Checklist enables you to evaluate your interface. It …" at bounding box center [429, 218] width 243 height 15
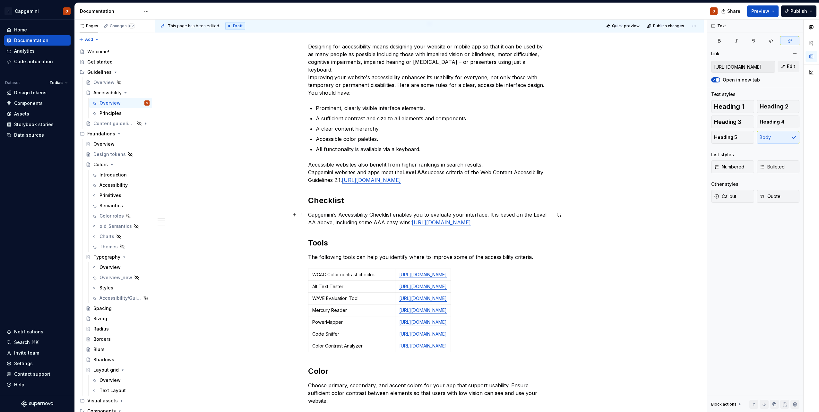
click at [412, 226] on link "https://capgemini.sharepoint.com/:x:/s/DesignSystem554/EV1CYx2KuqpJncoE5372QGYB…" at bounding box center [441, 222] width 59 height 6
click at [351, 226] on p "Capgemini’s Accessibility Checklist enables you to evaluate your interface. It …" at bounding box center [429, 218] width 243 height 15
drag, startPoint x: 354, startPoint y: 238, endPoint x: 306, endPoint y: 201, distance: 60.5
click at [306, 201] on div "**********" at bounding box center [429, 184] width 549 height 965
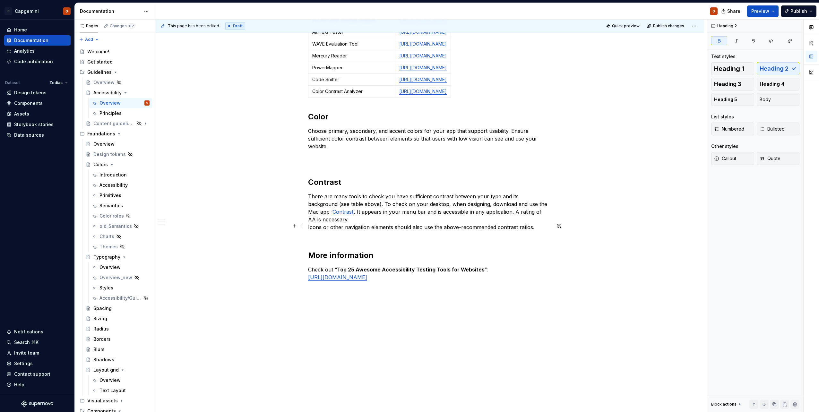
scroll to position [681, 0]
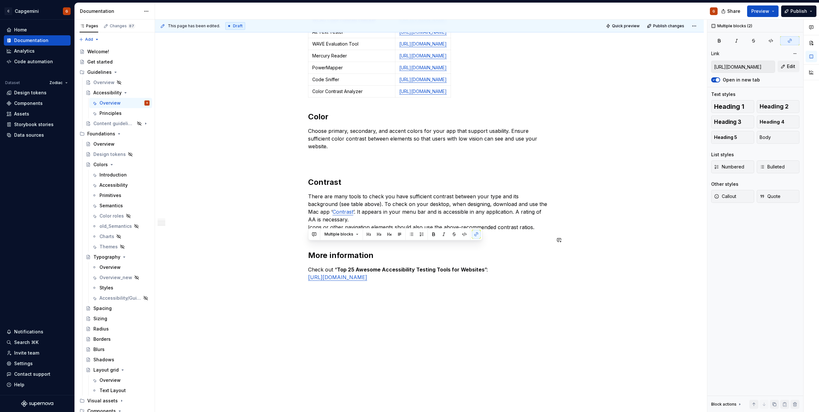
drag, startPoint x: 385, startPoint y: 276, endPoint x: 310, endPoint y: 234, distance: 86.0
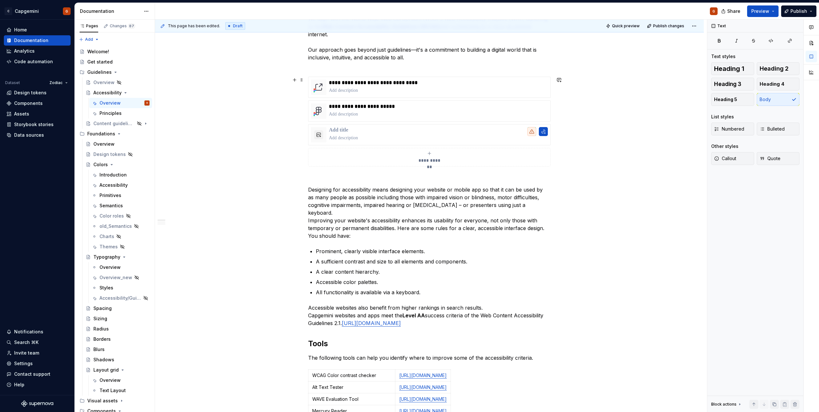
scroll to position [278, 0]
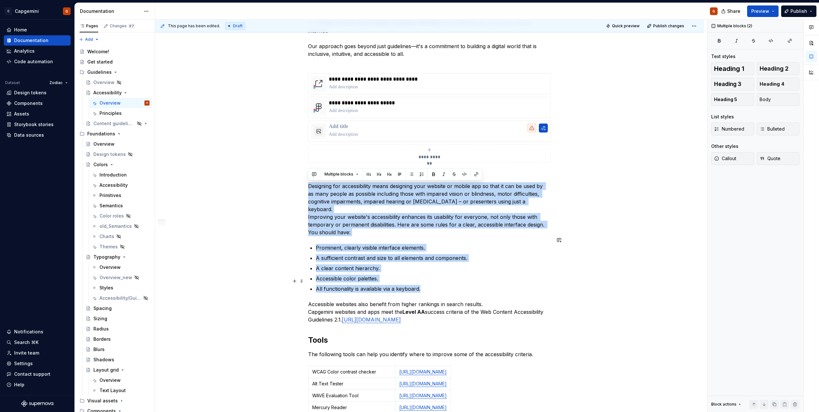
drag, startPoint x: 310, startPoint y: 185, endPoint x: 450, endPoint y: 280, distance: 169.0
click at [450, 280] on div "**********" at bounding box center [429, 224] width 243 height 734
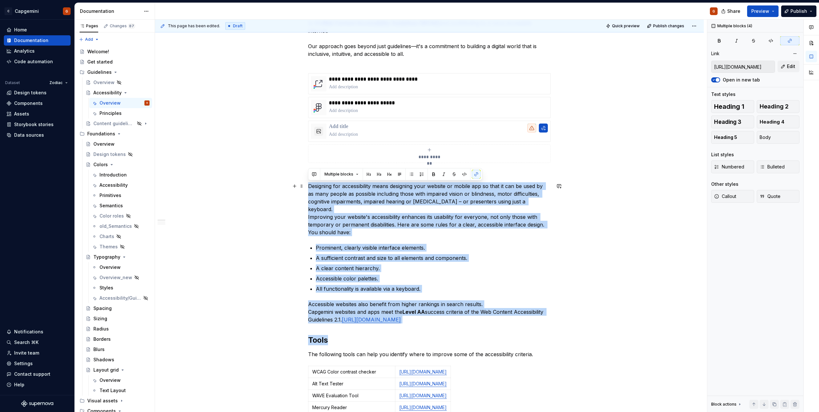
drag, startPoint x: 448, startPoint y: 323, endPoint x: 306, endPoint y: 188, distance: 196.2
click at [306, 188] on div "**********" at bounding box center [429, 281] width 549 height 880
click at [312, 188] on p "Designing for accessibility means designing your website or mobile app so that …" at bounding box center [429, 209] width 243 height 54
click at [310, 185] on p "Designing for accessibility means designing your website or mobile app so that …" at bounding box center [429, 209] width 243 height 54
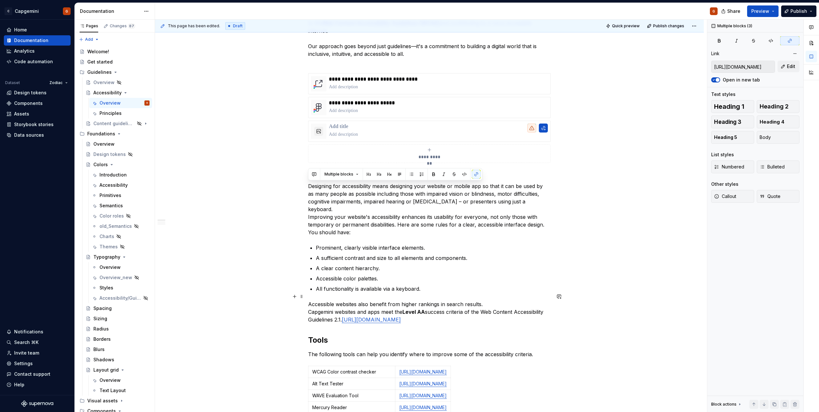
drag, startPoint x: 309, startPoint y: 185, endPoint x: 439, endPoint y: 318, distance: 186.1
click at [439, 318] on div "**********" at bounding box center [429, 224] width 243 height 734
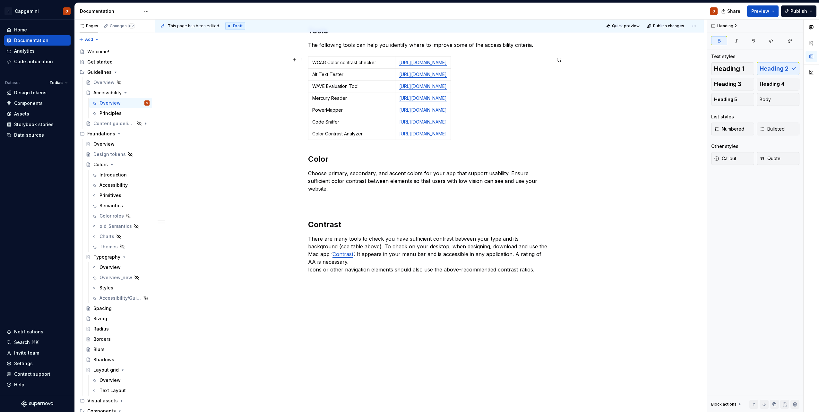
scroll to position [470, 0]
click at [123, 116] on div "Principles" at bounding box center [124, 113] width 50 height 9
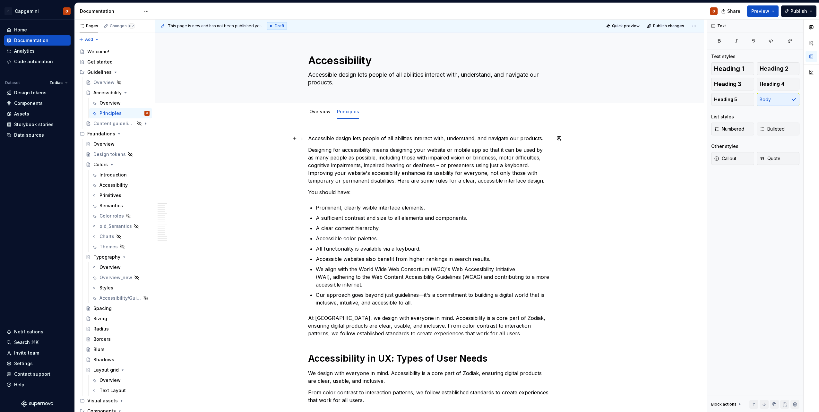
click at [335, 137] on p "Accessible design lets people of all abilities interact with, understand, and n…" at bounding box center [429, 138] width 243 height 8
click at [358, 79] on textarea "Accessible design lets people of all abilities interact with, understand, and n…" at bounding box center [428, 79] width 243 height 18
click at [368, 76] on textarea "Accessible design lets people of all abilities interact with, understand, and n…" at bounding box center [428, 79] width 243 height 18
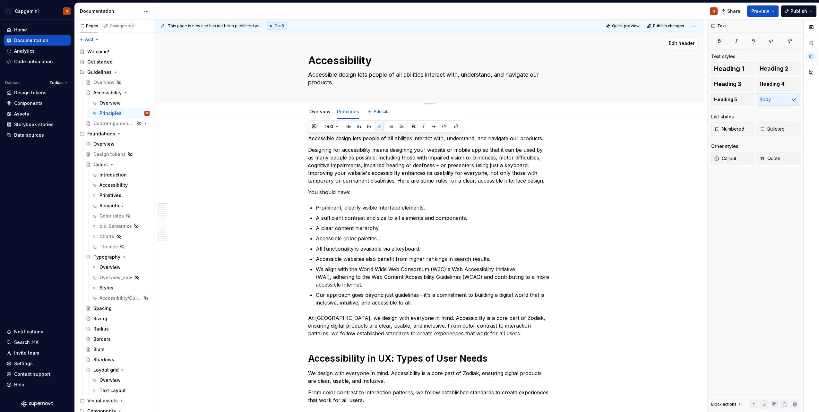
drag, startPoint x: 368, startPoint y: 76, endPoint x: 302, endPoint y: 74, distance: 66.2
click at [302, 74] on div "Accessibility Accessible design lets people of all abilities interact with, und…" at bounding box center [429, 67] width 497 height 71
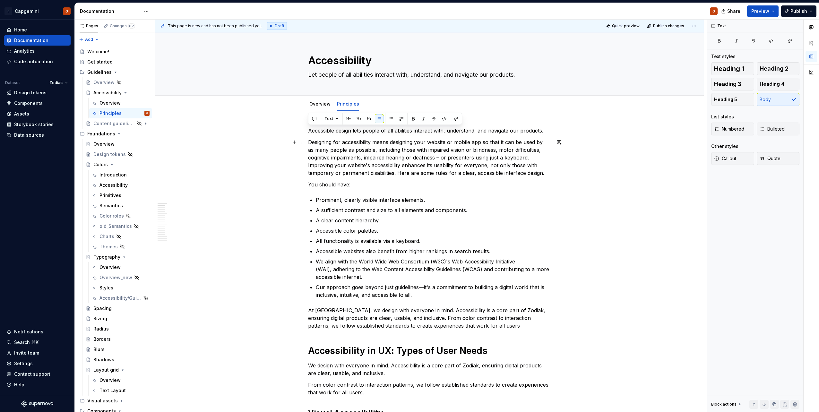
click at [431, 152] on p "Designing for accessibility means designing your website or mobile app so that …" at bounding box center [429, 157] width 243 height 39
click at [386, 131] on p "Accessible design lets people of all abilities interact with, understand, and n…" at bounding box center [429, 131] width 243 height 8
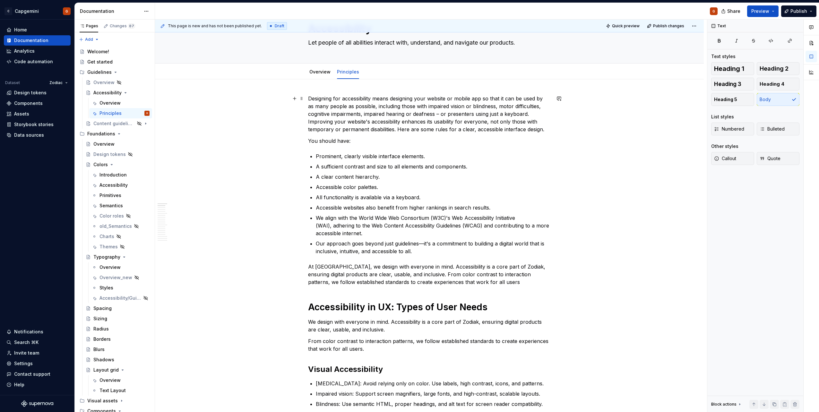
scroll to position [64, 0]
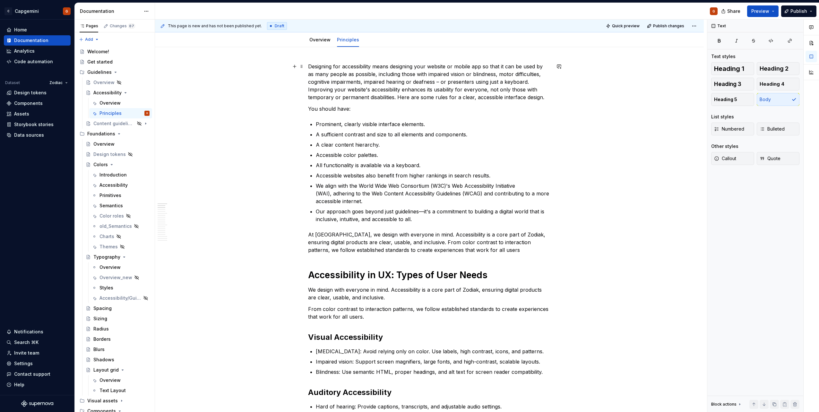
click at [530, 82] on p "Designing for accessibility means designing your website or mobile app so that …" at bounding box center [429, 82] width 243 height 39
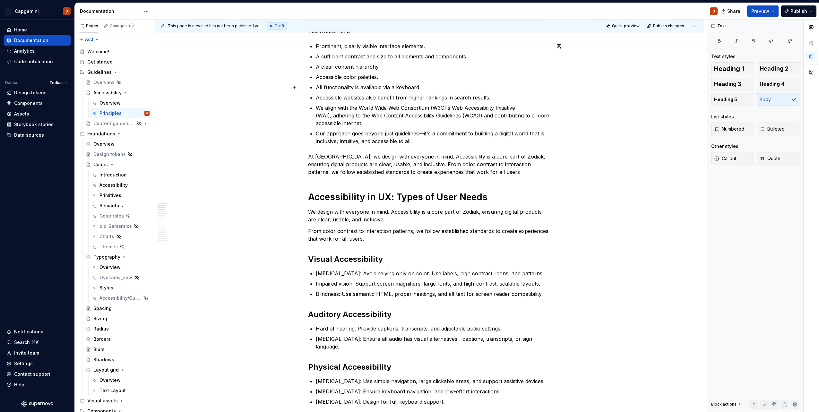
scroll to position [160, 0]
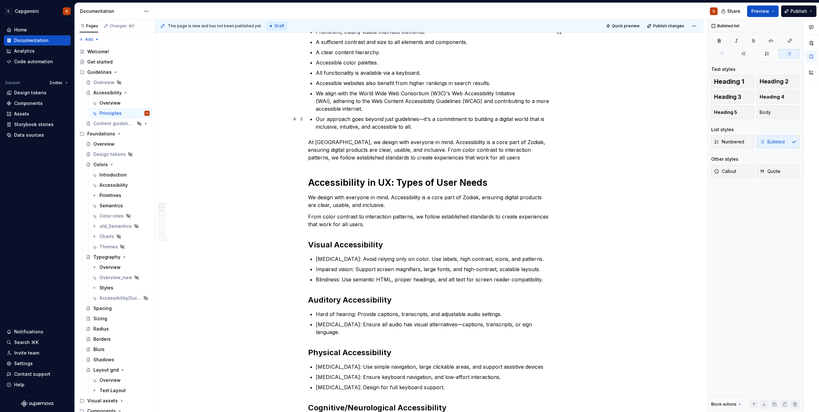
click at [421, 118] on p "Our approach goes beyond just guidelines—it's a commitment to building a digita…" at bounding box center [433, 122] width 235 height 15
click at [316, 121] on p "Our approach goes beyond just guidelines—it's a commitment to building a digita…" at bounding box center [433, 122] width 235 height 15
click at [775, 143] on div "Numbered Bulleted" at bounding box center [755, 141] width 88 height 13
click at [766, 140] on div "Numbered Bulleted" at bounding box center [755, 141] width 88 height 13
click at [316, 118] on p "Our approach goes beyond just guidelines—it's a commitment to building a digita…" at bounding box center [433, 122] width 235 height 15
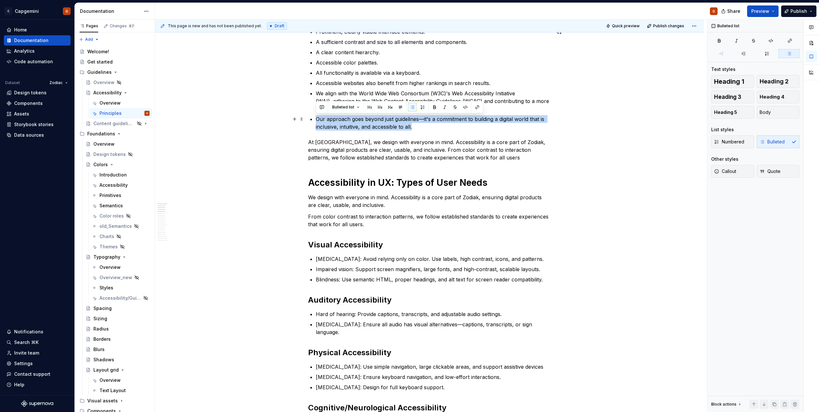
drag, startPoint x: 364, startPoint y: 120, endPoint x: 316, endPoint y: 119, distance: 47.5
click at [316, 119] on p "Our approach goes beyond just guidelines—it's a commitment to building a digita…" at bounding box center [433, 122] width 235 height 15
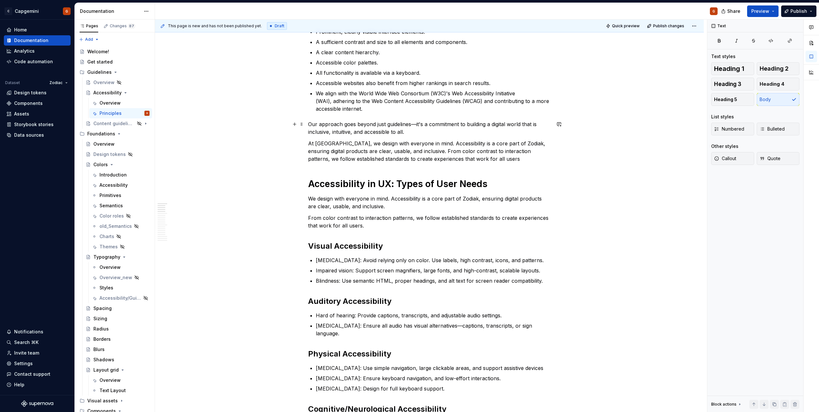
click at [417, 125] on p "Our approach goes beyond just guidelines—it's a commitment to building a digita…" at bounding box center [429, 127] width 243 height 15
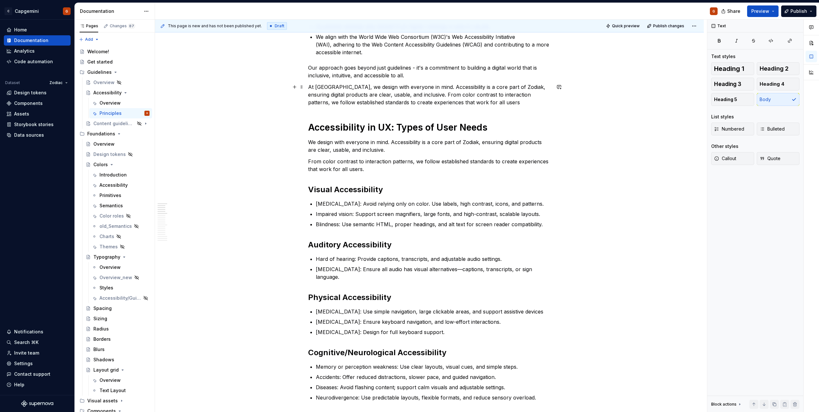
scroll to position [225, 0]
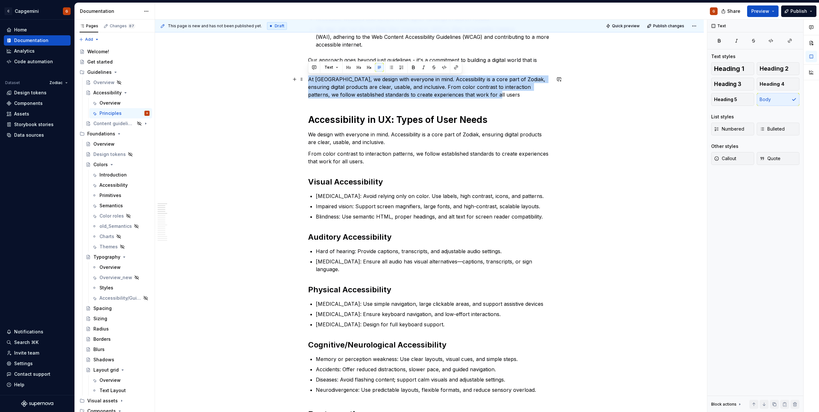
drag, startPoint x: 488, startPoint y: 95, endPoint x: 306, endPoint y: 82, distance: 182.1
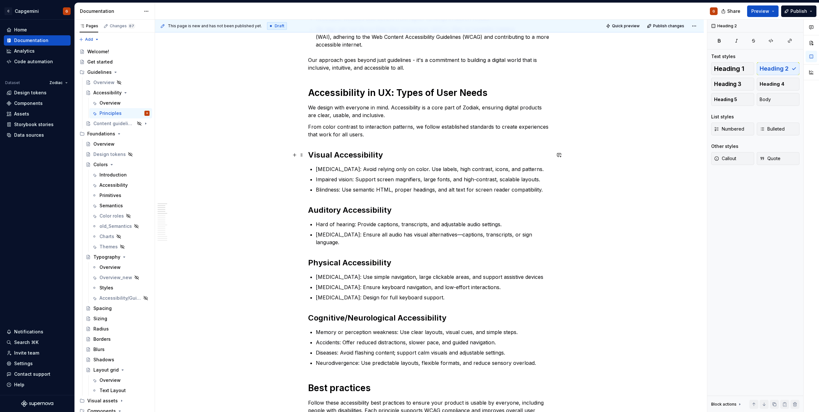
click at [326, 153] on h2 "Visual Accessibility" at bounding box center [429, 155] width 243 height 10
click at [768, 99] on span "Body" at bounding box center [765, 99] width 11 height 6
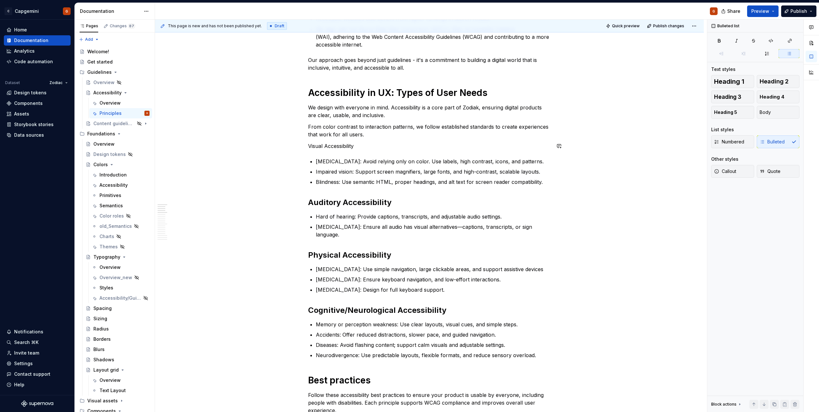
click at [423, 145] on p "Visual Accessibility" at bounding box center [429, 146] width 243 height 8
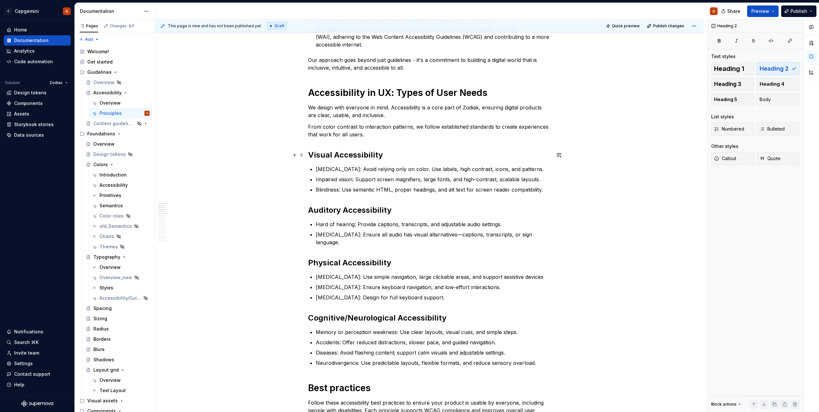
click at [337, 154] on h2 "Visual Accessibility" at bounding box center [429, 155] width 243 height 10
click at [347, 211] on h2 "Auditory Accessibility" at bounding box center [429, 210] width 243 height 10
click at [349, 258] on h2 "Physical Accessibility" at bounding box center [429, 263] width 243 height 10
click at [402, 313] on h2 "Cognitive/Neurological Accessibility" at bounding box center [429, 318] width 243 height 10
click at [344, 313] on h2 "Cognitive/Neurological accessibility" at bounding box center [429, 318] width 243 height 10
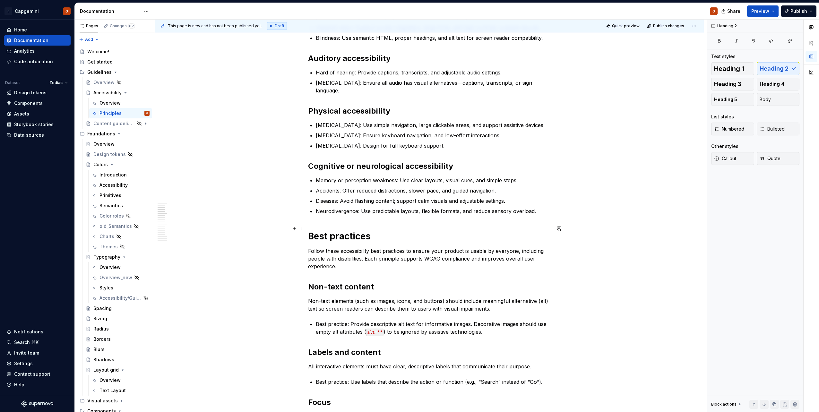
scroll to position [385, 0]
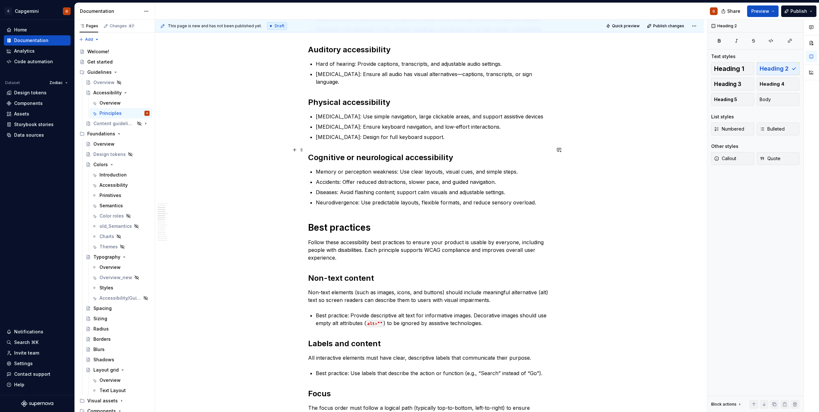
click at [346, 152] on h2 "Cognitive or neurological accessibility" at bounding box center [429, 157] width 243 height 10
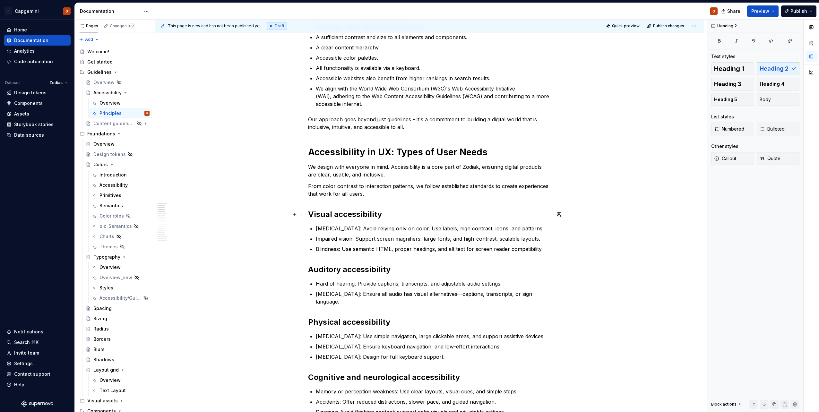
scroll to position [160, 0]
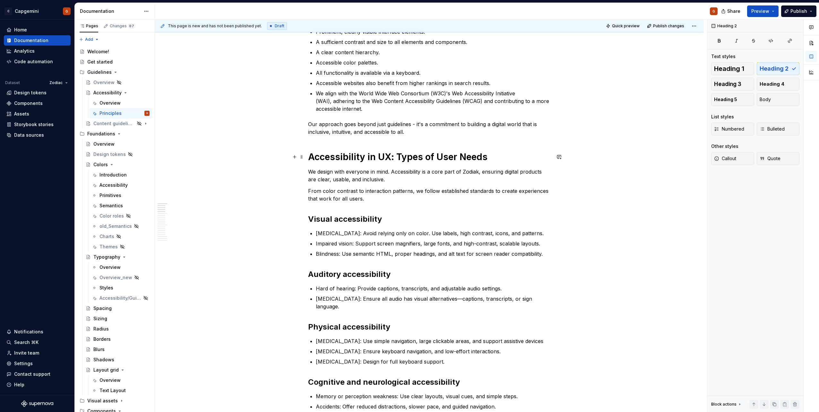
click at [437, 160] on h1 "Accessibility in UX: Types of User Needs" at bounding box center [429, 157] width 243 height 12
click at [441, 160] on h1 "Accessibility in UX: Types of User Needs" at bounding box center [429, 157] width 243 height 12
drag, startPoint x: 395, startPoint y: 154, endPoint x: 310, endPoint y: 153, distance: 85.7
click at [310, 153] on h1 "Accessibility in UX: Types of user needs" at bounding box center [429, 157] width 243 height 12
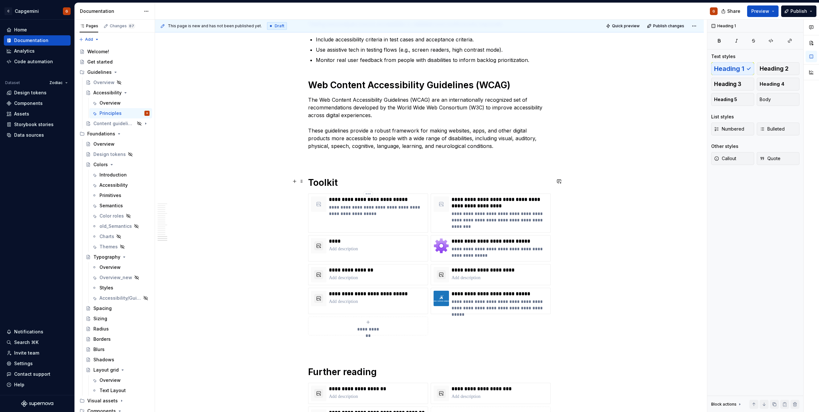
scroll to position [1324, 0]
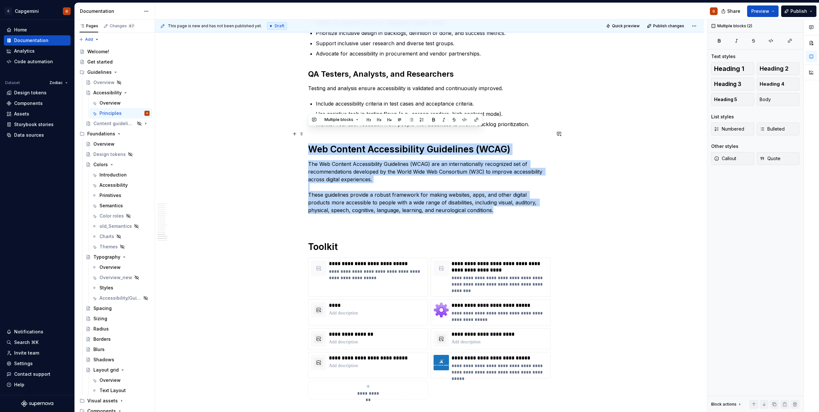
drag, startPoint x: 476, startPoint y: 194, endPoint x: 306, endPoint y: 139, distance: 179.5
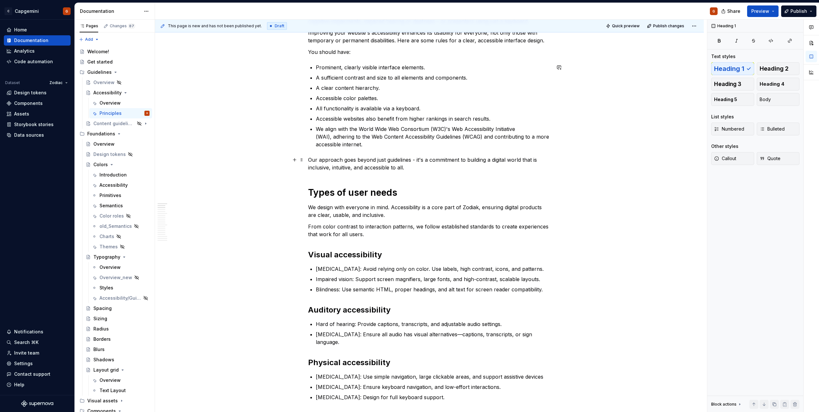
scroll to position [128, 0]
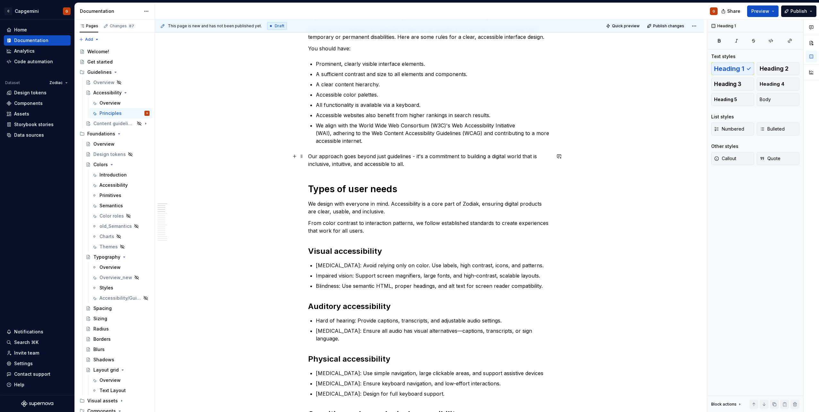
click at [441, 166] on p "Our approach goes beyond just guidelines - it's a commitment to building a digi…" at bounding box center [429, 159] width 243 height 15
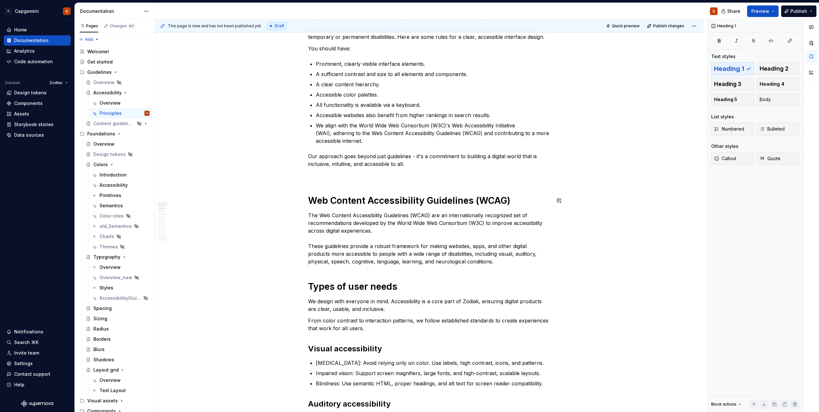
click at [360, 175] on p at bounding box center [429, 176] width 243 height 8
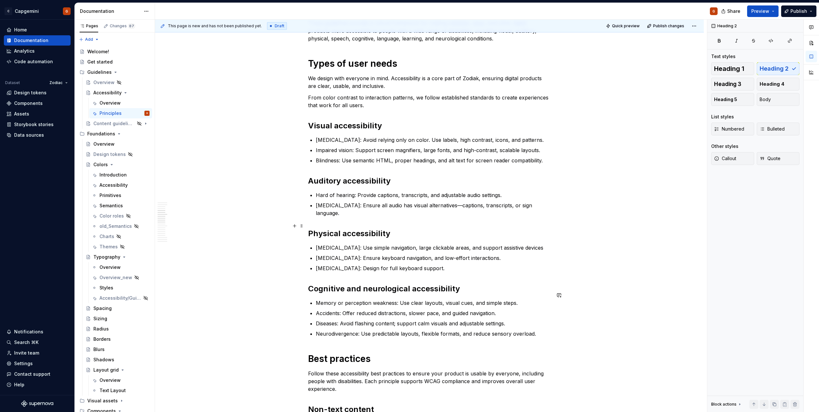
scroll to position [0, 0]
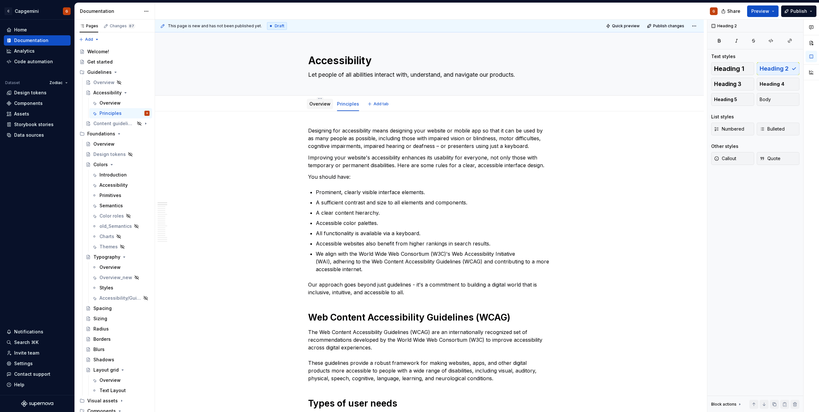
click at [319, 108] on div "Overview" at bounding box center [320, 104] width 26 height 10
click at [320, 105] on link "Overview" at bounding box center [319, 103] width 21 height 5
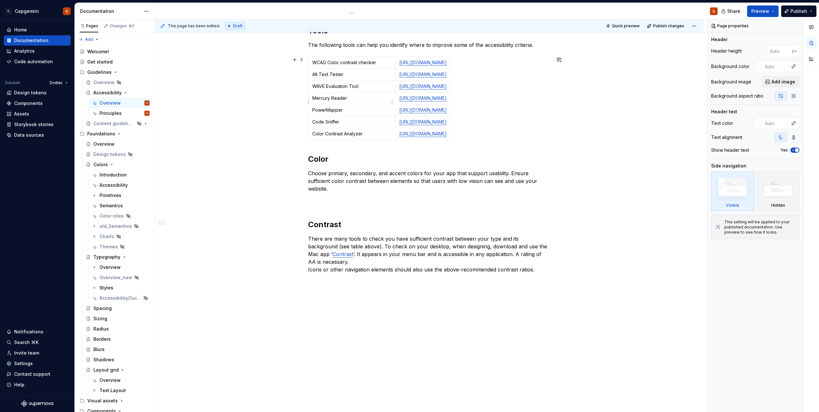
scroll to position [302, 0]
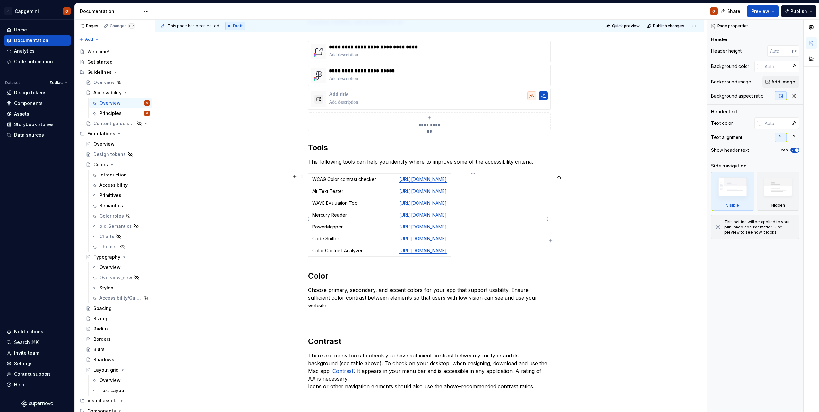
click at [421, 206] on link "https://chrome.google.com/webstore/detail/wave-evaluation-tool/jbbplnpkjmmeebjp…" at bounding box center [423, 202] width 48 height 5
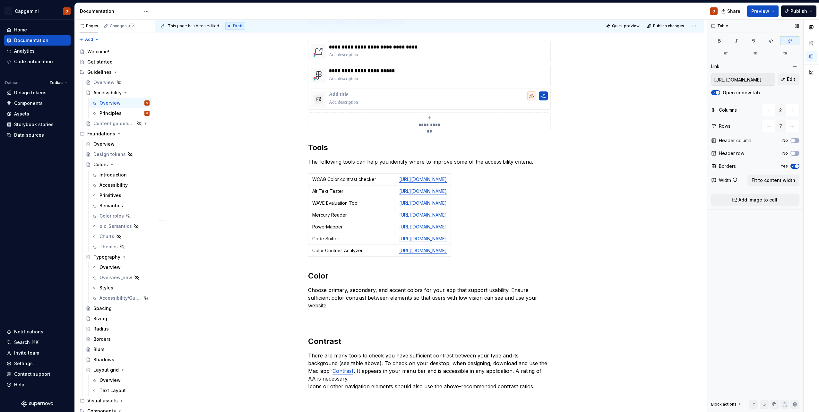
click at [756, 80] on input "https://chrome.google.com/webstore/detail/wave-evaluation-tool/jbbplnpkjmmeebjp…" at bounding box center [743, 80] width 63 height 12
drag, startPoint x: 756, startPoint y: 80, endPoint x: 758, endPoint y: 74, distance: 6.2
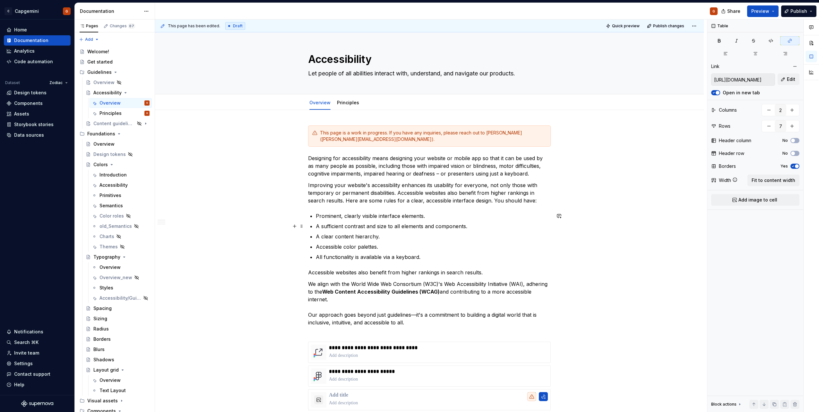
scroll to position [0, 0]
click at [112, 165] on icon "Page tree" at bounding box center [112, 164] width 2 height 1
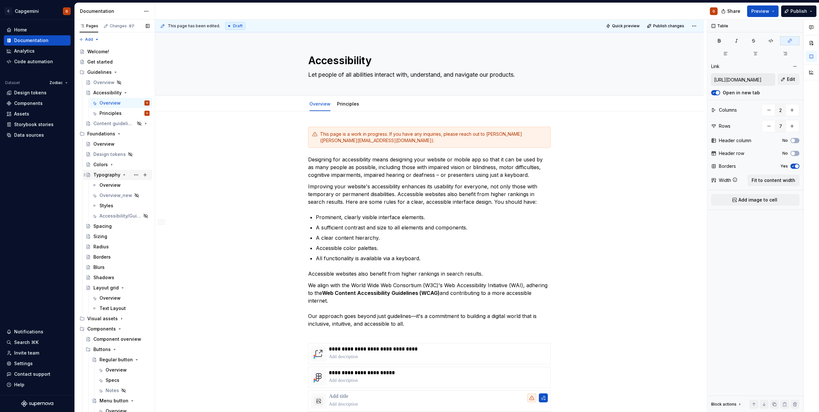
click at [123, 176] on icon "Page tree" at bounding box center [124, 174] width 5 height 5
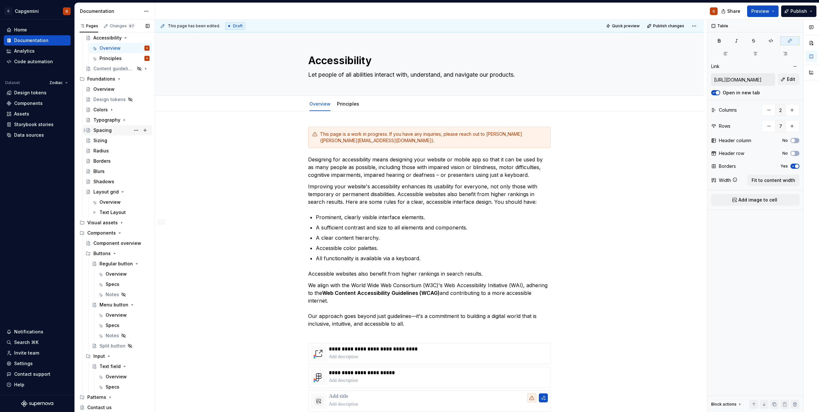
scroll to position [64, 0]
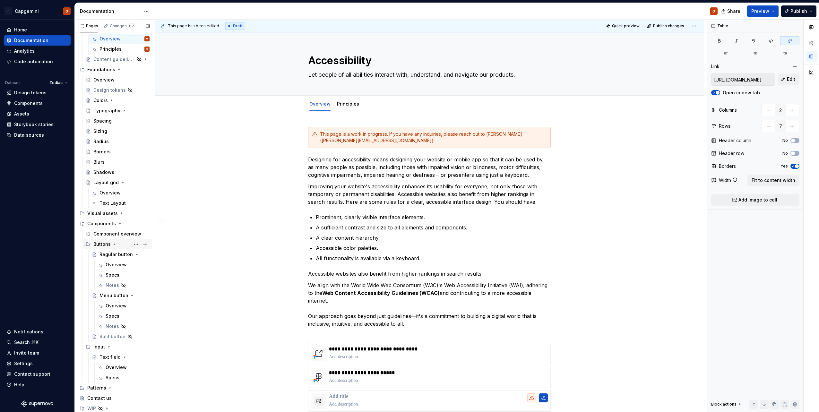
click at [114, 246] on icon "Page tree" at bounding box center [114, 244] width 5 height 5
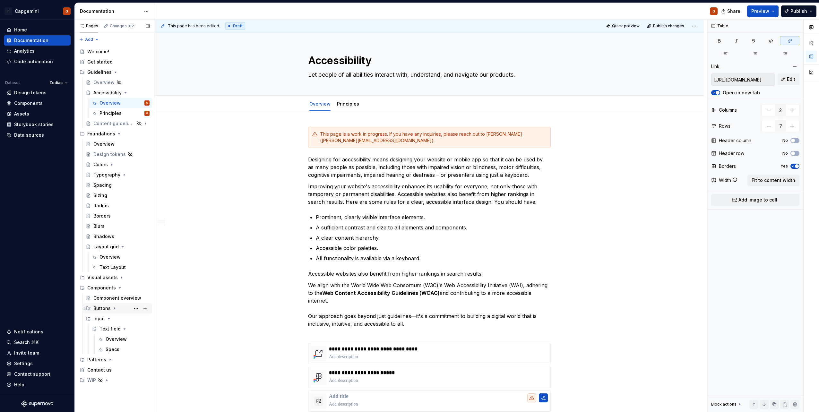
scroll to position [0, 0]
click at [108, 320] on icon "Page tree" at bounding box center [108, 318] width 5 height 5
click at [143, 289] on button "Page tree" at bounding box center [145, 287] width 9 height 9
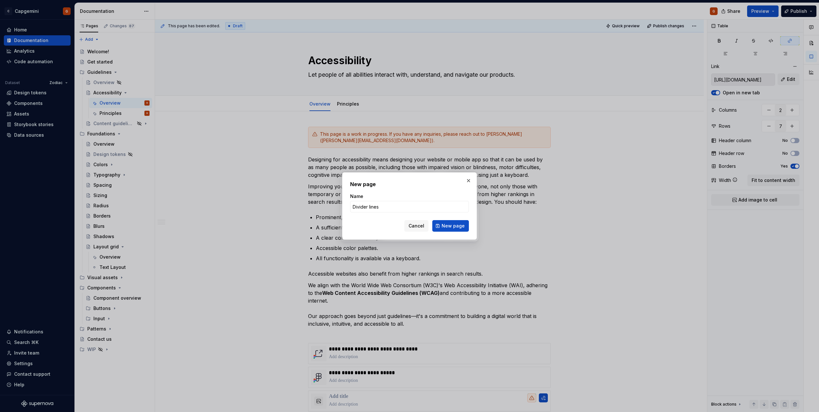
click button "New page" at bounding box center [450, 226] width 37 height 12
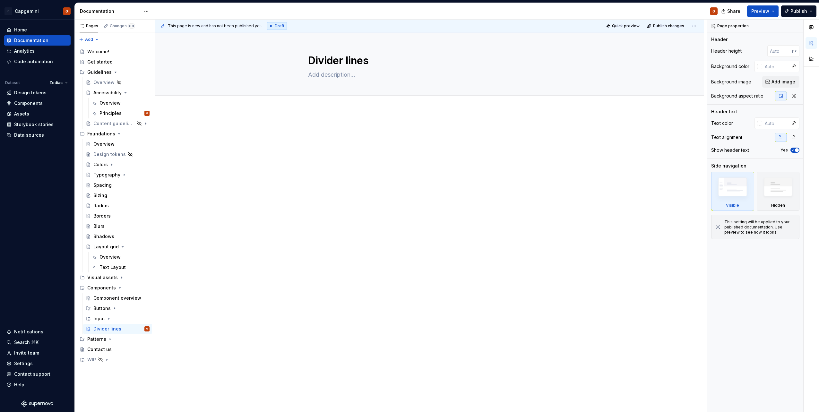
click at [359, 116] on div "This page is new and has not been published yet. Draft Quick preview Publish ch…" at bounding box center [431, 216] width 552 height 393
click at [330, 111] on div at bounding box center [429, 195] width 549 height 171
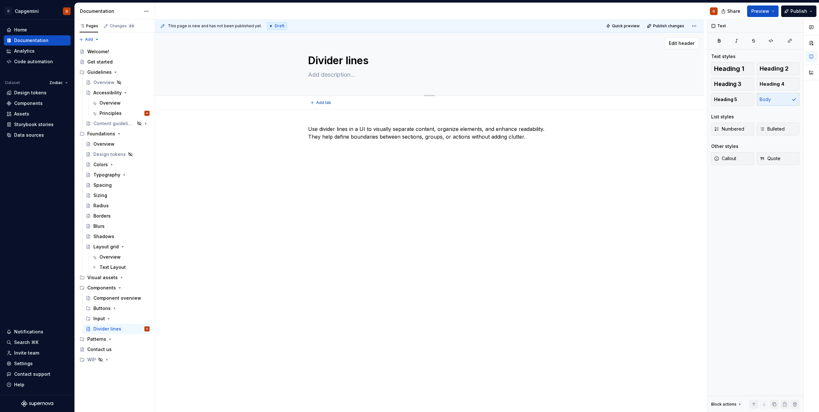
click at [334, 75] on textarea at bounding box center [428, 75] width 243 height 10
drag, startPoint x: 334, startPoint y: 77, endPoint x: 309, endPoint y: 81, distance: 25.1
click at [309, 81] on div "Divider lines Visually separate and organize." at bounding box center [429, 63] width 243 height 63
click at [390, 73] on textarea "Separate and organize." at bounding box center [428, 75] width 243 height 10
click at [462, 139] on p "Use divider lines in a UI to visually separate content, organize elements, and …" at bounding box center [429, 132] width 243 height 15
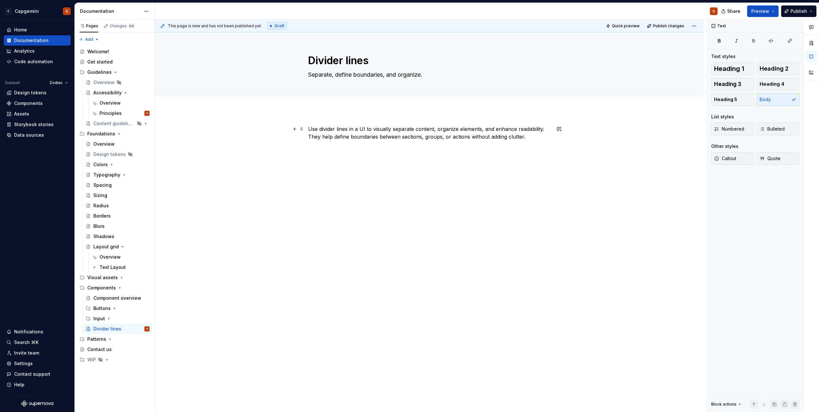
click at [521, 137] on p "Use divider lines in a UI to visually separate content, organize elements, and …" at bounding box center [429, 132] width 243 height 15
click at [526, 138] on p "Use divider lines in a UI to visually separate content, organize elements, and …" at bounding box center [429, 132] width 243 height 15
click at [420, 167] on div "Use divider lines in a UI to visually separate content, organize elements, and …" at bounding box center [429, 197] width 549 height 174
click at [745, 67] on button "Heading 1" at bounding box center [732, 68] width 43 height 13
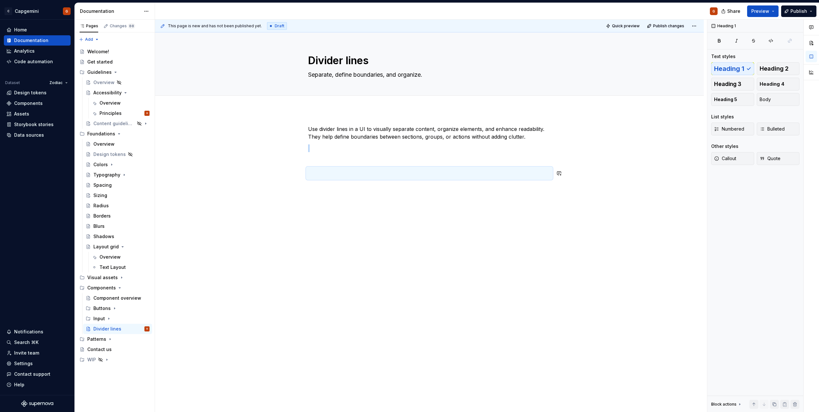
click at [487, 183] on div "Use divider lines in a UI to visually separate content, organize elements, and …" at bounding box center [429, 156] width 243 height 62
click at [484, 175] on h1 at bounding box center [429, 174] width 243 height 12
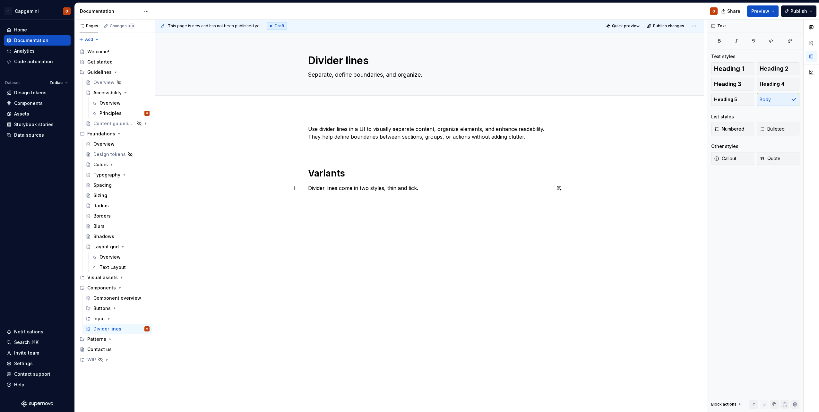
click at [411, 187] on p "Divider lines come in two styles, thin and tick." at bounding box center [429, 188] width 243 height 8
click at [392, 189] on p "Divider lines come in two styles: thin and thick." at bounding box center [429, 188] width 243 height 8
click at [553, 192] on div "Use divider lines in a UI to visually separate content, organize elements, and …" at bounding box center [429, 216] width 549 height 213
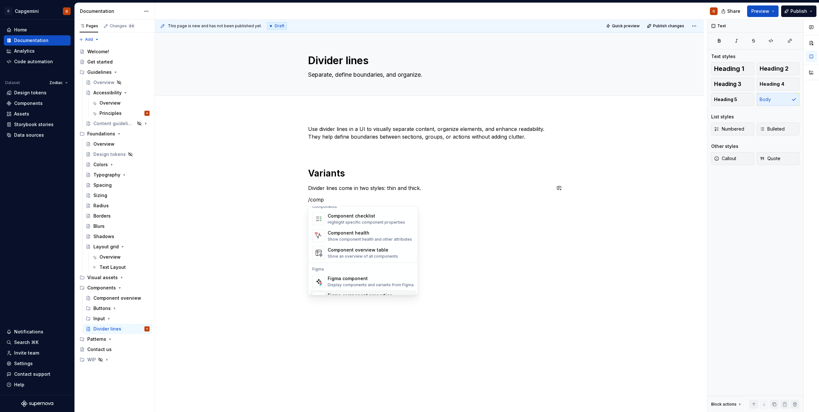
scroll to position [19, 0]
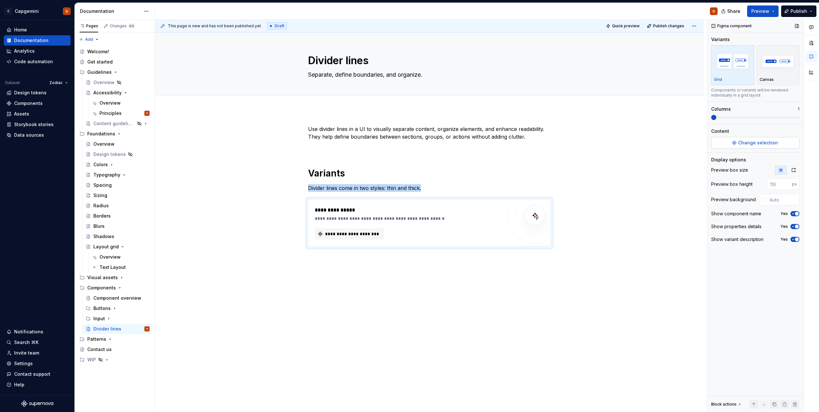
click at [740, 148] on button "Change selection" at bounding box center [755, 143] width 88 height 12
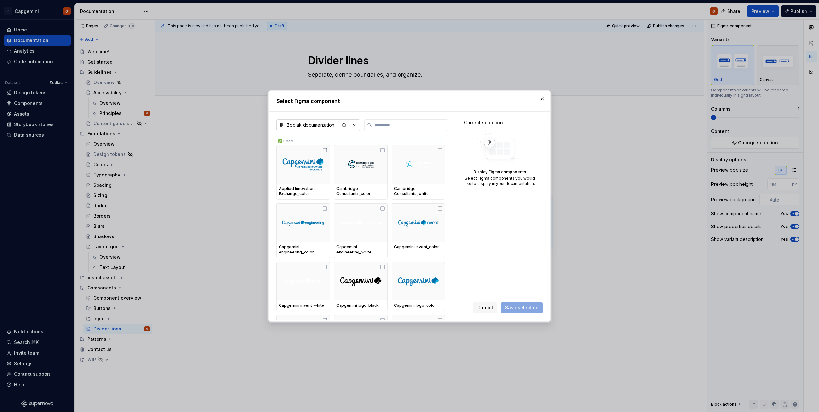
click at [357, 127] on icon "button" at bounding box center [354, 125] width 6 height 6
click at [327, 158] on div "Zodiak_designsystem" at bounding box center [319, 158] width 49 height 6
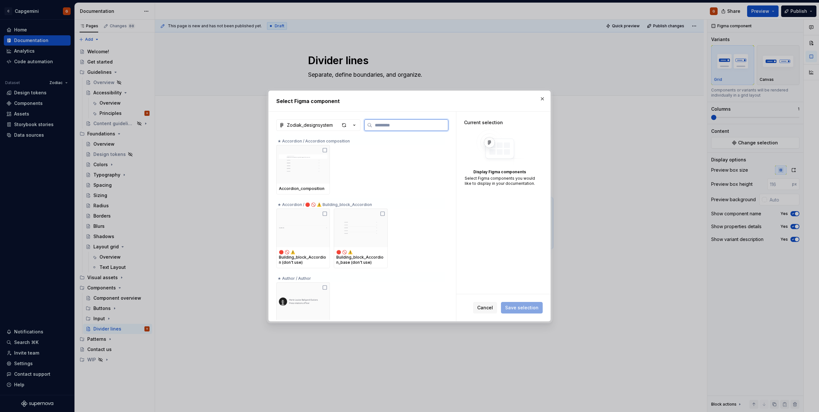
click at [386, 126] on input "search" at bounding box center [410, 125] width 76 height 6
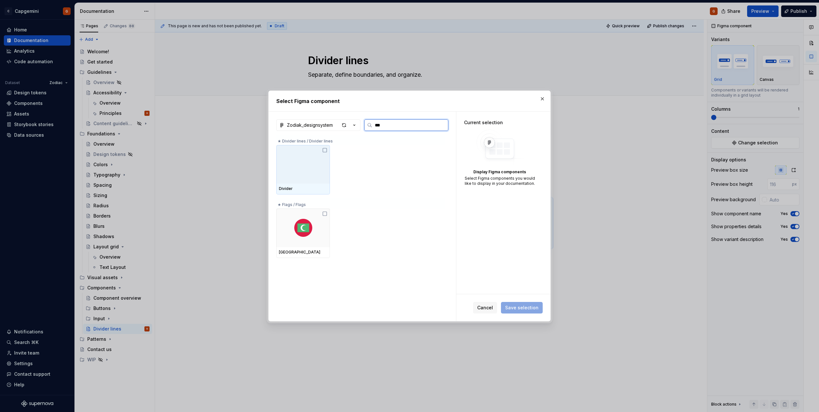
click at [322, 158] on div at bounding box center [303, 164] width 54 height 39
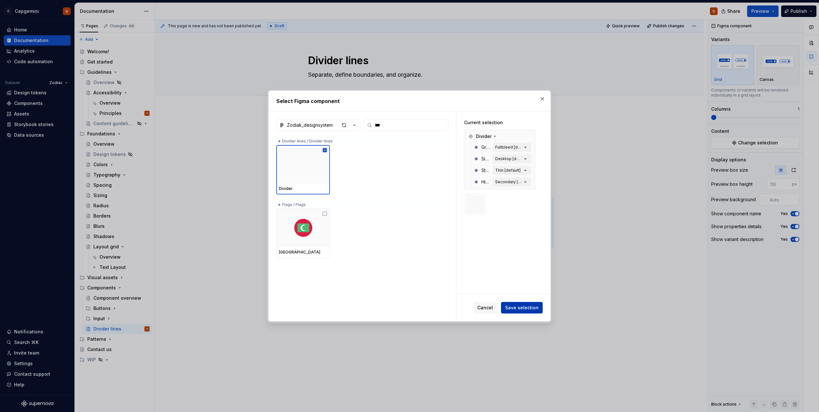
click at [528, 307] on span "Save selection" at bounding box center [521, 308] width 33 height 6
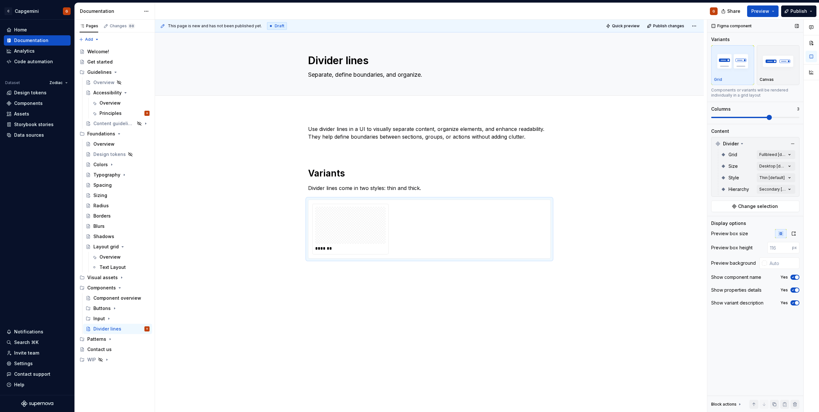
click at [756, 119] on span at bounding box center [755, 117] width 88 height 5
click at [789, 177] on div "Comments Open comments No comments yet Select ‘Comment’ from the block context …" at bounding box center [763, 216] width 112 height 393
click at [785, 189] on span "button" at bounding box center [785, 189] width 4 height 4
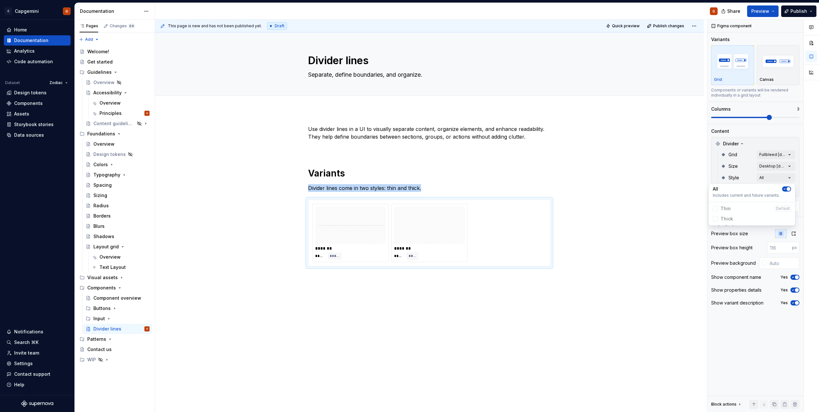
click at [749, 117] on div "Comments Open comments No comments yet Select ‘Comment’ from the block context …" at bounding box center [763, 216] width 112 height 393
click at [741, 118] on span at bounding box center [740, 117] width 59 height 1
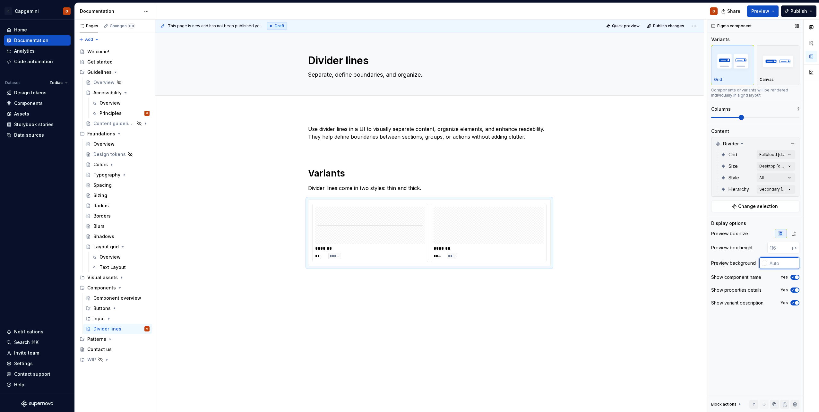
click at [781, 265] on input "text" at bounding box center [783, 263] width 32 height 12
click at [478, 227] on img at bounding box center [488, 225] width 105 height 32
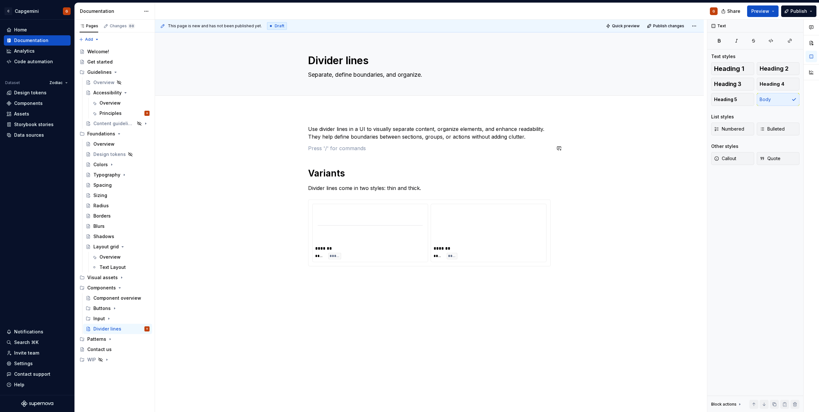
click at [394, 143] on div "Use divider lines in a UI to visually separate content, organize elements, and …" at bounding box center [429, 195] width 243 height 141
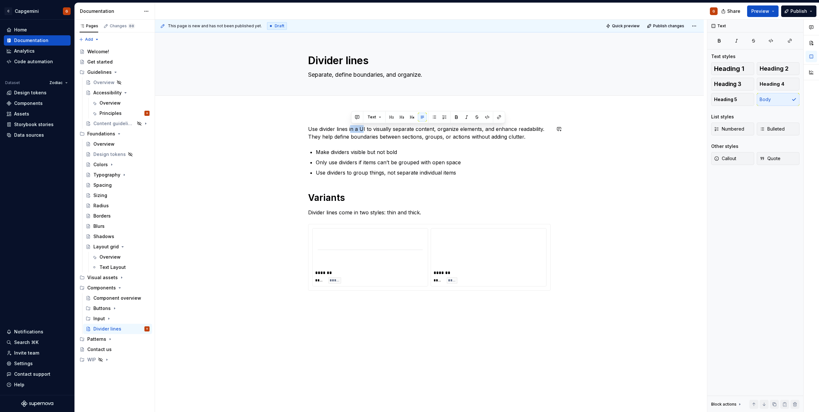
drag, startPoint x: 357, startPoint y: 127, endPoint x: 351, endPoint y: 124, distance: 6.3
click at [351, 124] on div "Use divider lines in a UI to visually separate content, organize elements, and …" at bounding box center [429, 266] width 549 height 312
click at [514, 137] on p "Use divider lines to visually separate content, organize elements, and enhance …" at bounding box center [429, 132] width 243 height 15
drag, startPoint x: 509, startPoint y: 136, endPoint x: 454, endPoint y: 137, distance: 54.3
click at [454, 137] on p "Use divider lines to visually separate content, organize elements, and enhance …" at bounding box center [429, 132] width 243 height 15
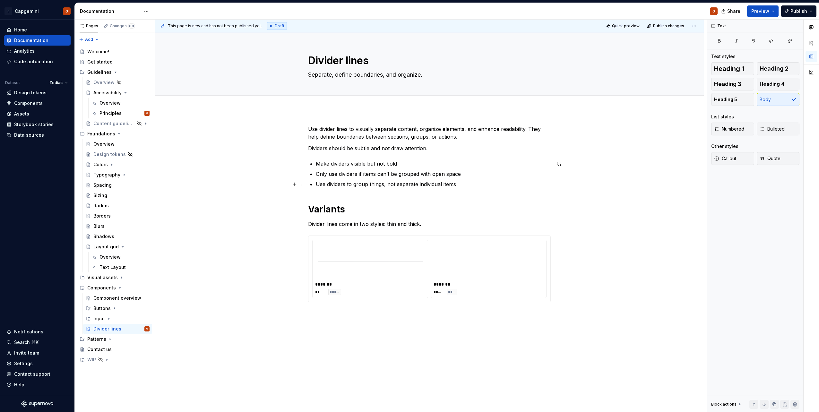
click at [422, 184] on p "Use dividers to group things, not separate individual items" at bounding box center [433, 184] width 235 height 8
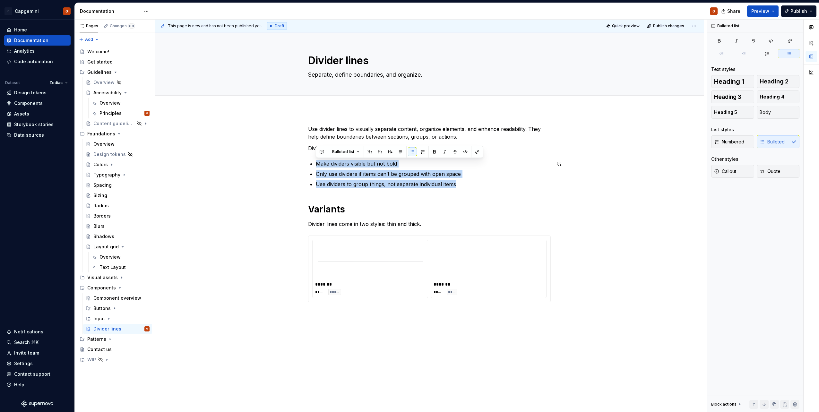
drag, startPoint x: 460, startPoint y: 186, endPoint x: 311, endPoint y: 158, distance: 151.8
click at [311, 158] on div "Use divider lines to visually separate content, organize elements, and enhance …" at bounding box center [429, 213] width 243 height 177
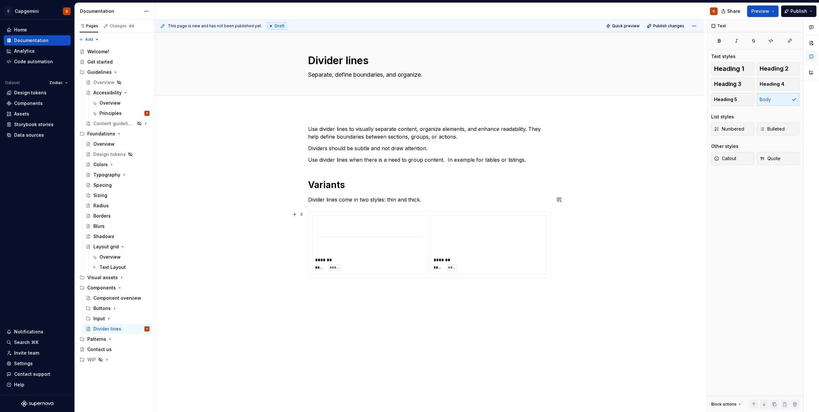
click at [420, 236] on img at bounding box center [370, 237] width 105 height 32
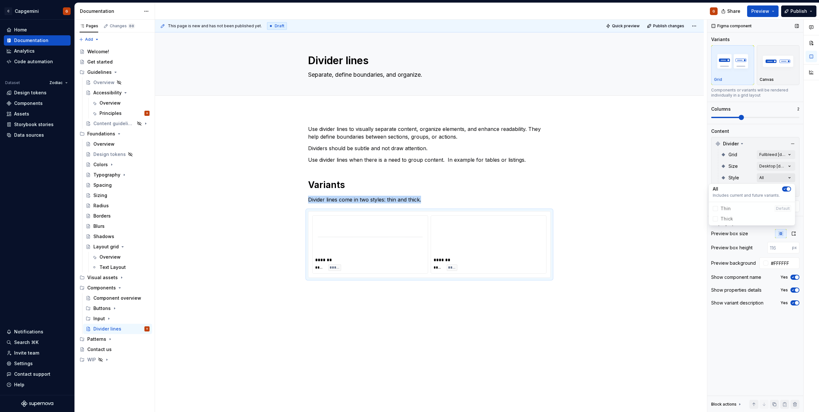
click at [772, 180] on div "Comments Open comments No comments yet Select ‘Comment’ from the block context …" at bounding box center [763, 216] width 112 height 393
click at [773, 179] on div "Comments Open comments No comments yet Select ‘Comment’ from the block context …" at bounding box center [763, 216] width 112 height 393
click at [782, 191] on div "Comments Open comments No comments yet Select ‘Comment’ from the block context …" at bounding box center [763, 216] width 112 height 393
click at [722, 220] on span "Primary" at bounding box center [729, 220] width 17 height 6
click at [729, 233] on span "Secondary" at bounding box center [733, 230] width 24 height 6
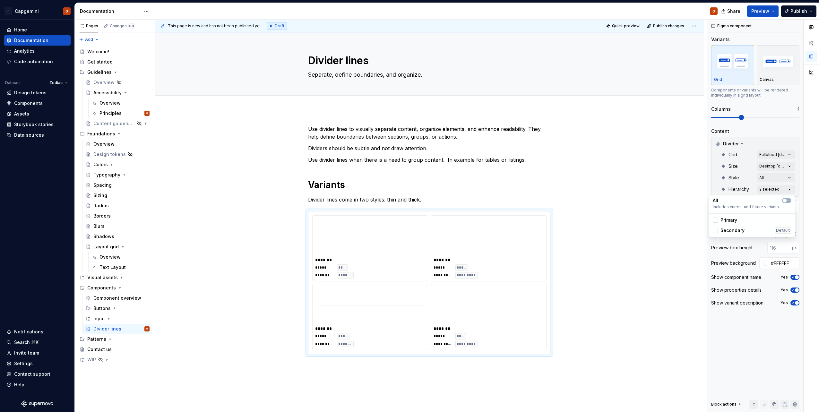
click at [439, 200] on html "C Capgemini G Home Documentation Analytics Code automation Dataset Zodiac Desig…" at bounding box center [409, 206] width 819 height 412
click at [436, 200] on p "Divider lines come in two styles: thin and thick." at bounding box center [429, 200] width 243 height 8
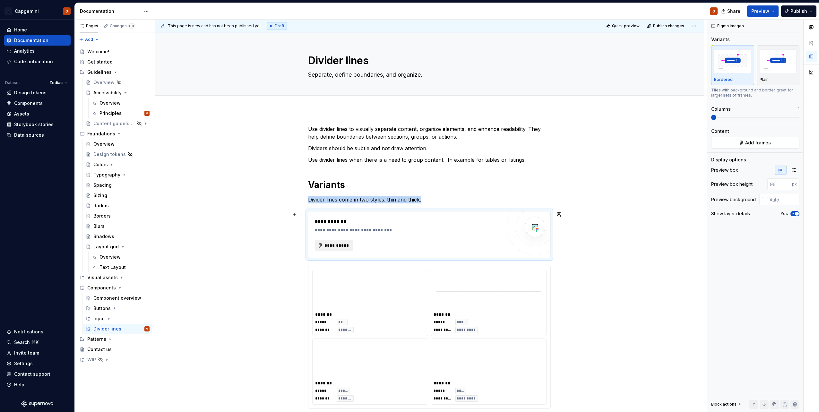
click at [328, 241] on button "**********" at bounding box center [334, 246] width 39 height 12
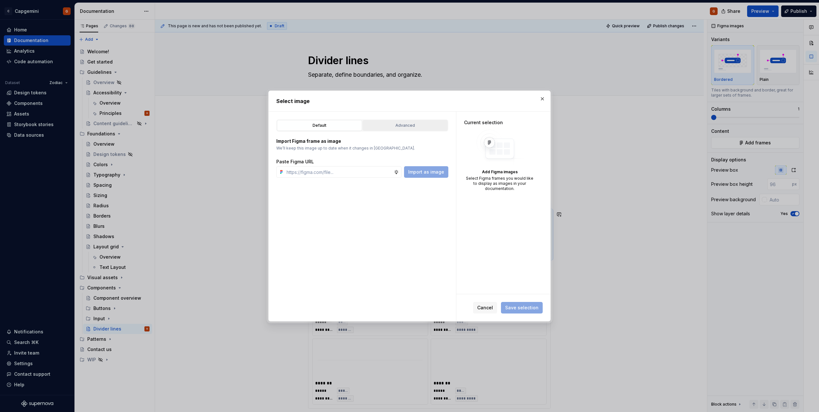
click at [396, 127] on div "Advanced" at bounding box center [405, 125] width 81 height 6
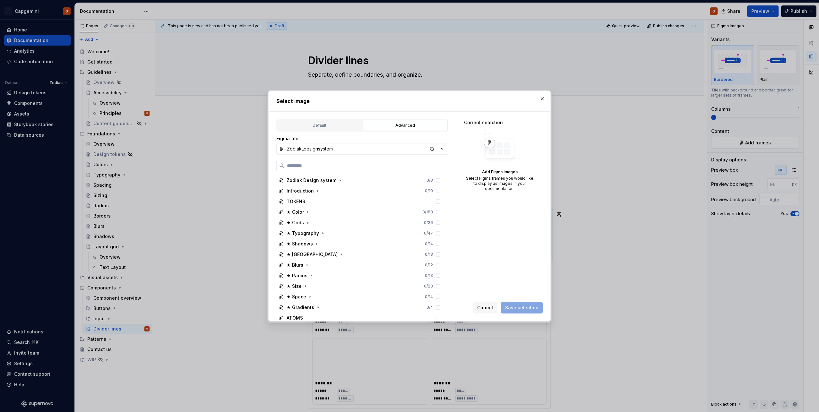
click at [444, 148] on icon "button" at bounding box center [442, 149] width 6 height 6
click at [341, 173] on div "Zodiak documentation" at bounding box center [320, 172] width 51 height 6
click at [433, 150] on div "button" at bounding box center [432, 148] width 9 height 9
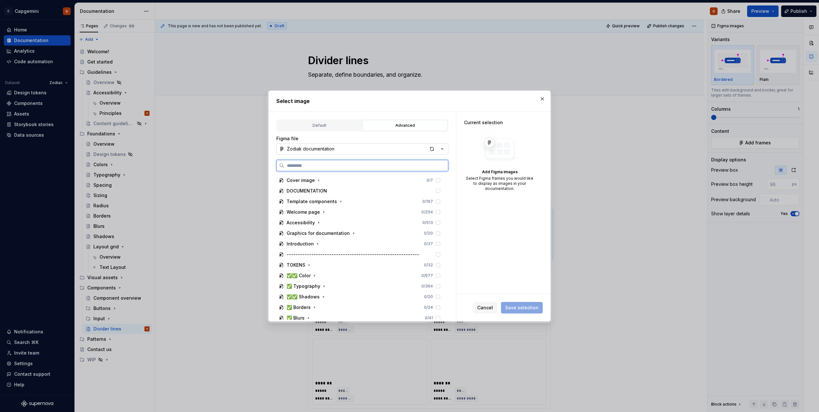
click at [395, 162] on input "search" at bounding box center [366, 165] width 164 height 6
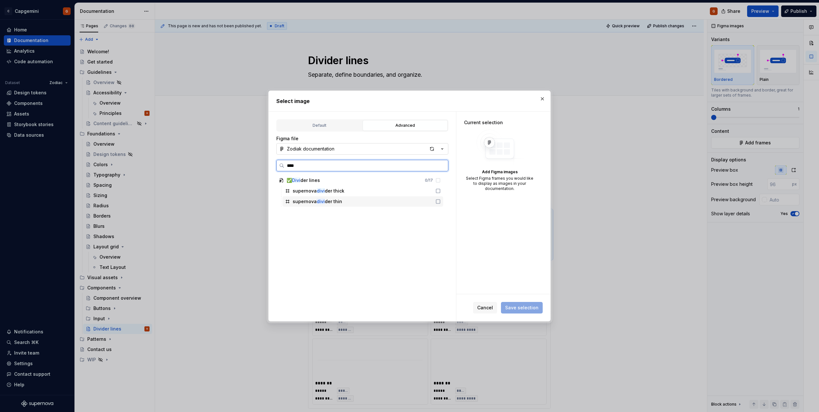
click at [397, 201] on div "supernova divi der thin" at bounding box center [362, 201] width 161 height 10
click at [397, 193] on div "supernova divi der thick" at bounding box center [362, 191] width 161 height 10
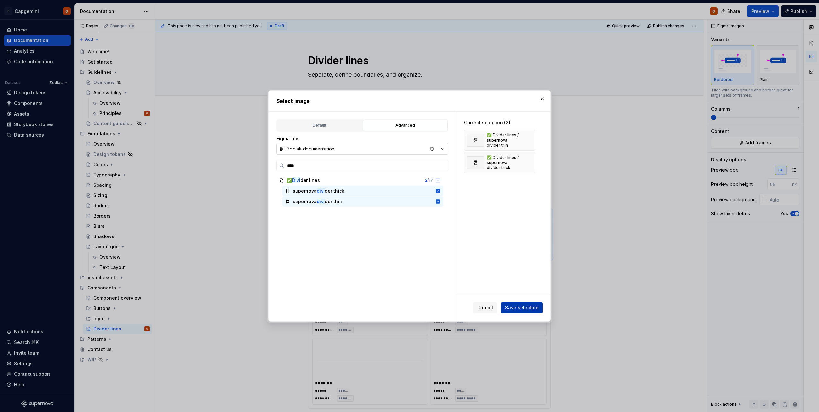
click at [526, 305] on span "Save selection" at bounding box center [521, 308] width 33 height 6
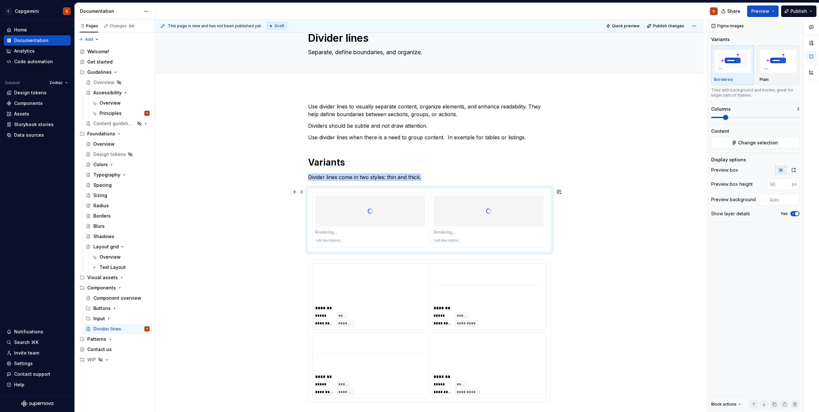
scroll to position [32, 0]
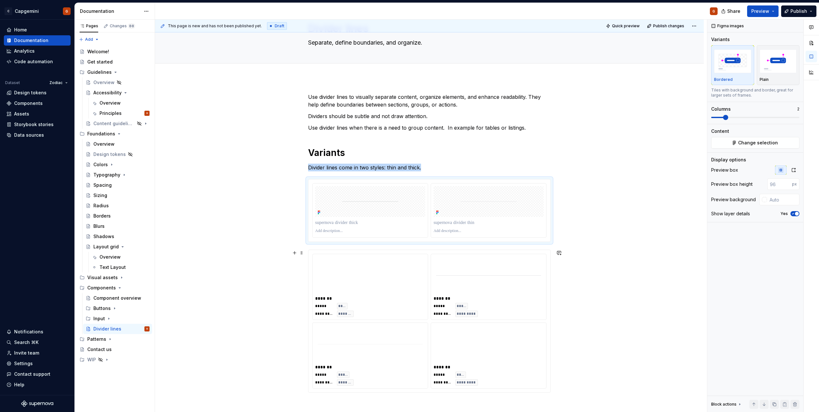
click at [404, 276] on img at bounding box center [370, 275] width 105 height 32
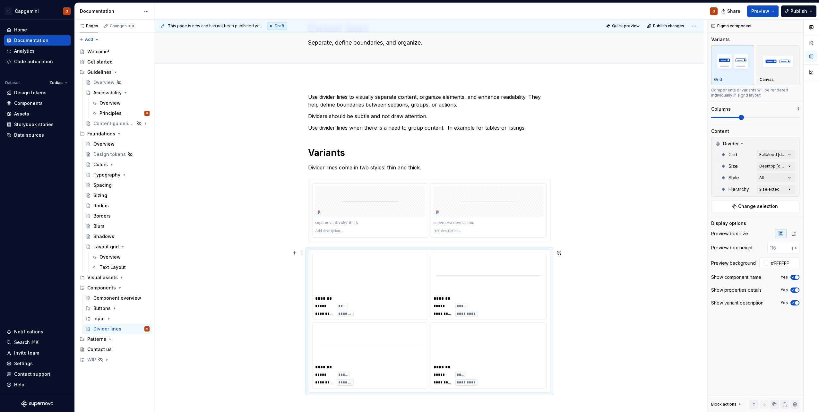
click at [406, 272] on img at bounding box center [370, 275] width 105 height 32
click at [793, 236] on button "button" at bounding box center [794, 233] width 12 height 9
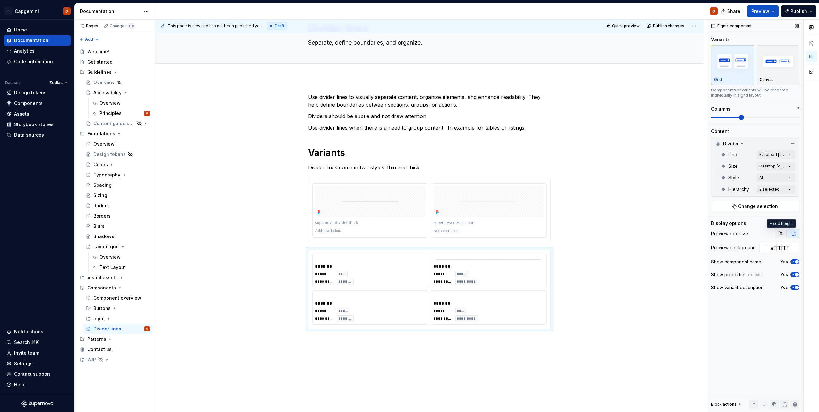
click at [782, 232] on icon "button" at bounding box center [780, 233] width 5 height 5
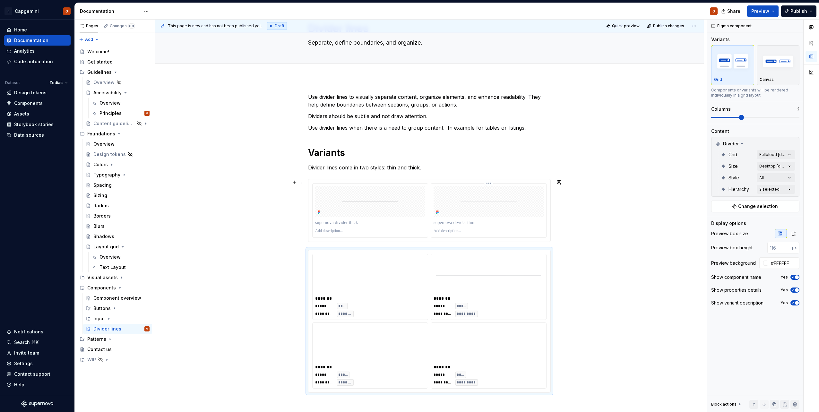
click at [472, 235] on div at bounding box center [488, 211] width 115 height 54
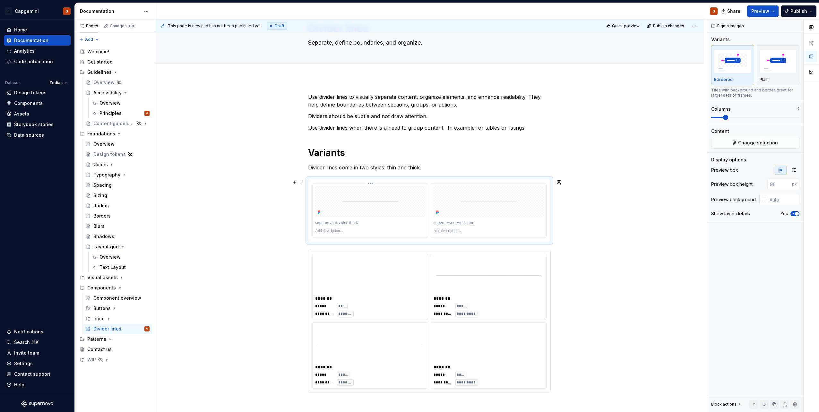
drag, startPoint x: 400, startPoint y: 223, endPoint x: 423, endPoint y: 225, distance: 23.5
click at [423, 225] on p at bounding box center [370, 223] width 110 height 6
click at [397, 184] on html "C Capgemini G Home Documentation Analytics Code automation Dataset Zodiac Desig…" at bounding box center [409, 206] width 819 height 412
drag, startPoint x: 322, startPoint y: 203, endPoint x: 451, endPoint y: 204, distance: 129.4
click at [363, 202] on img at bounding box center [370, 201] width 103 height 31
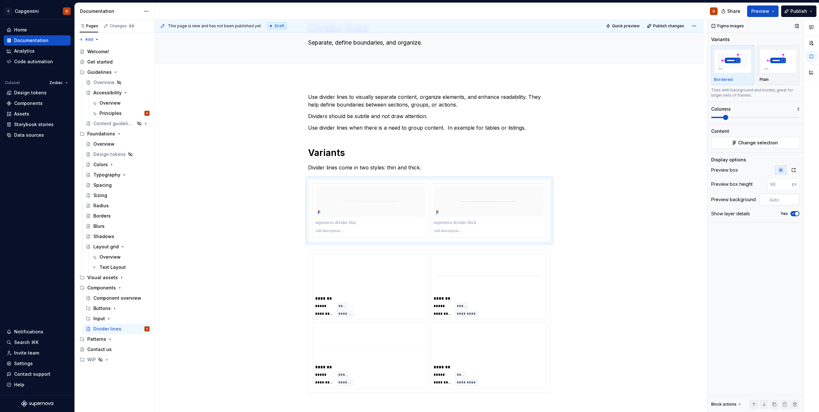
click at [772, 198] on input "text" at bounding box center [783, 200] width 32 height 12
click at [790, 170] on button "button" at bounding box center [794, 170] width 12 height 9
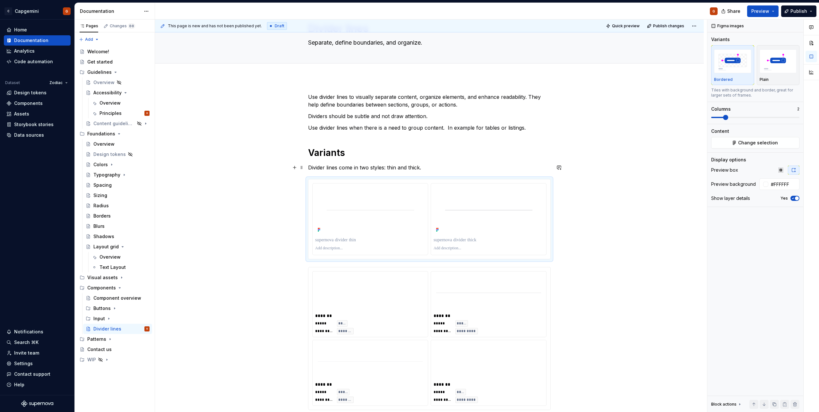
click at [383, 168] on p "Divider lines come in two styles: thin and thick." at bounding box center [429, 168] width 243 height 8
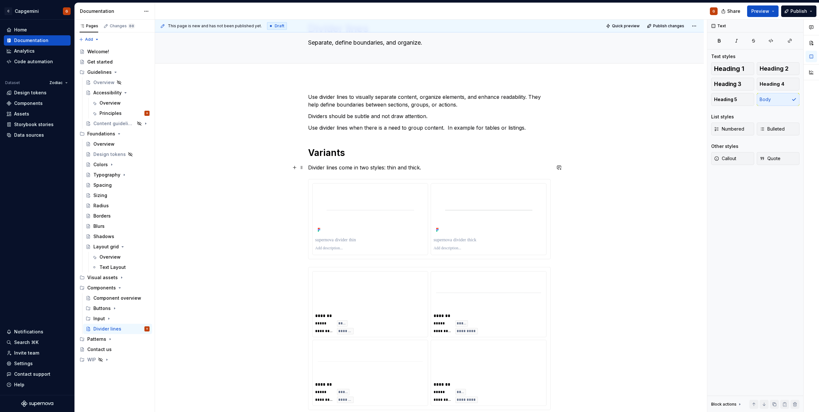
click at [381, 170] on p "Divider lines come in two styles: thin and thick." at bounding box center [429, 168] width 243 height 8
click at [777, 13] on button "Preview" at bounding box center [762, 11] width 31 height 12
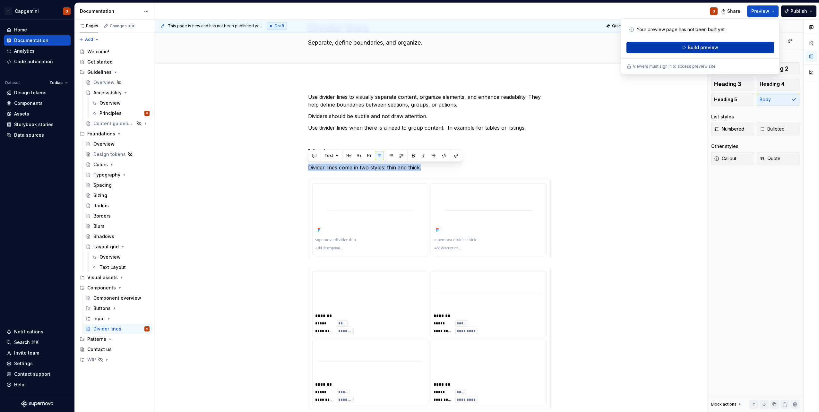
click at [745, 45] on button "Build preview" at bounding box center [701, 48] width 148 height 12
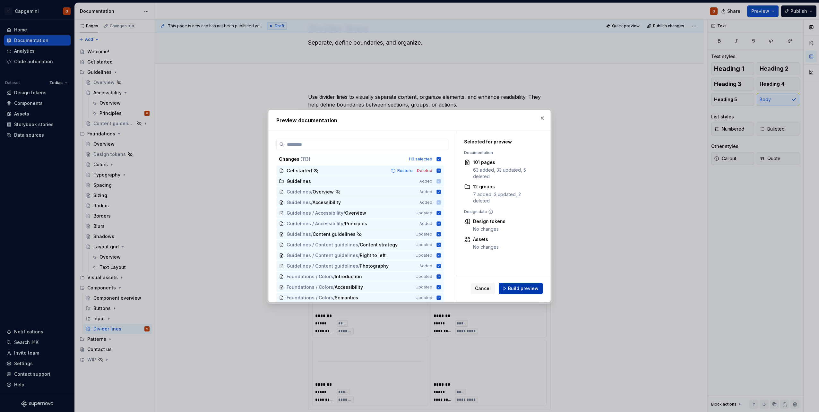
click at [516, 289] on span "Build preview" at bounding box center [523, 288] width 30 height 6
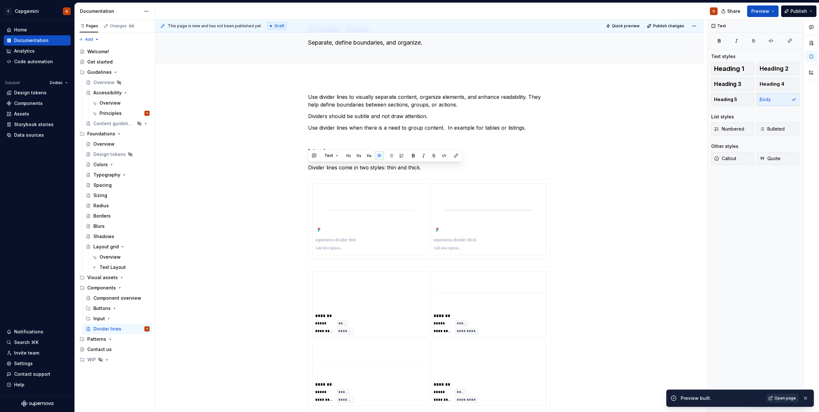
click at [787, 397] on span "Open page" at bounding box center [785, 398] width 22 height 5
click at [375, 169] on p "Divider lines come in two styles: thin and thick." at bounding box center [429, 168] width 243 height 8
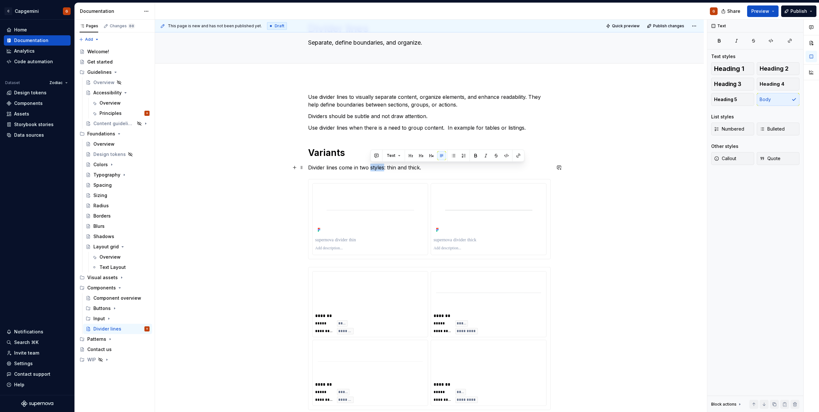
drag, startPoint x: 370, startPoint y: 168, endPoint x: 385, endPoint y: 170, distance: 14.9
click at [385, 170] on p "Divider lines come in two styles: thin and thick." at bounding box center [429, 168] width 243 height 8
click at [408, 291] on img at bounding box center [370, 293] width 105 height 32
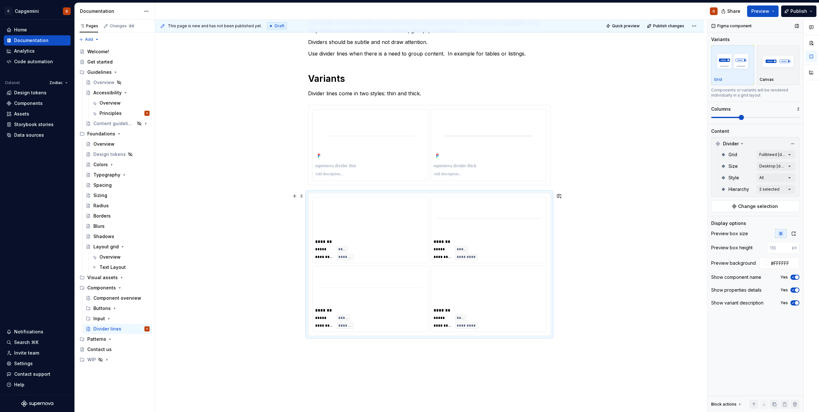
scroll to position [128, 0]
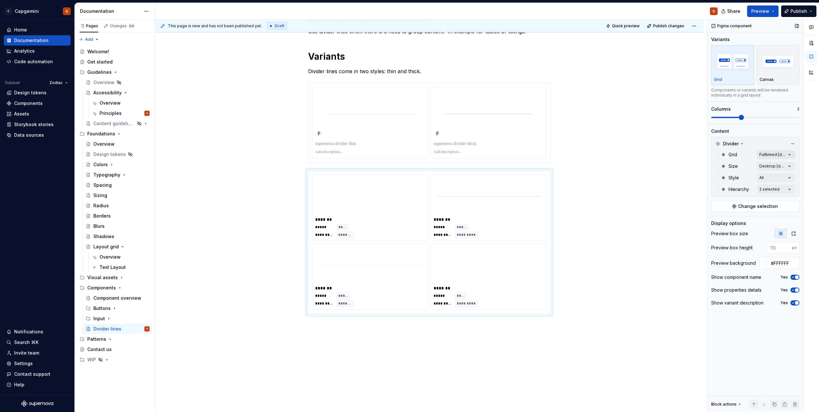
click at [775, 154] on div "Comments Open comments No comments yet Select ‘Comment’ from the block context …" at bounding box center [763, 216] width 112 height 393
click at [772, 153] on div "Comments Open comments No comments yet Select ‘Comment’ from the block context …" at bounding box center [763, 216] width 112 height 393
click at [779, 164] on div "Comments Open comments No comments yet Select ‘Comment’ from the block context …" at bounding box center [763, 216] width 112 height 393
click at [729, 229] on span "Mobile" at bounding box center [728, 228] width 15 height 6
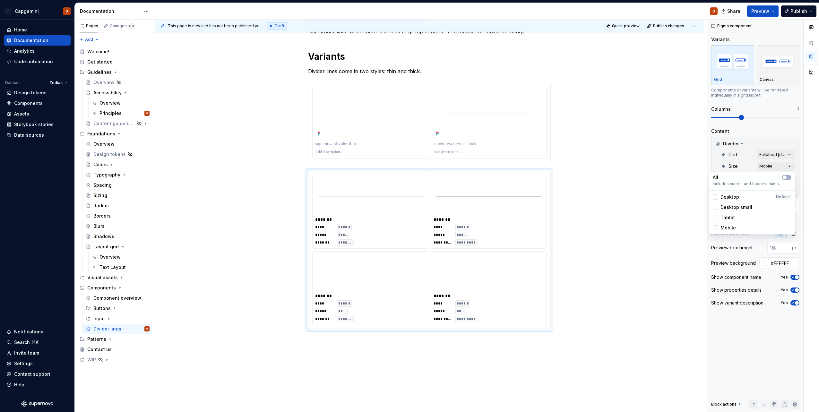
click at [761, 333] on div "Comments Open comments No comments yet Select ‘Comment’ from the block context …" at bounding box center [763, 216] width 112 height 393
click at [797, 290] on span "button" at bounding box center [797, 290] width 4 height 4
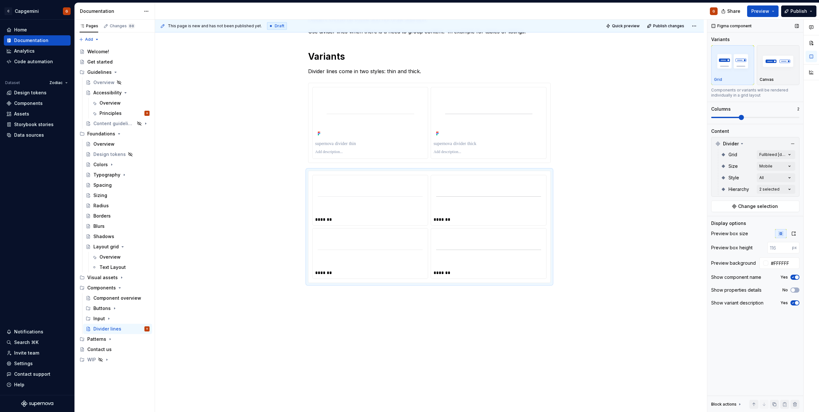
click at [793, 278] on icon "button" at bounding box center [793, 277] width 5 height 4
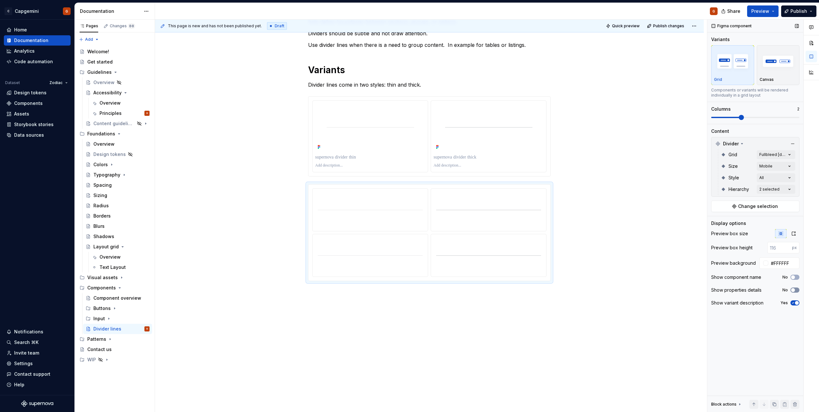
click at [792, 292] on icon "button" at bounding box center [793, 290] width 5 height 4
click at [791, 303] on icon "button" at bounding box center [793, 303] width 5 height 4
click at [429, 100] on div at bounding box center [429, 136] width 234 height 72
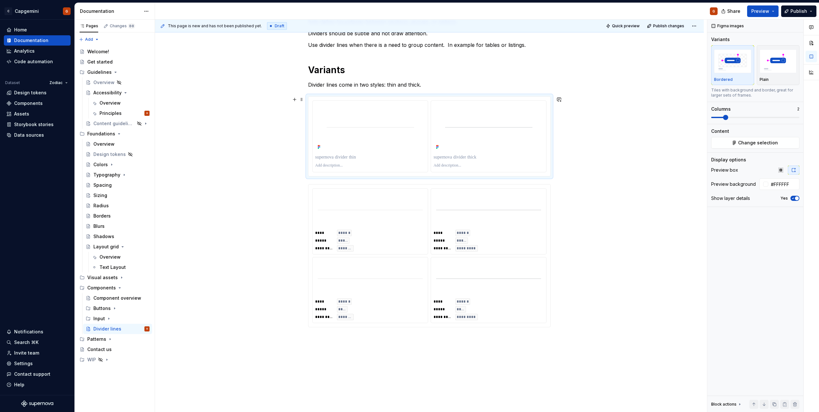
click at [490, 99] on div at bounding box center [429, 137] width 242 height 80
click at [491, 100] on div at bounding box center [429, 137] width 242 height 80
click at [491, 102] on html "C Capgemini G Home Documentation Analytics Code automation Dataset Zodiac Desig…" at bounding box center [409, 206] width 819 height 412
click at [509, 132] on div "Update Figma image" at bounding box center [523, 134] width 54 height 6
click at [372, 101] on html "C Capgemini G Home Documentation Analytics Code automation Dataset Zodiac Desig…" at bounding box center [409, 206] width 819 height 412
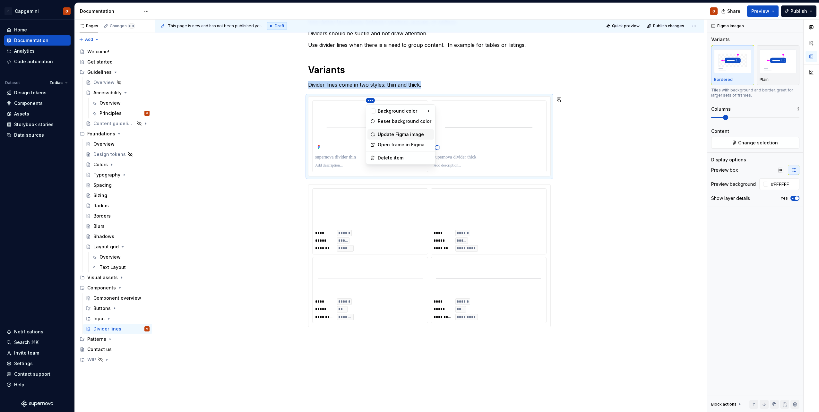
click at [396, 135] on div "Update Figma image" at bounding box center [405, 134] width 54 height 6
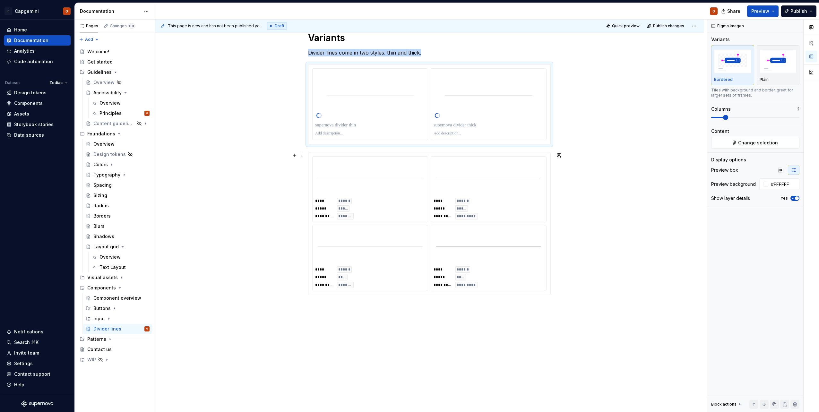
scroll to position [161, 0]
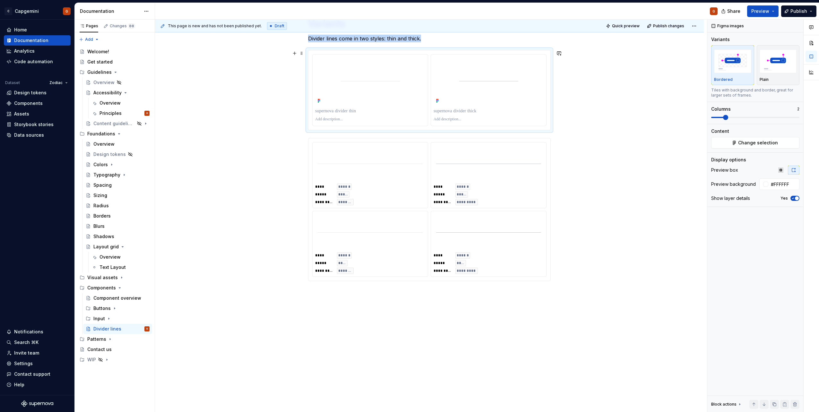
click at [542, 130] on div at bounding box center [429, 90] width 243 height 80
click at [430, 211] on div "**** ****** ***** ***** ********* ******* **** ****** ***** ***** ********* ***…" at bounding box center [429, 209] width 234 height 135
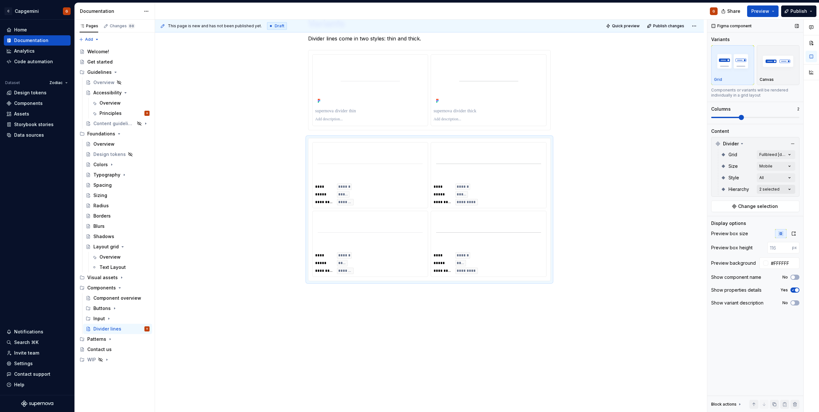
click at [778, 187] on div "Comments Open comments No comments yet Select ‘Comment’ from the block context …" at bounding box center [763, 216] width 112 height 393
click at [721, 222] on span "Primary" at bounding box center [729, 220] width 17 height 6
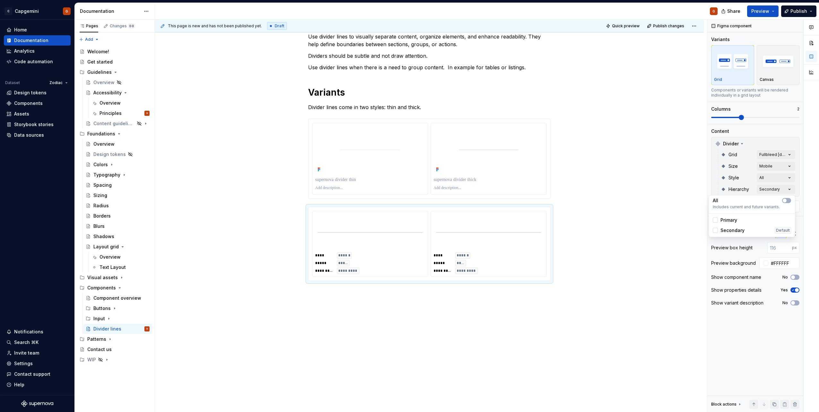
scroll to position [92, 0]
click at [725, 229] on span "Secondary" at bounding box center [733, 230] width 24 height 6
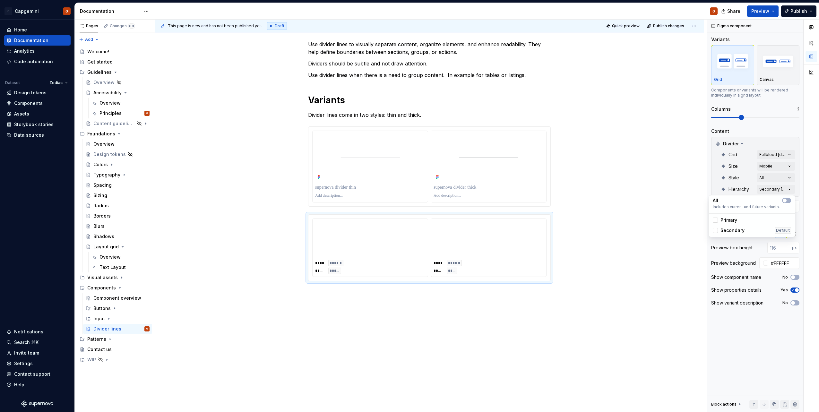
click at [727, 222] on span "Primary" at bounding box center [729, 220] width 17 height 6
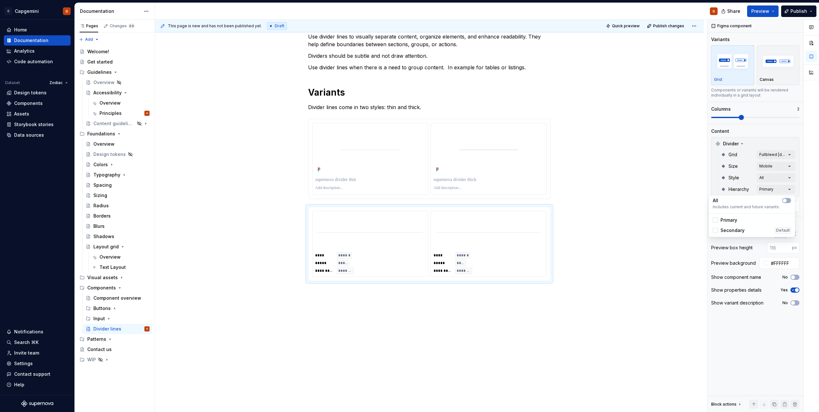
click at [727, 222] on span "Primary" at bounding box center [729, 220] width 17 height 6
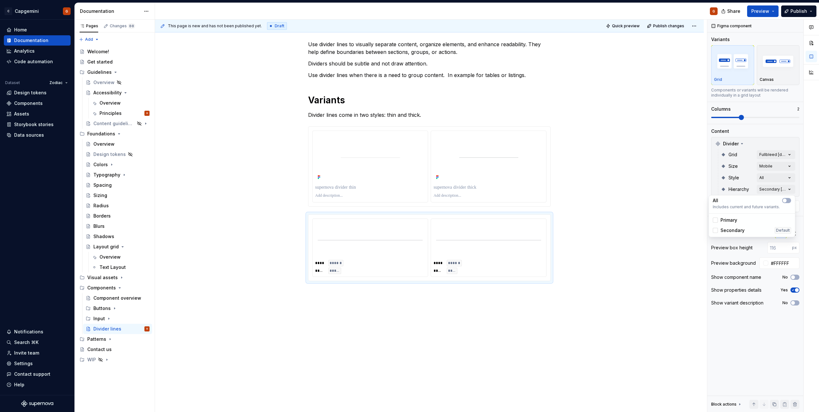
click at [726, 229] on span "Secondary" at bounding box center [733, 230] width 24 height 6
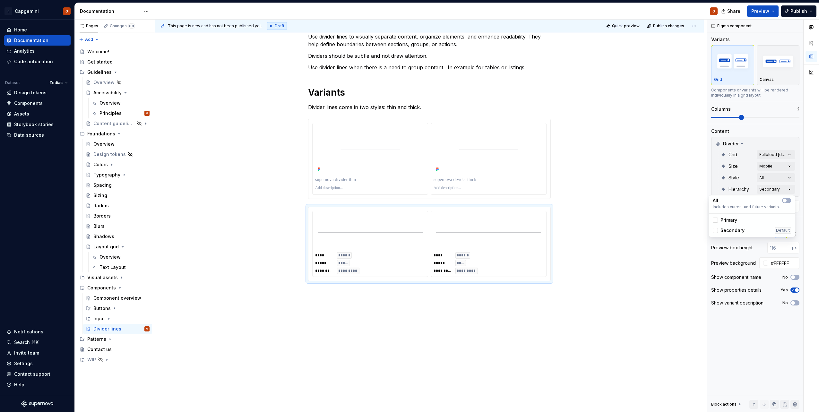
click at [426, 108] on html "C Capgemini G Home Documentation Analytics Code automation Dataset Zodiac Desig…" at bounding box center [409, 206] width 819 height 412
click at [427, 110] on p "Divider lines come in two styles: thin and thick." at bounding box center [429, 107] width 243 height 8
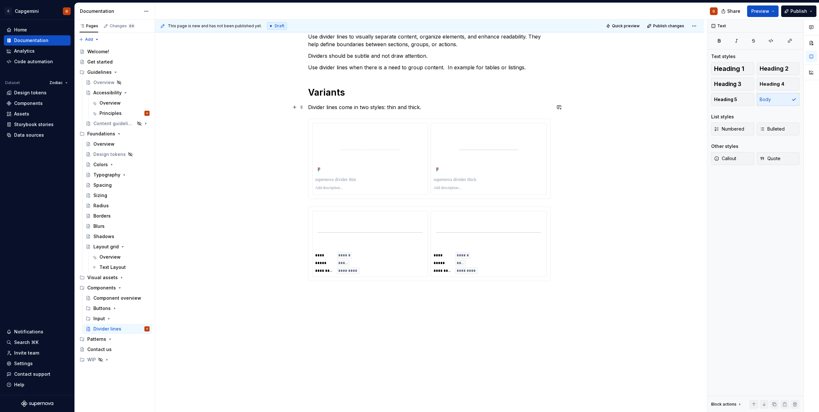
drag, startPoint x: 427, startPoint y: 110, endPoint x: 430, endPoint y: 108, distance: 3.7
click at [430, 108] on p "Divider lines come in two styles: thin and thick." at bounding box center [429, 107] width 243 height 8
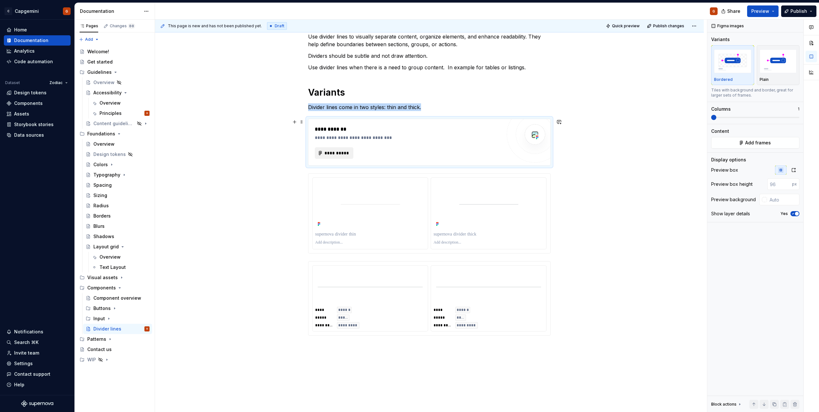
click at [333, 151] on span "**********" at bounding box center [336, 153] width 25 height 6
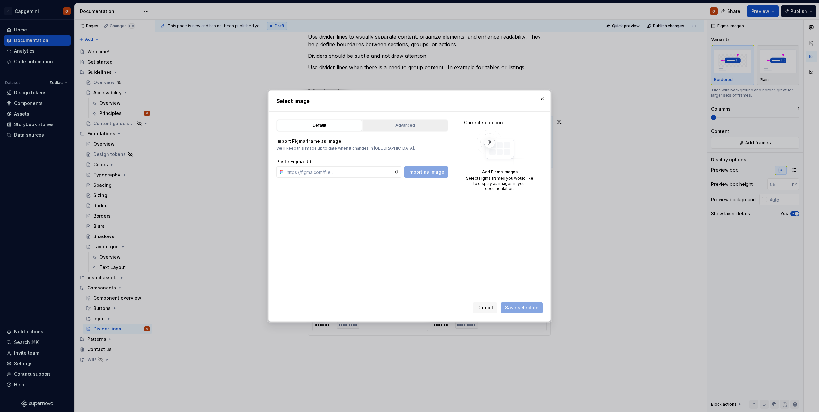
click at [403, 126] on div "Advanced" at bounding box center [405, 125] width 81 height 6
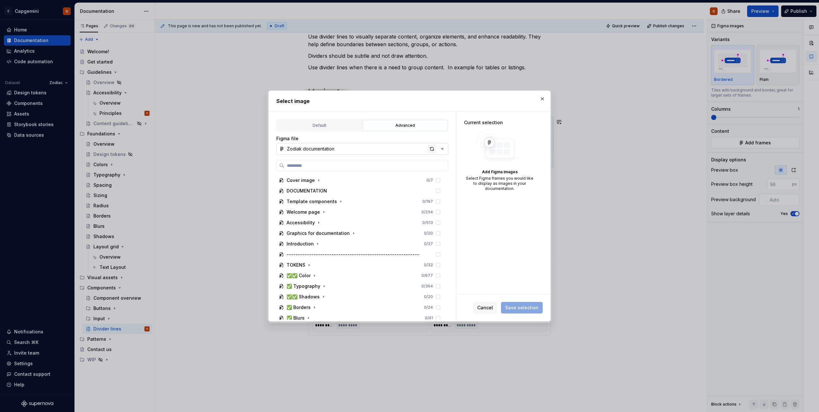
click at [430, 151] on div "button" at bounding box center [432, 148] width 9 height 9
click at [340, 167] on input "search" at bounding box center [366, 165] width 164 height 6
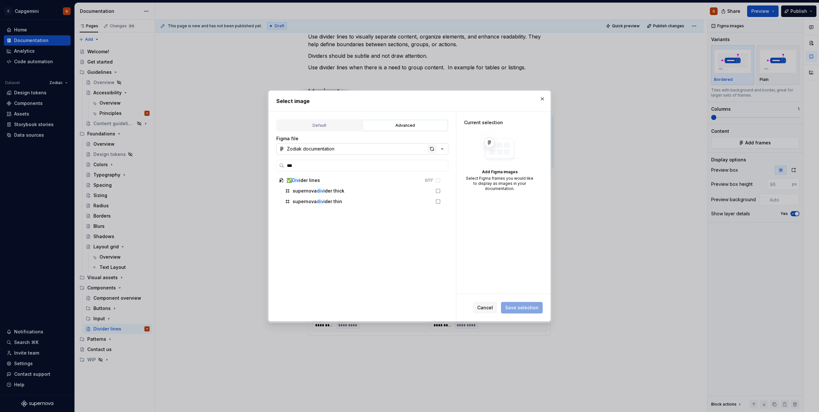
click at [434, 150] on div "button" at bounding box center [432, 148] width 9 height 9
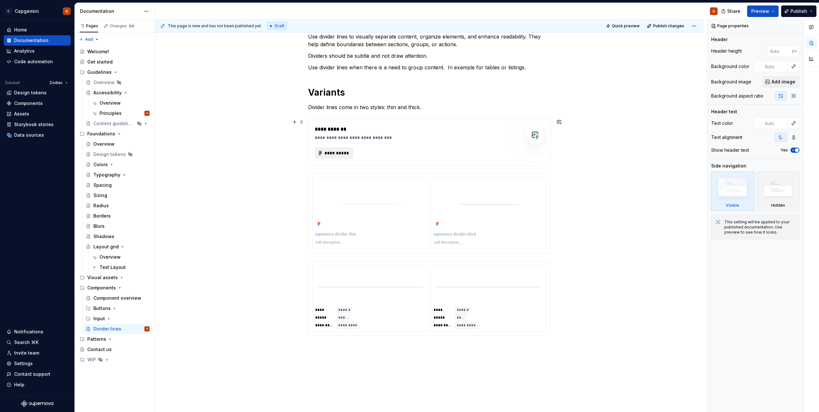
click at [334, 152] on span "**********" at bounding box center [336, 153] width 25 height 6
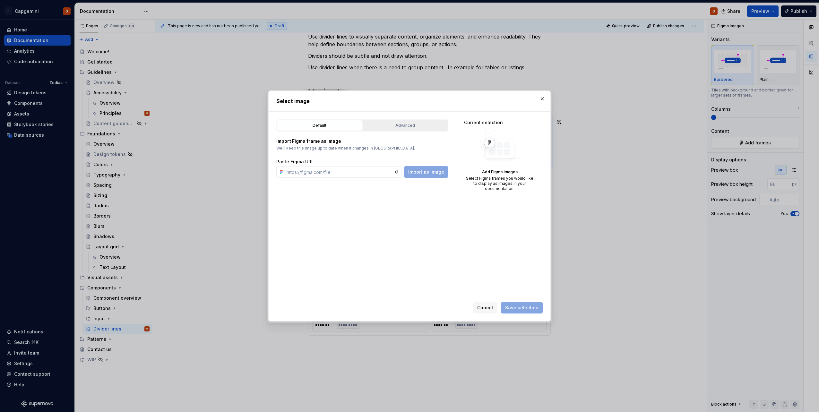
click at [392, 127] on div "Advanced" at bounding box center [405, 125] width 81 height 6
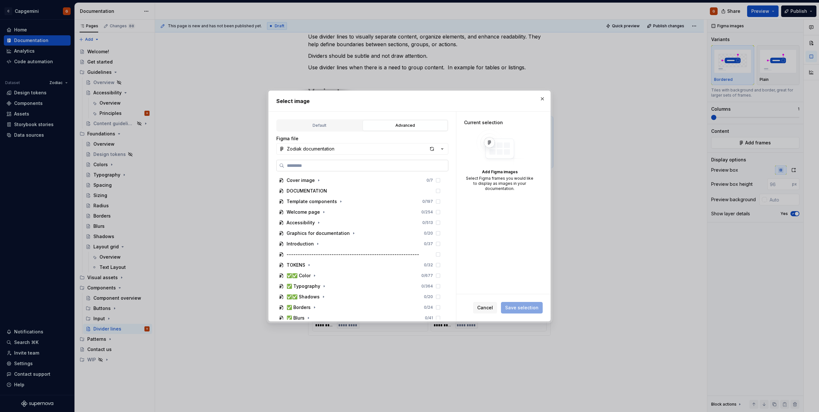
click at [318, 161] on label at bounding box center [362, 166] width 172 height 12
click at [318, 162] on input "search" at bounding box center [366, 165] width 164 height 6
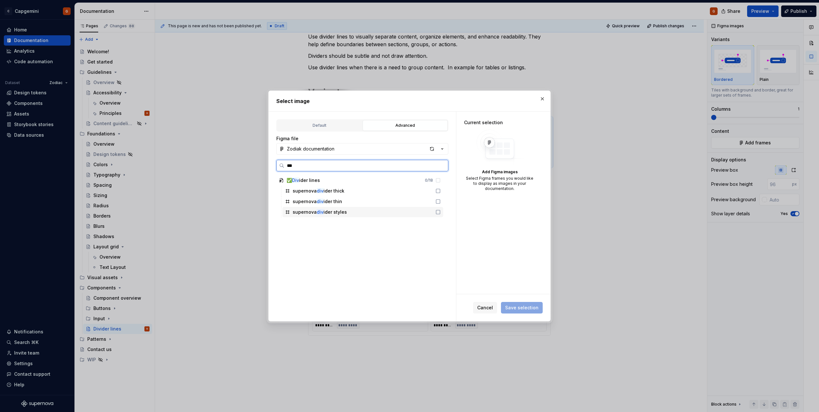
click at [367, 211] on div "supernova div ider styles" at bounding box center [362, 212] width 161 height 10
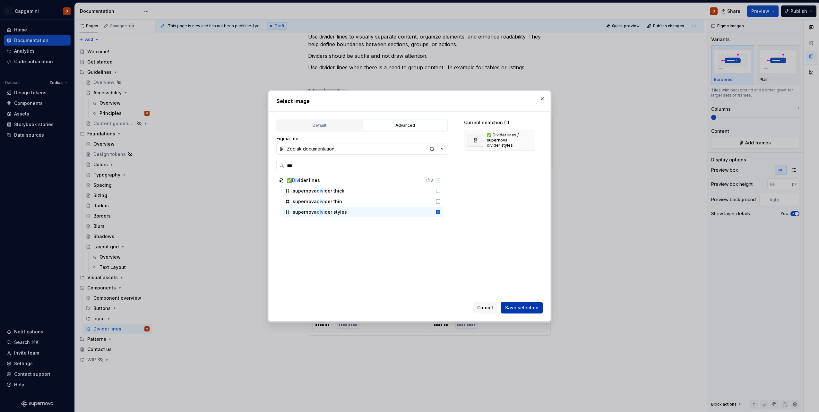
click at [532, 304] on button "Save selection" at bounding box center [522, 308] width 42 height 12
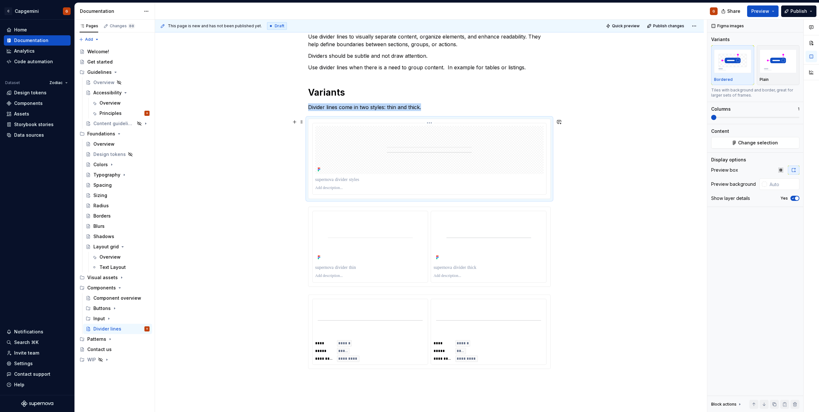
click at [427, 151] on img at bounding box center [430, 150] width 90 height 48
click at [432, 123] on html "C Capgemini G Home Documentation Analytics Code automation Dataset Zodiac Desig…" at bounding box center [409, 206] width 819 height 412
click at [448, 142] on div "Update Figma image" at bounding box center [460, 144] width 47 height 6
click at [787, 186] on input "text" at bounding box center [783, 184] width 32 height 12
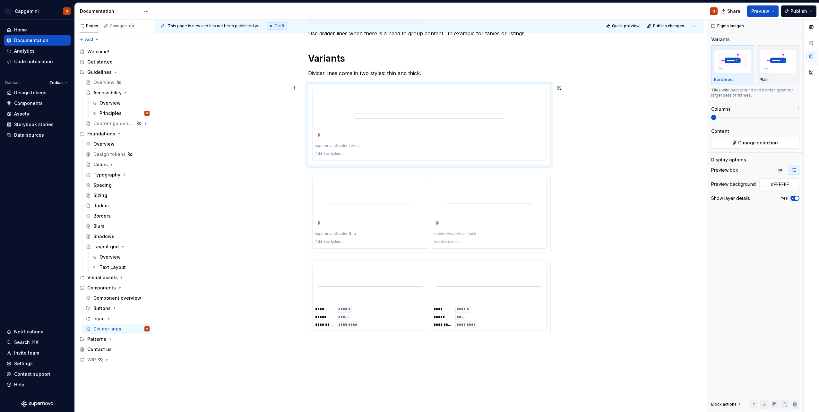
scroll to position [128, 0]
click at [429, 87] on div at bounding box center [429, 123] width 242 height 80
click at [432, 88] on html "C Capgemini G Home Documentation Analytics Code automation Dataset Zodiac Desig…" at bounding box center [409, 206] width 819 height 412
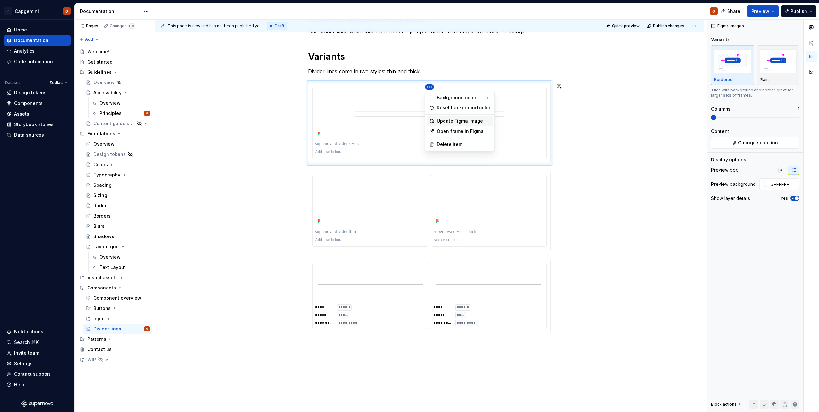
click at [461, 119] on div "Update Figma image" at bounding box center [464, 121] width 54 height 6
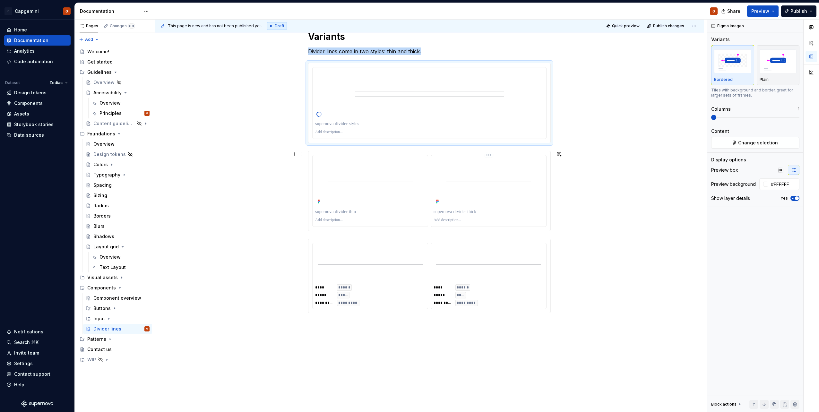
scroll to position [180, 0]
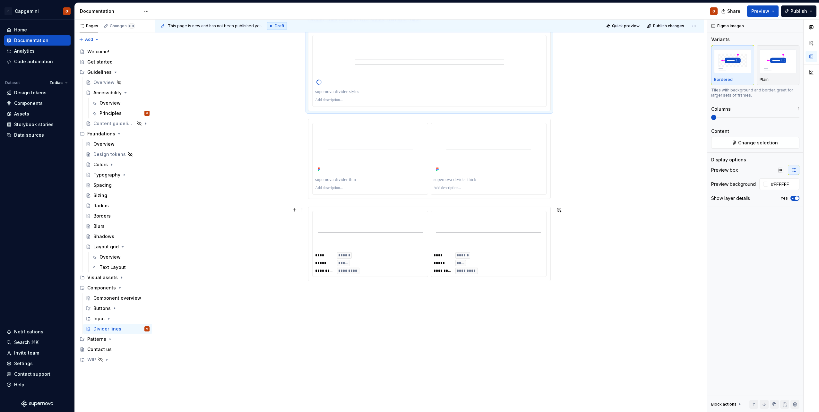
click at [449, 281] on div "**** ****** ***** ***** ********* ********* **** ****** ***** **** ********* **…" at bounding box center [429, 244] width 243 height 74
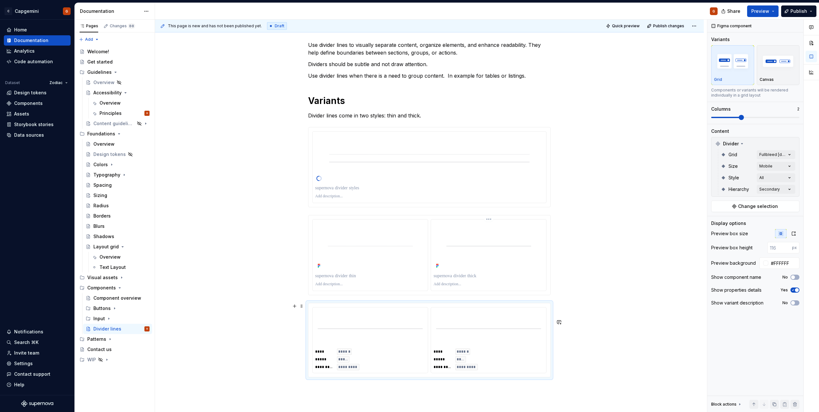
scroll to position [84, 0]
click at [487, 204] on div at bounding box center [429, 167] width 242 height 80
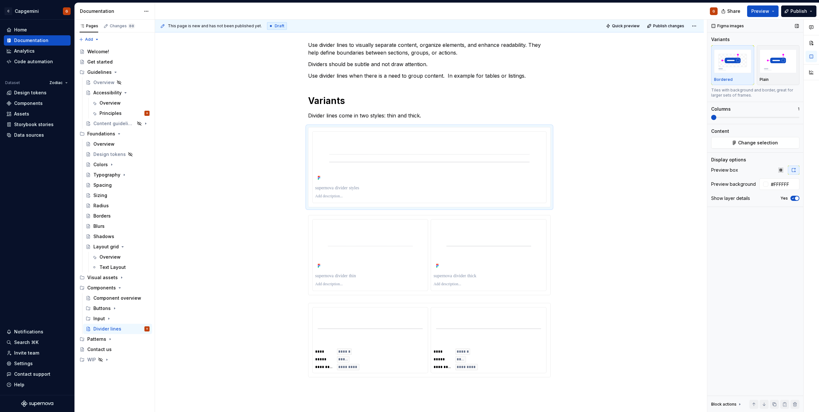
click at [794, 197] on icon "button" at bounding box center [793, 198] width 5 height 4
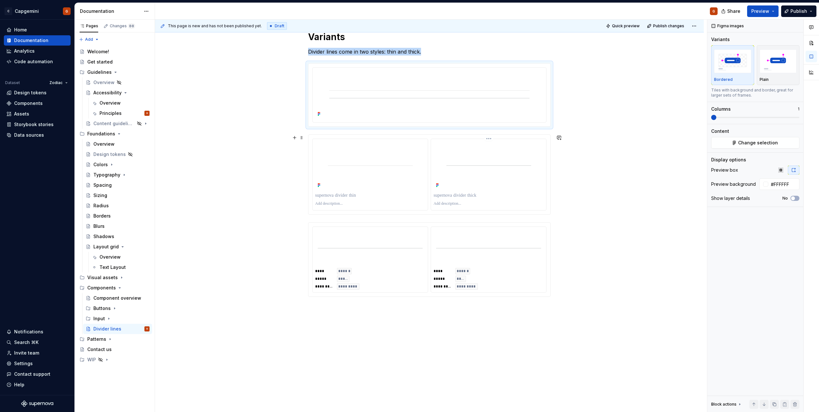
scroll to position [148, 0]
click at [550, 207] on div at bounding box center [429, 174] width 242 height 80
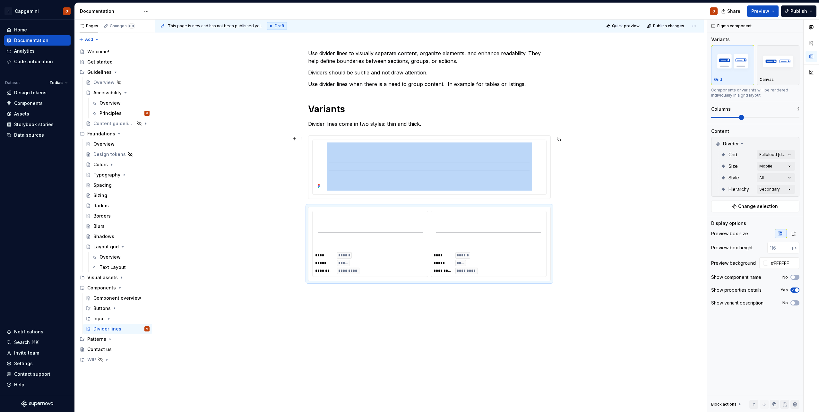
scroll to position [76, 0]
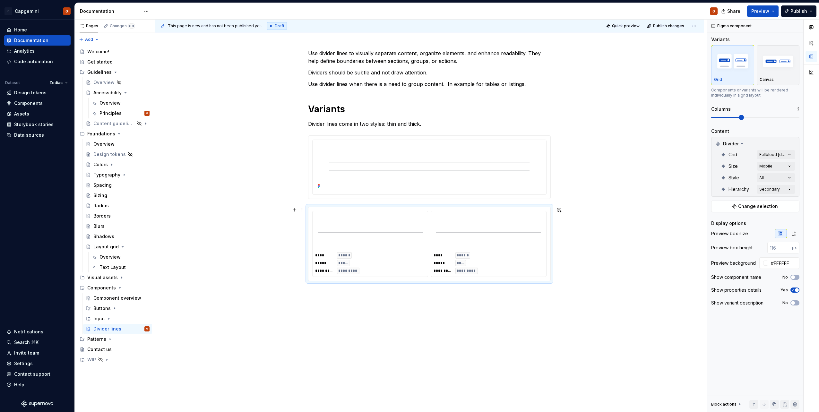
click at [550, 249] on div "**** ****** ***** ***** ********* ********* **** ****** ***** **** ********* **…" at bounding box center [429, 244] width 242 height 74
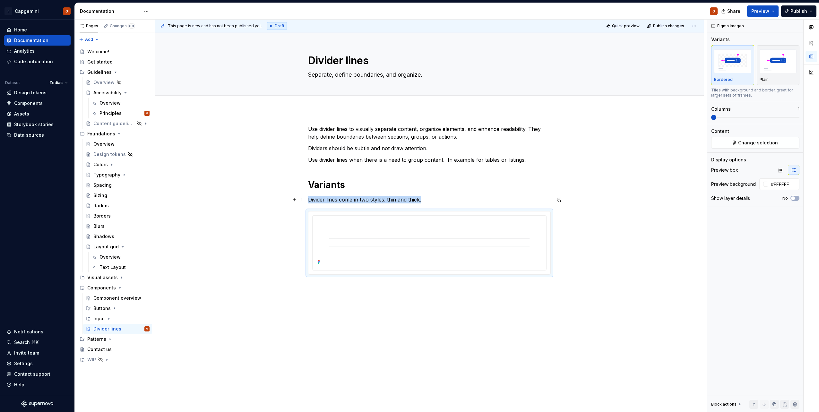
click at [429, 200] on p "Divider lines come in two styles: thin and thick." at bounding box center [429, 200] width 243 height 8
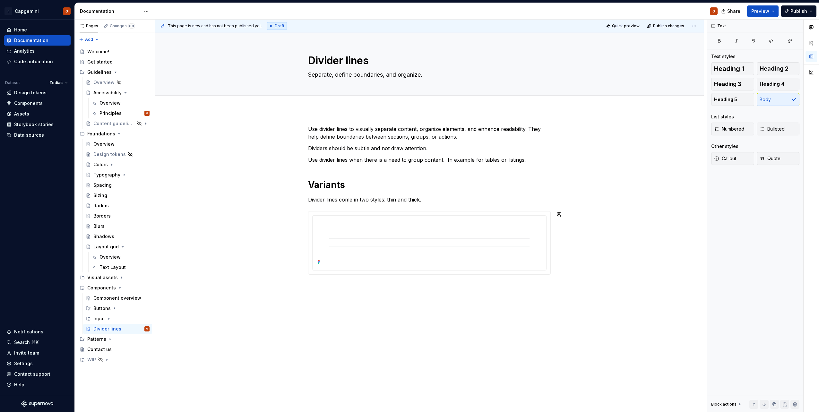
click at [432, 300] on div "Use divider lines to visually separate content, organize elements, and enhance …" at bounding box center [429, 258] width 549 height 296
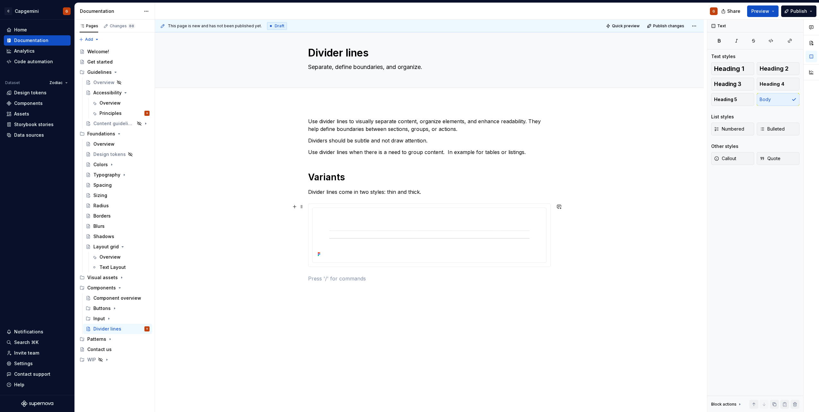
scroll to position [9, 0]
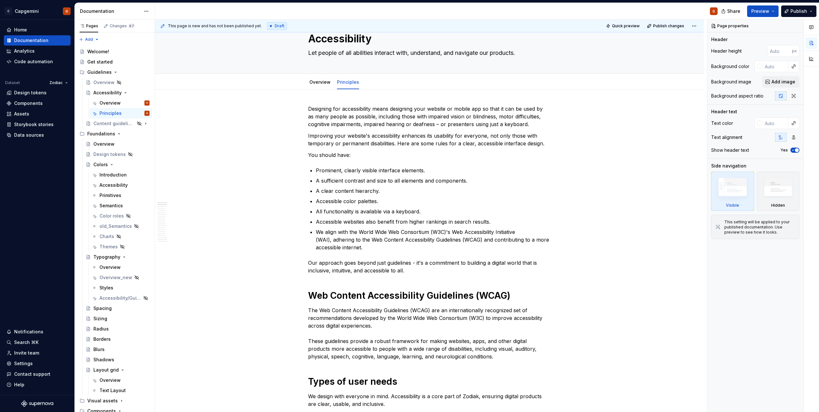
scroll to position [32, 0]
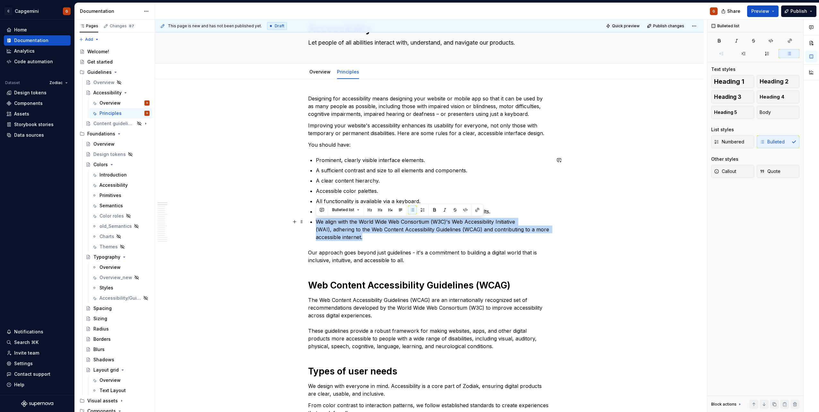
drag, startPoint x: 370, startPoint y: 238, endPoint x: 315, endPoint y: 225, distance: 56.7
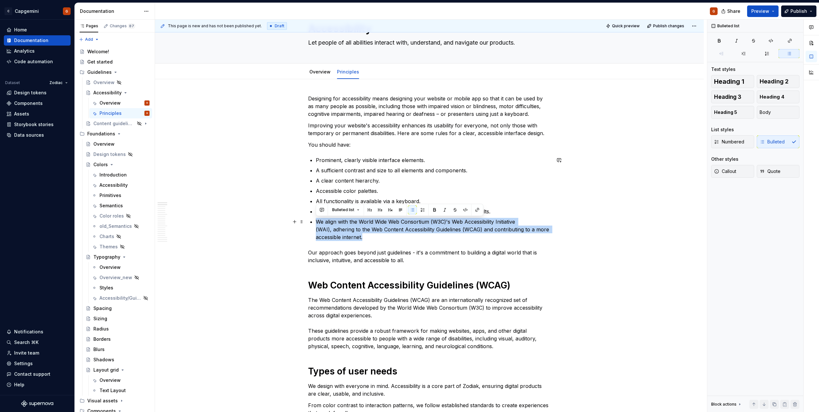
drag, startPoint x: 366, startPoint y: 237, endPoint x: 318, endPoint y: 223, distance: 50.0
click at [318, 223] on p "We align with the World Wide Web Consortium (W3C)'s Web Accessibility Initiativ…" at bounding box center [433, 229] width 235 height 23
copy p "We align with the World Wide Web Consortium (W3C)'s Web Accessibility Initiativ…"
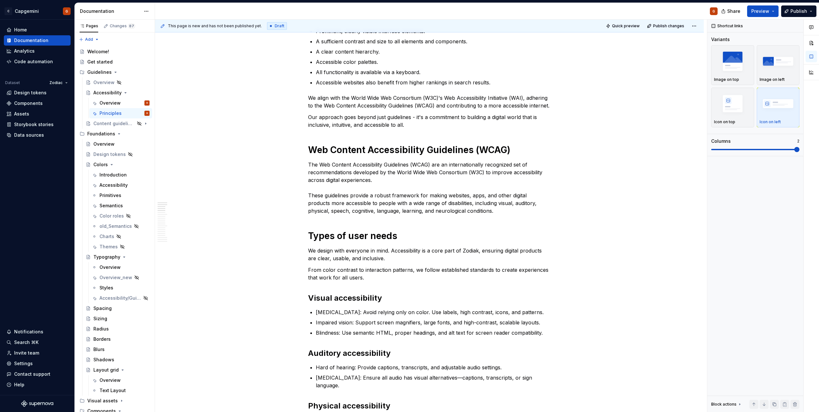
scroll to position [157, 0]
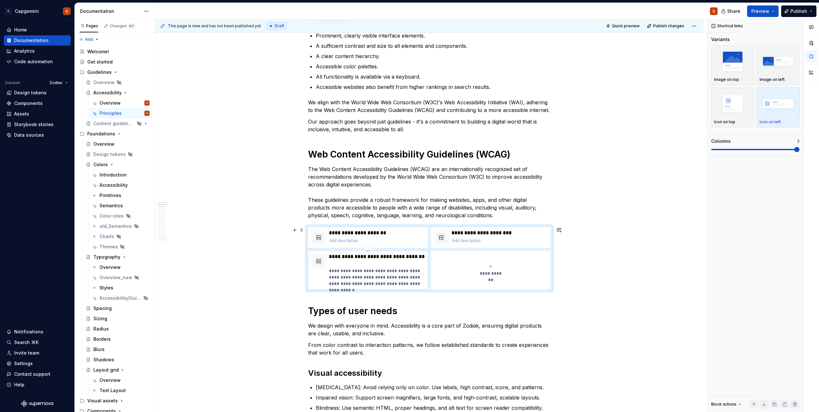
click at [379, 282] on p "**********" at bounding box center [377, 277] width 96 height 19
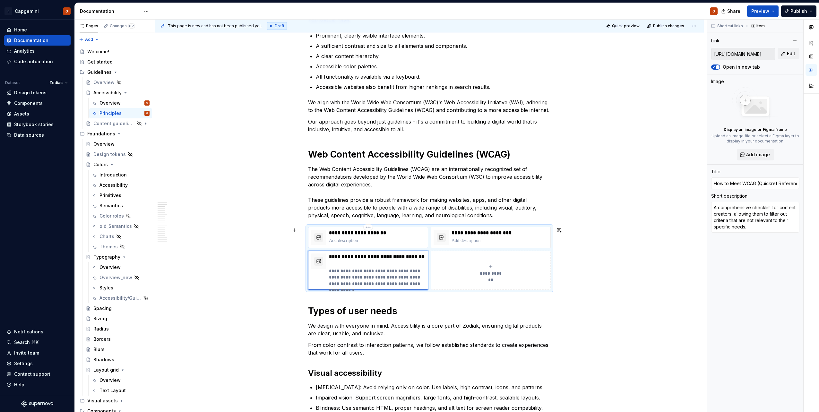
click at [357, 238] on p at bounding box center [377, 241] width 96 height 6
type textarea "*"
type input "[URL][DOMAIN_NAME]"
type input "Understanding WCAG 2.1"
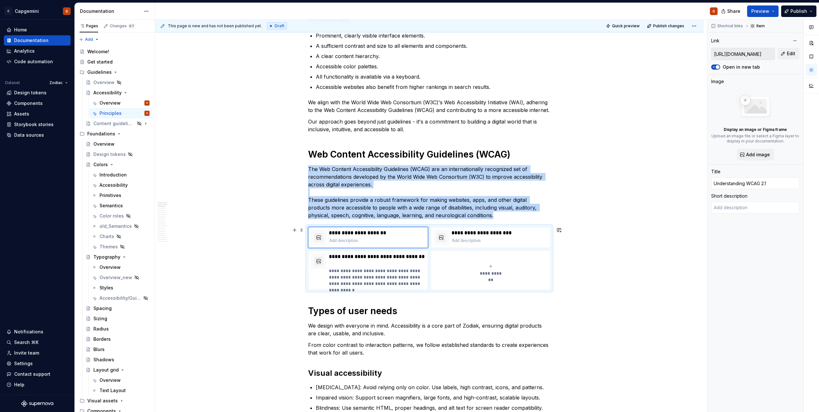
click at [551, 290] on div "**********" at bounding box center [429, 258] width 243 height 63
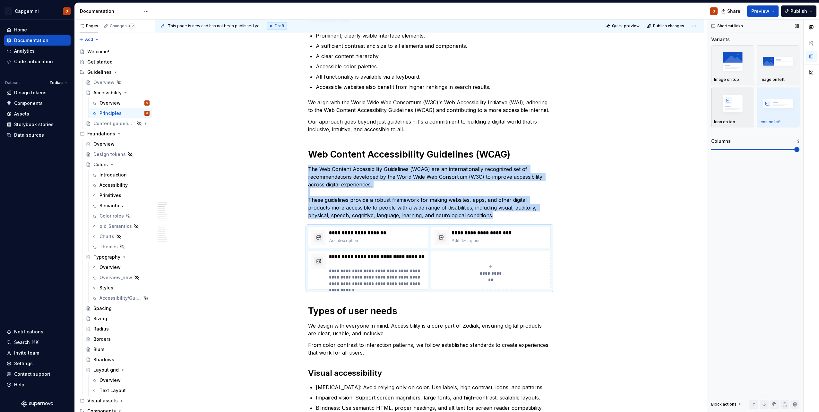
click at [730, 112] on img "button" at bounding box center [732, 103] width 37 height 23
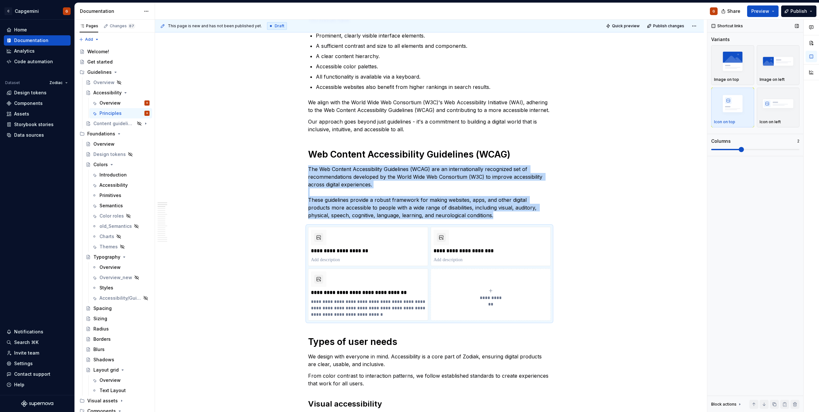
click at [754, 150] on span at bounding box center [755, 149] width 88 height 5
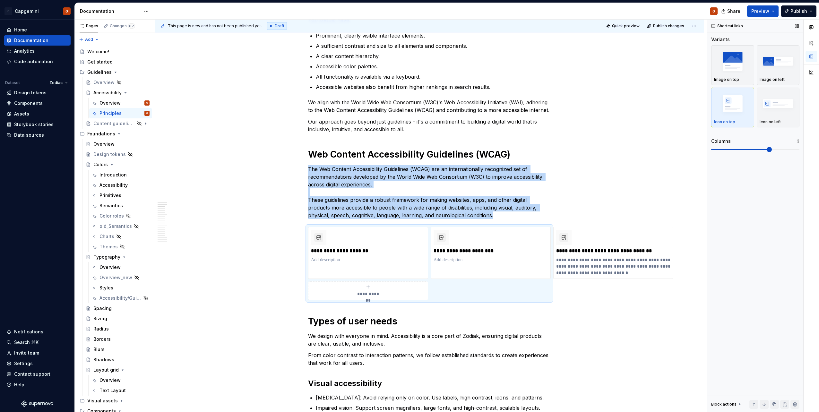
click at [758, 149] on span at bounding box center [755, 149] width 88 height 1
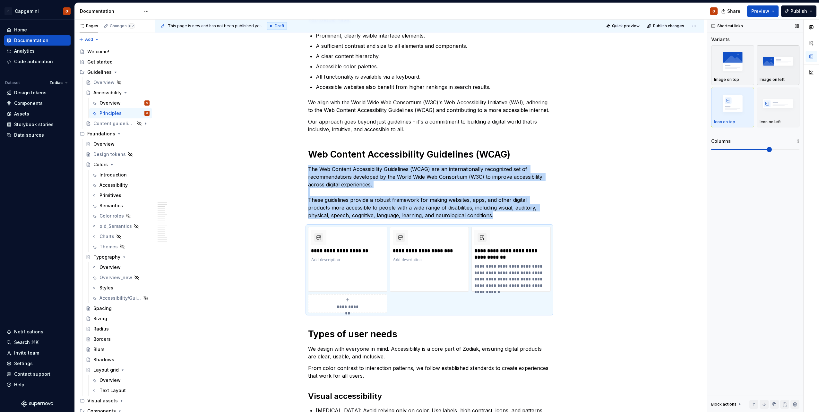
click at [767, 83] on button "Image on left" at bounding box center [778, 65] width 43 height 40
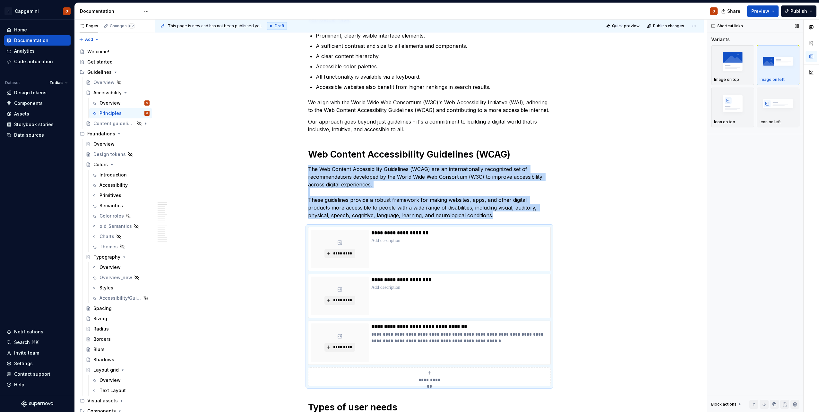
type textarea "*"
click at [734, 79] on p "Image on top" at bounding box center [726, 79] width 25 height 5
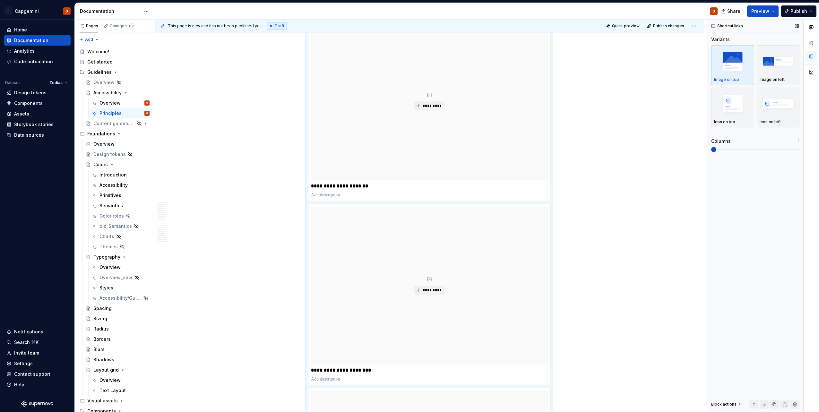
click at [764, 146] on div "Columns 1" at bounding box center [755, 145] width 88 height 14
click at [769, 150] on span at bounding box center [755, 149] width 88 height 1
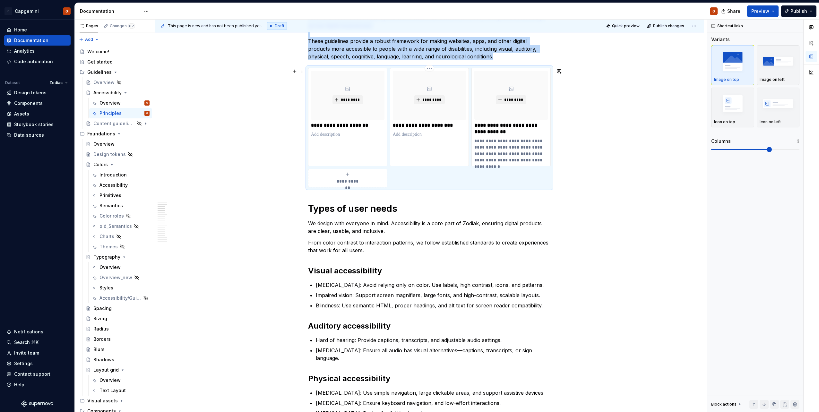
drag, startPoint x: 441, startPoint y: 141, endPoint x: 439, endPoint y: 128, distance: 13.7
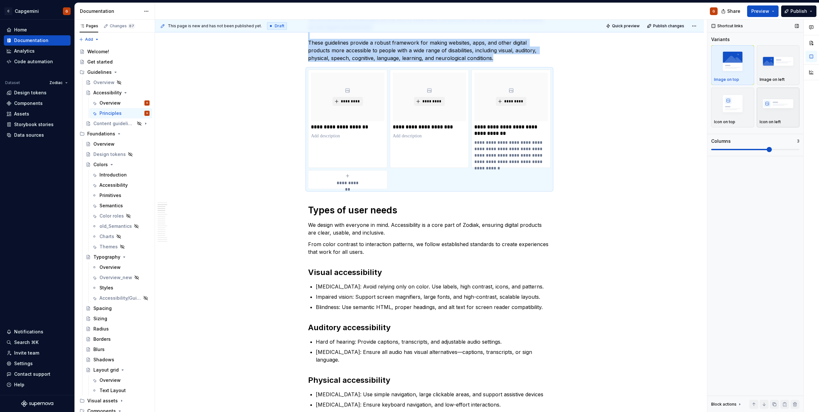
click at [761, 106] on img "button" at bounding box center [778, 103] width 37 height 23
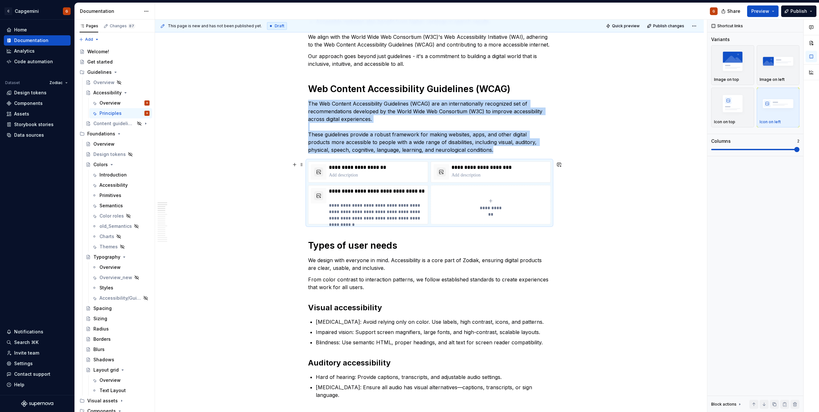
scroll to position [218, 0]
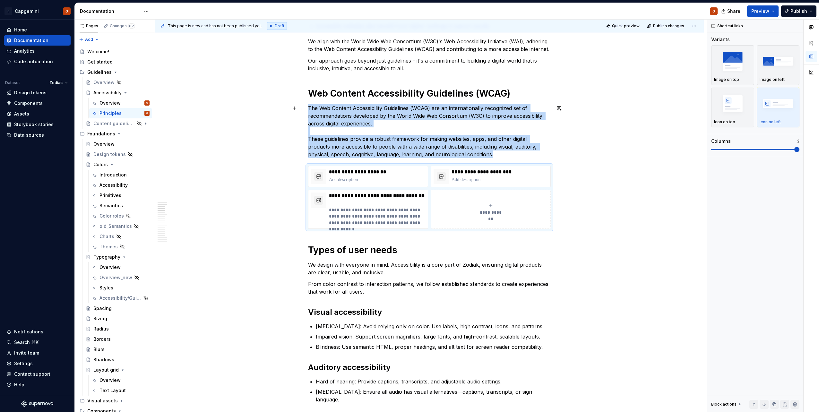
click at [485, 152] on p "The Web Content Accessibility Guidelines (WCAG) are an internationally recogniz…" at bounding box center [429, 131] width 243 height 54
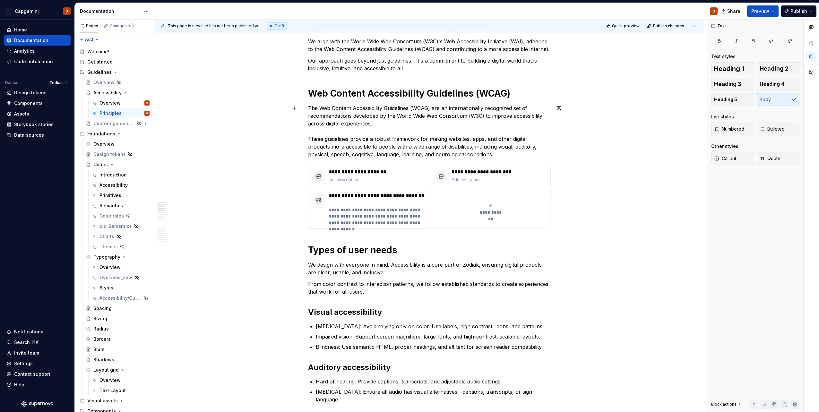
scroll to position [250, 0]
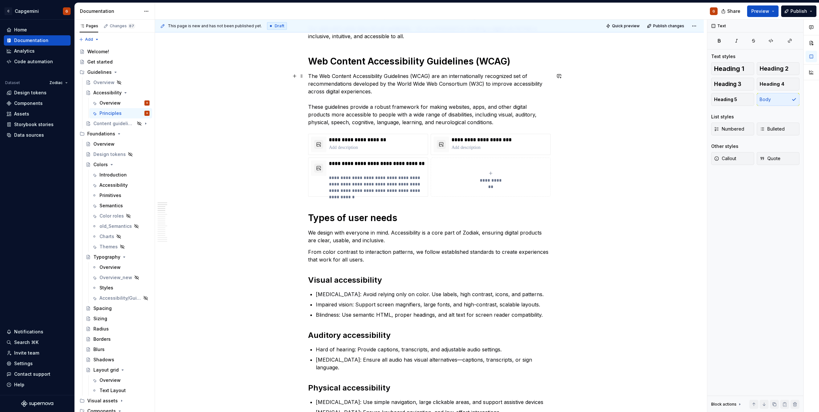
click at [513, 124] on p "The Web Content Accessibility Guidelines (WCAG) are an internationally recogniz…" at bounding box center [429, 99] width 243 height 54
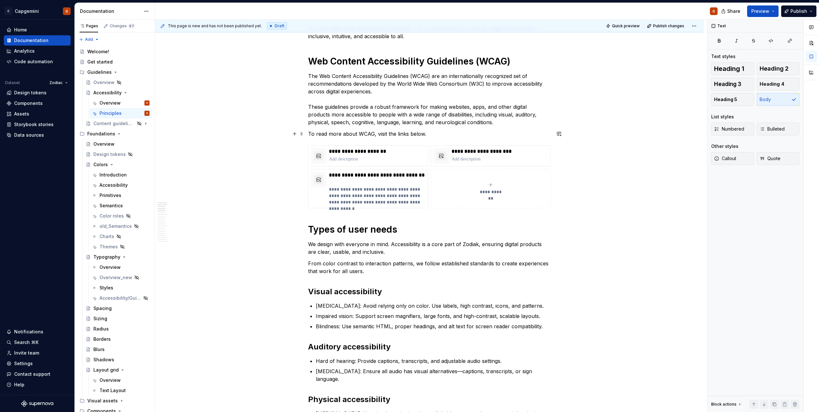
click at [323, 134] on p "To read more about WCAG, visit the links below." at bounding box center [429, 134] width 243 height 8
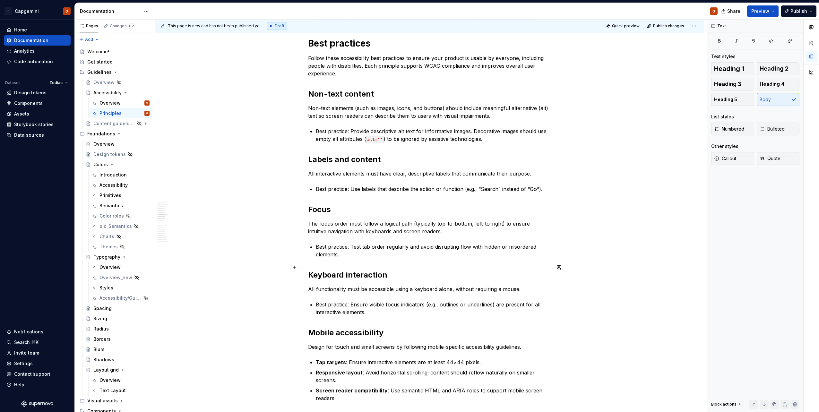
scroll to position [699, 0]
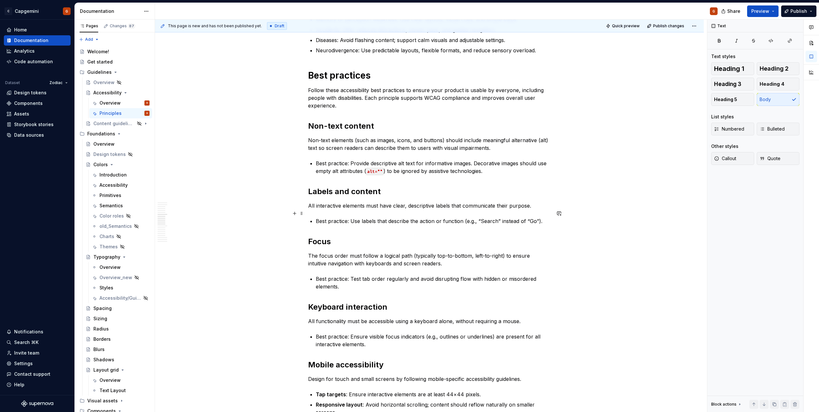
click at [313, 215] on div "**********" at bounding box center [429, 306] width 243 height 1756
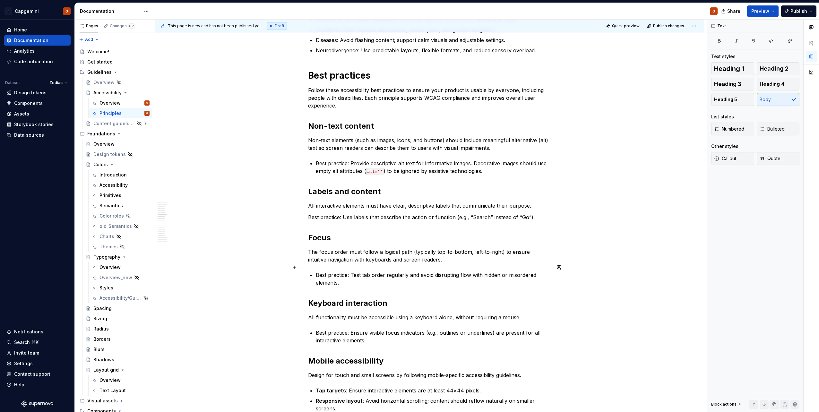
click at [317, 271] on p "Best practice: Test tab order regularly and avoid disrupting flow with hidden o…" at bounding box center [433, 278] width 235 height 15
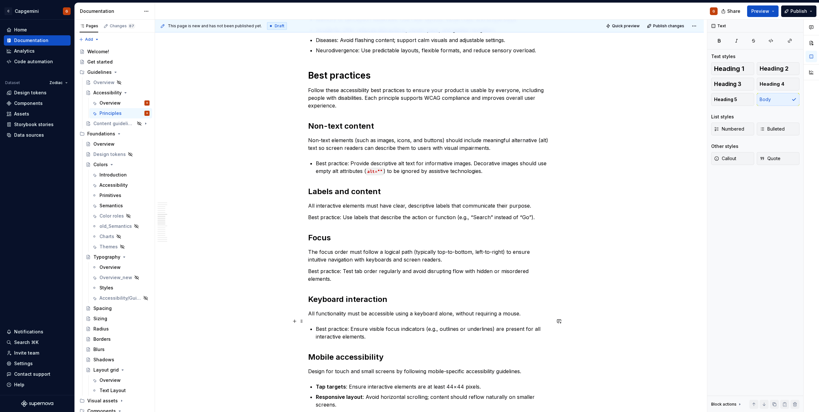
click at [315, 320] on div "**********" at bounding box center [429, 302] width 243 height 1748
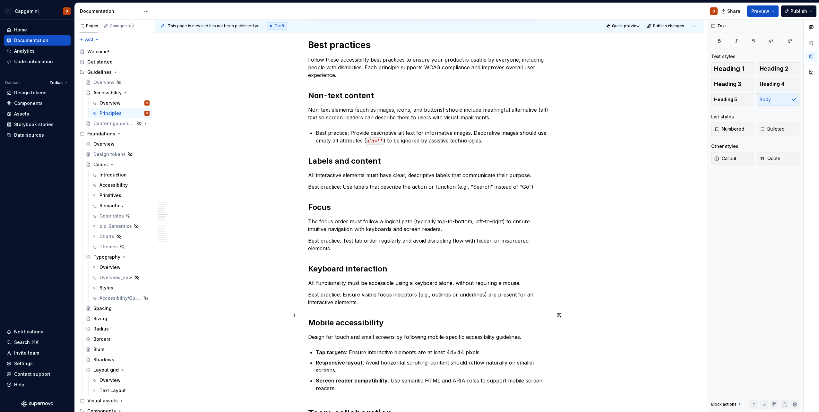
scroll to position [763, 0]
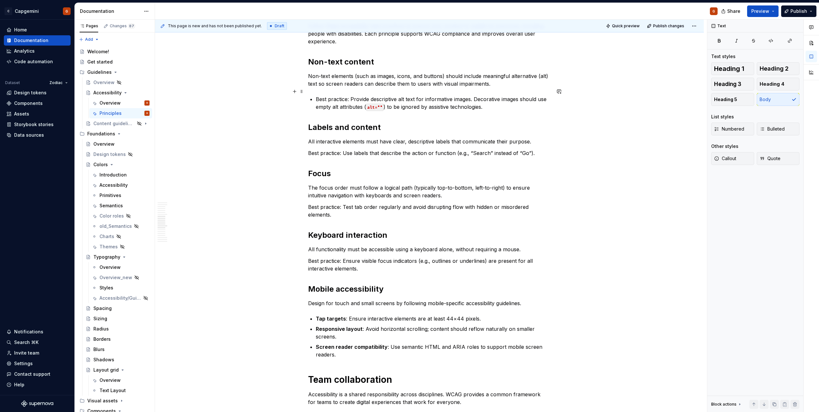
click at [317, 95] on p "Best practice: Provide descriptive alt text for informative images. Decorative …" at bounding box center [433, 102] width 235 height 15
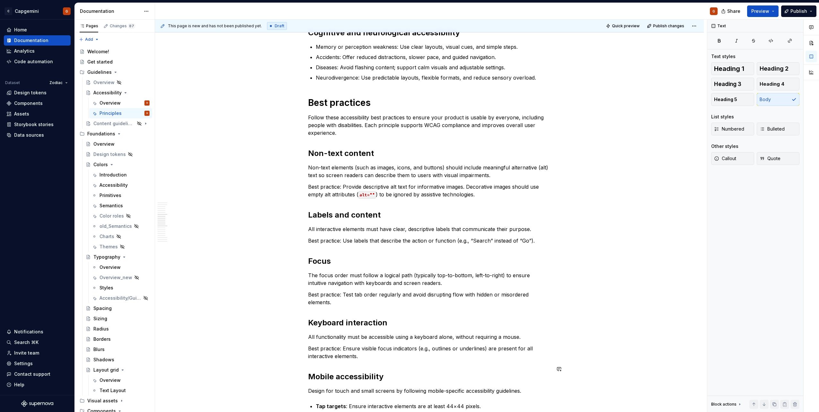
scroll to position [667, 0]
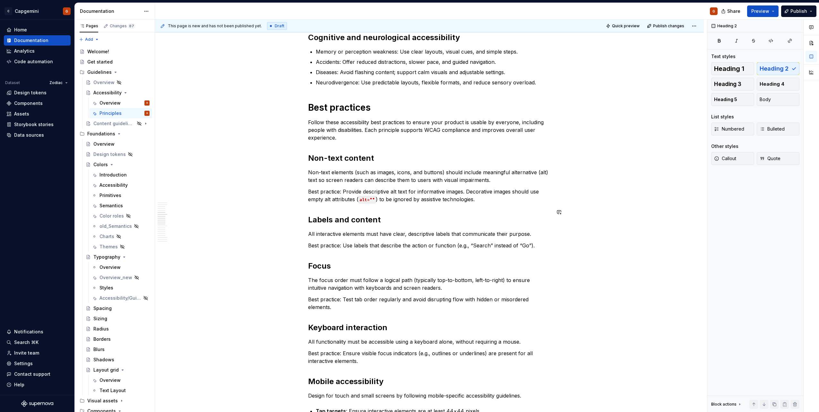
click at [338, 200] on div "**********" at bounding box center [429, 330] width 243 height 1740
click at [352, 242] on p "Best practice: Use labels that describe the action or function (e.g., “Search” …" at bounding box center [429, 246] width 243 height 8
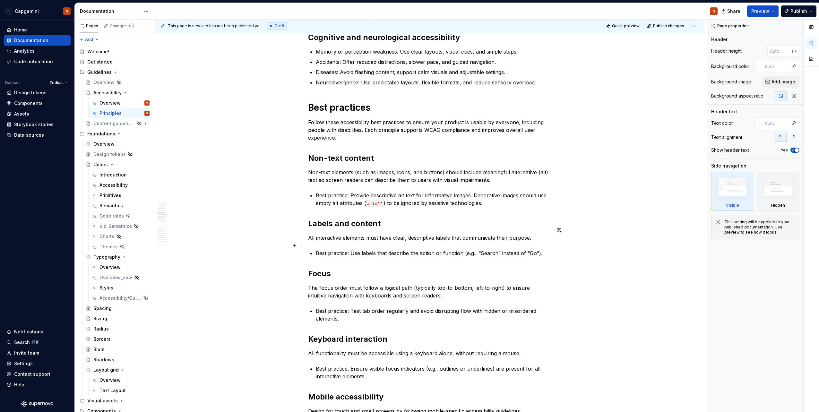
click at [316, 242] on div "**********" at bounding box center [429, 338] width 243 height 1756
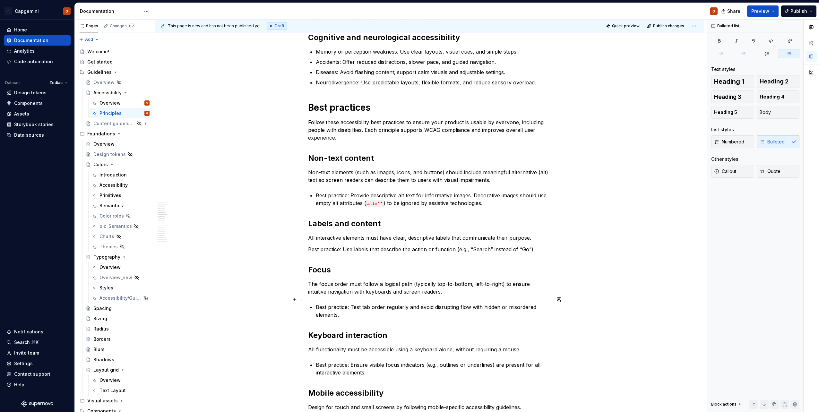
click at [319, 303] on p "Best practice: Test tab order regularly and avoid disrupting flow with hidden o…" at bounding box center [433, 310] width 235 height 15
click at [317, 303] on p "Best practice: Test tab order regularly and avoid disrupting flow with hidden o…" at bounding box center [433, 310] width 235 height 15
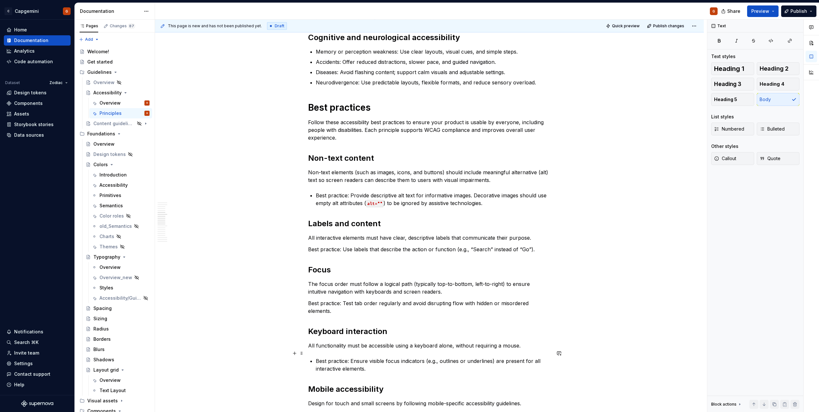
click at [317, 357] on p "Best practice: Ensure visible focus indicators (e.g., outlines or underlines) a…" at bounding box center [433, 364] width 235 height 15
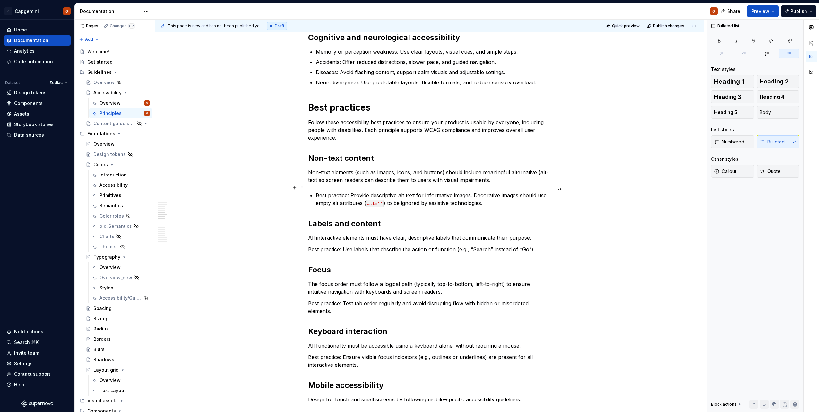
click at [315, 188] on div "**********" at bounding box center [429, 332] width 243 height 1744
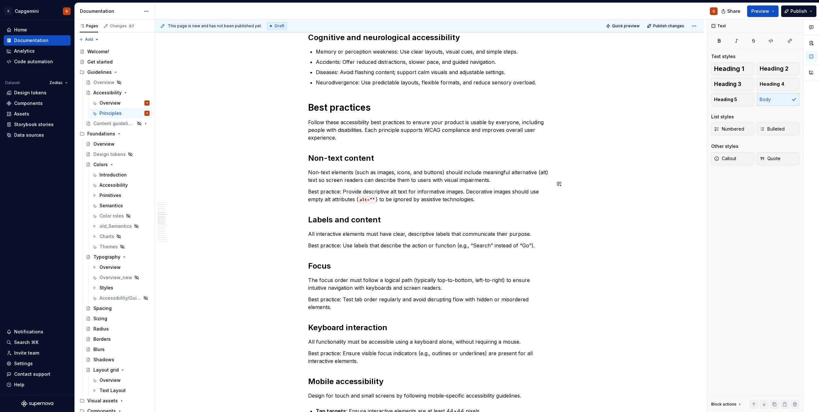
click at [400, 180] on div "**********" at bounding box center [429, 330] width 243 height 1740
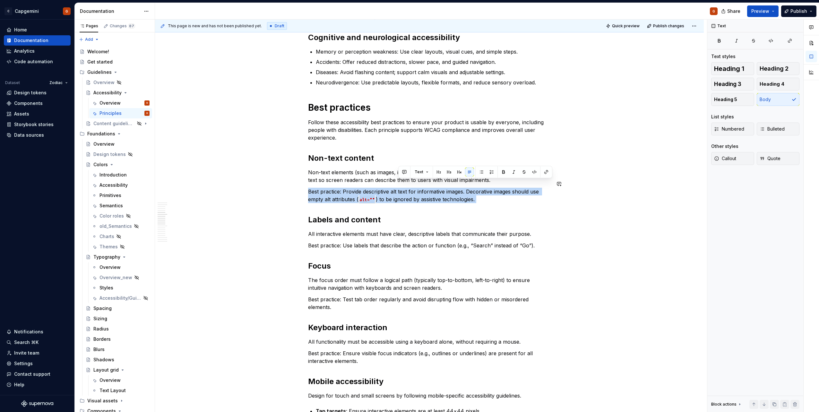
click at [400, 180] on div "**********" at bounding box center [429, 330] width 243 height 1740
click at [459, 188] on p "Best practice: Provide descriptive alt text for informative images. Decorative …" at bounding box center [429, 195] width 243 height 15
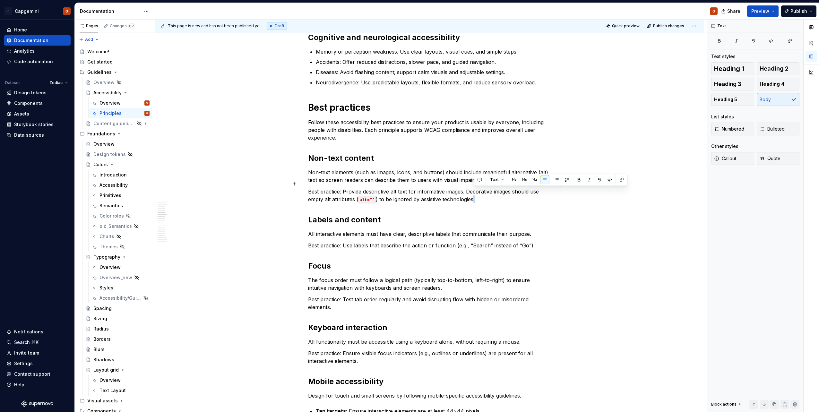
click at [474, 192] on p "Best practice: Provide descriptive alt text for informative images. Decorative …" at bounding box center [429, 195] width 243 height 15
click at [480, 194] on p "Best practice: Provide descriptive alt text for informative images. Decorative …" at bounding box center [429, 195] width 243 height 15
drag, startPoint x: 466, startPoint y: 185, endPoint x: 310, endPoint y: 184, distance: 156.0
click at [310, 188] on p "Best practice: Provide descriptive alt text for informative images. Decorative …" at bounding box center [429, 195] width 243 height 15
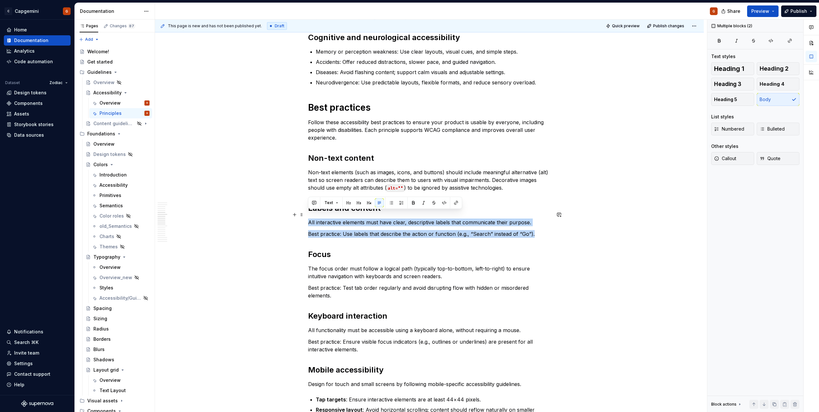
drag, startPoint x: 534, startPoint y: 227, endPoint x: 309, endPoint y: 212, distance: 225.8
click at [309, 212] on div "**********" at bounding box center [429, 324] width 243 height 1729
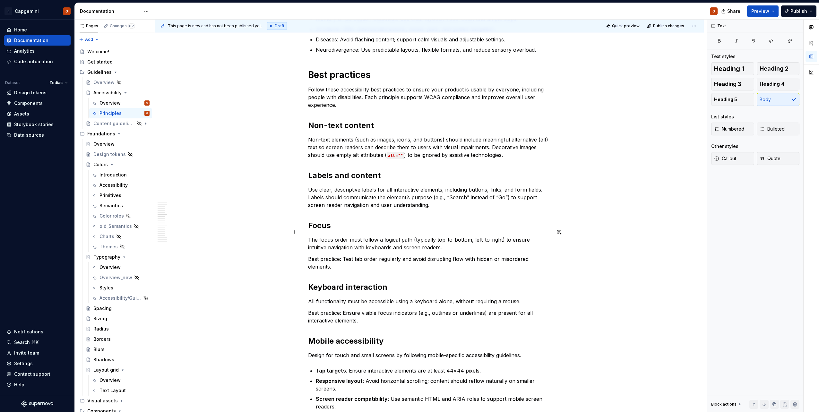
scroll to position [731, 0]
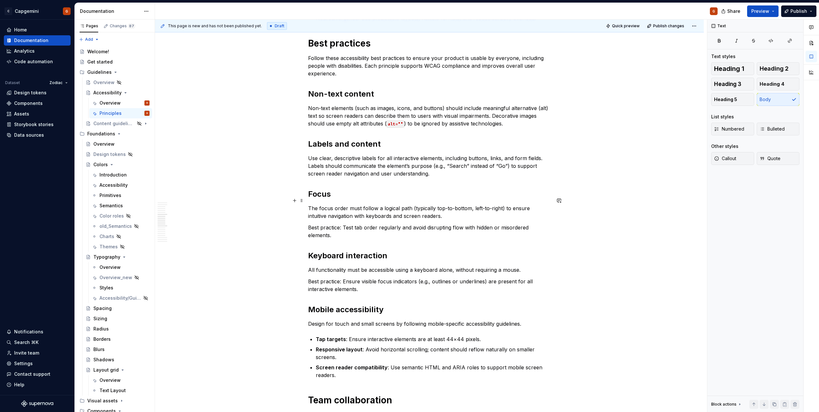
click at [453, 210] on p "The focus order must follow a logical path (typically top-to-bottom, left-to-ri…" at bounding box center [429, 211] width 243 height 15
click at [361, 228] on p "Best practice: Test tab order regularly and avoid disrupting flow with hidden o…" at bounding box center [429, 231] width 243 height 15
click at [427, 210] on p "The focus order must follow a logical path (typically top-to-bottom, left-to-ri…" at bounding box center [429, 211] width 243 height 15
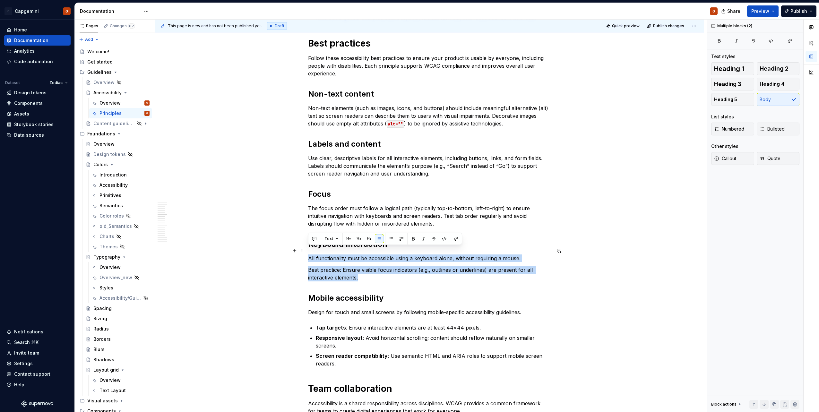
drag, startPoint x: 352, startPoint y: 268, endPoint x: 305, endPoint y: 251, distance: 50.8
click at [305, 251] on div "**********" at bounding box center [429, 314] width 549 height 1868
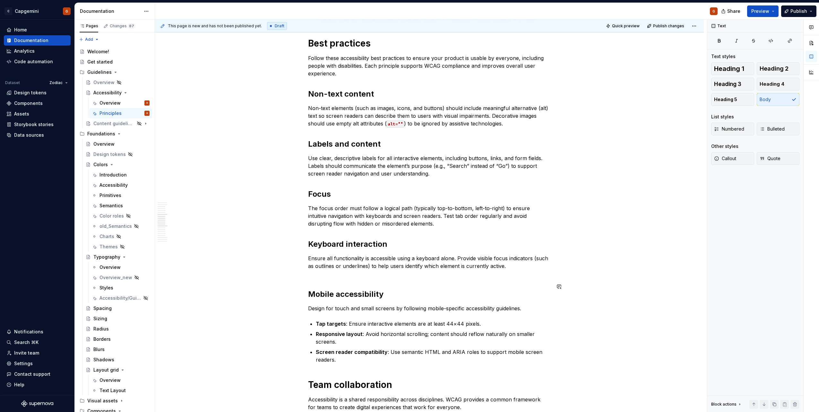
click at [428, 267] on p "Ensure all functionality is accessible using a keyboard alone. Provide visible …" at bounding box center [429, 266] width 243 height 23
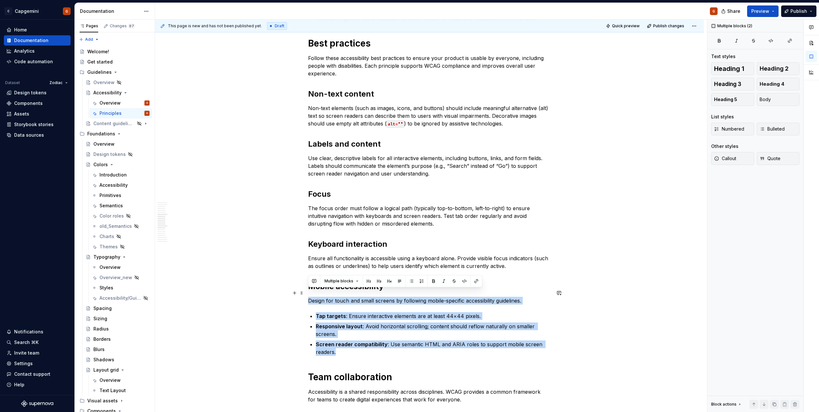
drag, startPoint x: 356, startPoint y: 343, endPoint x: 305, endPoint y: 292, distance: 72.6
click at [305, 292] on div "**********" at bounding box center [429, 308] width 549 height 1856
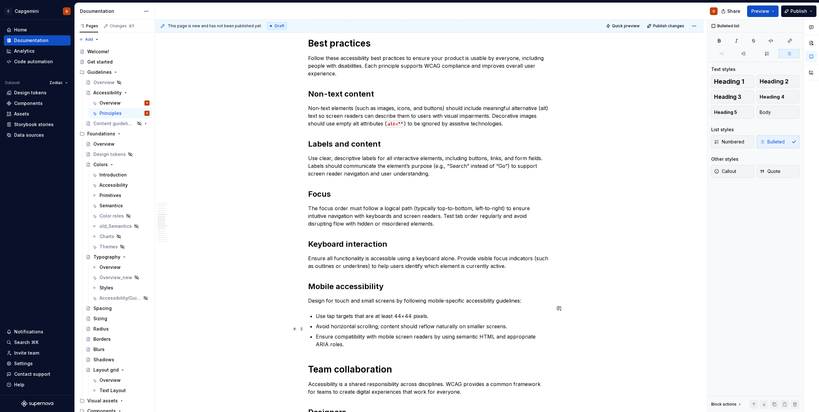
click at [374, 334] on p "Ensure compatibility with mobile screen readers by using semantic HTML and appr…" at bounding box center [433, 340] width 235 height 15
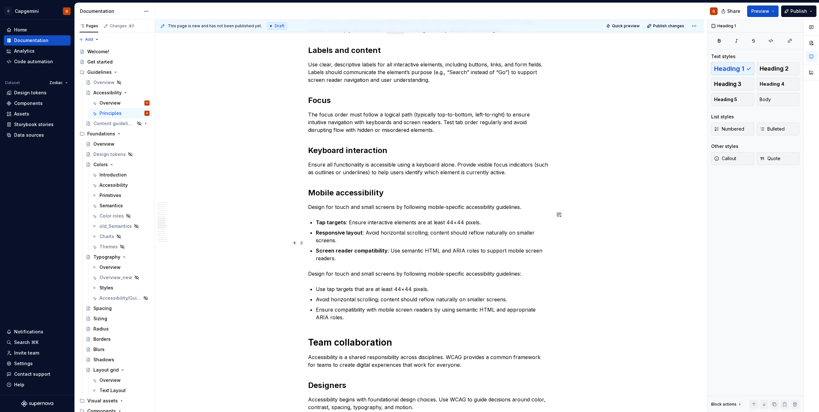
scroll to position [827, 0]
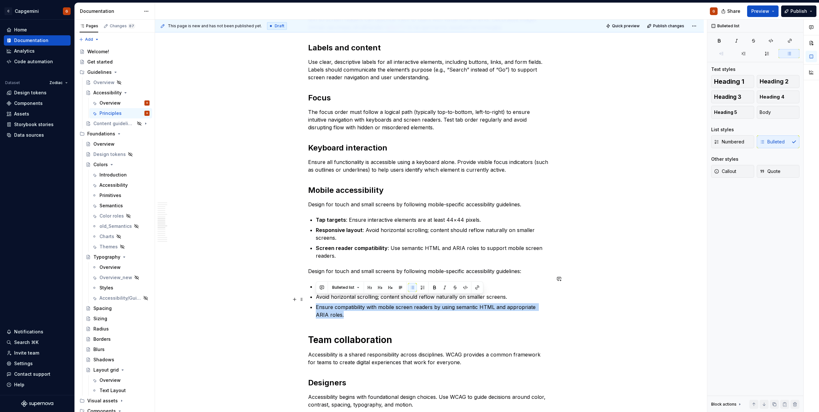
drag, startPoint x: 337, startPoint y: 305, endPoint x: 317, endPoint y: 302, distance: 20.5
click at [317, 303] on p "Ensure compatibility with mobile screen readers by using semantic HTML and appr…" at bounding box center [433, 310] width 235 height 15
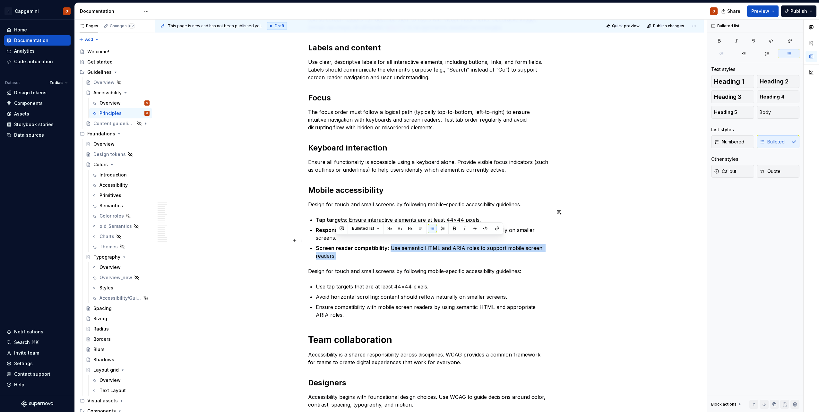
drag, startPoint x: 336, startPoint y: 249, endPoint x: 388, endPoint y: 240, distance: 52.7
click at [388, 244] on p "Screen reader compatibility : Use semantic HTML and ARIA roles to support mobil…" at bounding box center [433, 251] width 235 height 15
copy p "Use semantic HTML and ARIA roles to support mobile screen readers."
click at [342, 249] on p "Screen reader compatibility : Use semantic HTML and ARIA roles to support mobil…" at bounding box center [433, 251] width 235 height 15
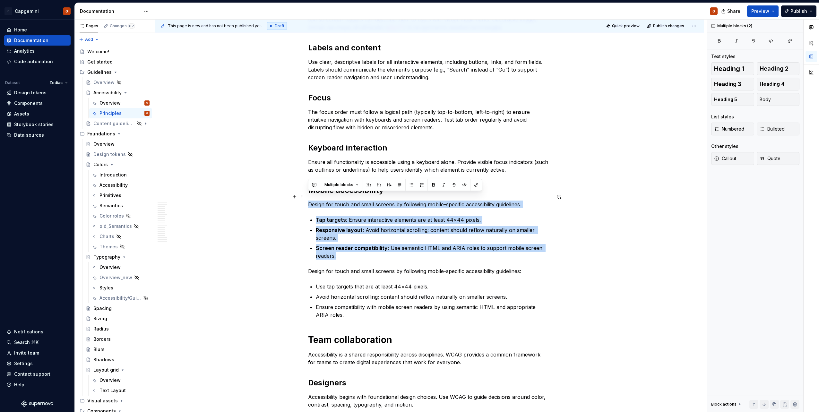
drag, startPoint x: 345, startPoint y: 246, endPoint x: 285, endPoint y: 200, distance: 76.0
click at [285, 200] on div "**********" at bounding box center [429, 241] width 549 height 1915
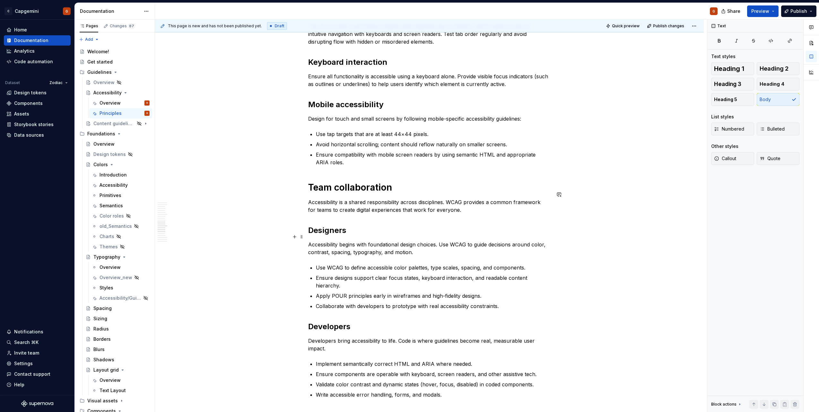
scroll to position [924, 0]
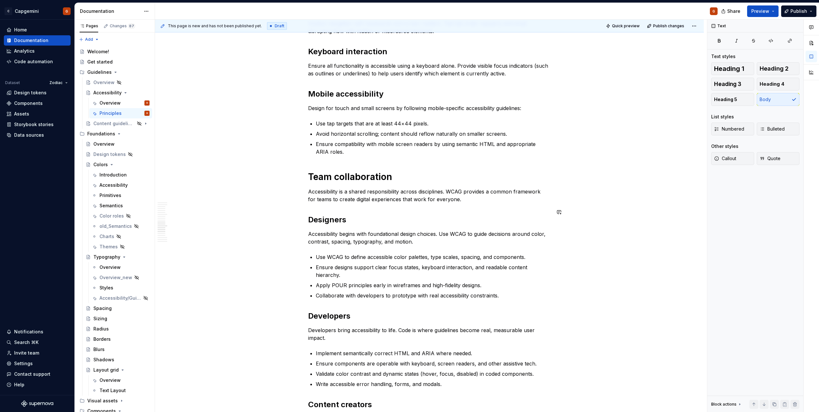
click at [397, 202] on div "**********" at bounding box center [429, 54] width 243 height 1702
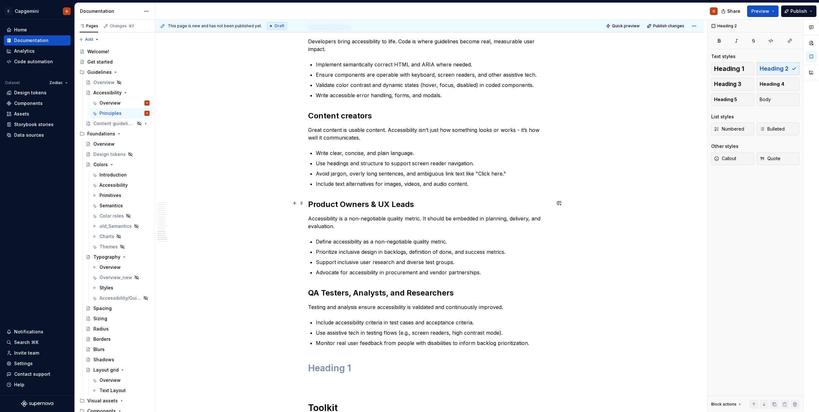
scroll to position [1341, 0]
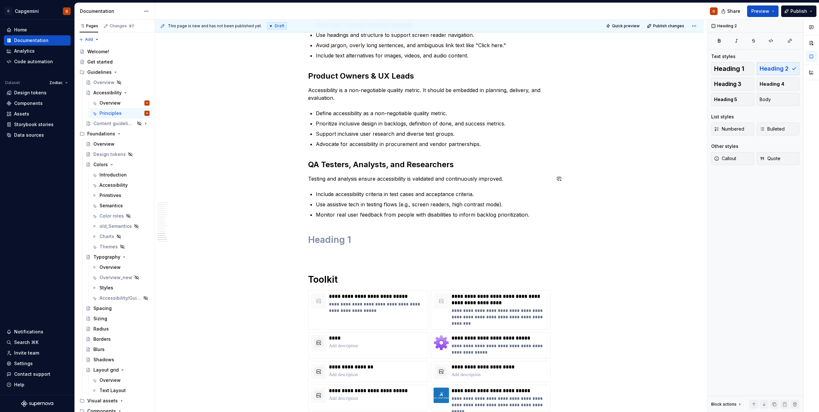
click at [376, 234] on h1 at bounding box center [429, 240] width 243 height 12
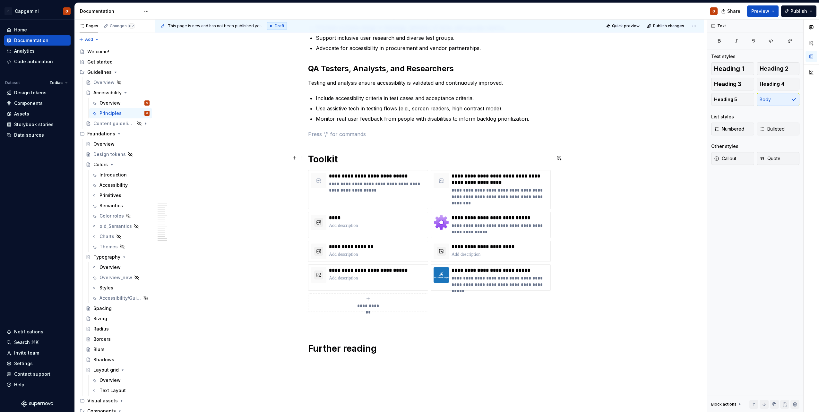
scroll to position [1437, 0]
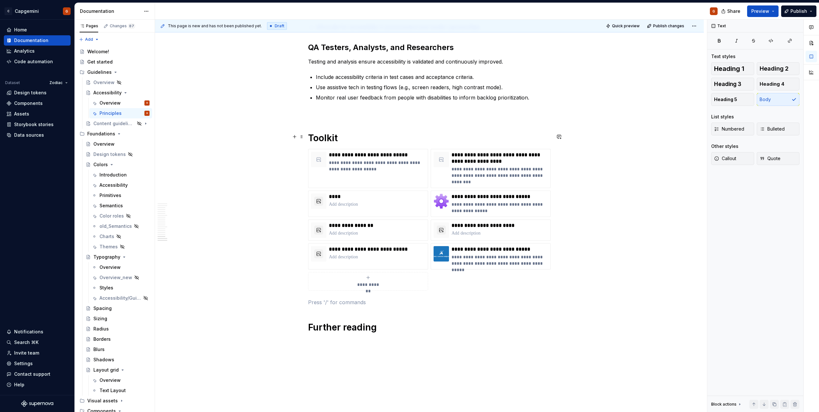
scroll to position [1469, 0]
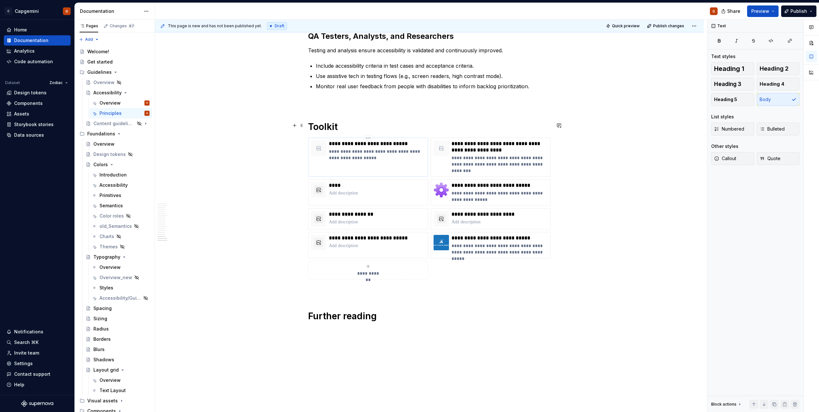
drag, startPoint x: 349, startPoint y: 136, endPoint x: 364, endPoint y: 126, distance: 17.5
click at [349, 148] on p "**********" at bounding box center [377, 154] width 96 height 13
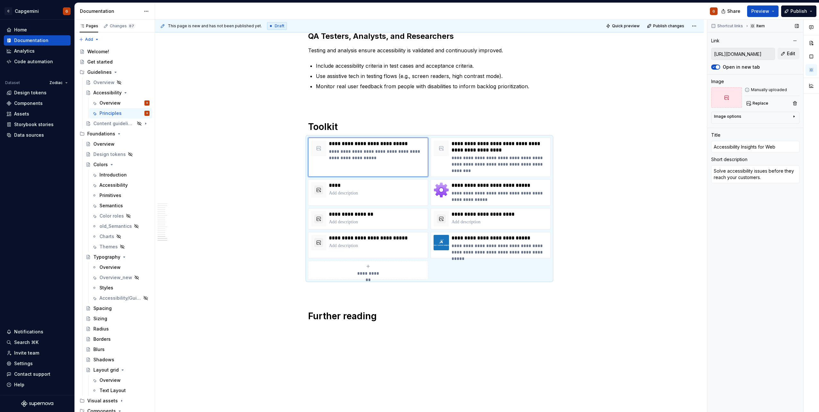
click at [749, 54] on input "[URL][DOMAIN_NAME]" at bounding box center [743, 54] width 63 height 12
click at [361, 190] on p at bounding box center [377, 193] width 96 height 6
type textarea "*"
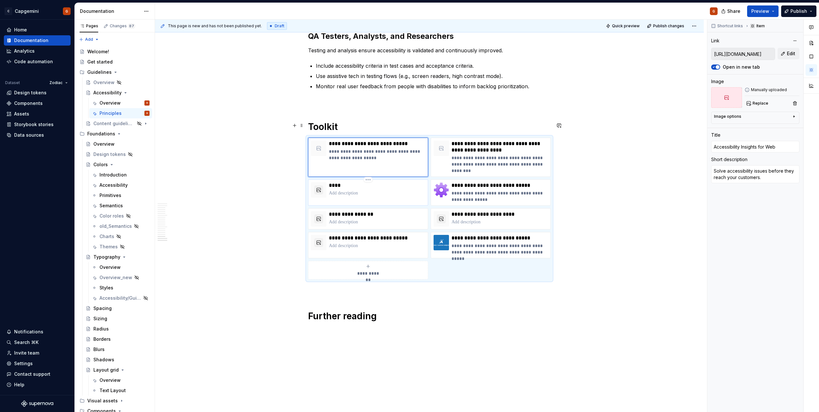
type input "[URL][DOMAIN_NAME]"
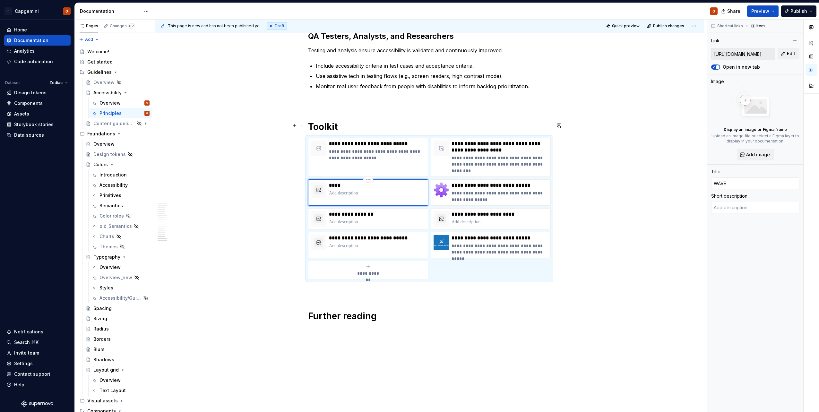
paste div
type textarea "*"
type textarea "provides visual feedback about the accessibility of your web content"
click at [331, 190] on p "**********" at bounding box center [377, 196] width 96 height 13
type textarea "*"
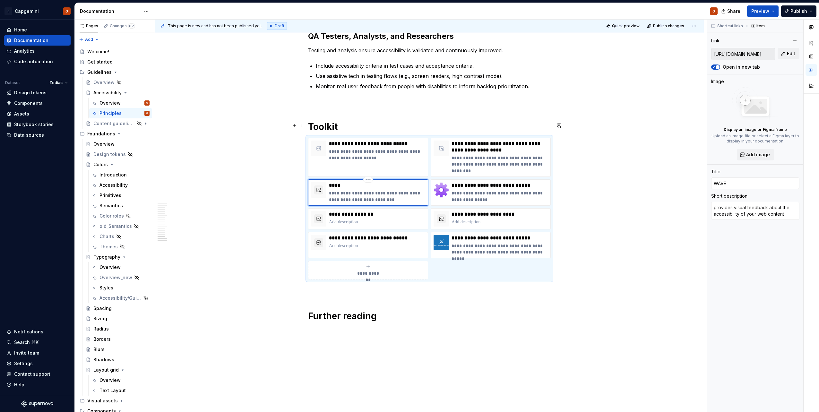
type textarea "rovides visual feedback about the accessibility of your web content"
type textarea "*"
type textarea "Provides visual feedback about the accessibility of your web content"
click at [386, 211] on p "**********" at bounding box center [377, 214] width 96 height 6
type textarea "*"
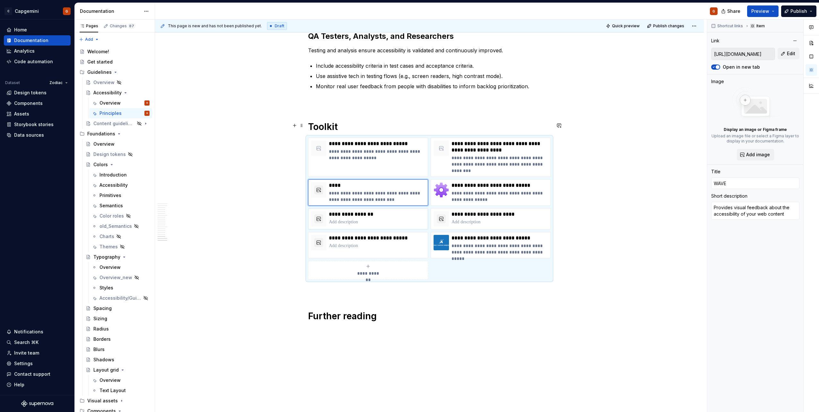
type input "[URL][DOMAIN_NAME]"
type input "DigitA11y Tublets"
click at [741, 57] on input "[URL][DOMAIN_NAME]" at bounding box center [743, 54] width 63 height 12
click at [742, 57] on input "[URL][DOMAIN_NAME]" at bounding box center [743, 54] width 63 height 12
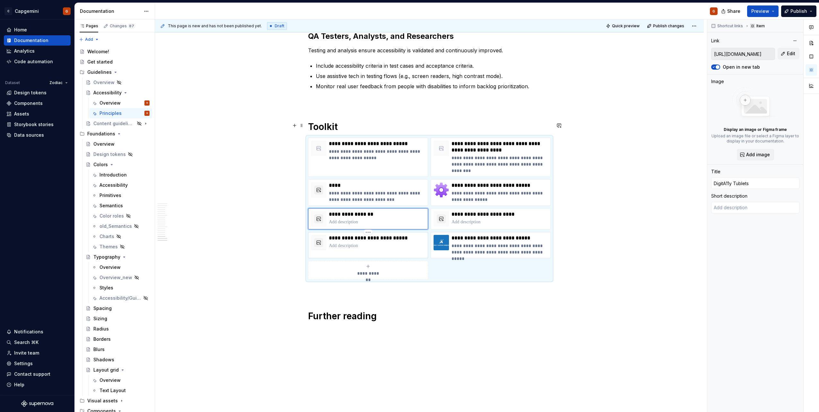
click at [363, 235] on p "**********" at bounding box center [377, 238] width 96 height 6
type textarea "*"
type input "[URL][DOMAIN_NAME]"
type input "EqualWeb Accessibility Checker"
click at [751, 182] on input "EqualWeb Accessibility Checker" at bounding box center [755, 183] width 88 height 12
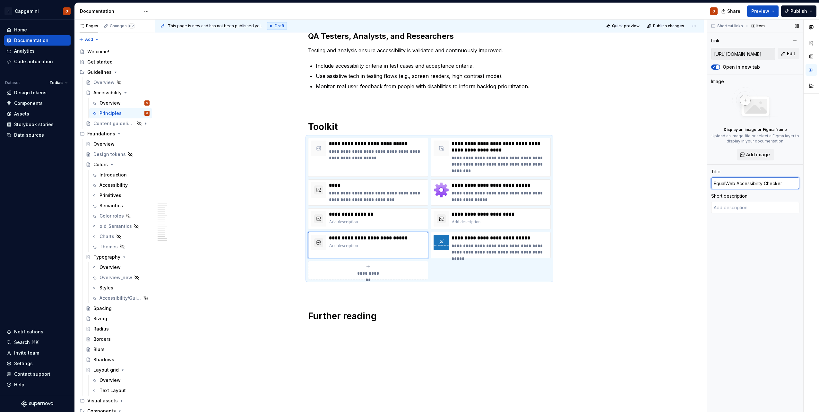
click at [751, 182] on input "EqualWeb Accessibility Checker" at bounding box center [755, 183] width 88 height 12
click at [755, 53] on input "[URL][DOMAIN_NAME]" at bounding box center [743, 54] width 63 height 12
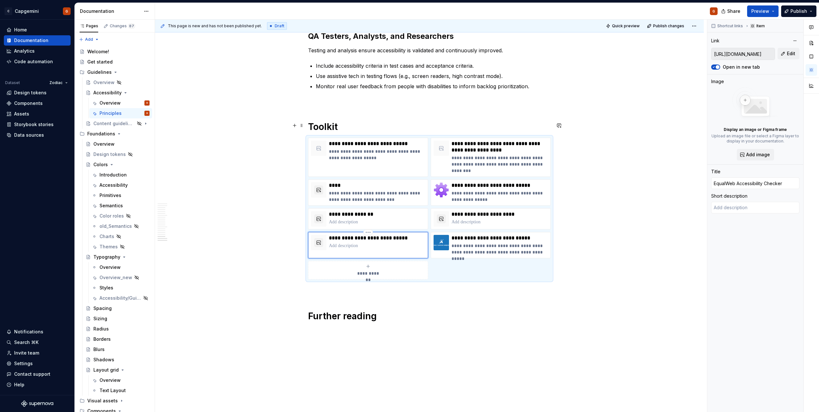
click at [340, 243] on p at bounding box center [377, 246] width 96 height 6
paste div
type textarea "*"
type textarea "real-time web accessibility testing tool that validates ADA and WCAG 2.2 compli…"
click at [330, 243] on p "**********" at bounding box center [377, 249] width 96 height 13
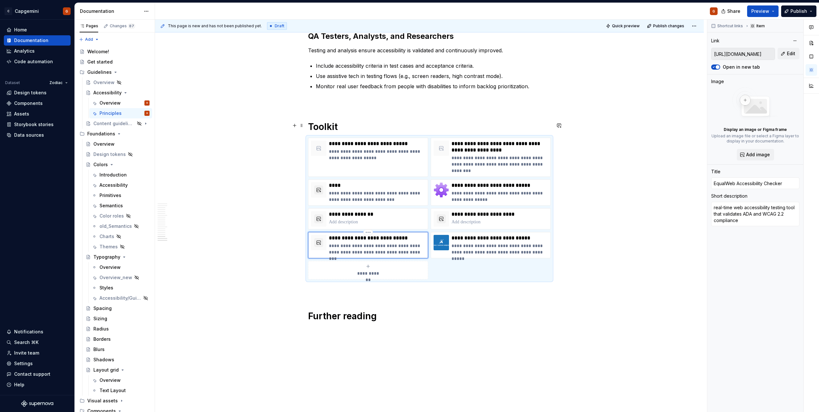
type textarea "*"
type textarea "eal-time web accessibility testing tool that validates ADA and WCAG 2.2 complia…"
type textarea "*"
type textarea "Real-time web accessibility testing tool that validates ADA and WCAG 2.2 compli…"
click at [418, 243] on p "**********" at bounding box center [377, 249] width 96 height 13
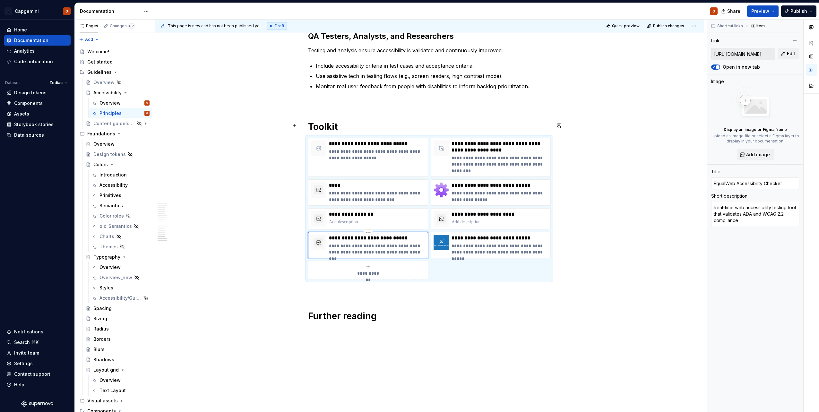
type textarea "*"
type textarea "Real-time web accessibility testing tool that validates ADA and WCAG 2.2 compli…"
click at [495, 155] on p "**********" at bounding box center [500, 164] width 96 height 19
type textarea "*"
type input "[URL][DOMAIN_NAME]"
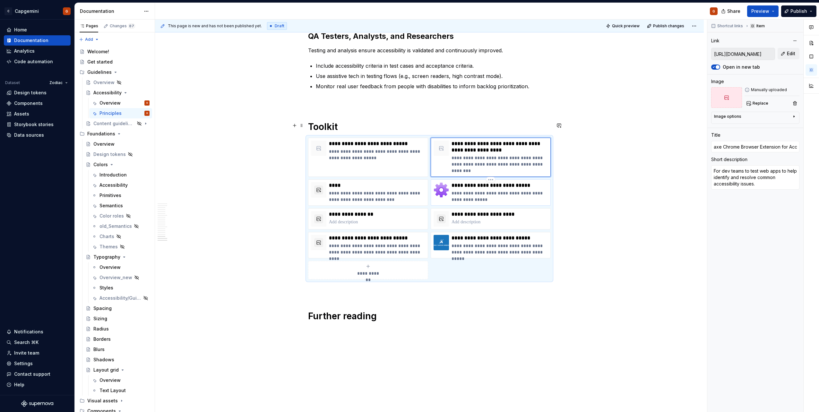
click at [495, 190] on p "**********" at bounding box center [500, 196] width 96 height 13
type textarea "*"
type input "[URL][DOMAIN_NAME]"
type input "Web Developer Toolbar (Chrome)"
type textarea "Adds a toolbar button with various web developer tools."
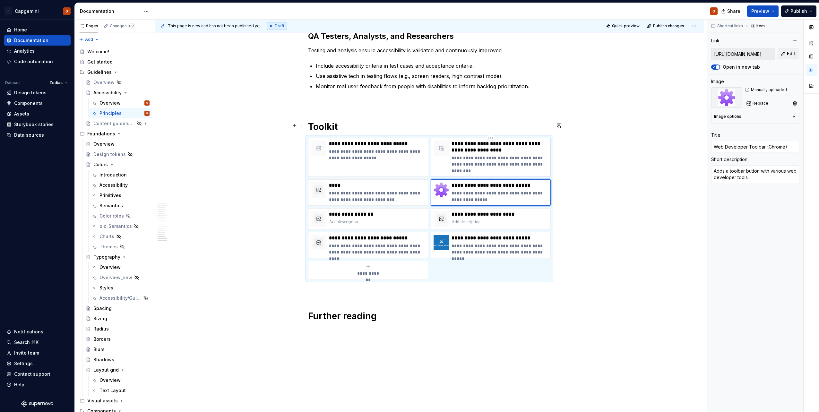
click at [466, 155] on p "**********" at bounding box center [500, 164] width 96 height 19
type textarea "*"
type input "[URL][DOMAIN_NAME]"
type input "axe Chrome Browser Extension for Accessibility Testing"
type textarea "For dev teams to test web apps to help identify and resolve common accessibilit…"
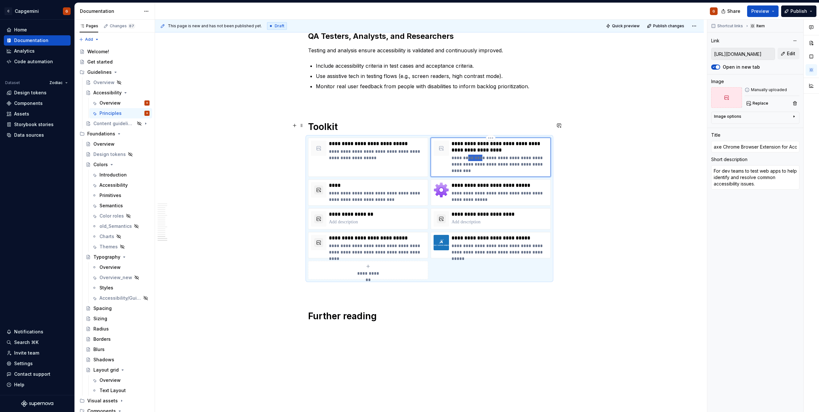
drag, startPoint x: 466, startPoint y: 143, endPoint x: 481, endPoint y: 141, distance: 14.9
click at [481, 155] on p "**********" at bounding box center [500, 164] width 96 height 19
type textarea "*"
type textarea "For deve to test web apps to help identify and resolve common accessibility iss…"
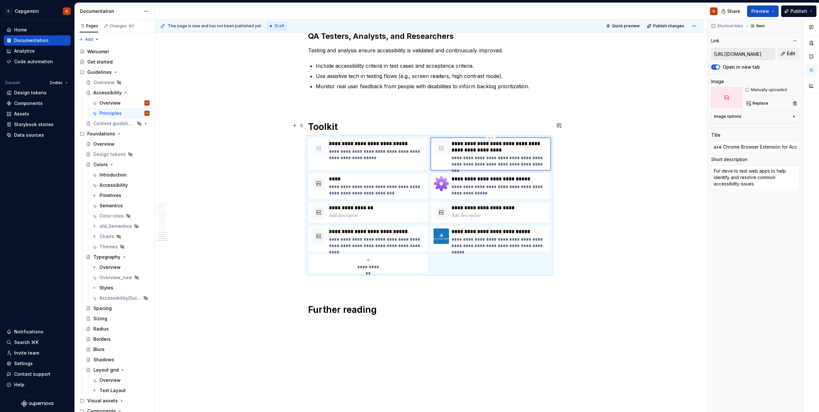
type textarea "*"
type textarea "For devel to test web apps to help identify and resolve common accessibility is…"
type textarea "*"
type textarea "For develo to test web apps to help identify and resolve common accessibility i…"
type textarea "*"
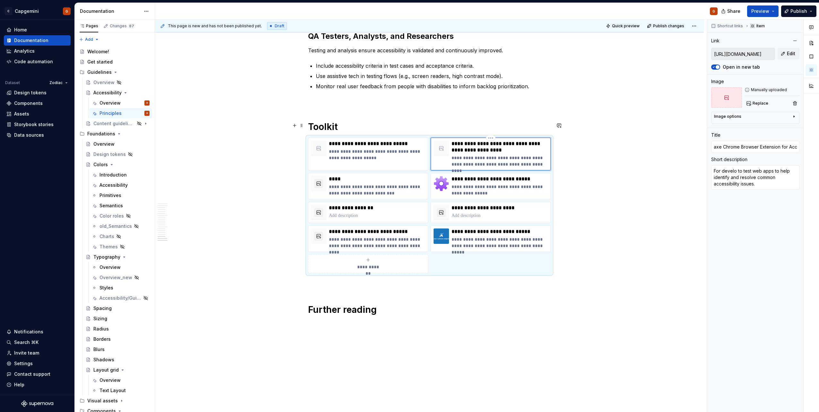
type textarea "For develope to test web apps to help identify and resolve common accessibility…"
type textarea "*"
type textarea "For developer to test web apps to help identify and resolve common accessibilit…"
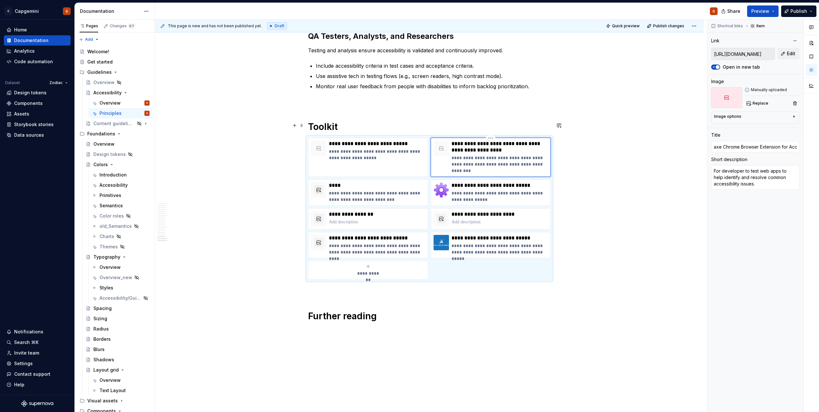
type textarea "*"
type textarea "For developers to test web apps to help identify and resolve common accessibili…"
click at [498, 190] on p "**********" at bounding box center [500, 196] width 96 height 13
type textarea "*"
type input "[URL][DOMAIN_NAME]"
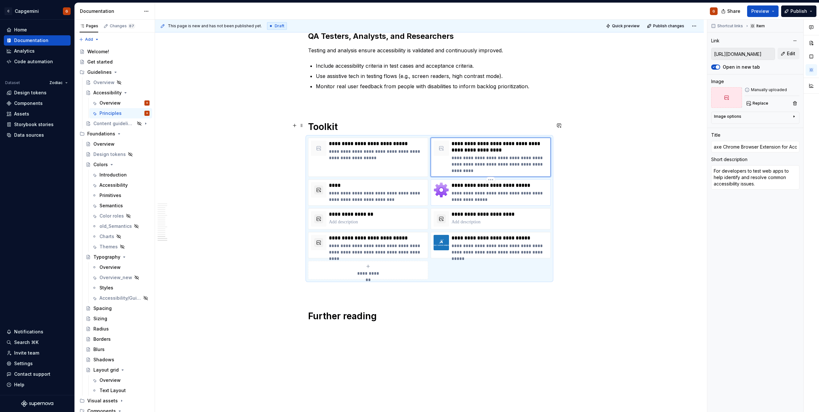
type input "Web Developer Toolbar (Chrome)"
type textarea "Adds a toolbar button with various web developer tools."
click at [751, 51] on input "[URL][DOMAIN_NAME]" at bounding box center [743, 54] width 63 height 12
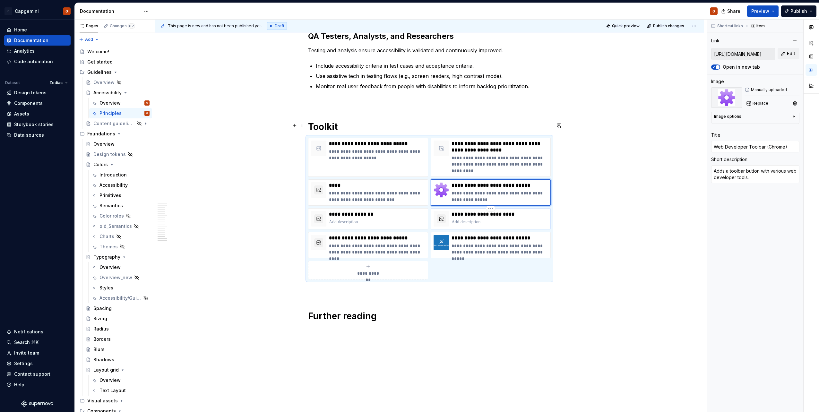
click at [484, 219] on p at bounding box center [500, 222] width 96 height 6
type textarea "*"
type input "[URL][DOMAIN_NAME]"
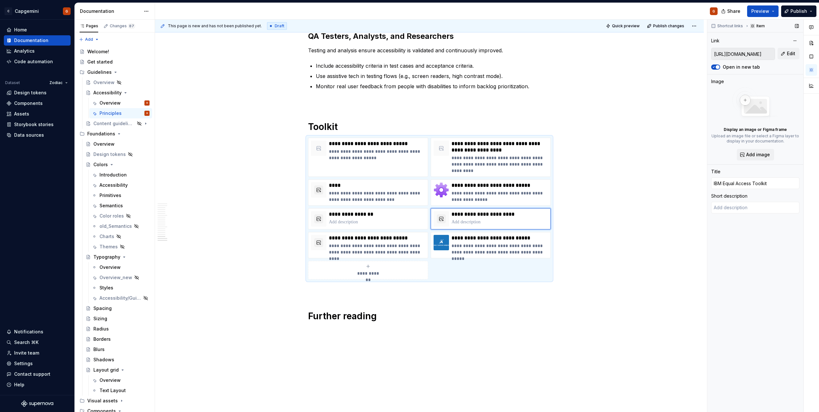
click at [762, 51] on input "[URL][DOMAIN_NAME]" at bounding box center [743, 54] width 63 height 12
click at [478, 211] on div "**********" at bounding box center [500, 218] width 96 height 15
click at [474, 219] on p at bounding box center [500, 222] width 96 height 6
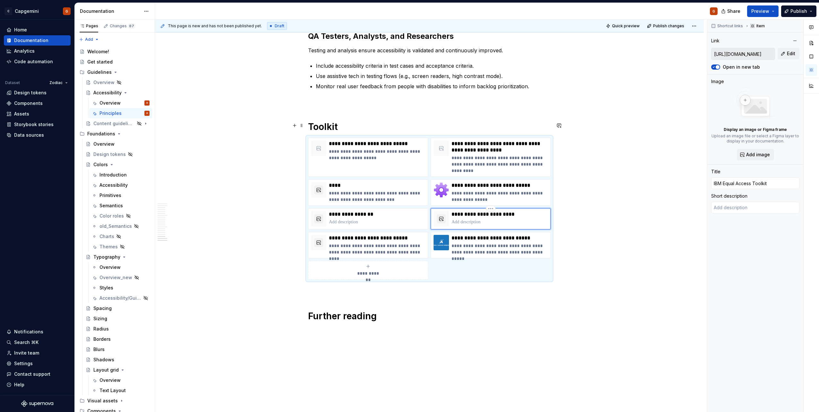
paste div
type textarea "*"
type textarea "accessibility framework that helps teams integrate inclusive design and develop…"
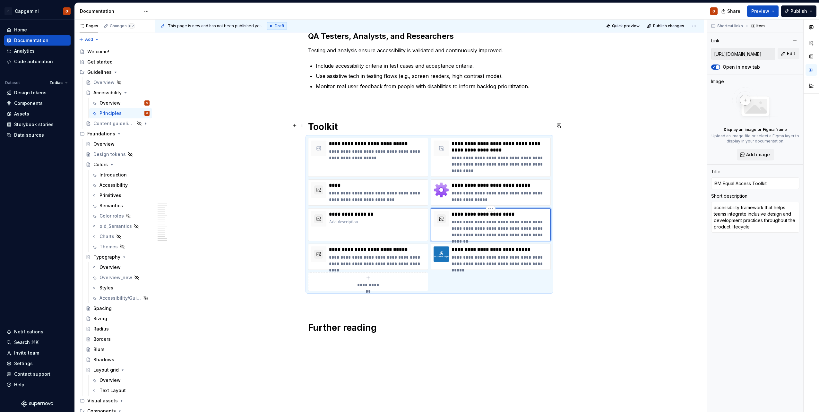
click at [456, 219] on p "**********" at bounding box center [500, 228] width 96 height 19
click at [454, 219] on p "**********" at bounding box center [500, 228] width 96 height 19
type textarea "*"
type textarea "ccessibility framework that helps teams integrate inclusive design and developm…"
type textarea "*"
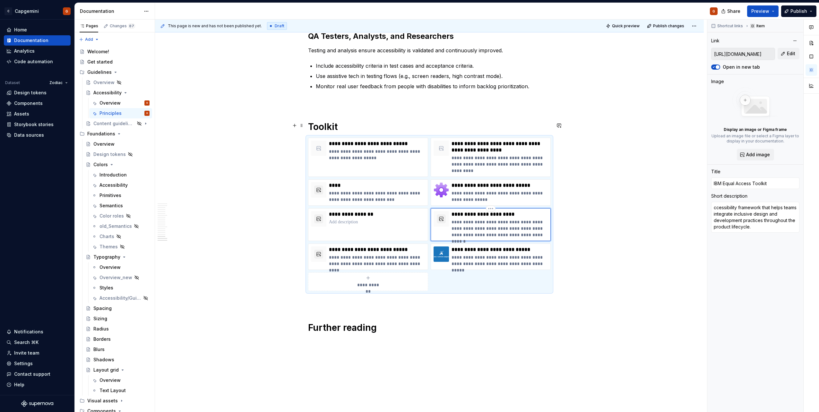
type textarea "Accessibility framework that helps teams integrate inclusive design and develop…"
click at [489, 219] on p "**********" at bounding box center [500, 228] width 96 height 19
type textarea "*"
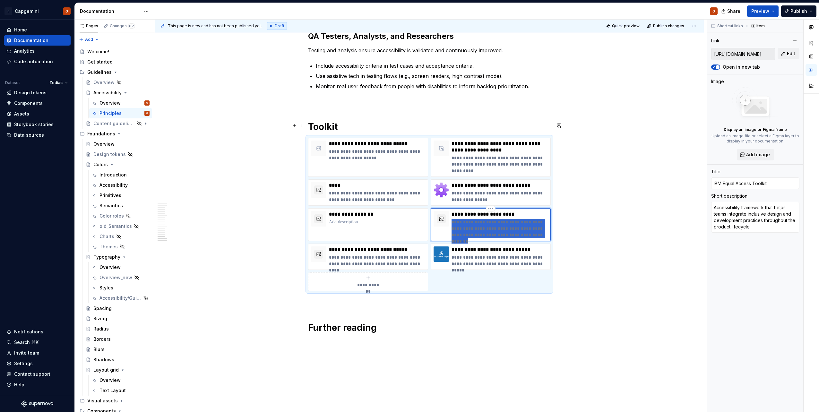
type textarea "A role-based framework for integrating accessibility throughout the product lif…"
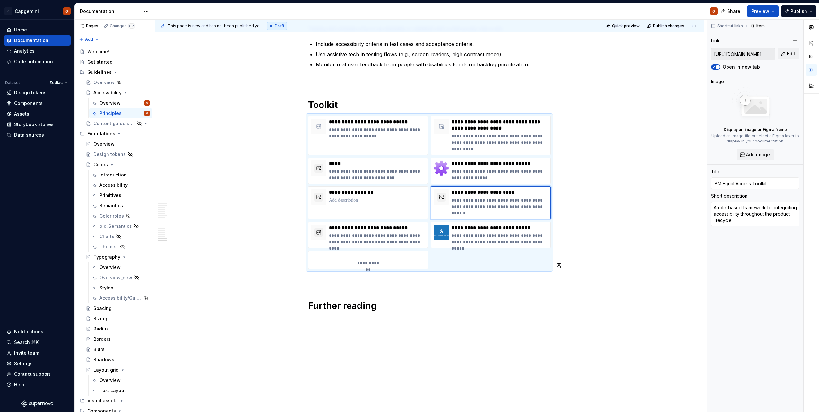
scroll to position [1519, 0]
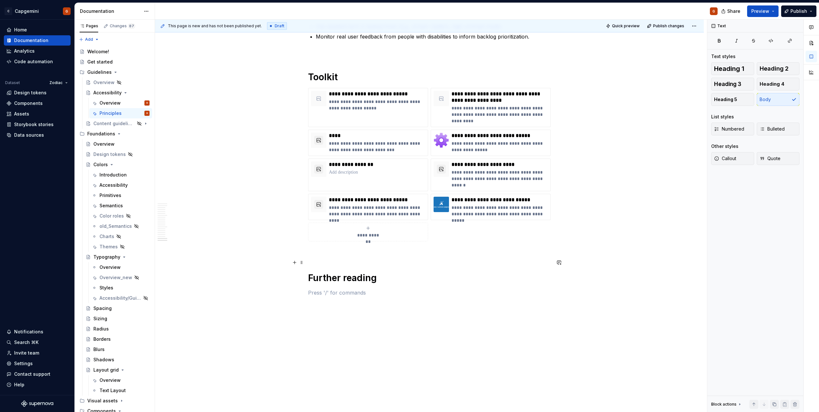
click at [360, 272] on h1 "Further reading" at bounding box center [429, 278] width 243 height 12
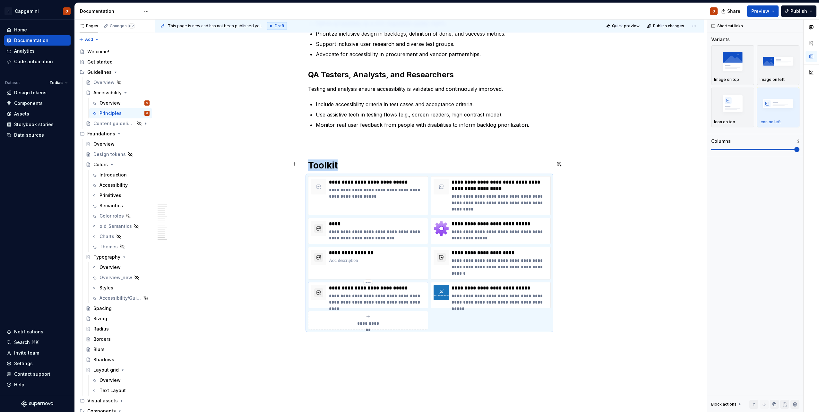
scroll to position [1400, 0]
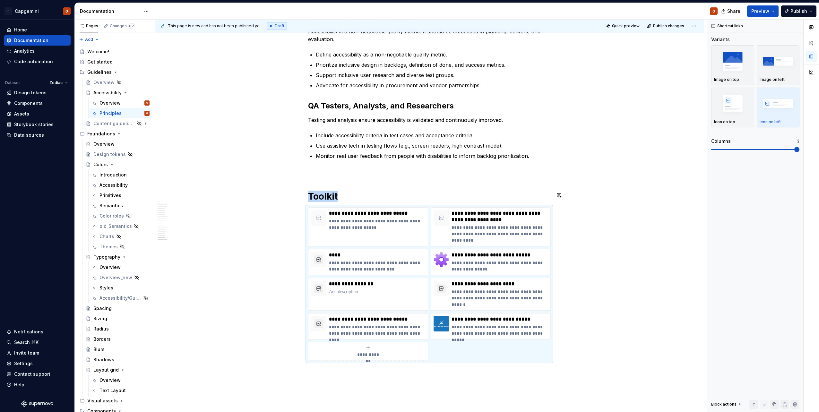
click at [352, 191] on h1 "Toolkit" at bounding box center [429, 197] width 243 height 12
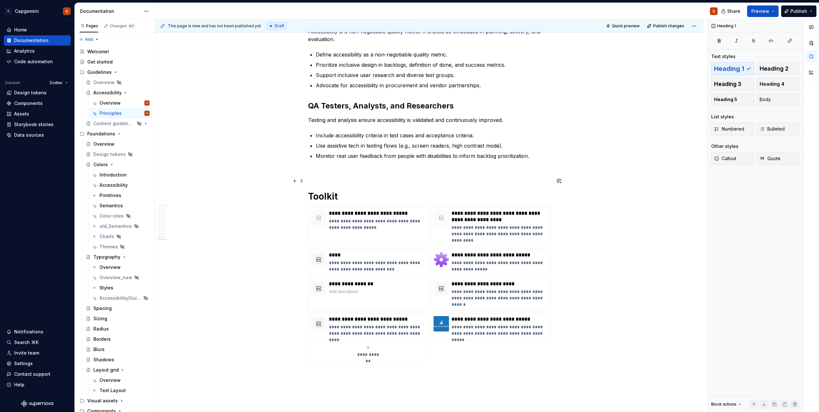
click at [344, 191] on h1 "Toolkit" at bounding box center [429, 197] width 243 height 12
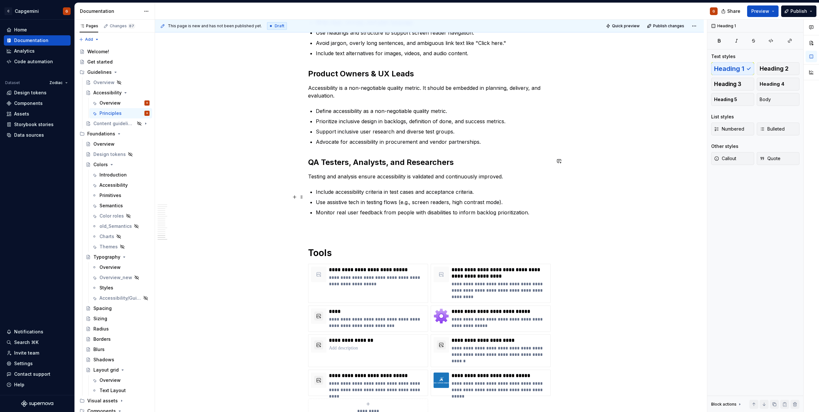
scroll to position [1368, 0]
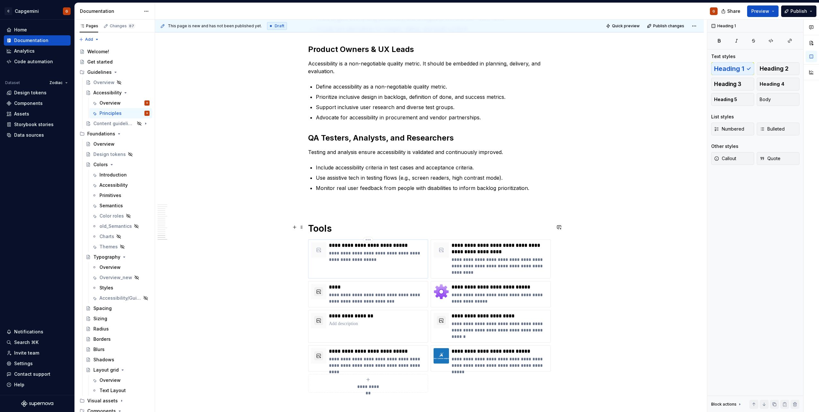
click at [321, 242] on div at bounding box center [318, 249] width 15 height 15
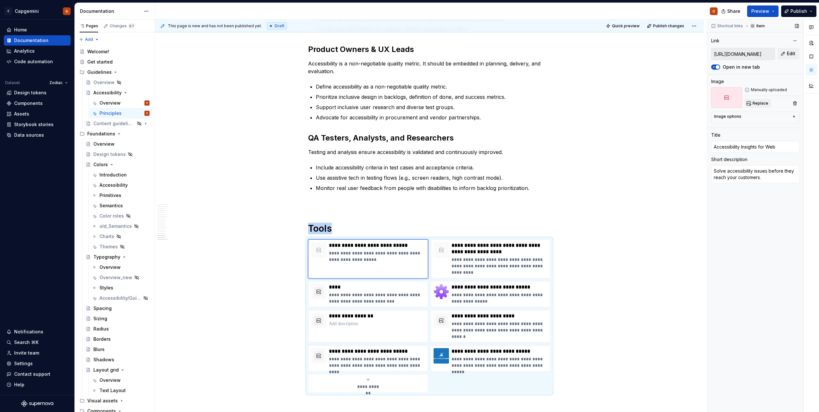
click at [761, 102] on span "Replace" at bounding box center [761, 103] width 16 height 5
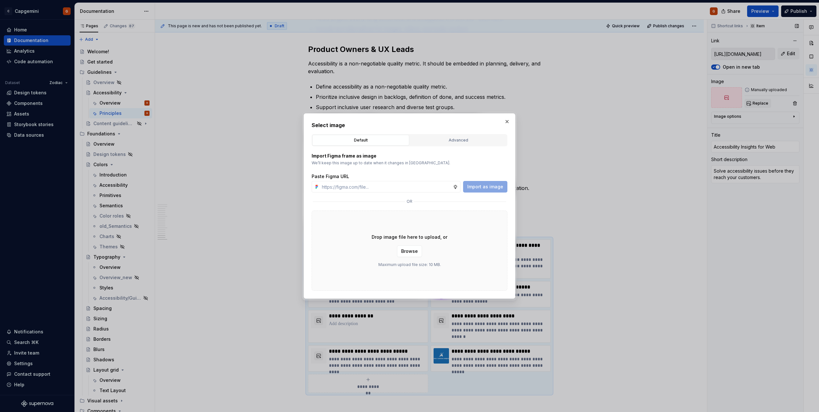
type textarea "*"
click at [463, 142] on div "Advanced" at bounding box center [458, 140] width 92 height 6
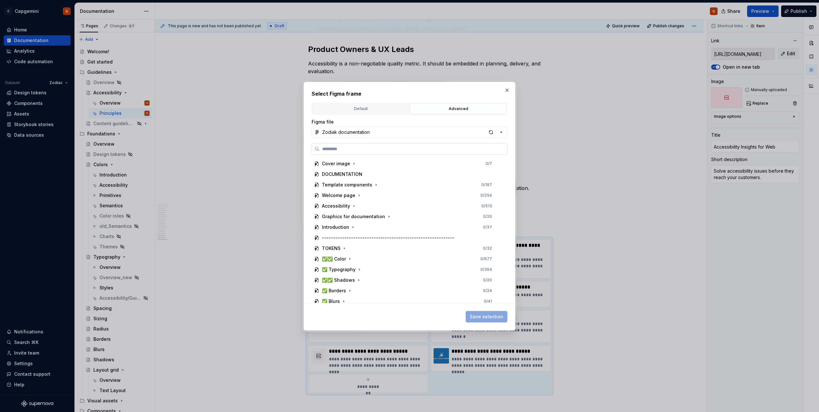
click at [358, 153] on label at bounding box center [410, 149] width 196 height 12
click at [358, 152] on input "search" at bounding box center [413, 149] width 187 height 6
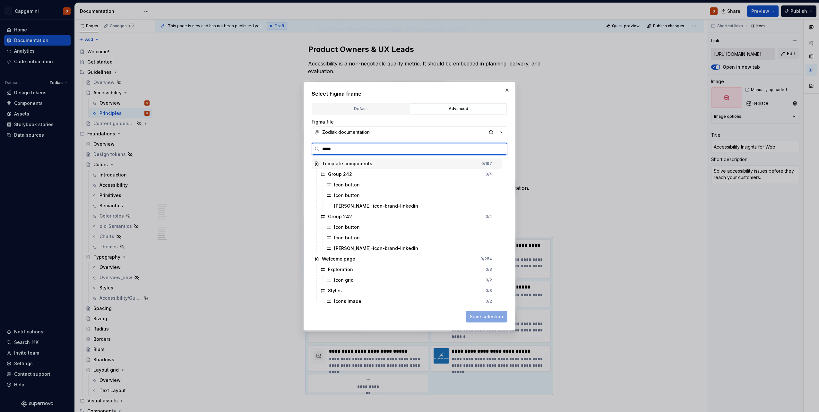
type input "******"
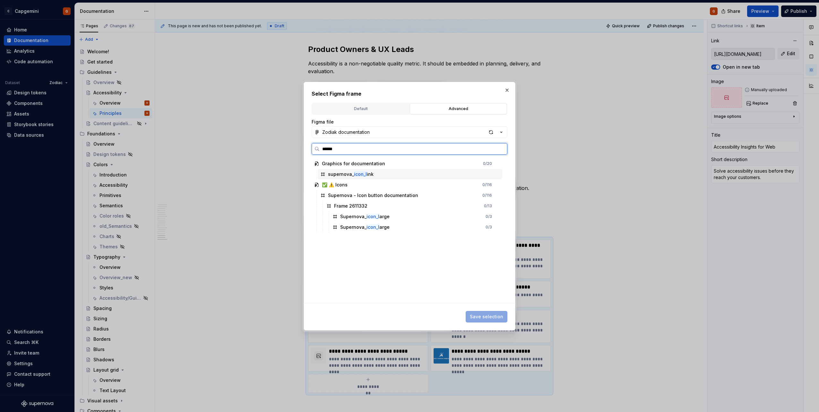
click at [373, 174] on div "supernova_ icon_l ink" at bounding box center [410, 174] width 185 height 10
click at [480, 313] on button "Save selection" at bounding box center [487, 317] width 42 height 12
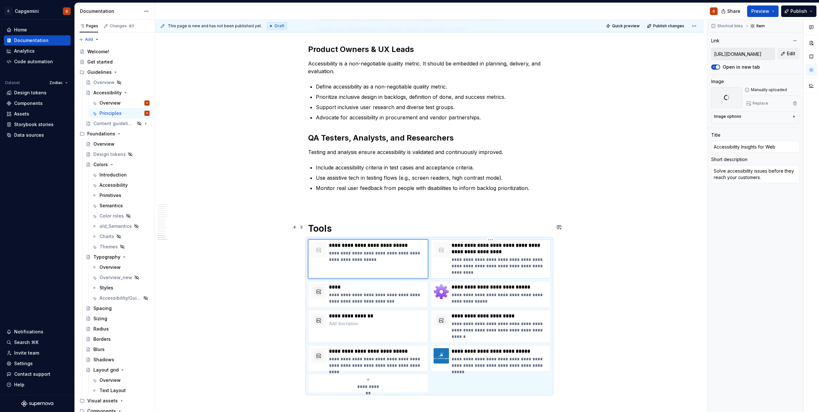
type textarea "*"
type input "[URL][DOMAIN_NAME]"
type input "axe Chrome Browser Extension for Accessibility Testing"
type textarea "For developers to test web apps to help identify and resolve common accessibili…"
click at [448, 251] on div at bounding box center [441, 258] width 15 height 33
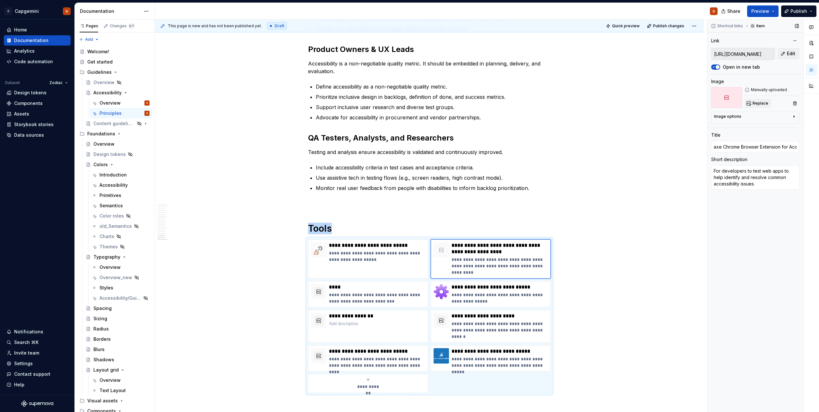
click at [762, 107] on button "Replace" at bounding box center [758, 103] width 27 height 9
type textarea "*"
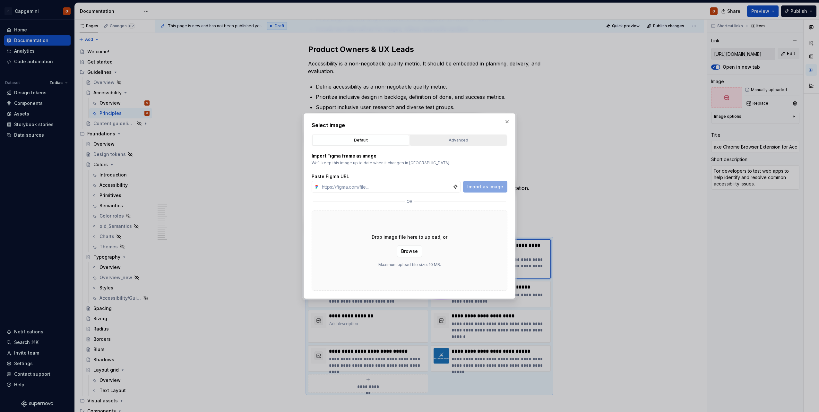
click at [464, 140] on div "Advanced" at bounding box center [458, 140] width 92 height 6
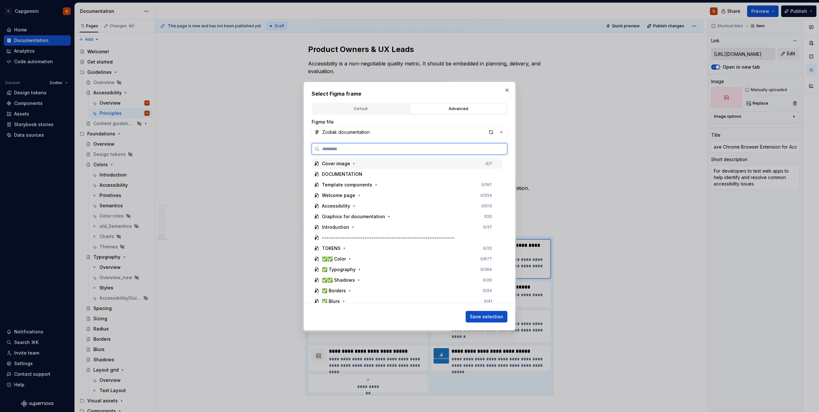
paste input "******"
type input "******"
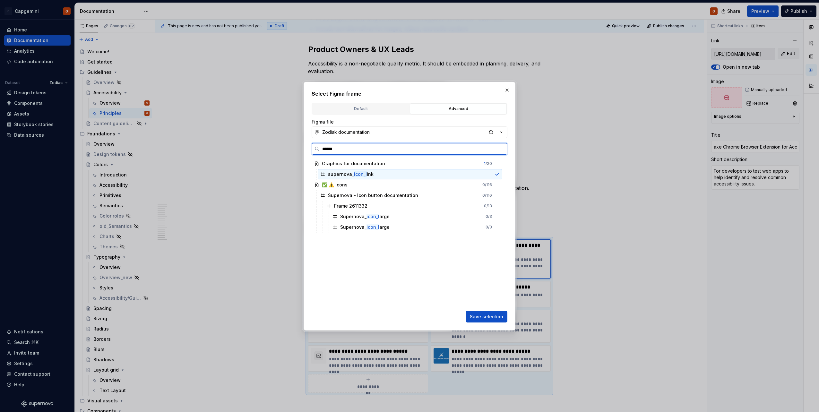
click at [365, 175] on mark "icon_l" at bounding box center [360, 173] width 13 height 5
click at [471, 314] on button "Save selection" at bounding box center [487, 317] width 42 height 12
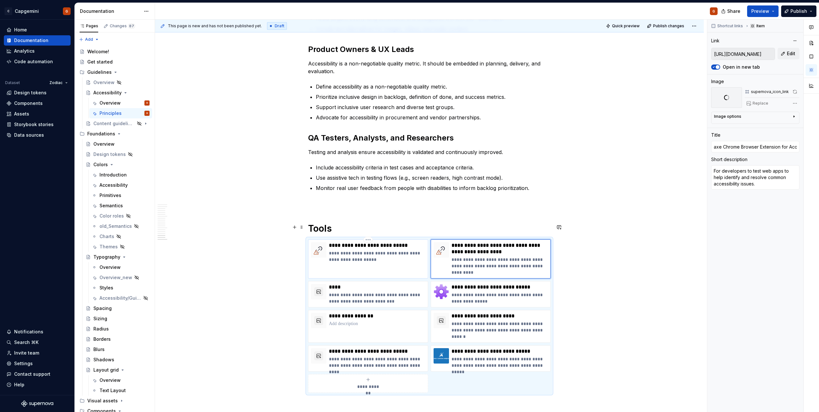
click at [367, 250] on p "**********" at bounding box center [377, 256] width 96 height 13
type textarea "*"
type input "[URL][DOMAIN_NAME]"
type input "Accessibility Insights for Web"
type textarea "Solve accessibility issues before they reach your customers."
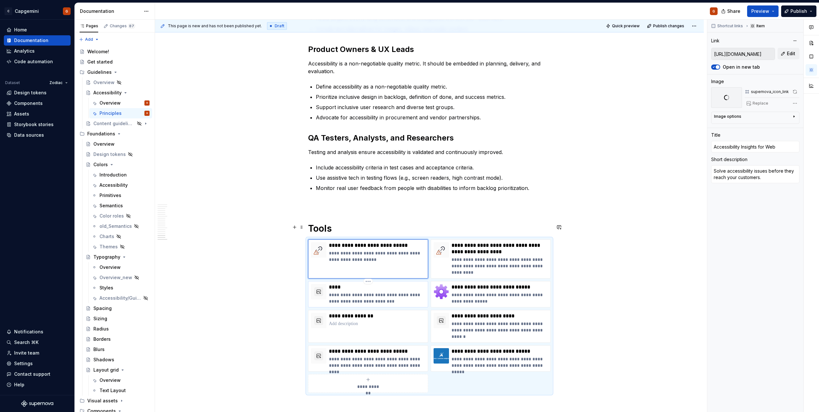
type textarea "*"
type input "[URL][DOMAIN_NAME]"
click at [368, 284] on div "**********" at bounding box center [377, 294] width 96 height 21
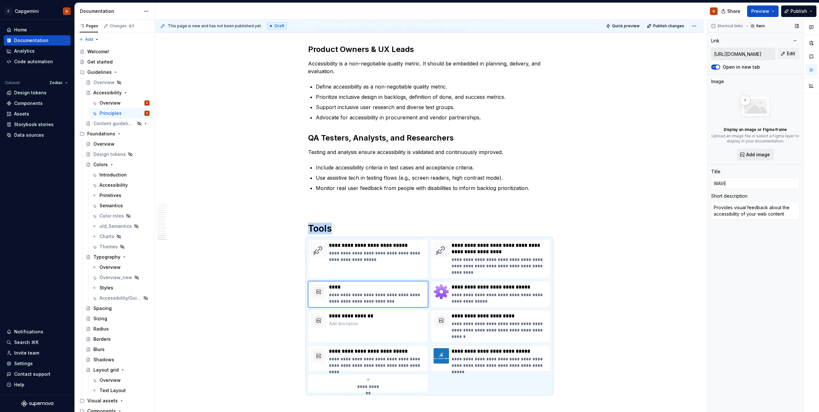
click at [745, 159] on button "Add image" at bounding box center [755, 155] width 37 height 12
type textarea "*"
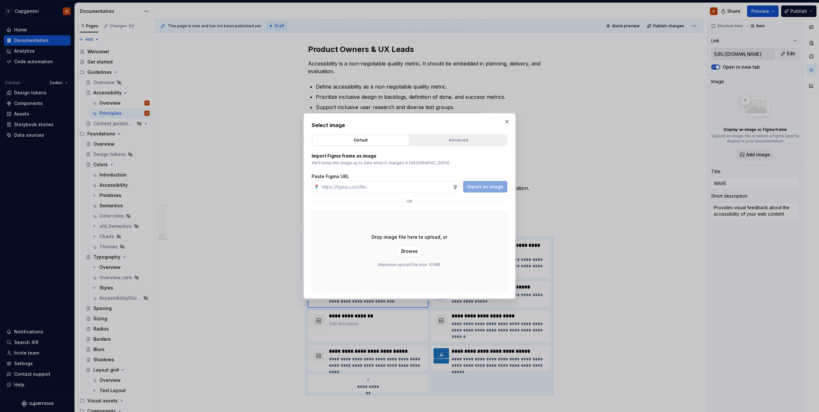
click at [462, 141] on div "Advanced" at bounding box center [458, 140] width 92 height 6
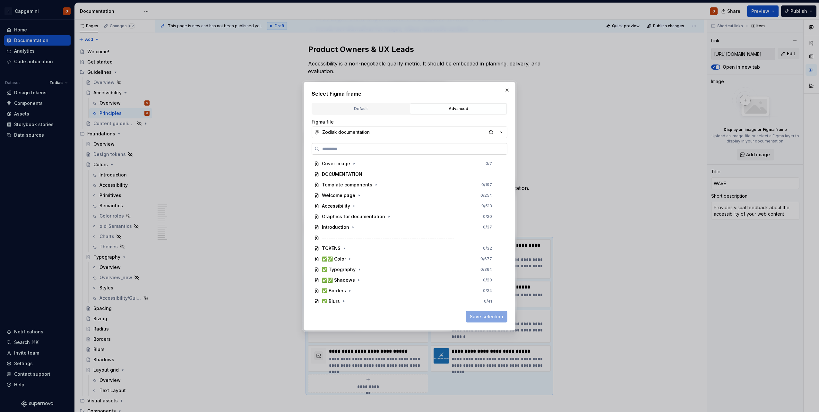
click at [408, 151] on input "search" at bounding box center [413, 149] width 187 height 6
type input "******"
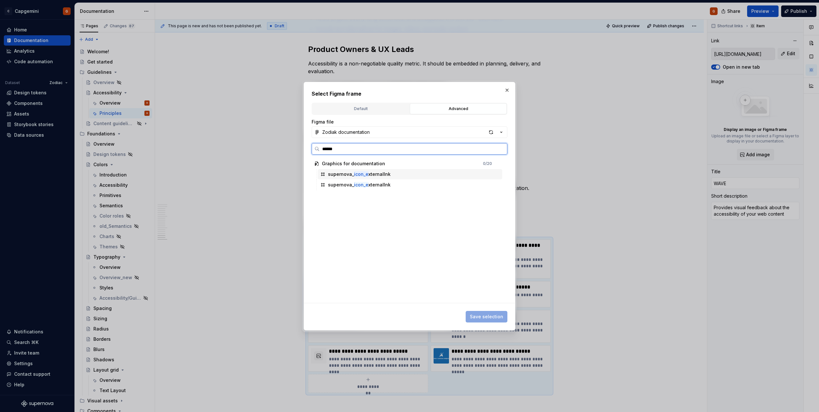
click at [409, 172] on div "supernova_ icon_e xternallnk" at bounding box center [410, 174] width 185 height 10
click at [484, 311] on div "Save selection" at bounding box center [487, 317] width 42 height 12
click at [487, 317] on span "Save selection" at bounding box center [486, 317] width 33 height 6
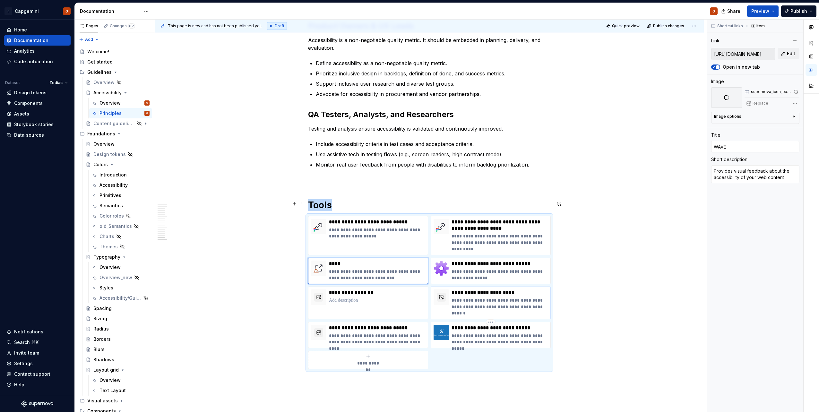
scroll to position [1400, 0]
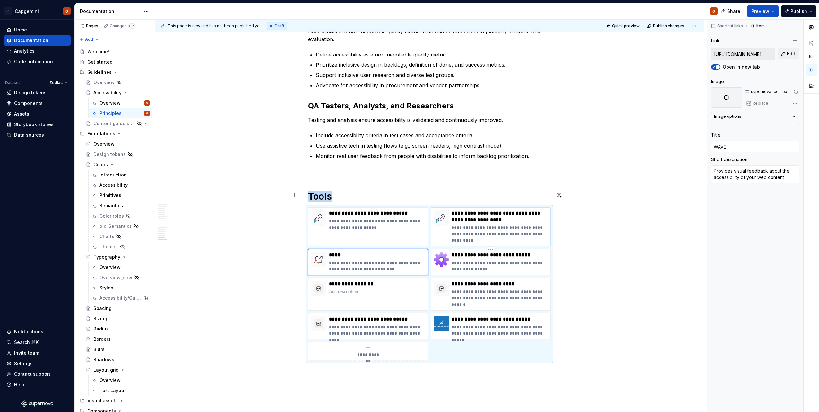
type textarea "*"
type input "[URL][DOMAIN_NAME]"
type input "axe Chrome Browser Extension for Accessibility Testing"
type textarea "For developers to test web apps to help identify and resolve common accessibili…"
click at [444, 210] on img at bounding box center [441, 217] width 15 height 15
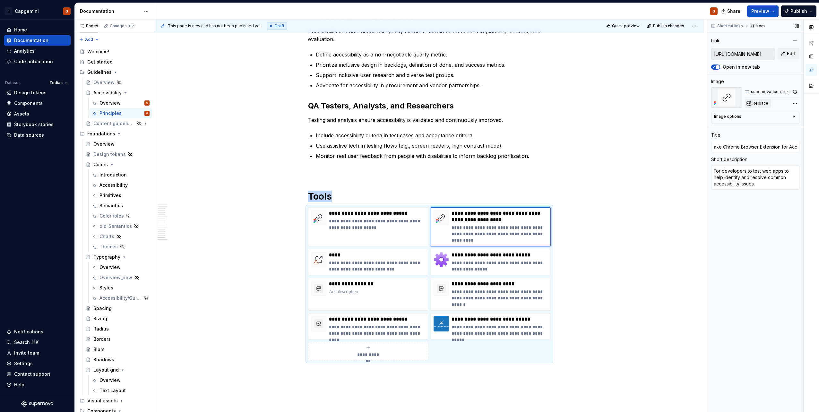
click at [750, 102] on button "Replace" at bounding box center [758, 103] width 27 height 9
type textarea "*"
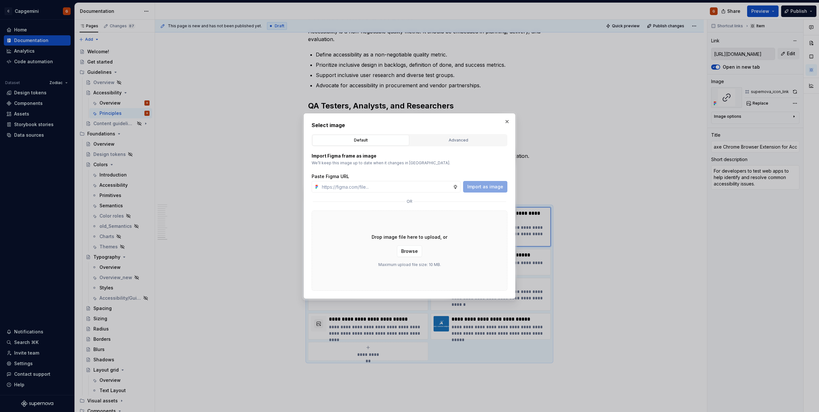
click at [459, 144] on button "Advanced" at bounding box center [458, 140] width 97 height 11
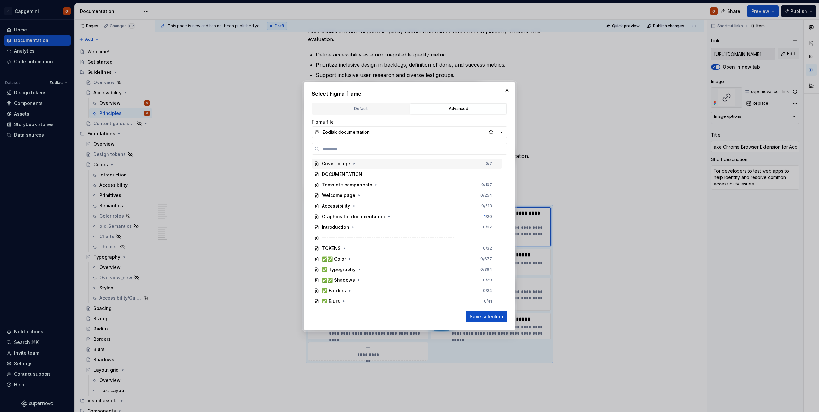
paste input "******"
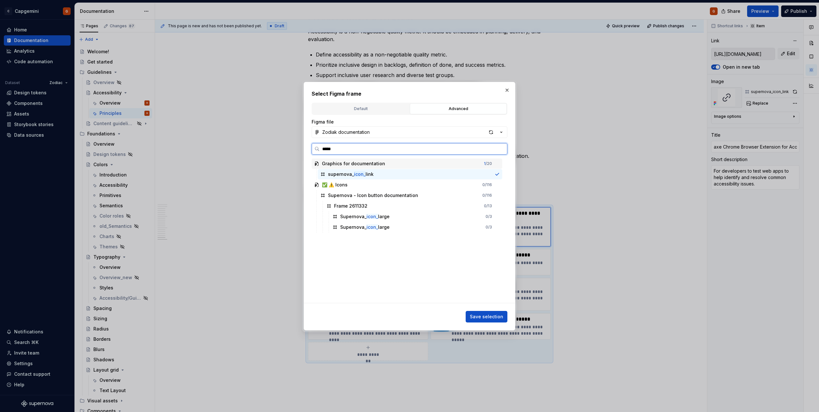
type input "******"
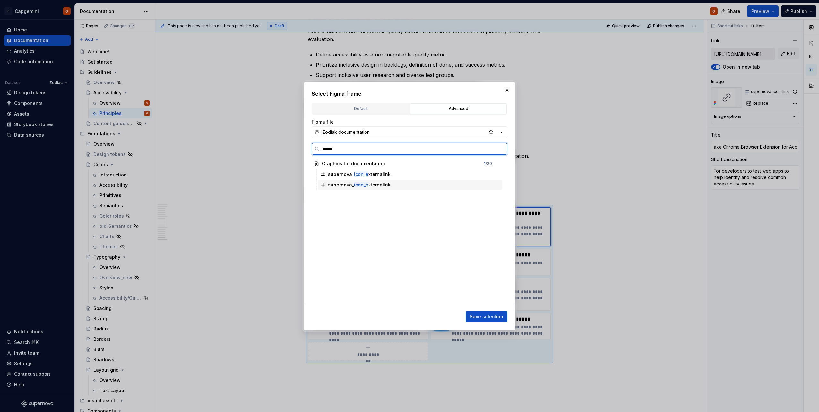
click at [373, 177] on div "supernova_ icon_e xternallnk" at bounding box center [359, 174] width 63 height 6
click at [483, 320] on button "Save selection" at bounding box center [487, 317] width 42 height 12
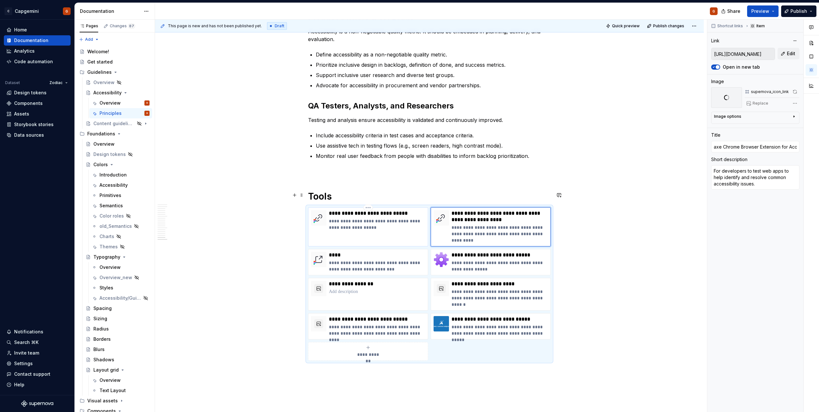
type textarea "*"
type input "[URL][DOMAIN_NAME]"
type input "Accessibility Insights for Web"
type textarea "Solve accessibility issues before they reach your customers."
click at [388, 217] on div "**********" at bounding box center [368, 226] width 120 height 39
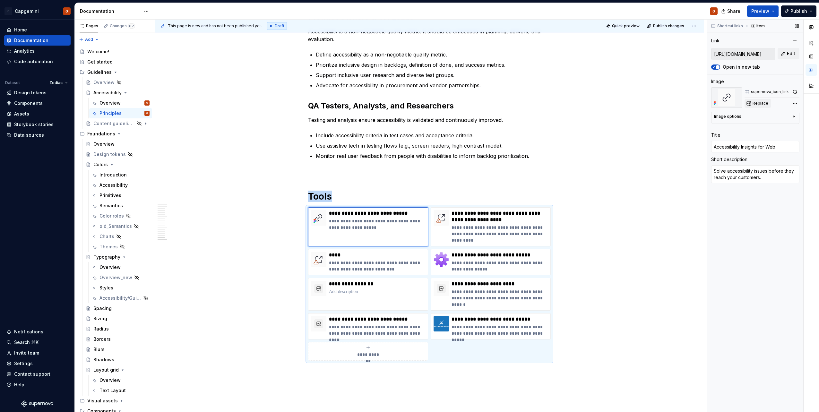
click at [765, 101] on span "Replace" at bounding box center [761, 103] width 16 height 5
type textarea "*"
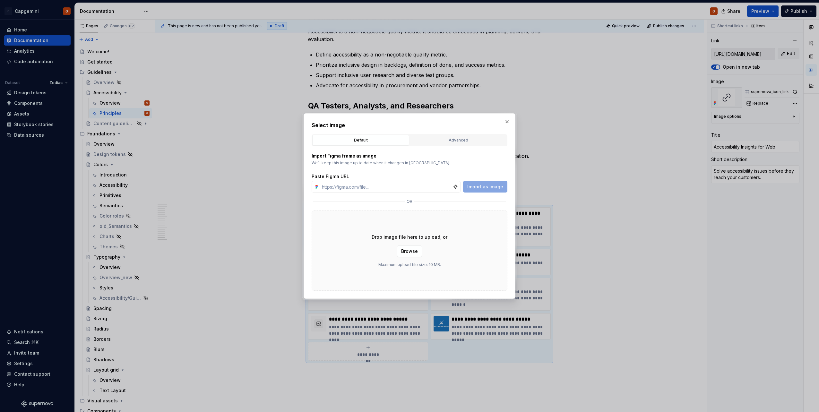
click at [455, 140] on div "Advanced" at bounding box center [458, 140] width 92 height 6
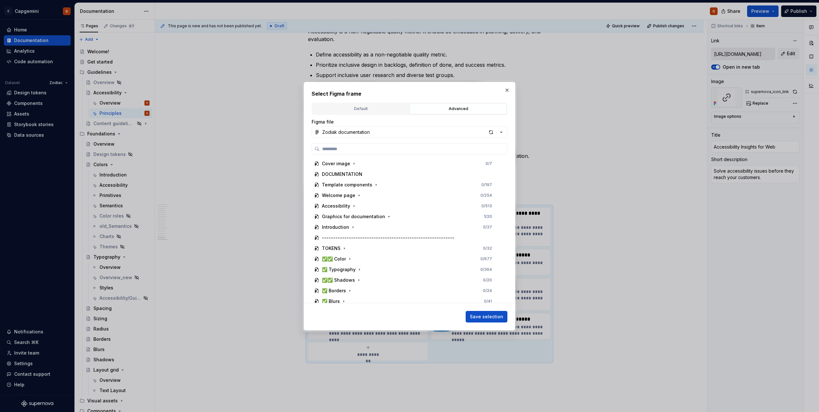
paste input "******"
type input "******"
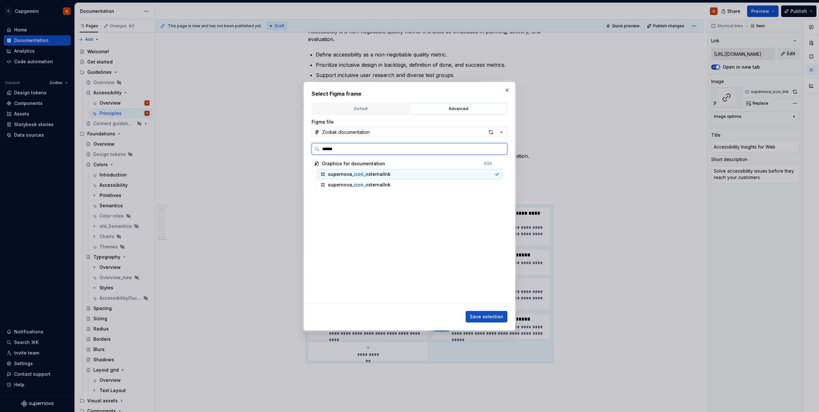
click at [363, 171] on mark "icon_e" at bounding box center [361, 173] width 14 height 5
click at [492, 309] on div "Save selection" at bounding box center [410, 315] width 196 height 14
click at [492, 315] on span "Save selection" at bounding box center [486, 317] width 33 height 6
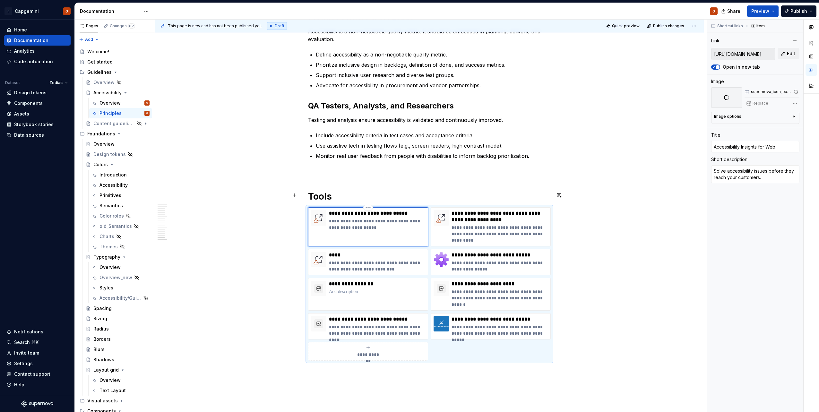
click at [381, 210] on p "**********" at bounding box center [377, 213] width 96 height 6
click at [473, 260] on p "**********" at bounding box center [500, 266] width 96 height 13
type textarea "*"
type input "[URL][DOMAIN_NAME]"
type input "Web Developer Toolbar (Chrome)"
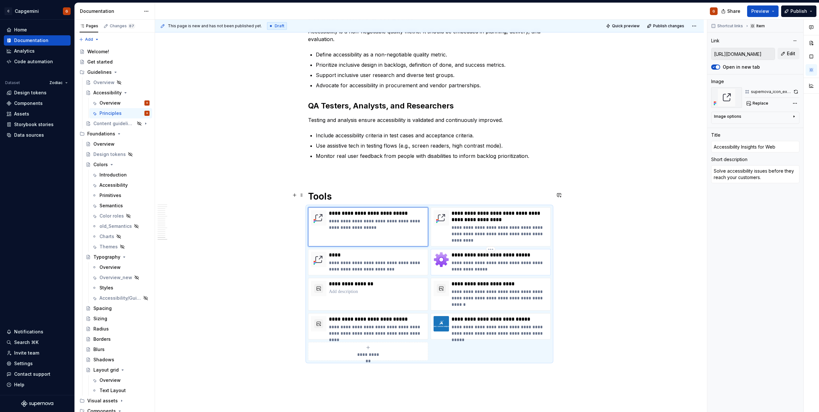
type textarea "Adds a toolbar button with various web developer tools."
click at [519, 289] on p "**********" at bounding box center [500, 298] width 96 height 19
type textarea "*"
type input "[URL][DOMAIN_NAME]"
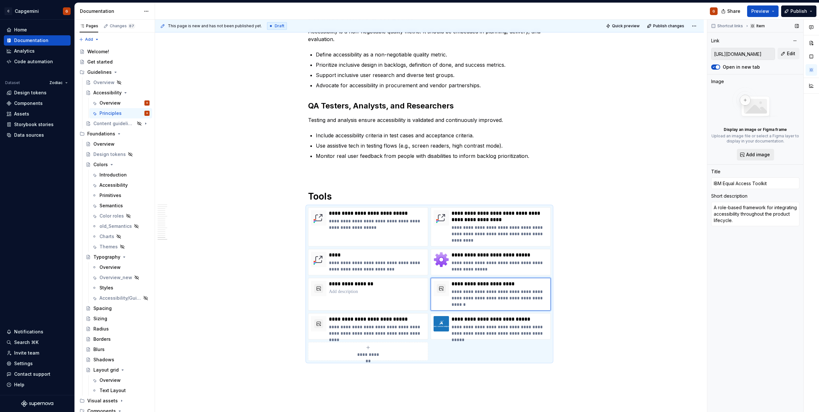
click at [755, 157] on span "Add image" at bounding box center [758, 154] width 24 height 6
type textarea "*"
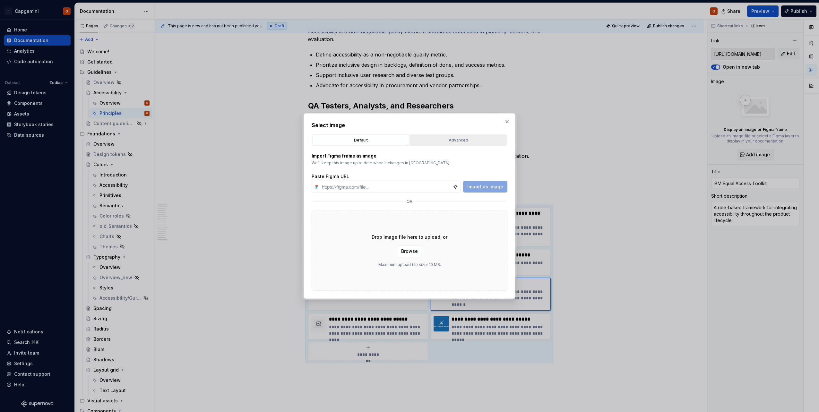
click at [438, 138] on div "Advanced" at bounding box center [458, 140] width 92 height 6
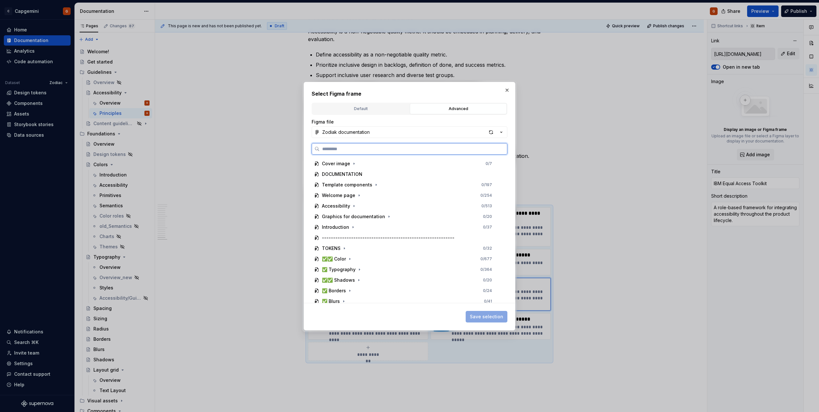
paste input "******"
type input "******"
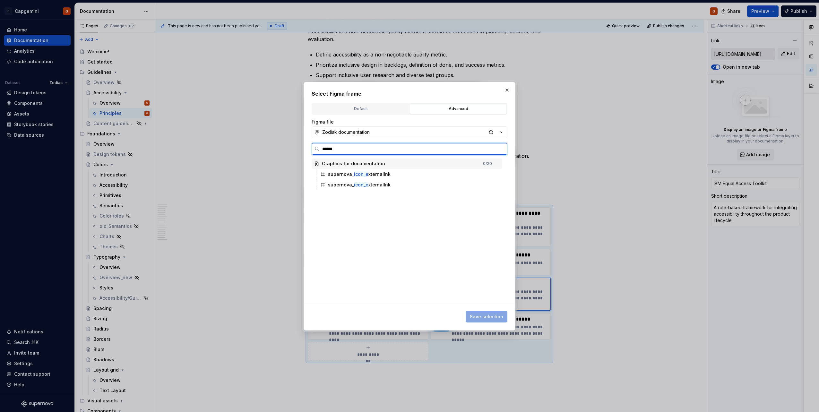
click at [358, 177] on div "supernova_ icon_e xternallnk" at bounding box center [410, 174] width 185 height 10
click at [481, 313] on button "Save selection" at bounding box center [487, 317] width 42 height 12
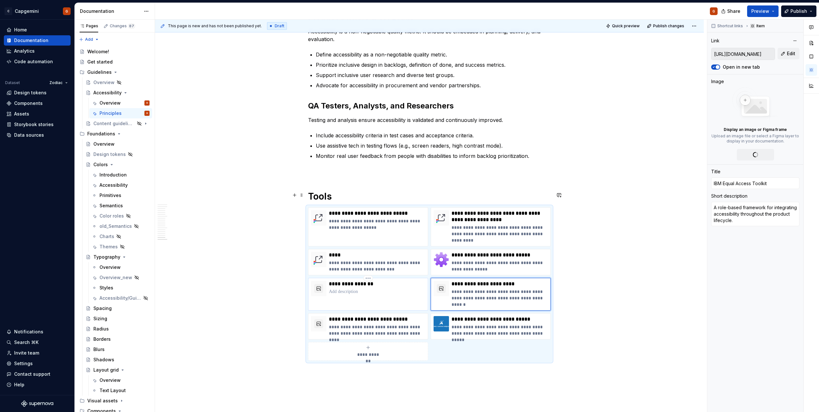
click at [372, 285] on div "**********" at bounding box center [368, 294] width 120 height 33
type textarea "*"
type input "[URL][DOMAIN_NAME]"
type input "DigitA11y Tublets"
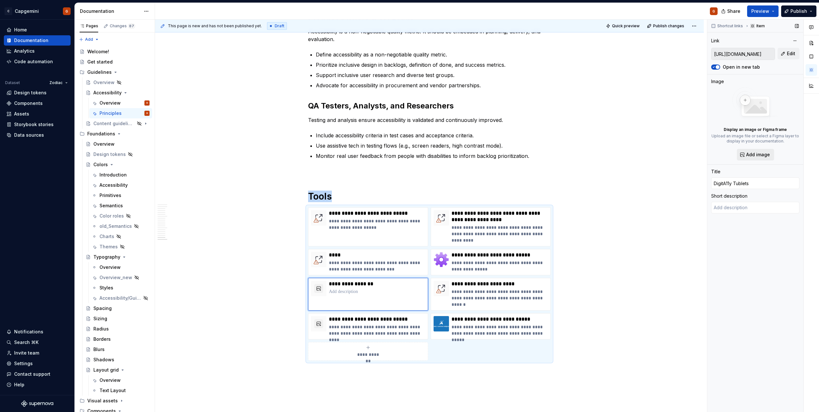
click at [755, 151] on span "Add image" at bounding box center [758, 154] width 24 height 6
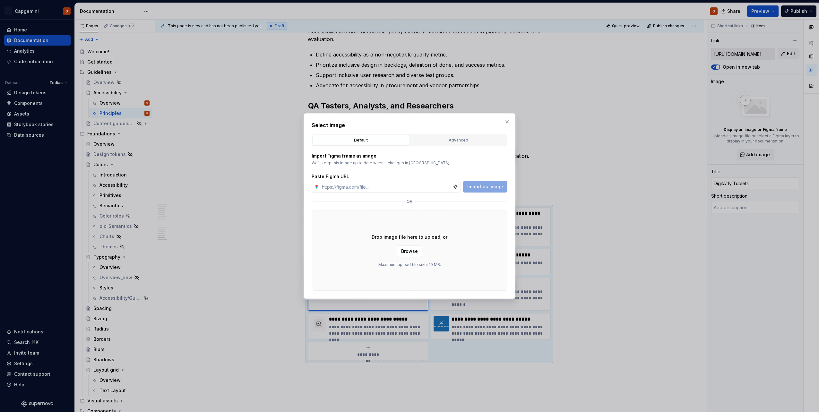
type textarea "*"
click at [439, 132] on div "Select image Default Advanced Import Figma frame as image We’ll keep this image…" at bounding box center [410, 205] width 196 height 169
click at [438, 137] on div "Advanced" at bounding box center [458, 140] width 92 height 6
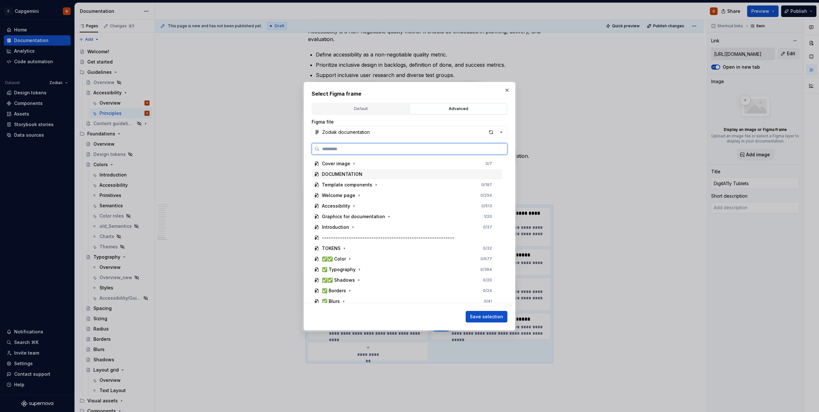
click at [362, 161] on div "Cover image 0 / 7" at bounding box center [407, 164] width 191 height 10
click at [359, 154] on label at bounding box center [410, 149] width 196 height 12
click at [359, 152] on input "search" at bounding box center [413, 149] width 187 height 6
paste input "******"
type input "******"
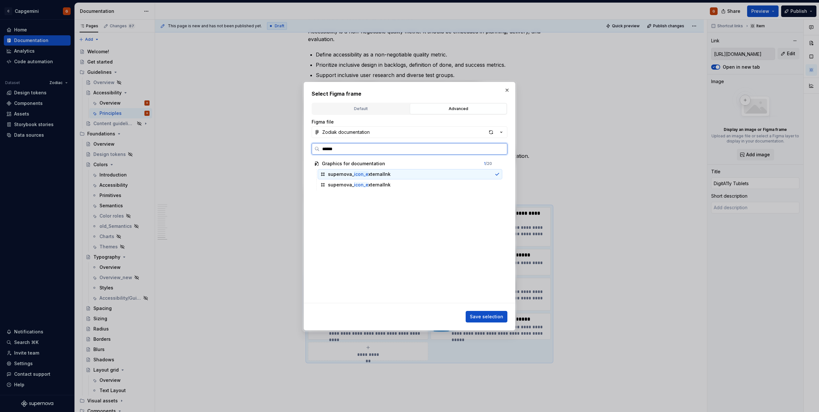
click at [358, 173] on mark "icon_e" at bounding box center [361, 173] width 14 height 5
click at [479, 311] on div "Save selection" at bounding box center [487, 317] width 42 height 12
click at [481, 316] on span "Save selection" at bounding box center [486, 317] width 33 height 6
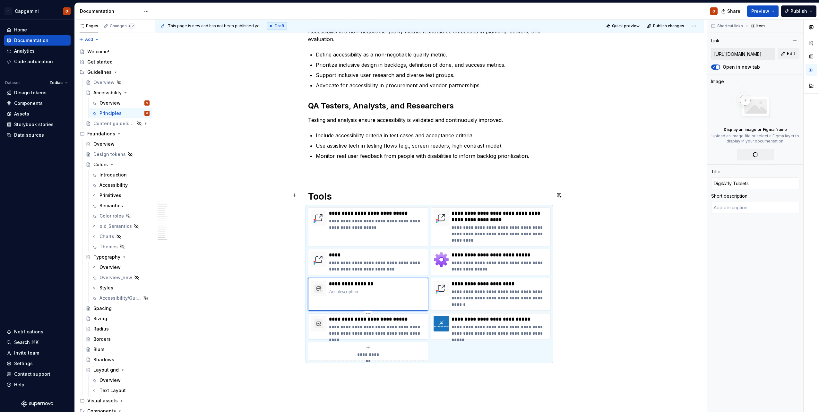
click at [378, 324] on p "**********" at bounding box center [377, 330] width 96 height 13
type textarea "*"
type input "[URL][DOMAIN_NAME]"
click at [785, 56] on button "Edit" at bounding box center [789, 54] width 22 height 12
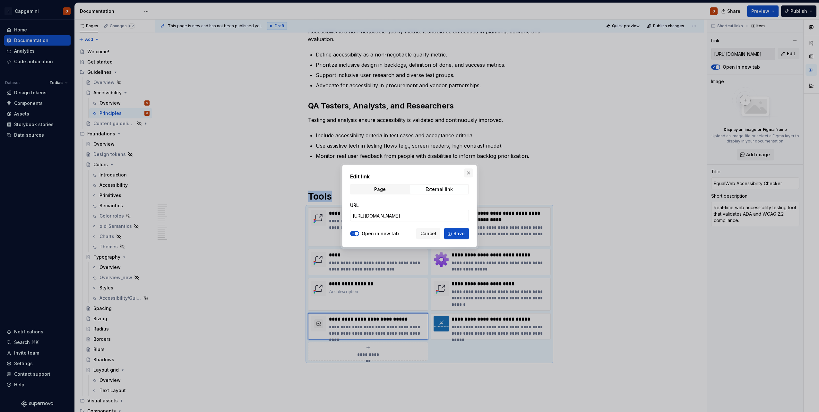
click at [467, 175] on button "button" at bounding box center [468, 173] width 9 height 9
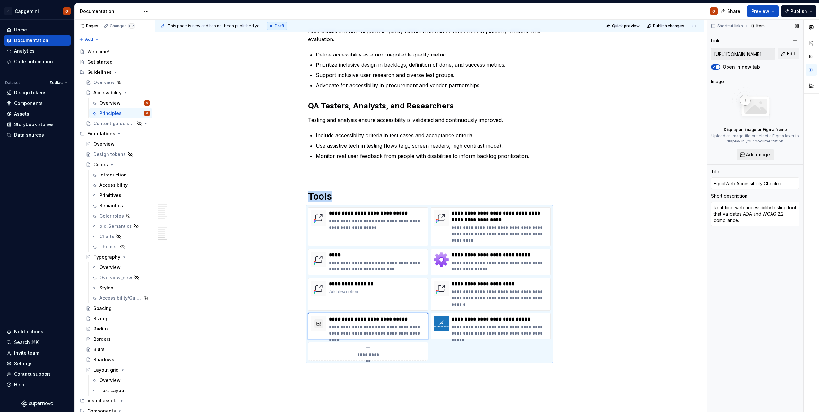
click at [763, 151] on button "Add image" at bounding box center [755, 155] width 37 height 12
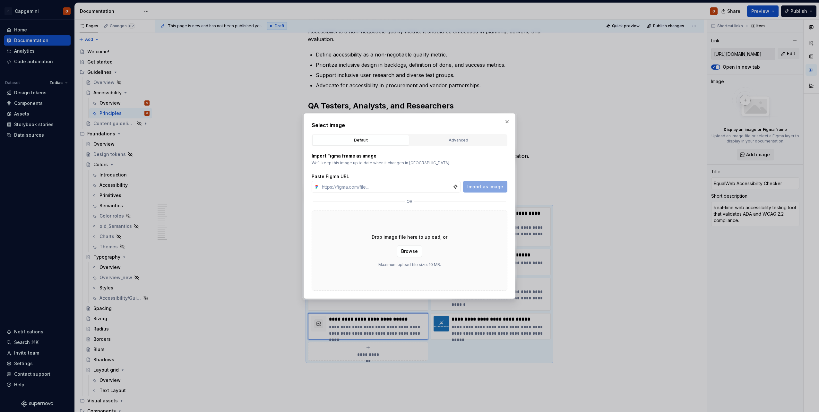
type textarea "*"
click at [446, 140] on div "Advanced" at bounding box center [458, 140] width 92 height 6
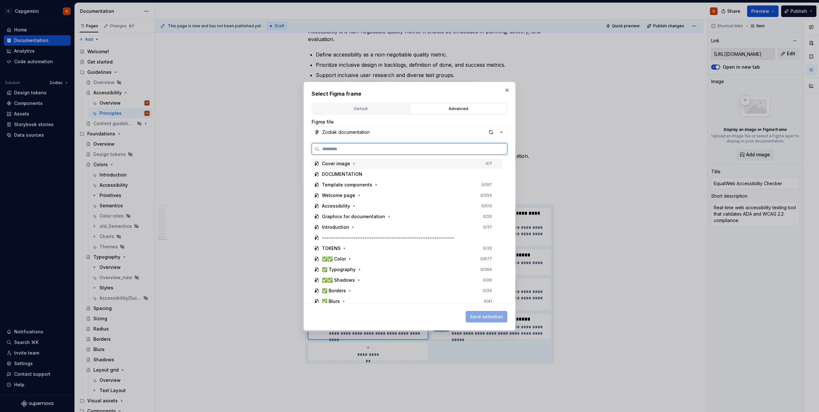
paste input "******"
type input "******"
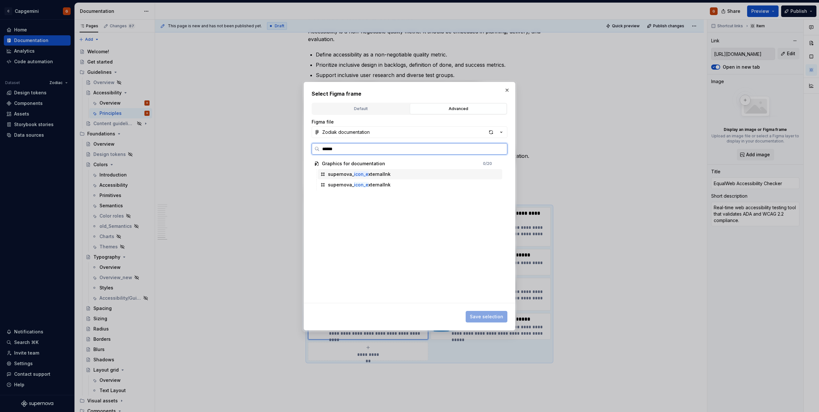
click at [391, 175] on div "supernova_ icon_e xternallnk" at bounding box center [410, 174] width 185 height 10
click at [483, 316] on span "Save selection" at bounding box center [486, 317] width 33 height 6
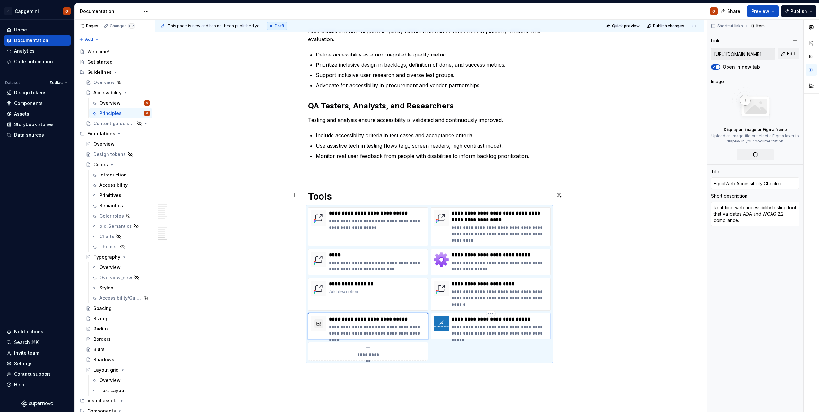
click at [502, 324] on p "**********" at bounding box center [500, 330] width 96 height 13
type textarea "*"
type input "[URL][DOMAIN_NAME]"
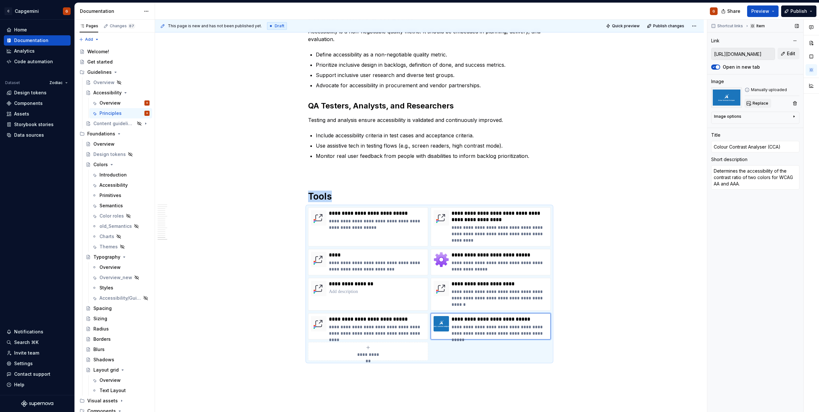
click at [762, 101] on span "Replace" at bounding box center [761, 103] width 16 height 5
type textarea "*"
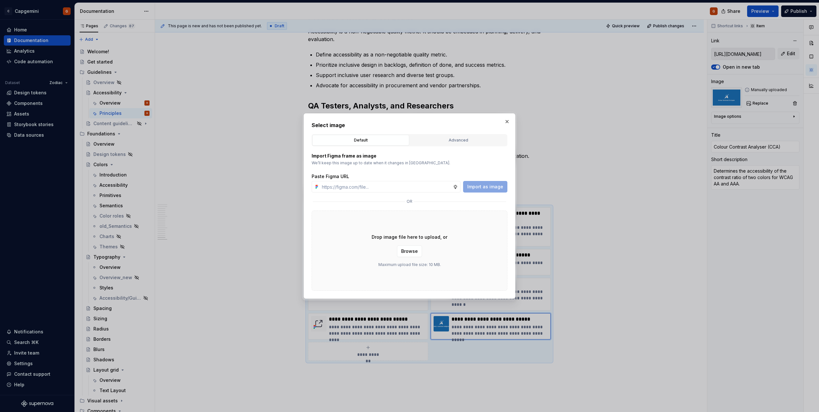
click at [485, 134] on div "Select image Default Advanced Import Figma frame as image We’ll keep this image…" at bounding box center [410, 205] width 196 height 169
click at [481, 138] on div "Advanced" at bounding box center [458, 140] width 92 height 6
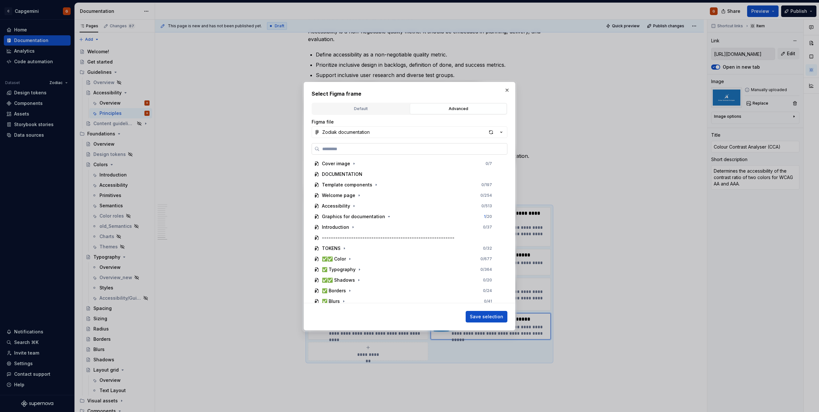
paste input "******"
type input "******"
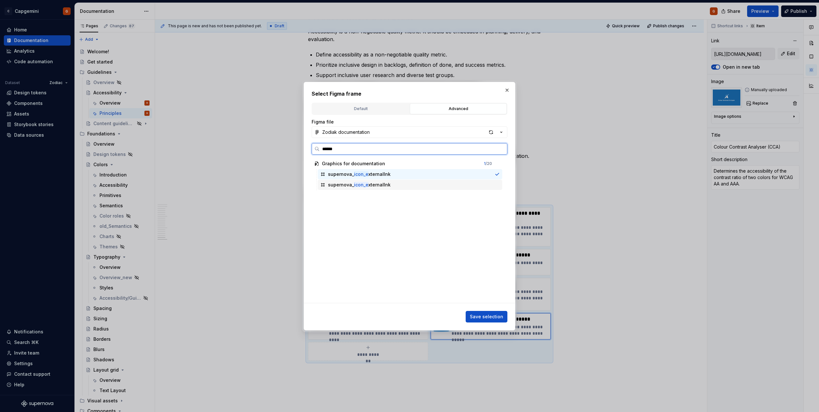
click at [353, 178] on div "supernova_ icon_e xternallnk" at bounding box center [410, 174] width 185 height 10
click at [492, 315] on span "Save selection" at bounding box center [486, 317] width 33 height 6
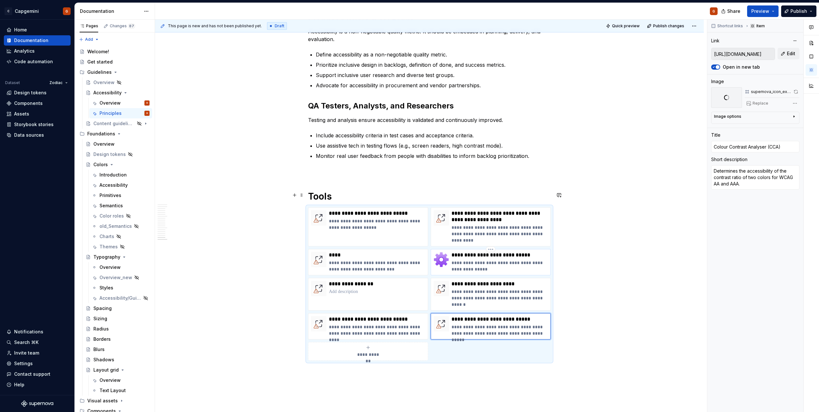
click at [499, 252] on p "**********" at bounding box center [500, 255] width 96 height 6
type textarea "*"
type input "[URL][DOMAIN_NAME]"
type input "Web Developer Toolbar (Chrome)"
type textarea "Adds a toolbar button with various web developer tools."
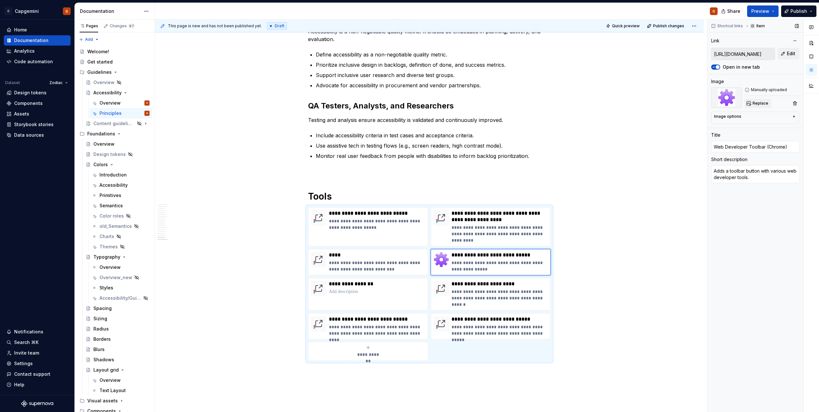
click at [765, 102] on span "Replace" at bounding box center [761, 103] width 16 height 5
type textarea "*"
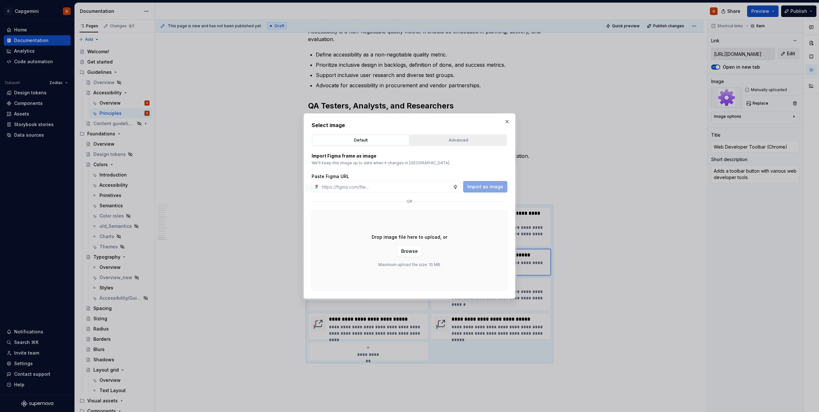
click at [441, 141] on div "Advanced" at bounding box center [458, 140] width 92 height 6
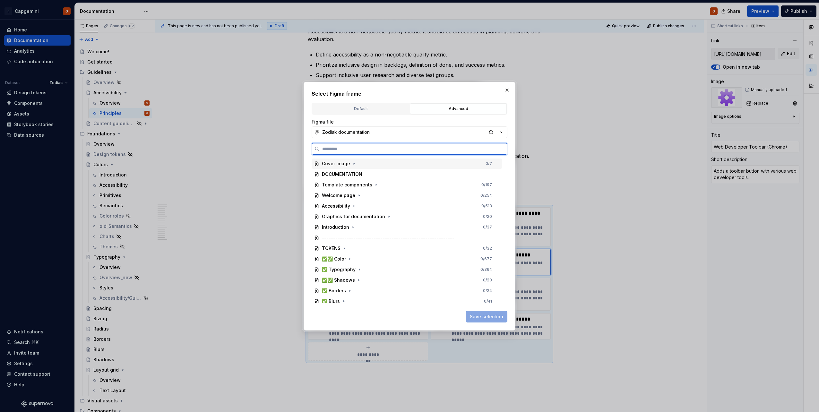
paste input "******"
type input "******"
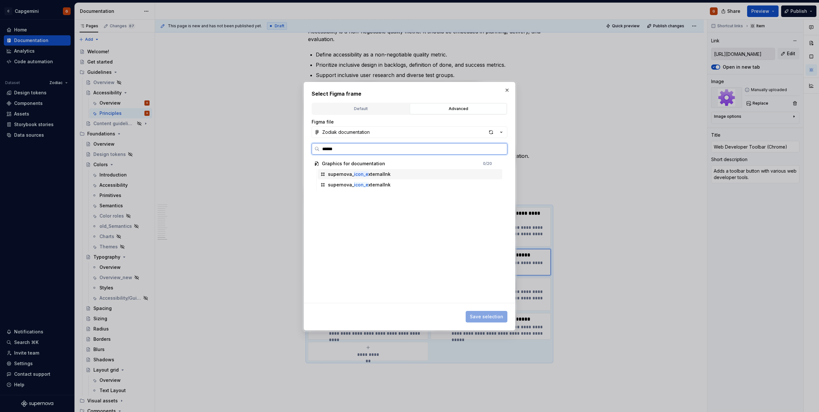
click at [369, 172] on div "supernova_ icon_e xternallnk" at bounding box center [359, 174] width 63 height 6
click at [483, 314] on span "Save selection" at bounding box center [486, 317] width 33 height 6
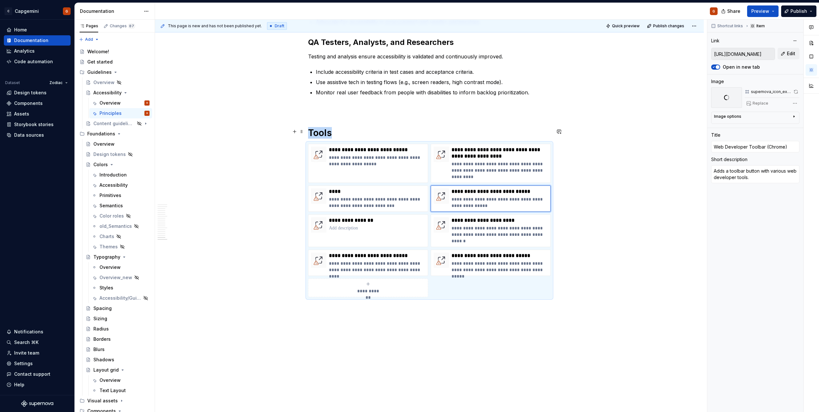
scroll to position [1464, 0]
click at [359, 126] on h1 "Tools" at bounding box center [429, 132] width 243 height 12
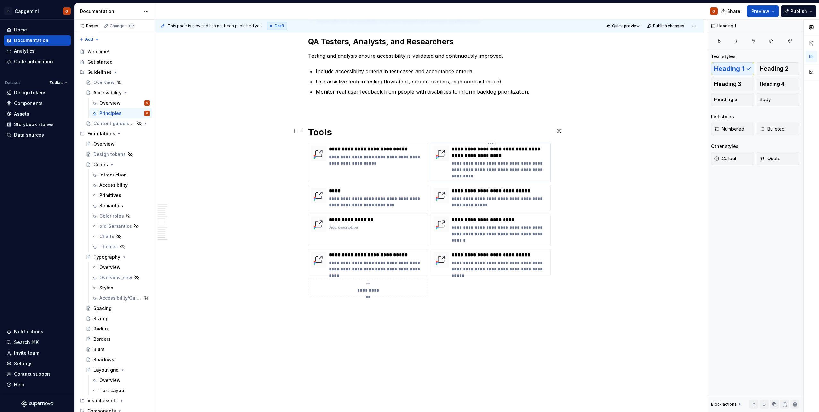
click at [513, 146] on p "**********" at bounding box center [500, 152] width 96 height 13
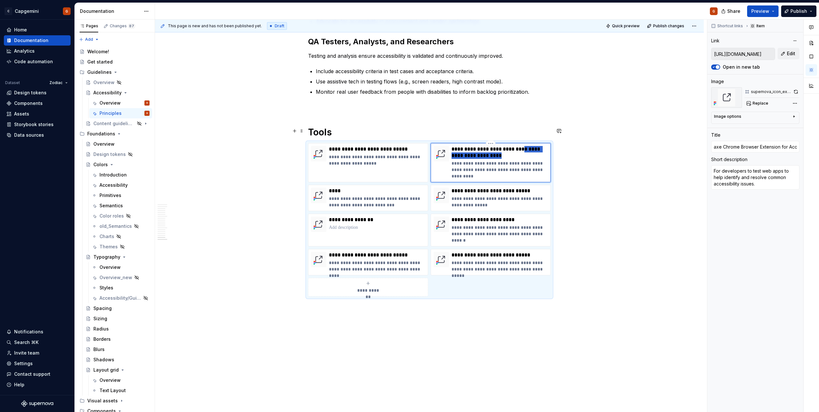
drag, startPoint x: 507, startPoint y: 140, endPoint x: 529, endPoint y: 132, distance: 23.1
click at [529, 146] on p "**********" at bounding box center [500, 152] width 96 height 13
type textarea "*"
type input "axe Chrome Browser Extension"
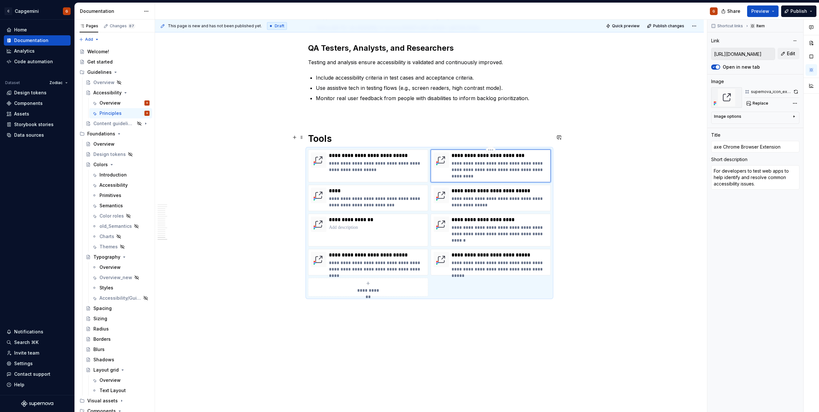
type textarea "*"
type input "axe Chrome Browser Extension for Accessibility Testing"
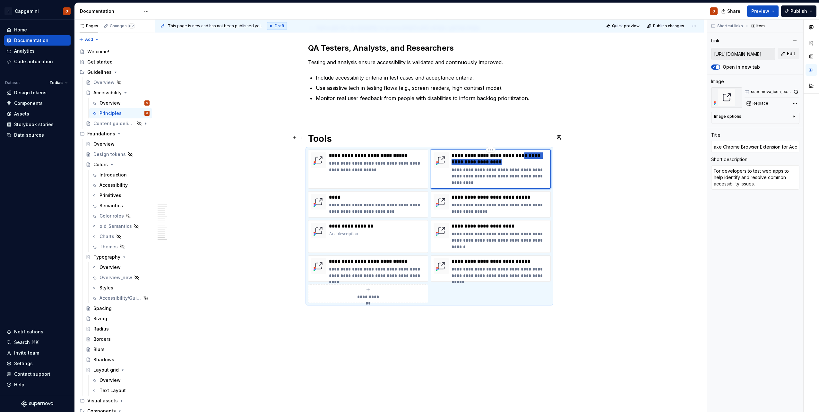
scroll to position [1464, 0]
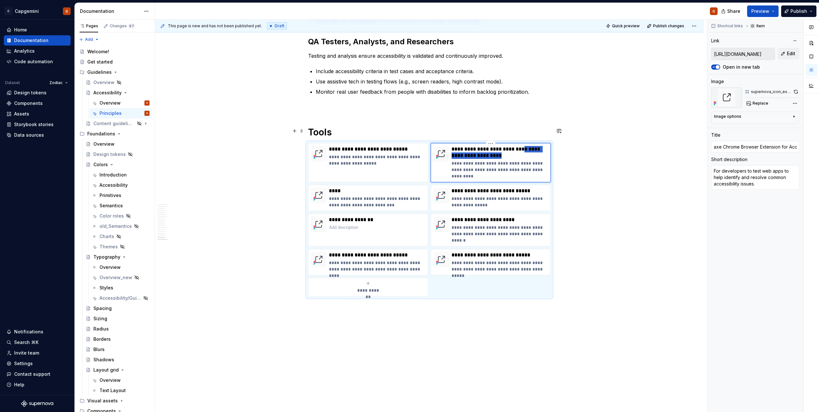
type textarea "*"
type input "axe Chrome Browser Extension"
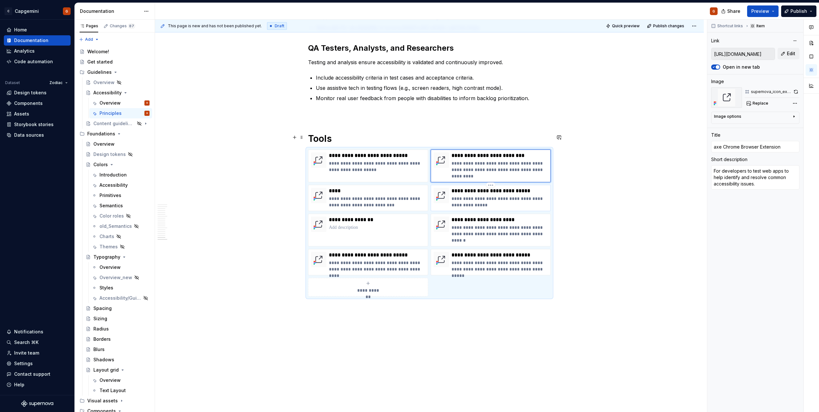
click at [535, 188] on p "**********" at bounding box center [500, 191] width 96 height 6
type textarea "*"
type input "[URL][DOMAIN_NAME]"
type input "Web Developer Toolbar (Chrome)"
type textarea "Adds a toolbar button with various web developer tools."
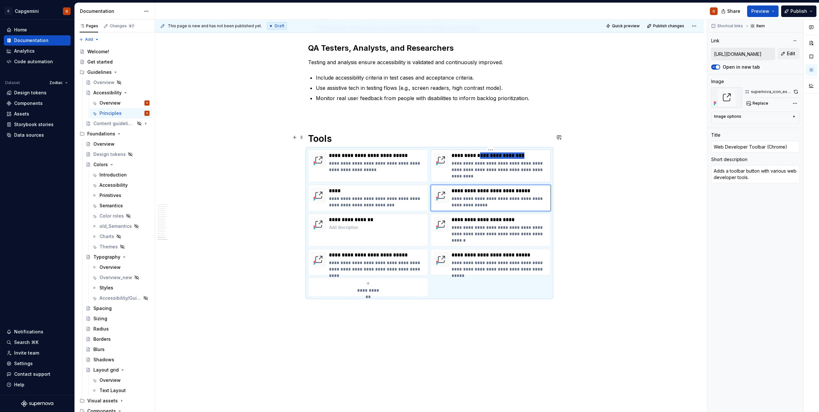
drag, startPoint x: 485, startPoint y: 142, endPoint x: 540, endPoint y: 144, distance: 54.6
click at [540, 152] on div "**********" at bounding box center [500, 165] width 96 height 27
type textarea "*"
type input "[URL][DOMAIN_NAME]"
type input "axe Chrome Browser Extension"
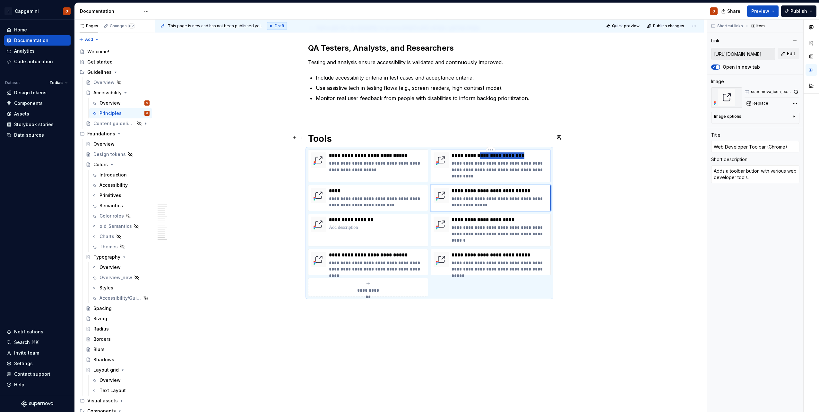
type textarea "For developers to test web apps to help identify and resolve common accessibili…"
click at [489, 152] on p "**********" at bounding box center [500, 155] width 96 height 6
click at [388, 195] on p "**********" at bounding box center [377, 201] width 96 height 13
type textarea "*"
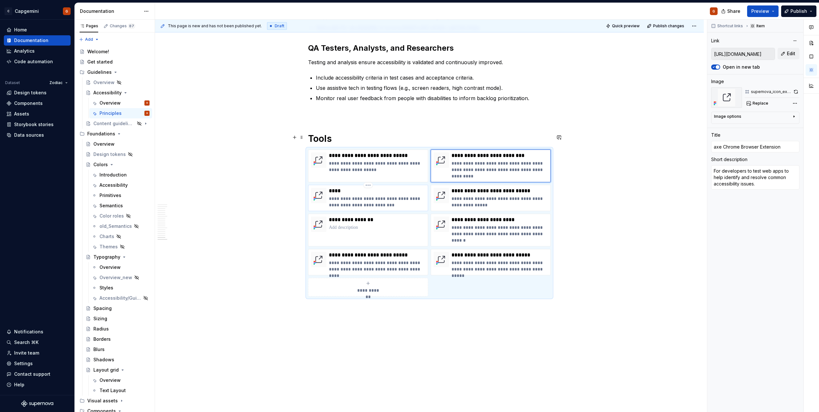
type input "[URL][DOMAIN_NAME]"
type input "WAVE"
type textarea "Provides visual feedback about the accessibility of your web content"
type textarea "*"
type input "[URL][DOMAIN_NAME]"
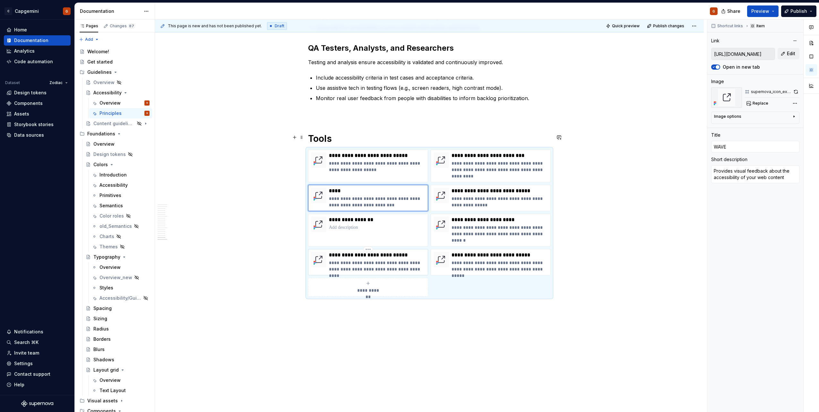
type input "EqualWeb Accessibility Checker"
type textarea "Real-time web accessibility testing tool that validates ADA and WCAG 2.2 compli…"
click at [386, 252] on div "**********" at bounding box center [377, 262] width 96 height 21
click at [467, 252] on p "**********" at bounding box center [500, 255] width 96 height 6
type textarea "*"
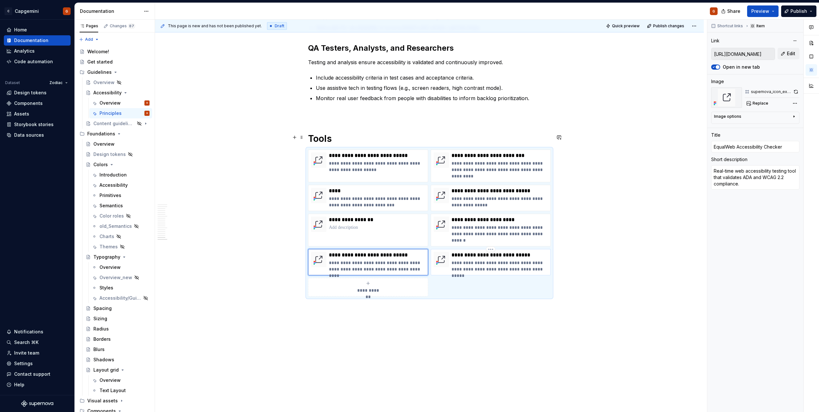
type input "[URL][DOMAIN_NAME]"
type input "Colour Contrast Analyser (CCA)"
type textarea "Determines the accessibility of the contrast ratio of two colors for WCAG AA an…"
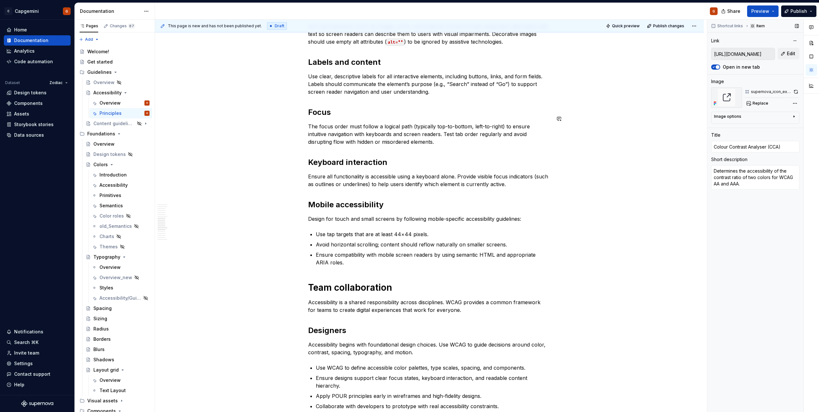
scroll to position [751, 0]
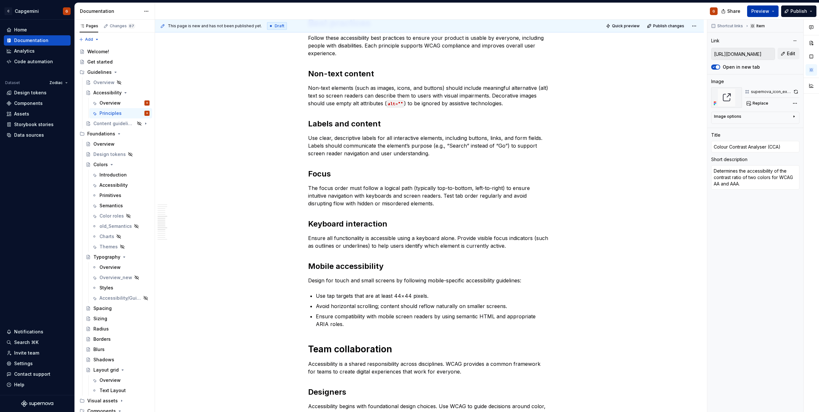
click at [771, 14] on button "Preview" at bounding box center [762, 11] width 31 height 12
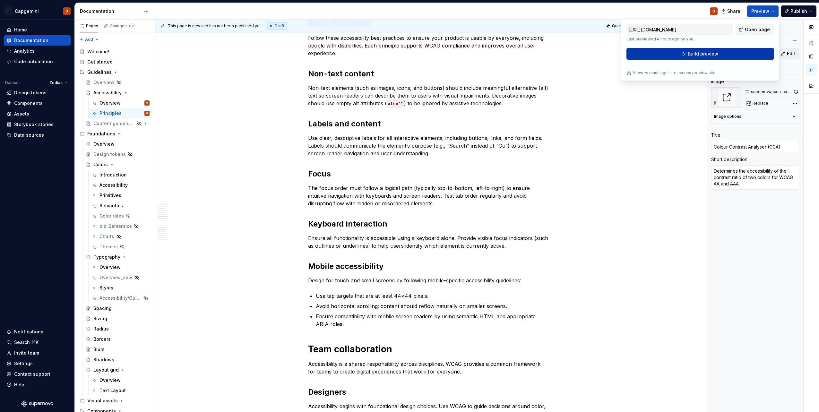
click at [711, 57] on button "Build preview" at bounding box center [701, 54] width 148 height 12
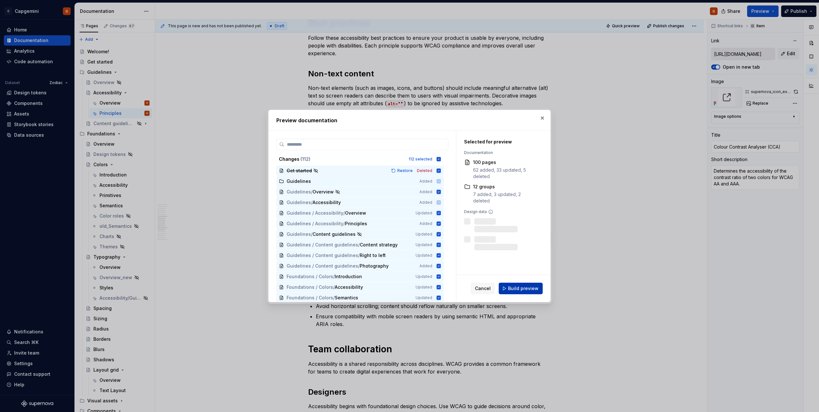
click at [520, 285] on button "Build preview" at bounding box center [521, 289] width 44 height 12
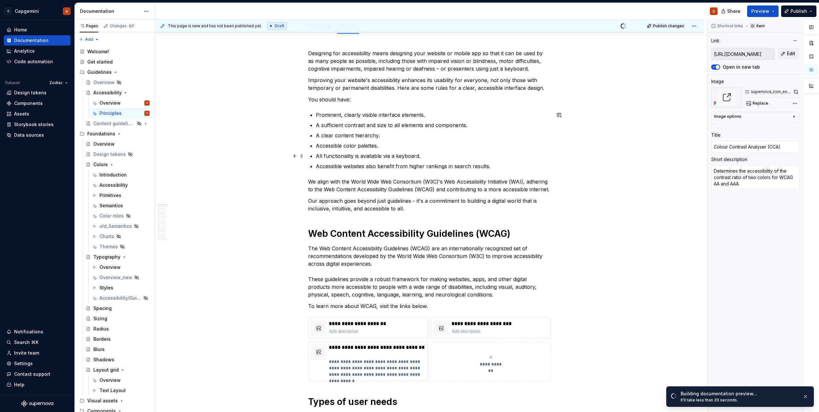
scroll to position [128, 0]
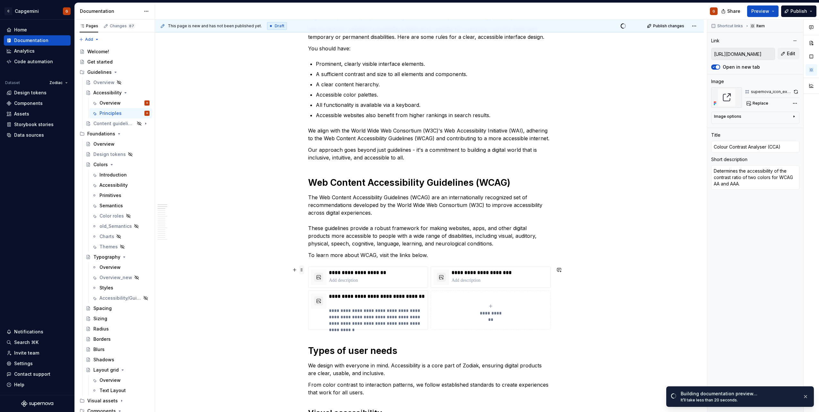
click at [303, 270] on span at bounding box center [301, 269] width 5 height 9
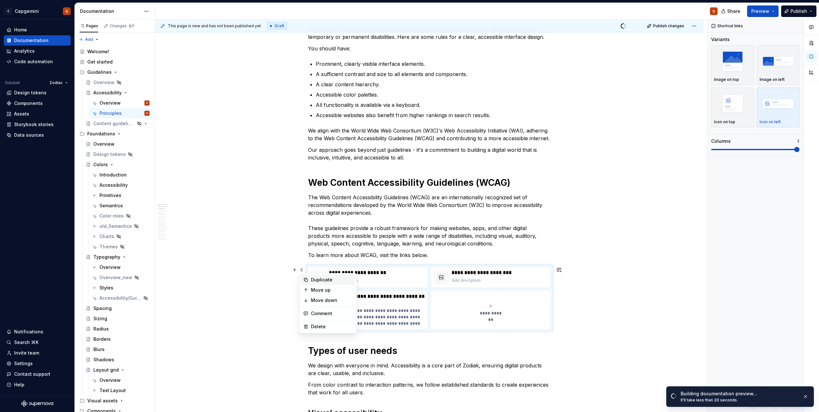
click at [317, 280] on div "Duplicate" at bounding box center [332, 280] width 42 height 6
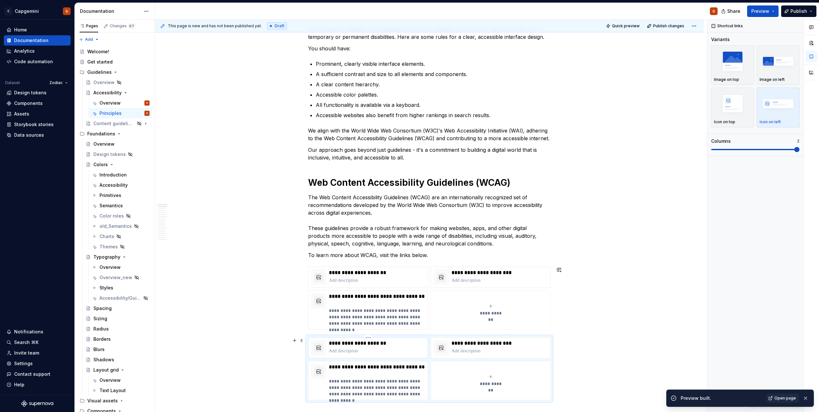
scroll to position [257, 0]
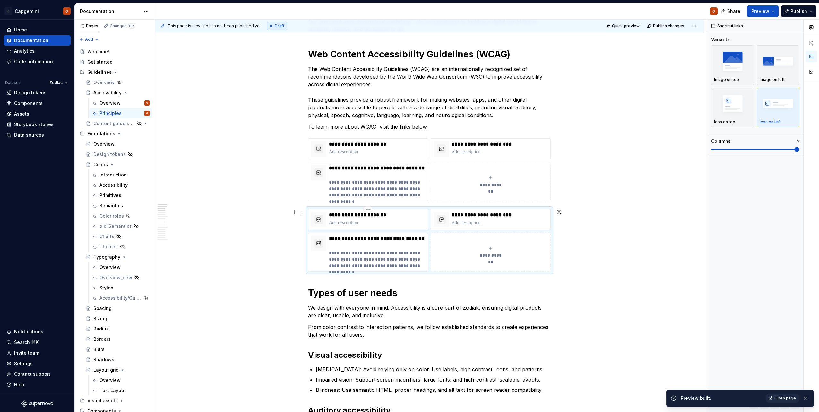
click at [396, 225] on p at bounding box center [377, 223] width 96 height 6
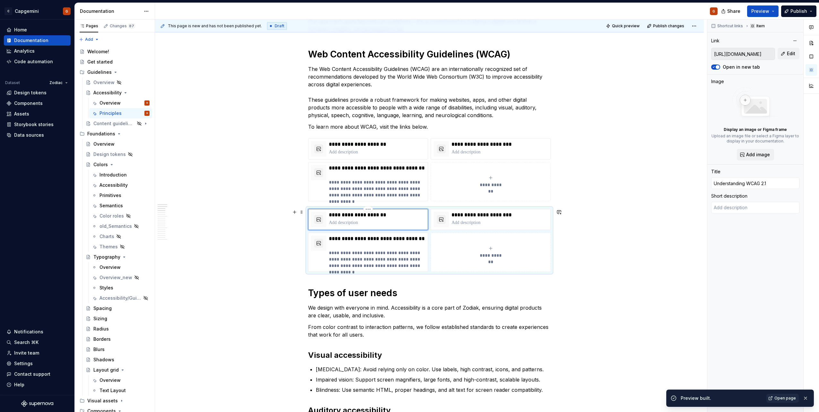
click at [366, 211] on html "C Capgemini G Home Documentation Analytics Code automation Dataset Zodiac Desig…" at bounding box center [409, 206] width 819 height 412
click at [387, 220] on div "Delete item" at bounding box center [396, 220] width 42 height 6
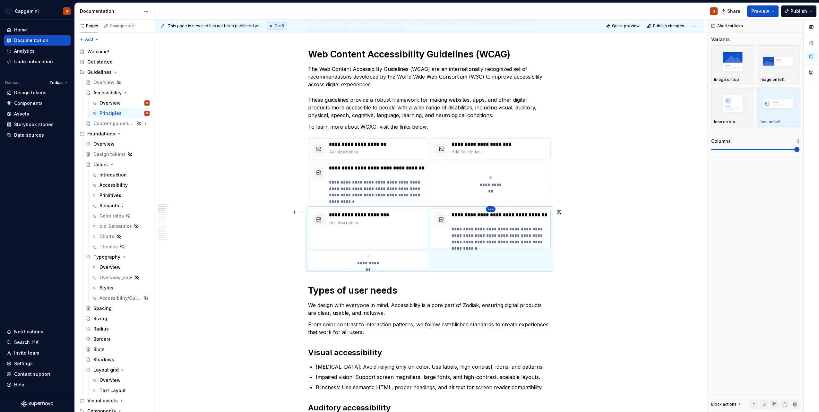
click at [490, 209] on html "C Capgemini G Home Documentation Analytics Code automation Dataset Zodiac Desig…" at bounding box center [409, 206] width 819 height 412
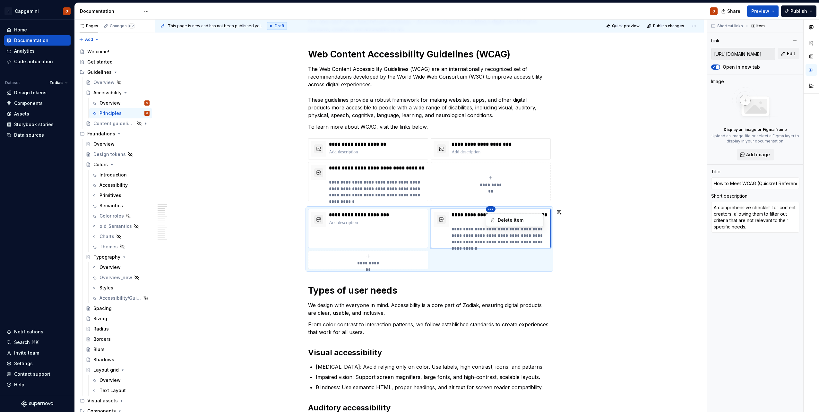
click at [373, 211] on html "C Capgemini G Home Documentation Analytics Code automation Dataset Zodiac Desig…" at bounding box center [409, 206] width 819 height 412
click at [370, 210] on html "C Capgemini G Home Documentation Analytics Code automation Dataset Zodiac Desig…" at bounding box center [409, 206] width 819 height 412
type textarea "*"
type input "[URL][DOMAIN_NAME]"
type input "All WCAG 2.1 Techniques"
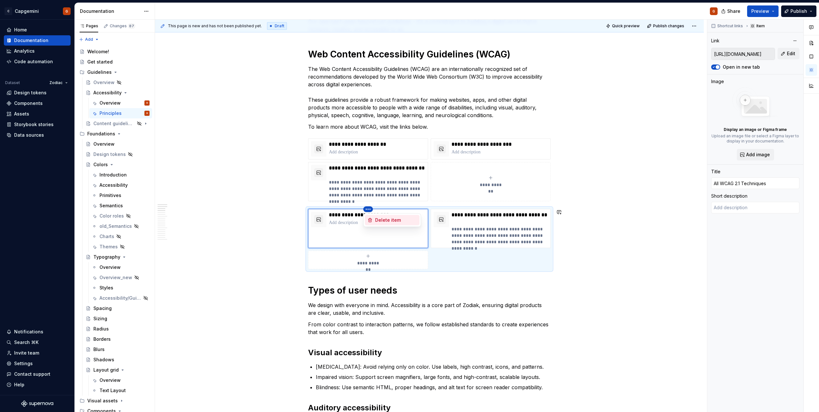
click at [375, 221] on div "Delete item" at bounding box center [396, 220] width 42 height 6
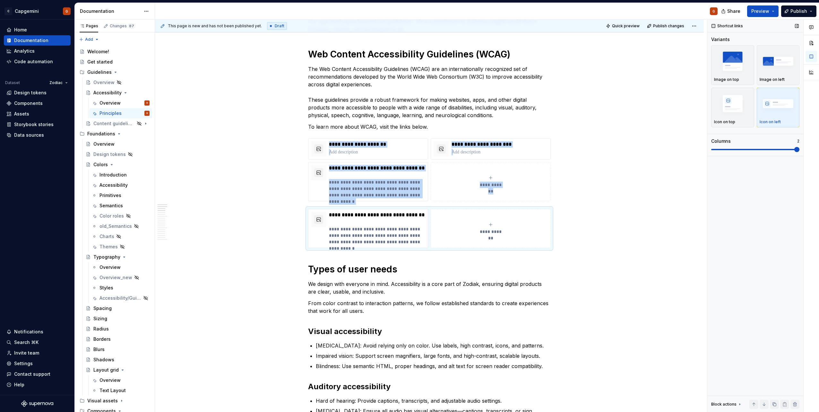
click at [723, 150] on span at bounding box center [755, 149] width 88 height 1
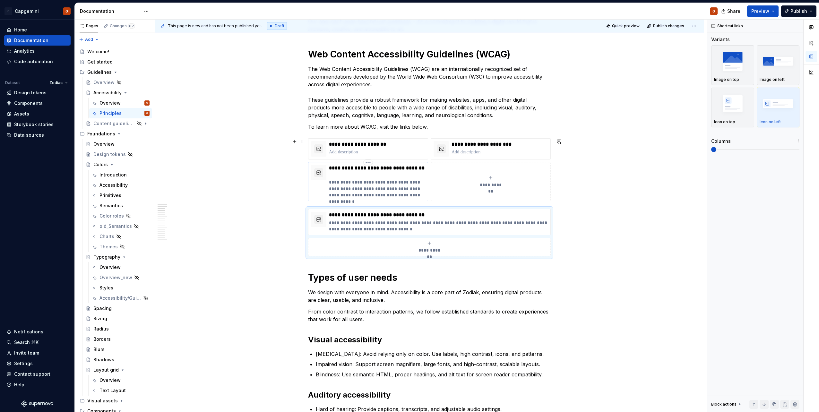
click at [426, 195] on div "**********" at bounding box center [368, 181] width 120 height 39
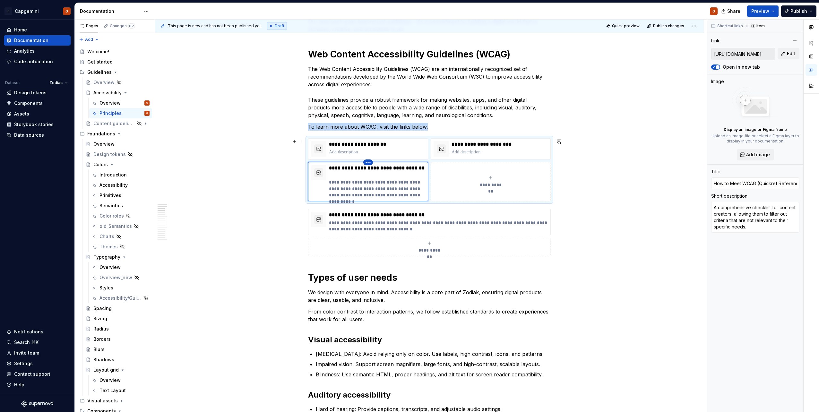
click at [369, 164] on html "C Capgemini G Home Documentation Analytics Code automation Dataset Zodiac Desig…" at bounding box center [409, 206] width 819 height 412
click at [377, 174] on div "Delete item" at bounding box center [396, 173] width 42 height 6
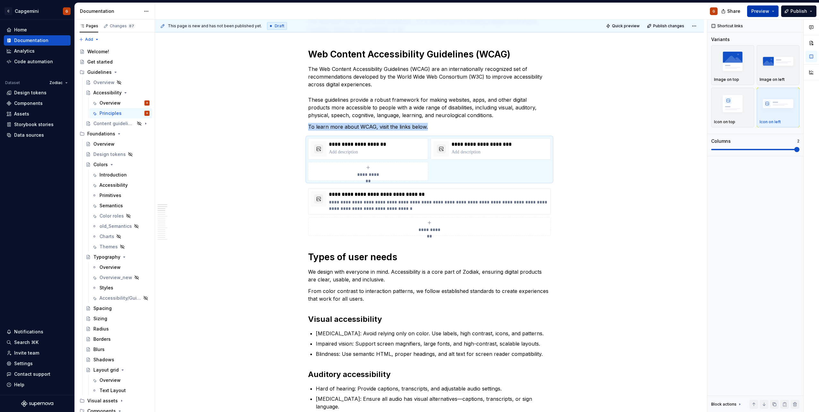
click at [773, 14] on button "Preview" at bounding box center [762, 11] width 31 height 12
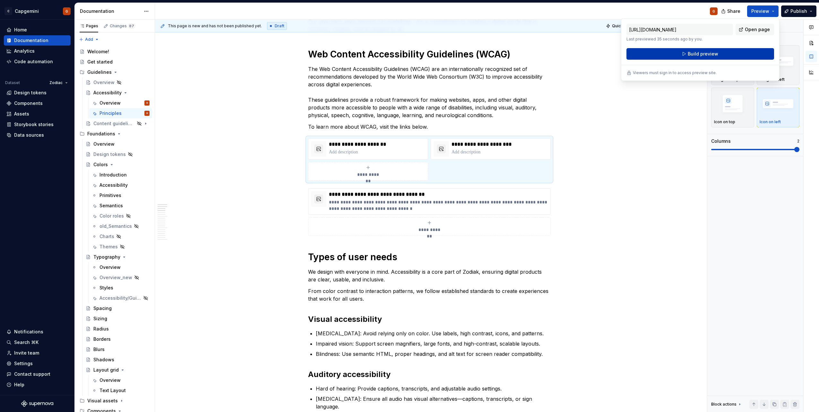
drag, startPoint x: 773, startPoint y: 14, endPoint x: 720, endPoint y: 56, distance: 67.4
click at [720, 56] on button "Build preview" at bounding box center [701, 54] width 148 height 12
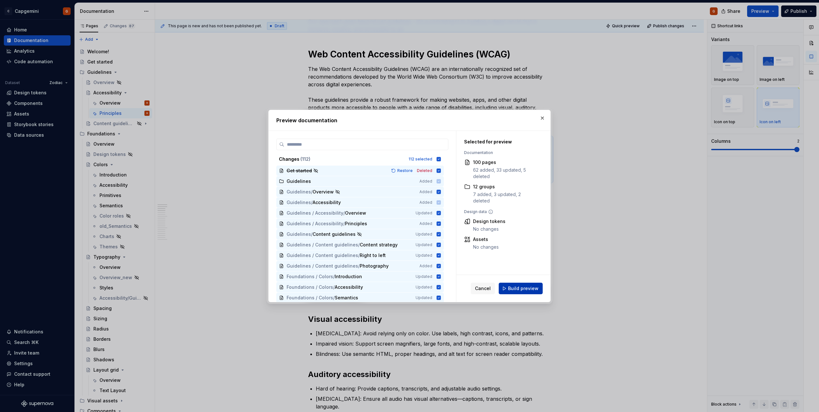
click at [508, 291] on button "Build preview" at bounding box center [521, 289] width 44 height 12
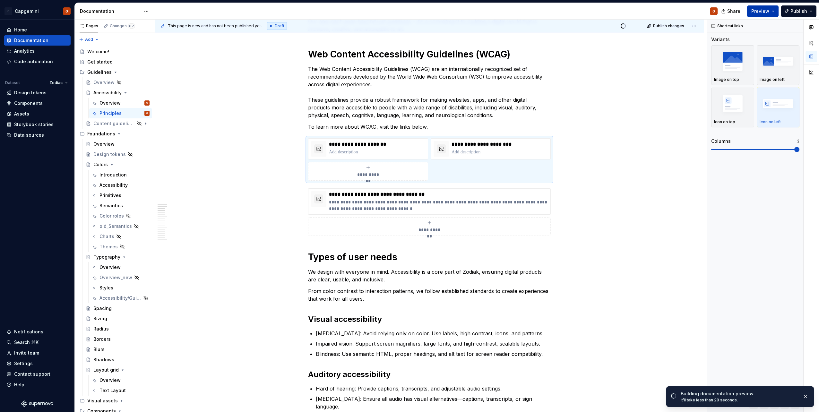
click at [769, 9] on span "Preview" at bounding box center [760, 11] width 18 height 6
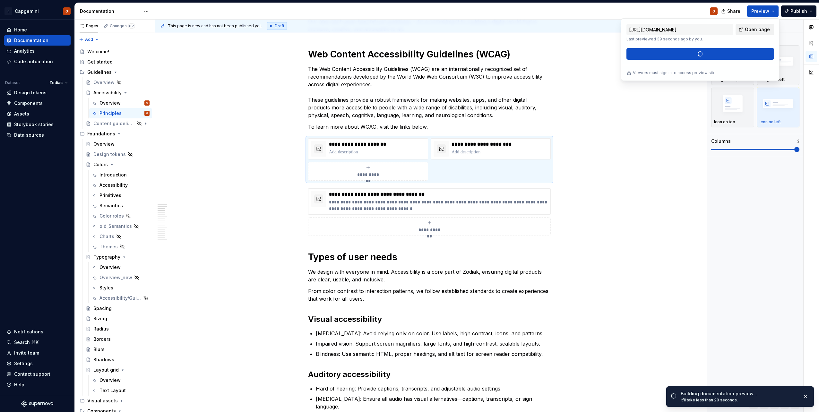
drag, startPoint x: 769, startPoint y: 9, endPoint x: 754, endPoint y: 25, distance: 22.1
click at [754, 25] on link "Open page" at bounding box center [755, 30] width 39 height 12
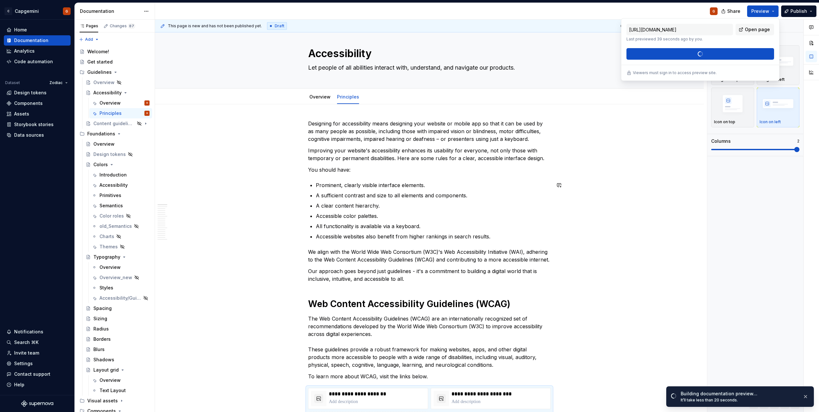
scroll to position [0, 0]
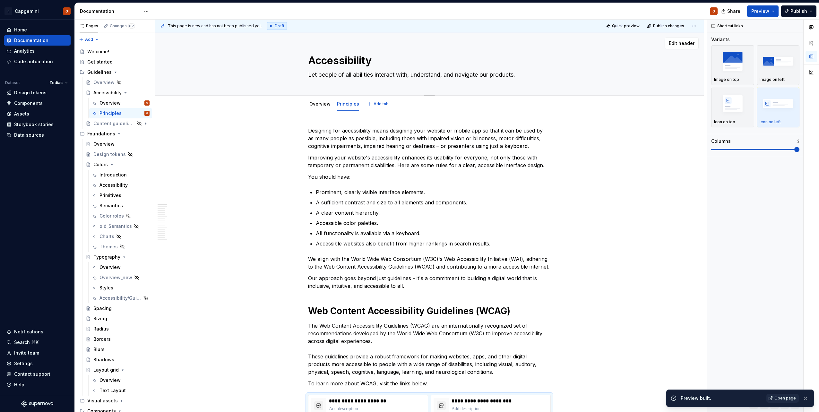
click at [582, 64] on div "Accessibility Let people of all abilities interact with, understand, and naviga…" at bounding box center [429, 63] width 497 height 63
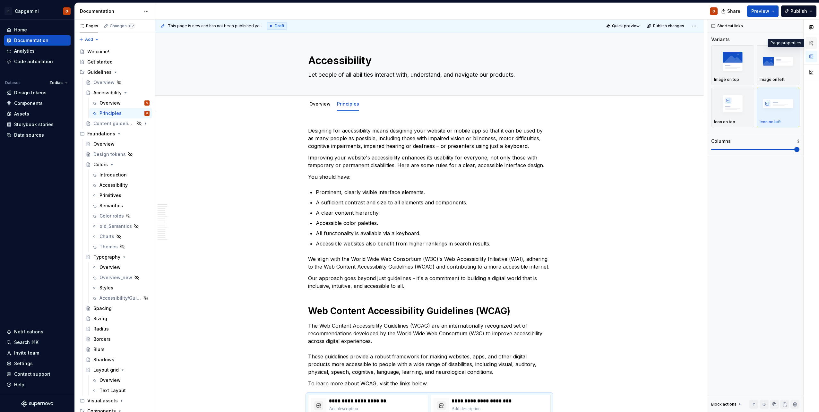
click at [811, 44] on button "button" at bounding box center [812, 43] width 12 height 12
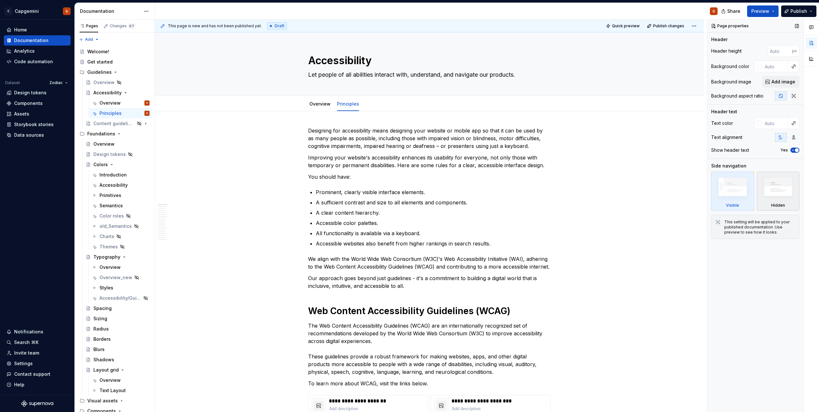
click at [790, 194] on img at bounding box center [778, 189] width 37 height 28
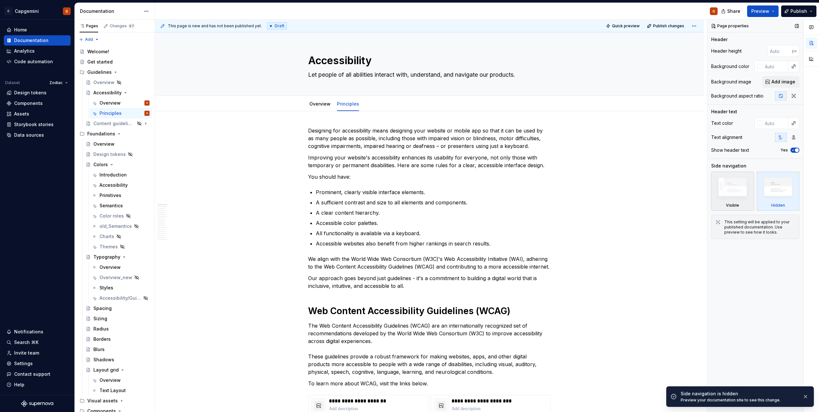
click at [750, 198] on img at bounding box center [732, 189] width 37 height 28
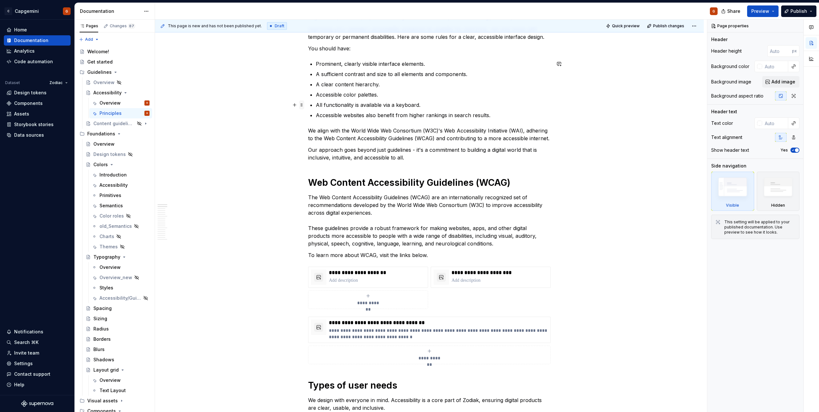
scroll to position [160, 0]
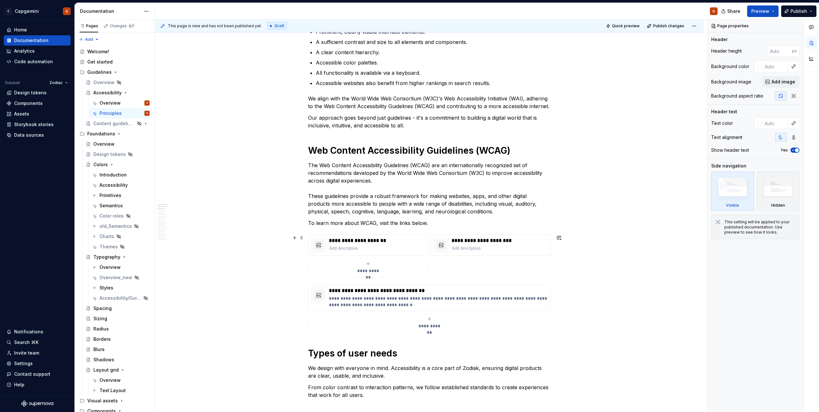
click at [445, 262] on div "**********" at bounding box center [429, 256] width 243 height 42
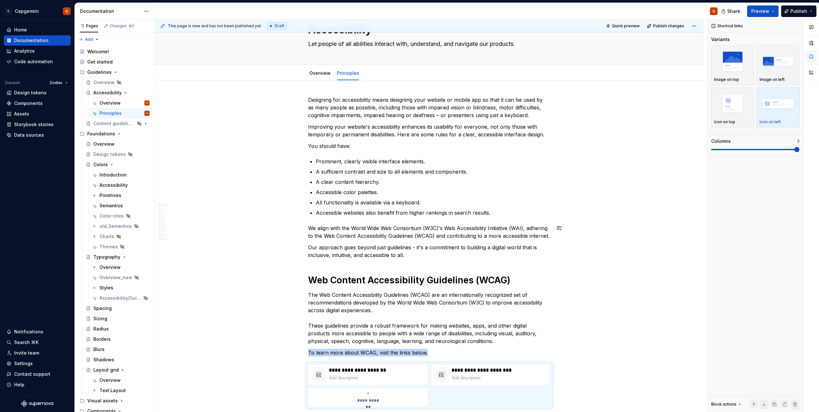
scroll to position [0, 0]
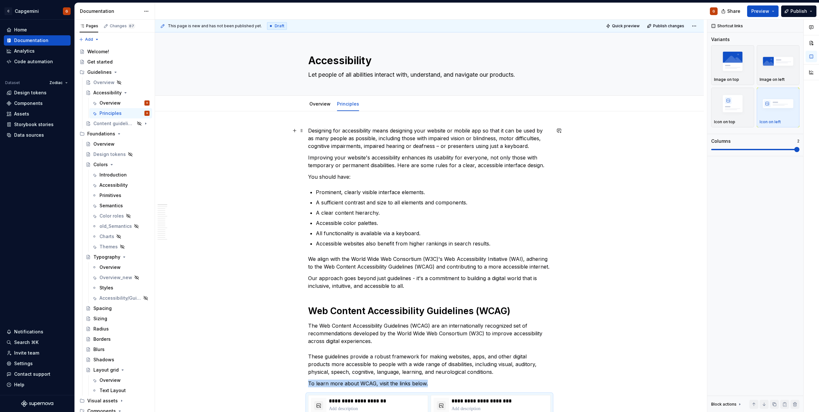
click at [308, 134] on div "This page is new and has not been published yet. Draft Quick preview Publish ch…" at bounding box center [431, 216] width 552 height 393
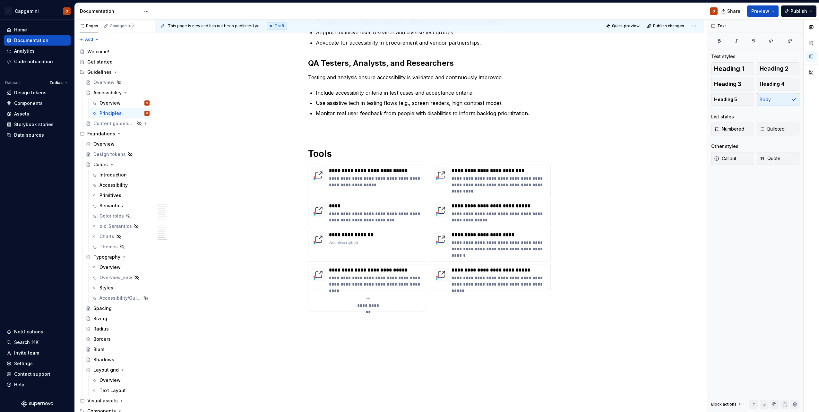
scroll to position [1492, 0]
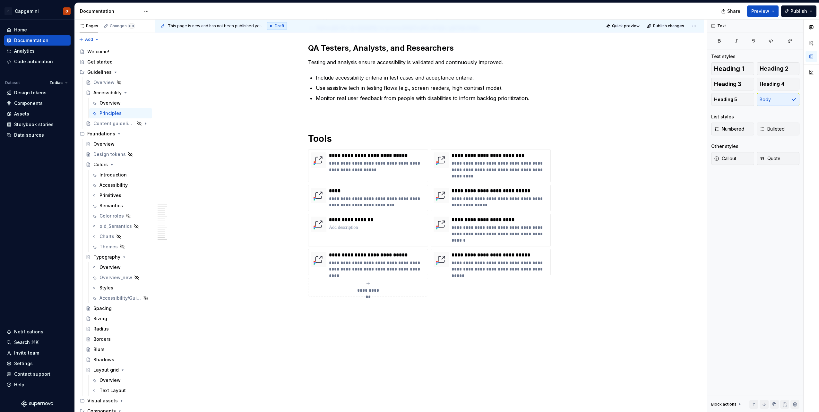
type textarea "*"
